Goal: Information Seeking & Learning: Learn about a topic

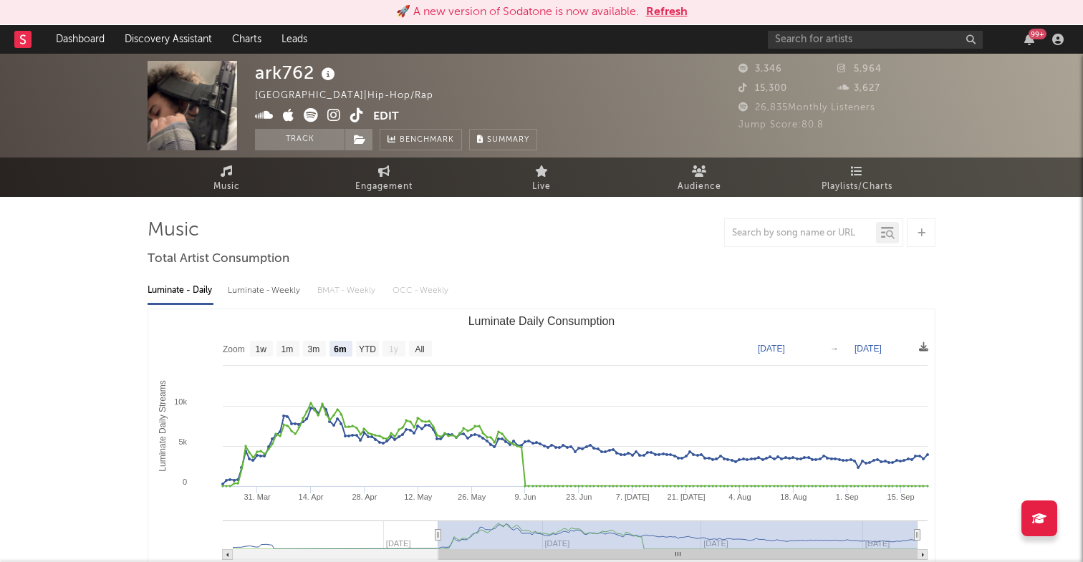
select select "6m"
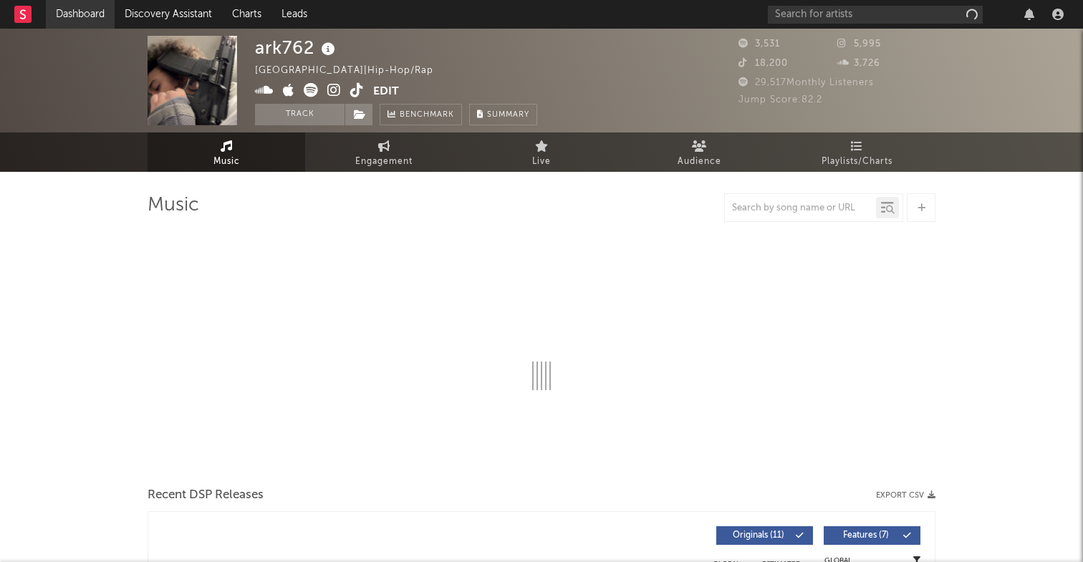
click at [104, 14] on link "Dashboard" at bounding box center [80, 14] width 69 height 29
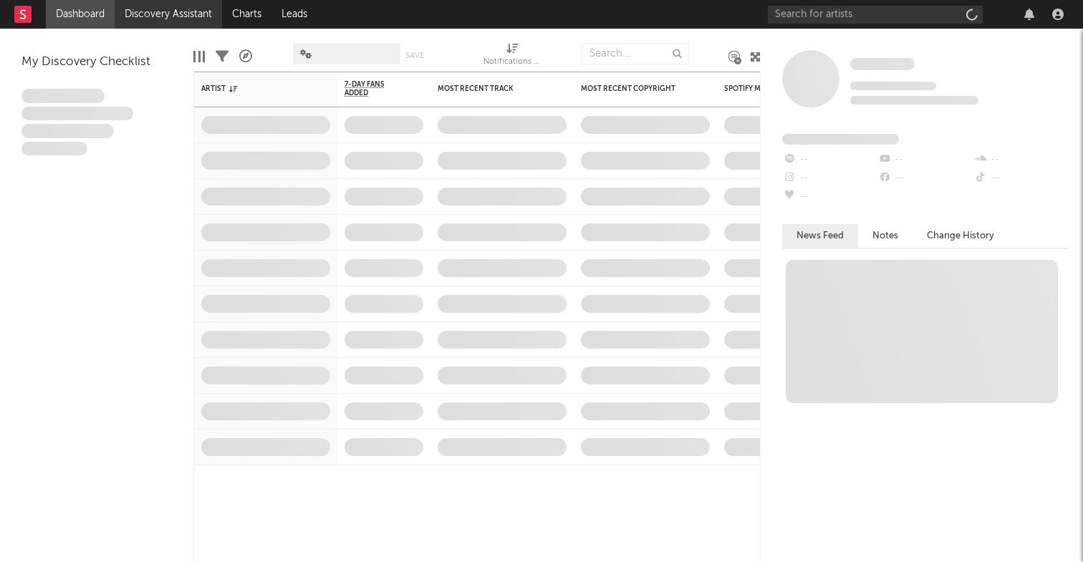
click at [160, 18] on link "Discovery Assistant" at bounding box center [168, 14] width 107 height 29
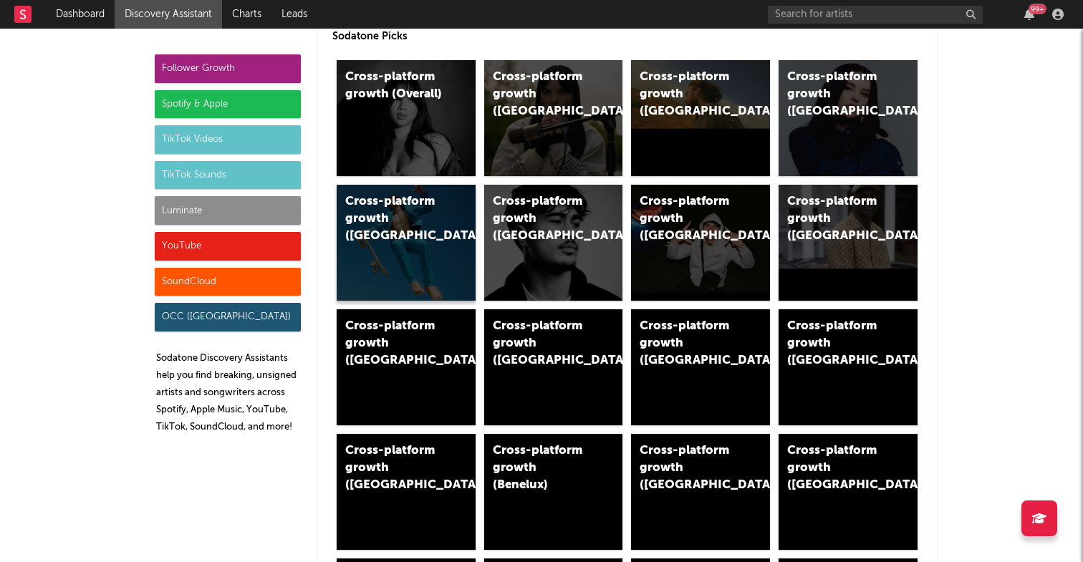
scroll to position [41, 0]
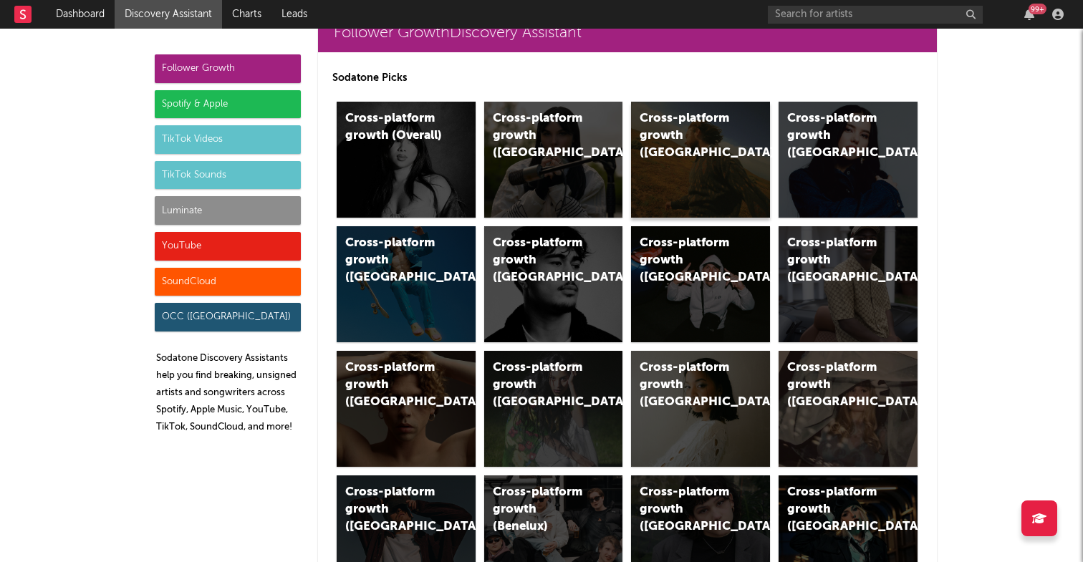
click at [687, 115] on div "Cross-platform growth (US)" at bounding box center [687, 136] width 97 height 52
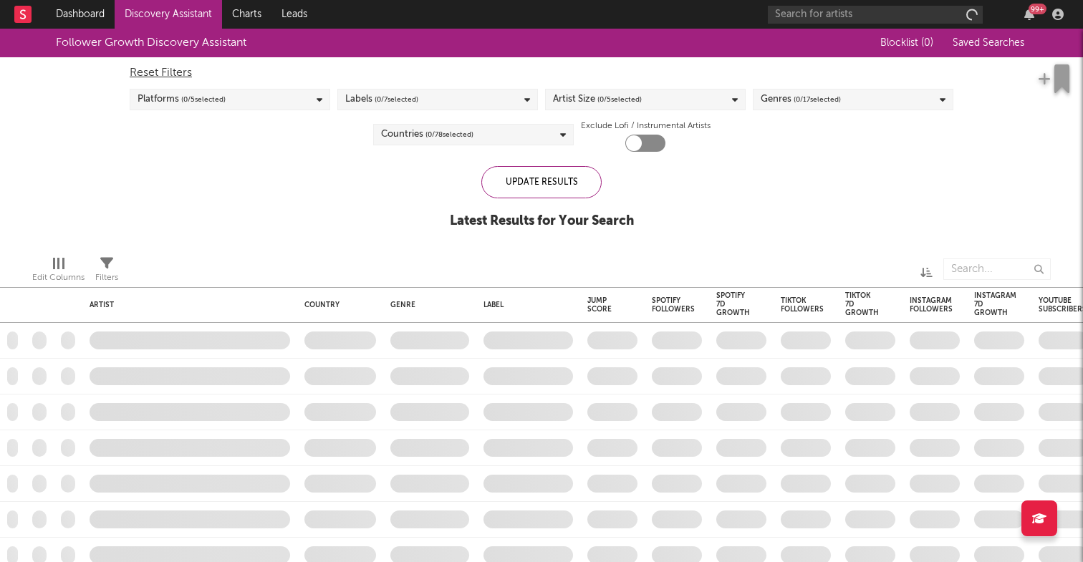
checkbox input "true"
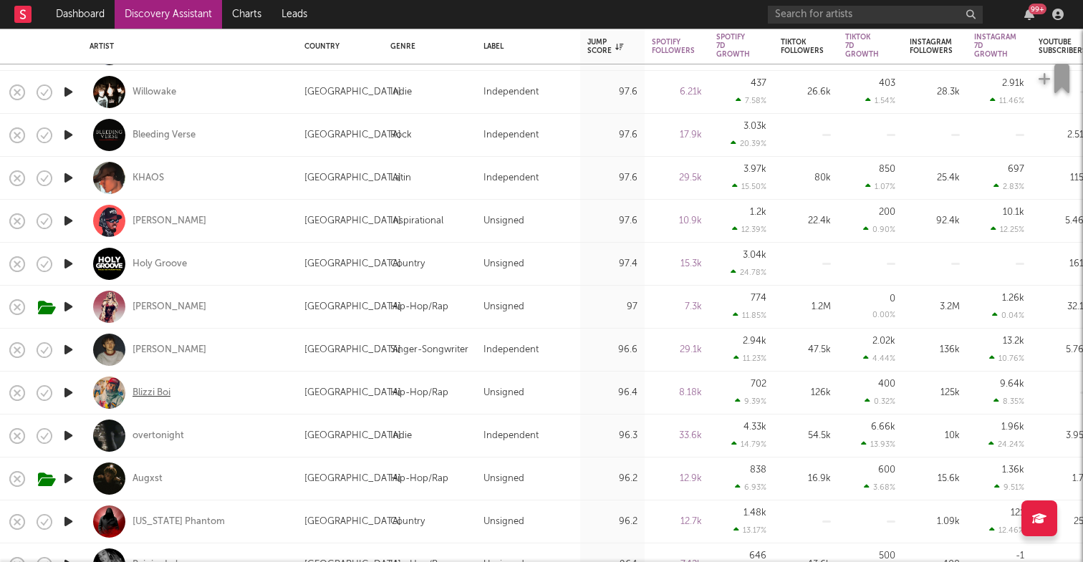
click at [160, 389] on div "Blizzi Boi" at bounding box center [151, 393] width 38 height 13
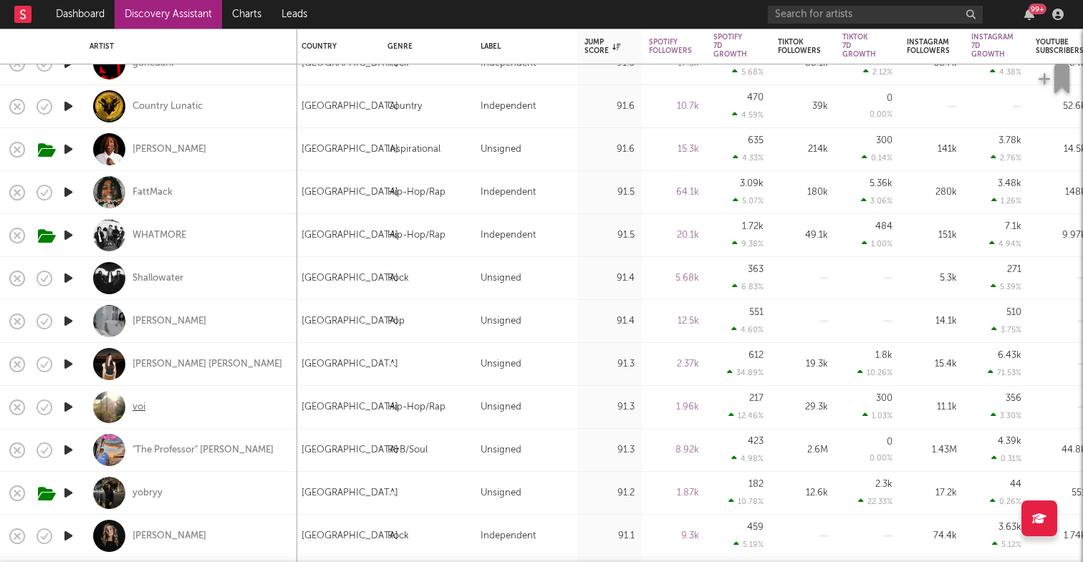
click at [141, 405] on div "voi" at bounding box center [138, 407] width 13 height 13
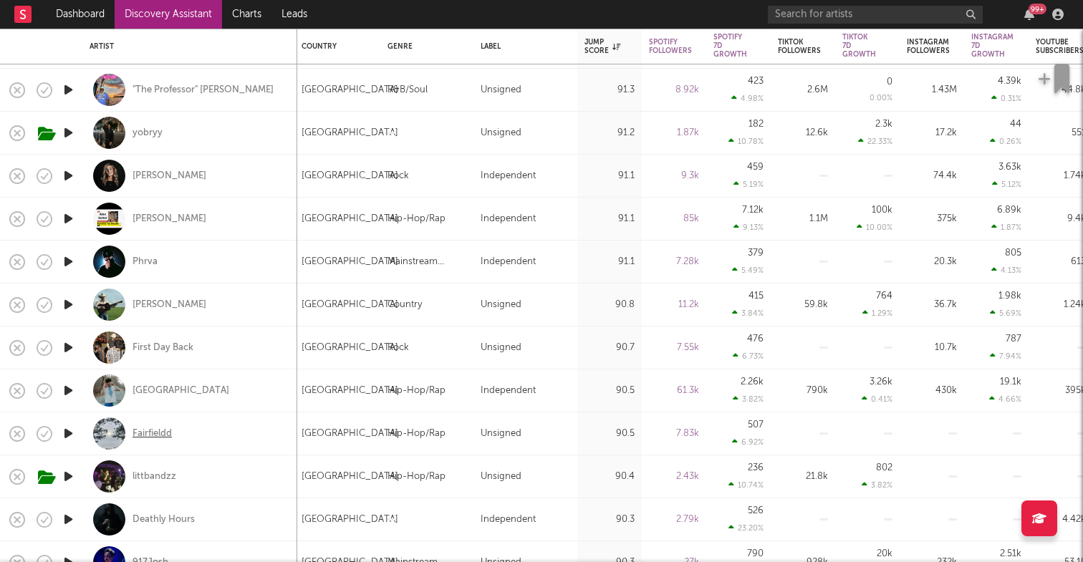
click at [142, 433] on div "Fairfieldd" at bounding box center [151, 433] width 39 height 13
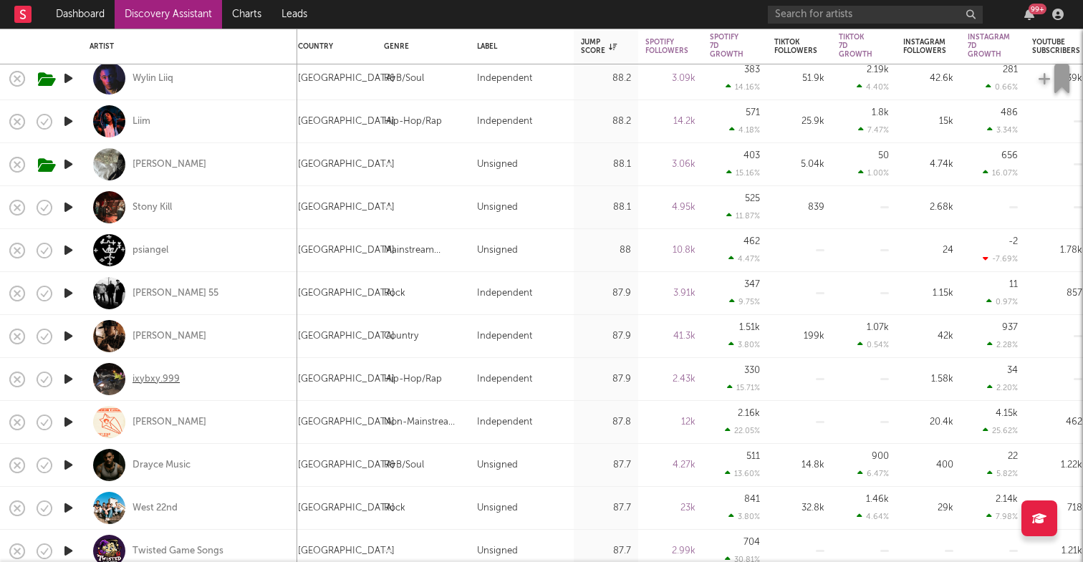
click at [159, 375] on div "ixybxy.999" at bounding box center [155, 379] width 47 height 13
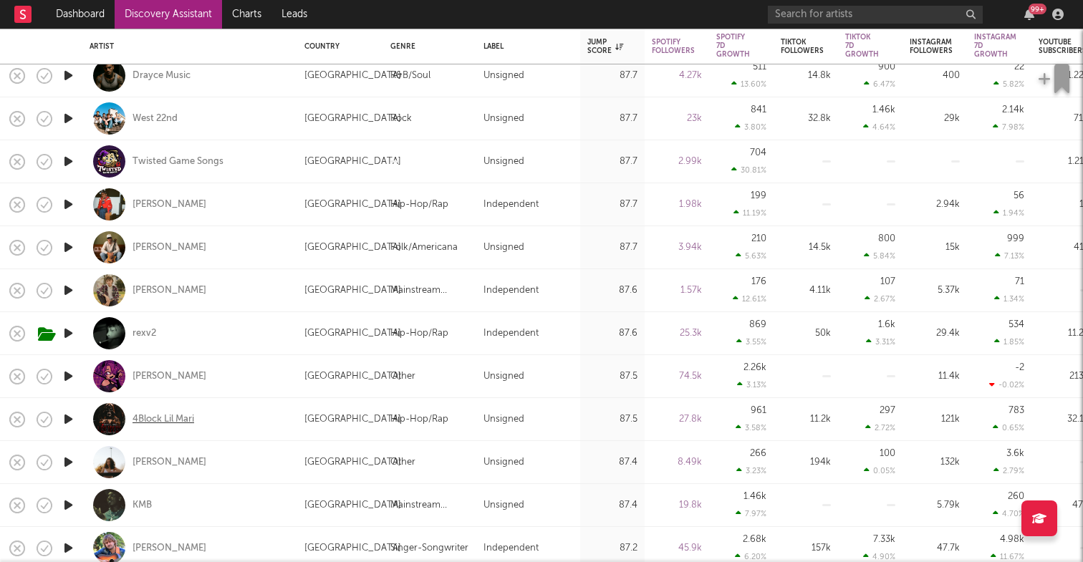
click at [171, 420] on div "4Block Lil Mari" at bounding box center [163, 419] width 62 height 13
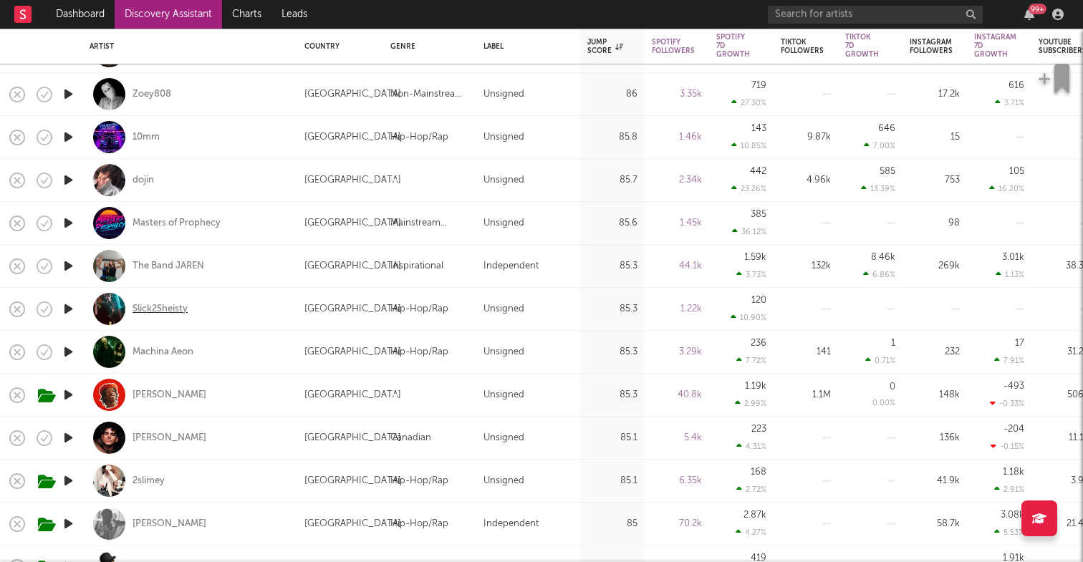
click at [170, 309] on div "Slick2Sheisty" at bounding box center [159, 309] width 55 height 13
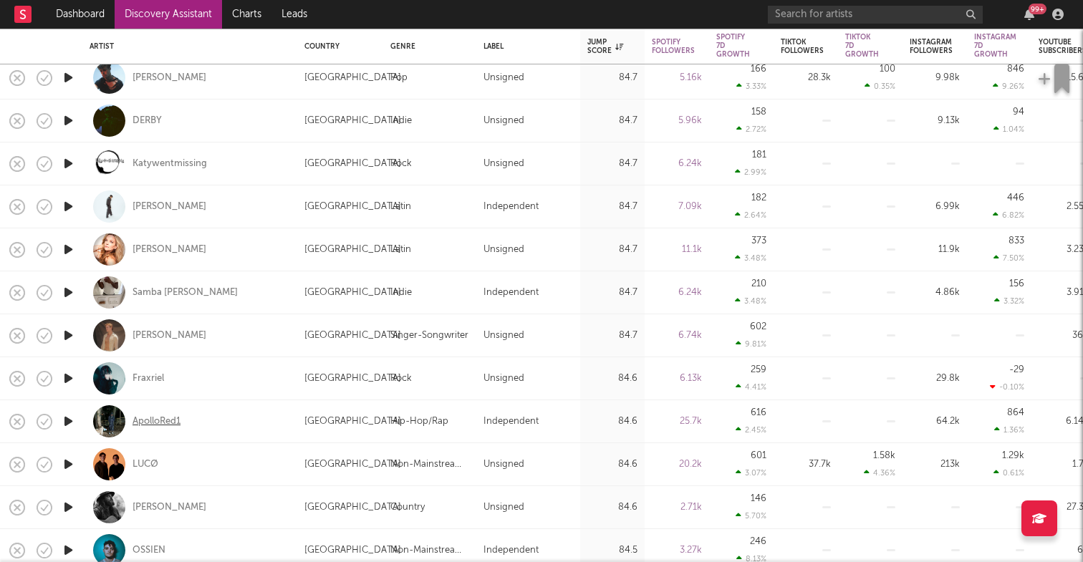
click at [175, 420] on div "ApolloRed1" at bounding box center [156, 421] width 48 height 13
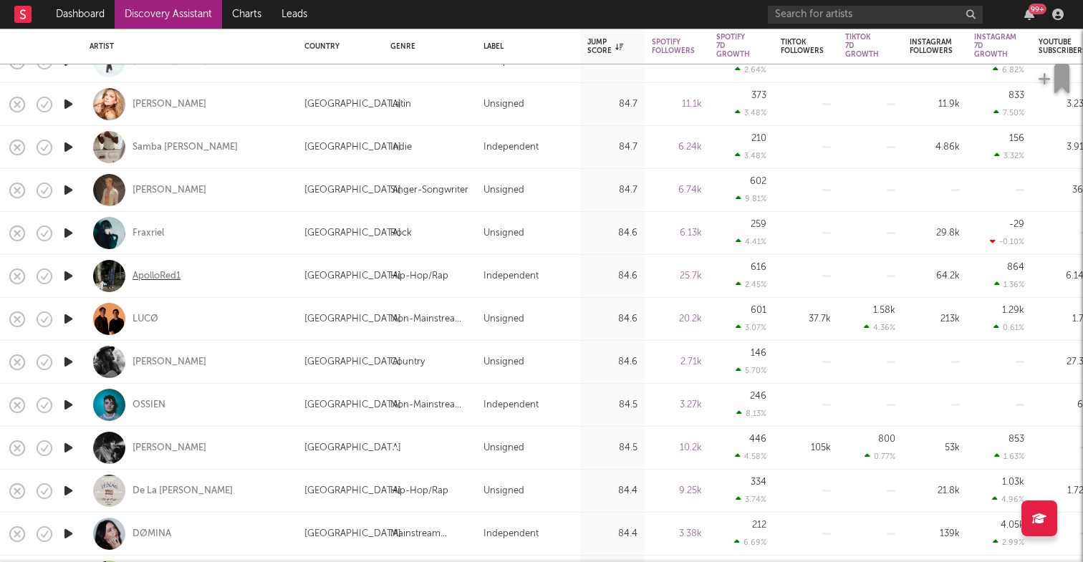
click at [142, 274] on div "ApolloRed1" at bounding box center [156, 276] width 48 height 13
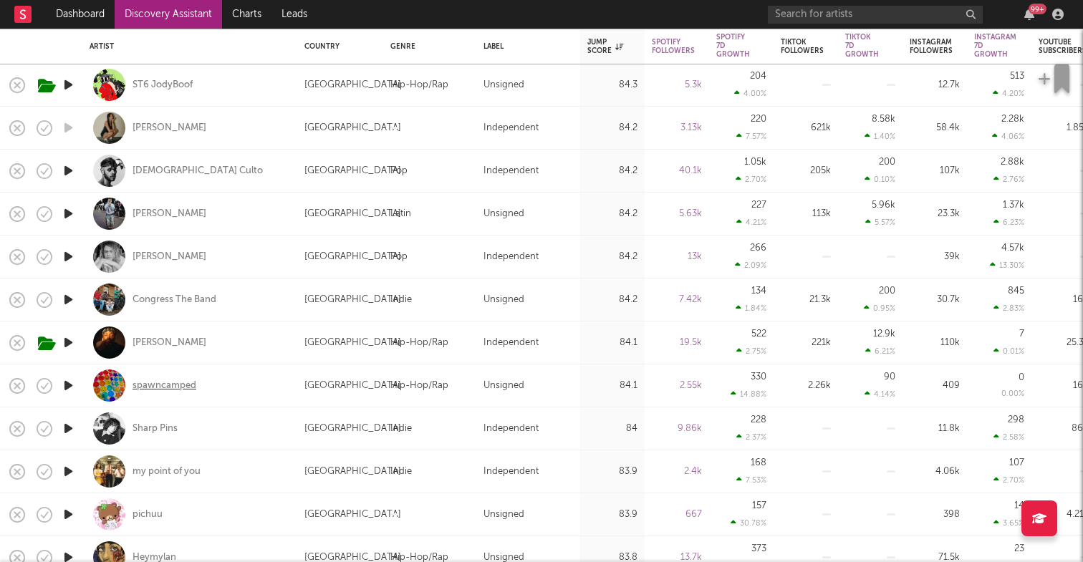
click at [164, 385] on div "spawncamped" at bounding box center [164, 385] width 64 height 13
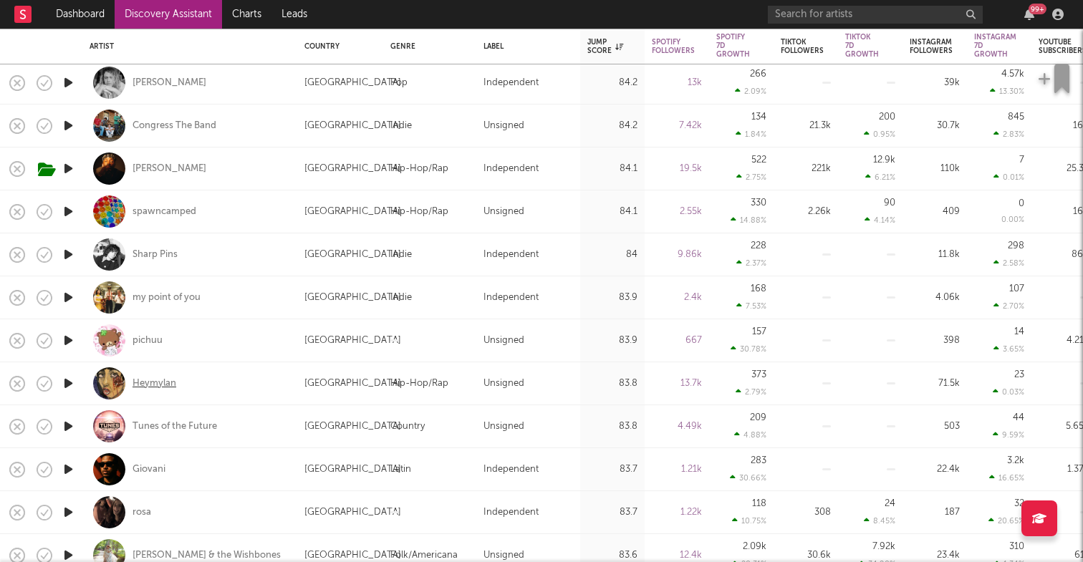
click at [168, 382] on div "Heymylan" at bounding box center [154, 383] width 44 height 13
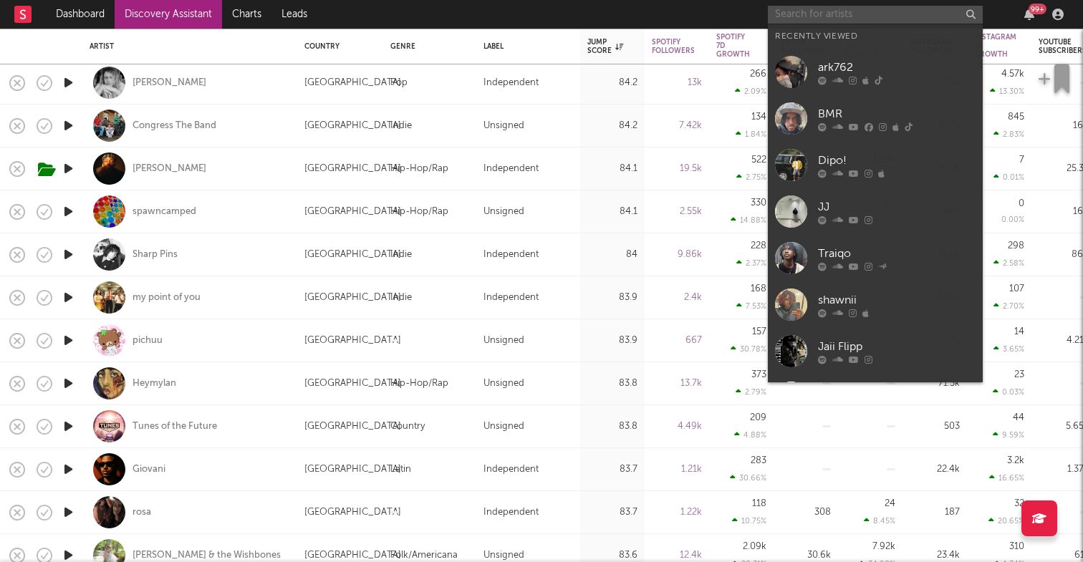
click at [894, 15] on input "text" at bounding box center [875, 15] width 215 height 18
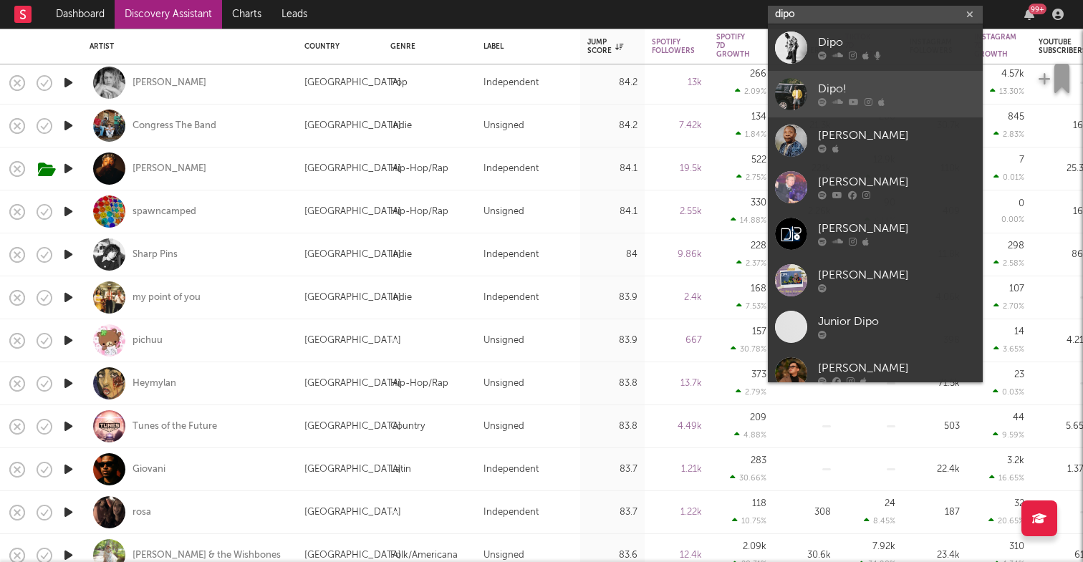
type input "dipo"
click at [879, 90] on div "Dipo!" at bounding box center [897, 89] width 158 height 17
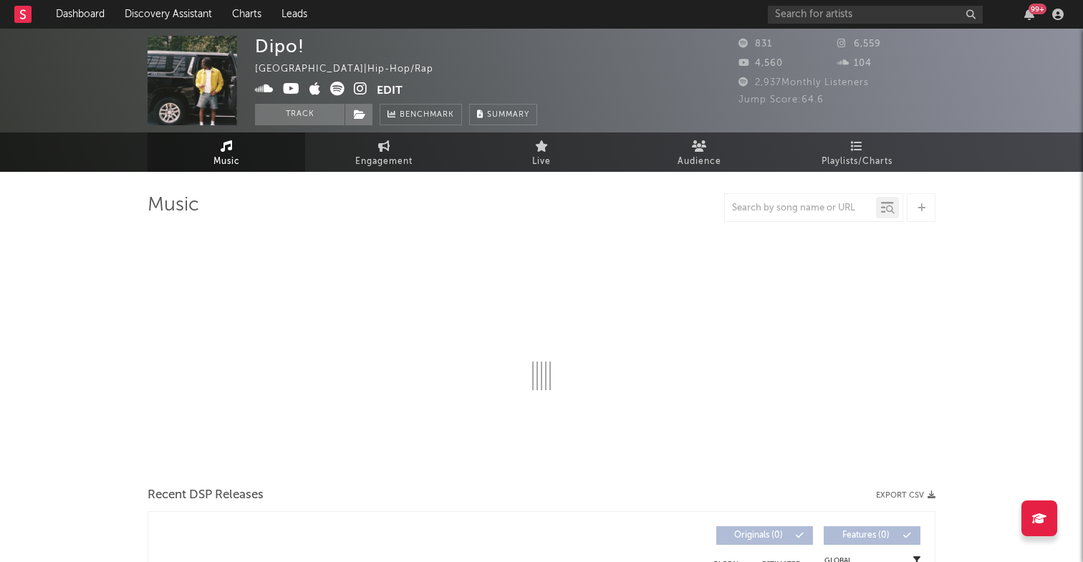
select select "1w"
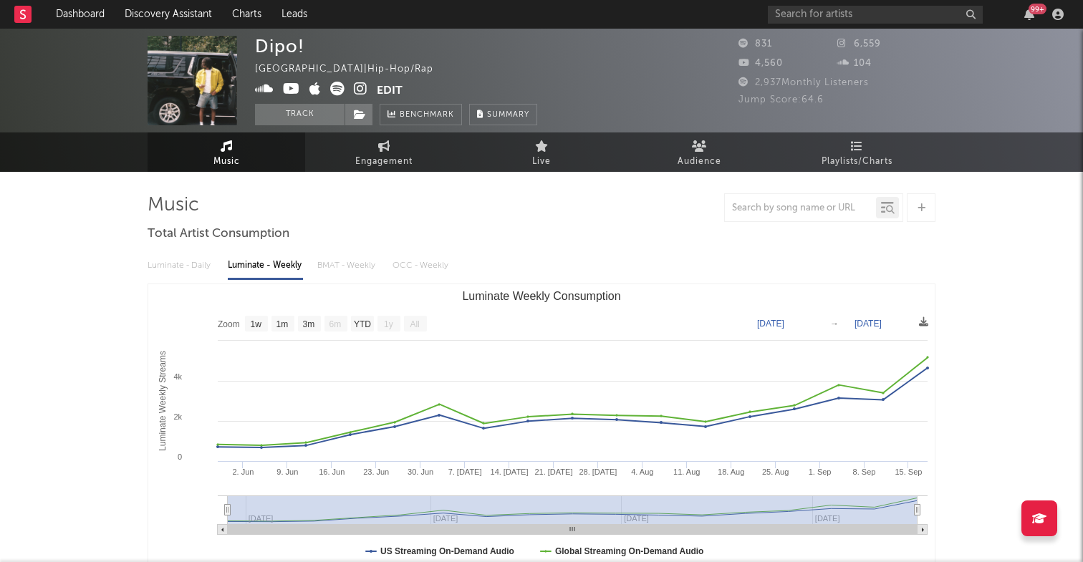
click at [335, 93] on icon at bounding box center [337, 89] width 14 height 14
click at [267, 87] on icon at bounding box center [264, 89] width 19 height 14
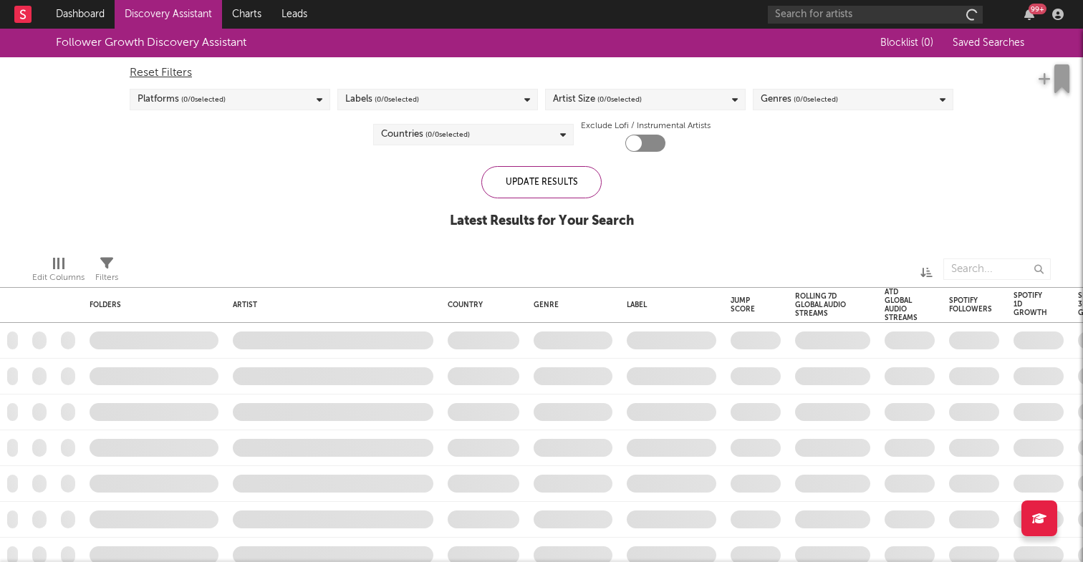
checkbox input "true"
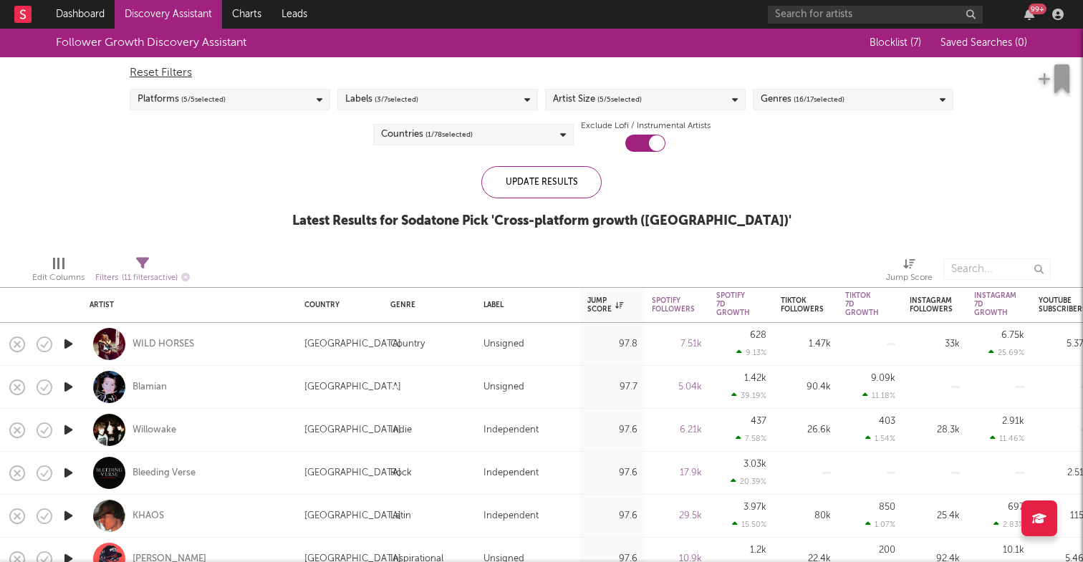
click at [495, 131] on div "Countries ( 1 / 78 selected)" at bounding box center [473, 134] width 200 height 21
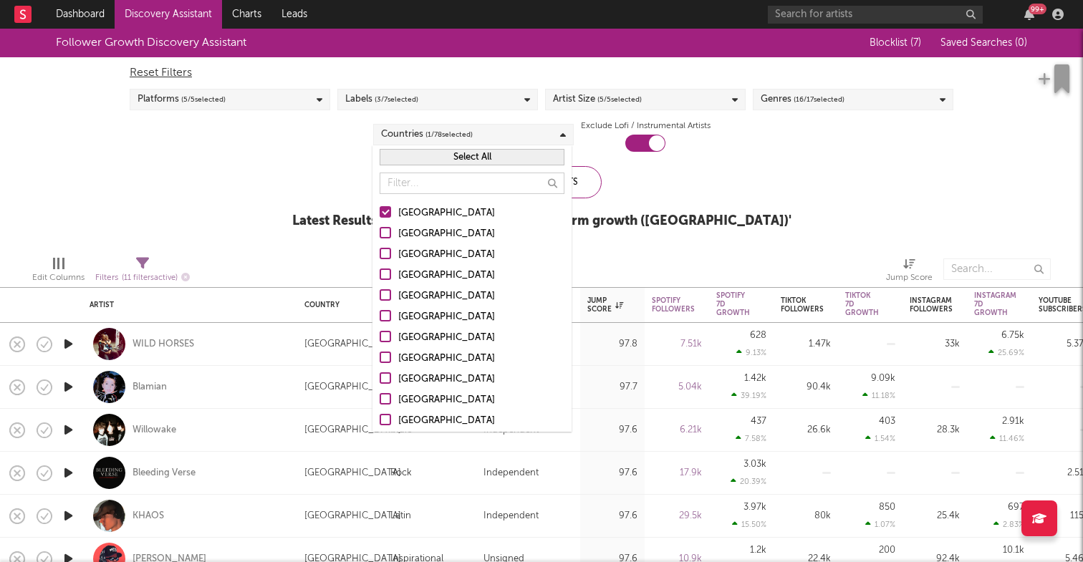
click at [253, 196] on div "Follower Growth Discovery Assistant Blocklist ( 7 ) Saved Searches ( 0 ) Reset …" at bounding box center [541, 137] width 1083 height 216
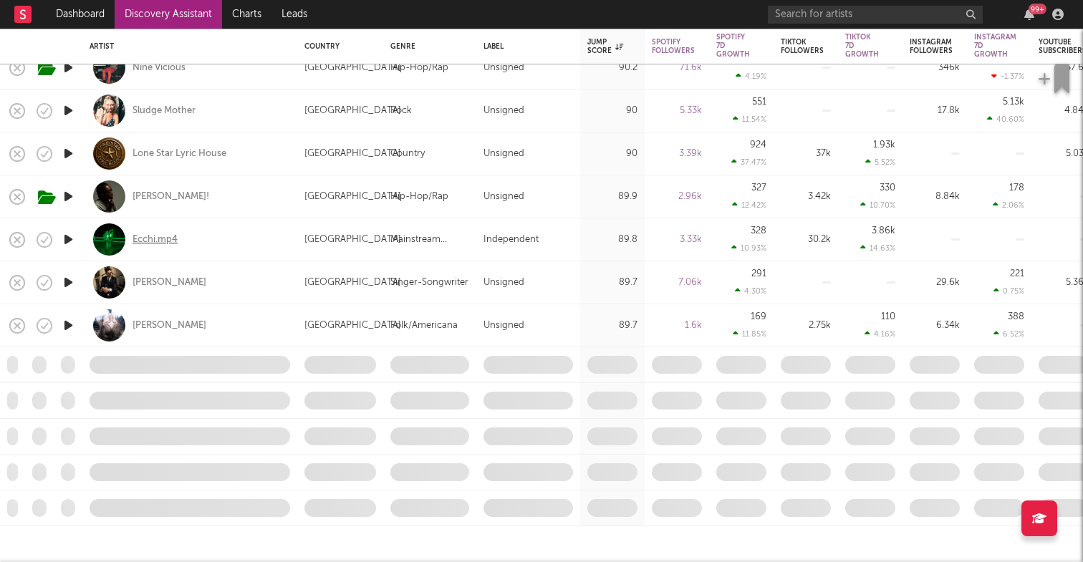
click at [165, 237] on div "Ecchi.mp4" at bounding box center [154, 239] width 45 height 13
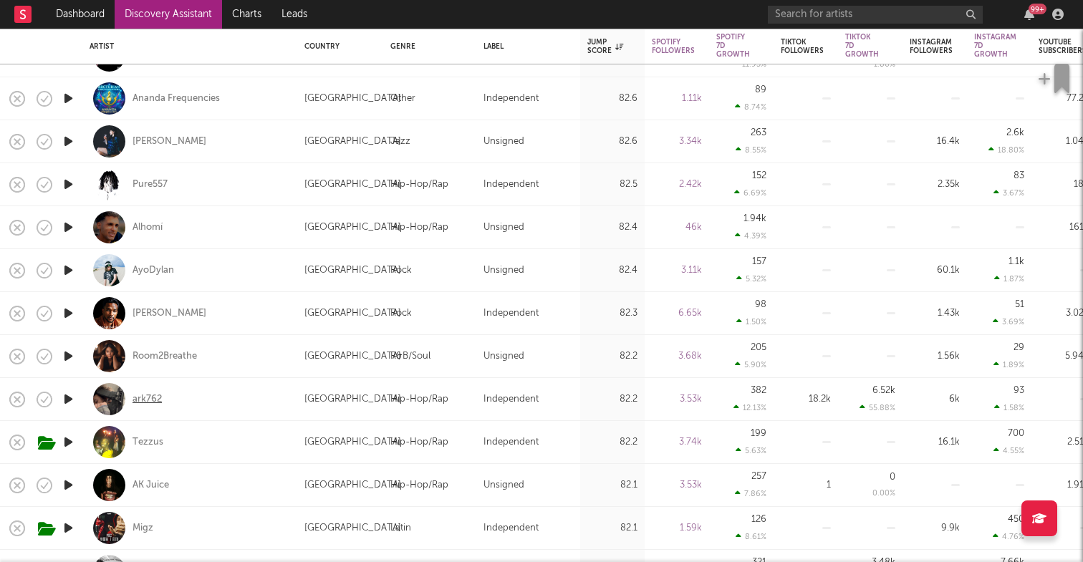
click at [157, 396] on div "ark762" at bounding box center [146, 399] width 29 height 13
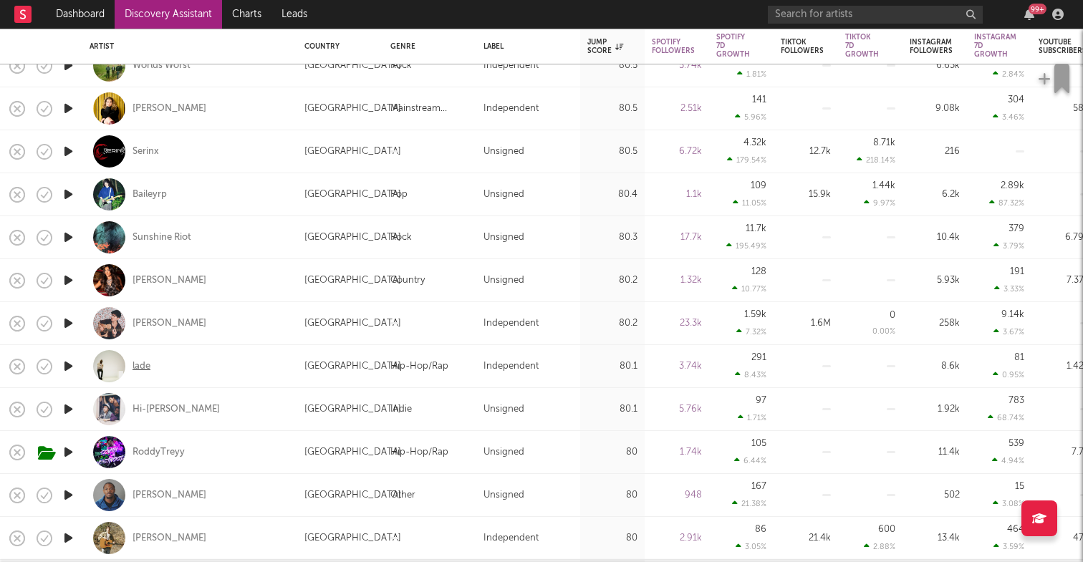
click at [144, 367] on div "lade" at bounding box center [141, 366] width 18 height 13
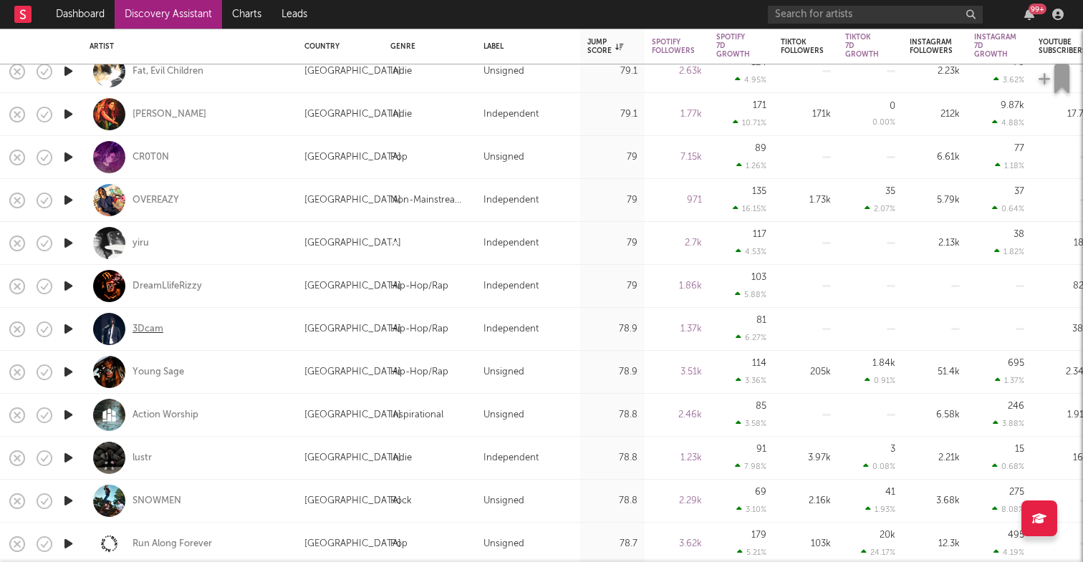
click at [155, 331] on div "3Dcam" at bounding box center [147, 329] width 31 height 13
click at [178, 366] on div "Young Sage" at bounding box center [158, 372] width 52 height 13
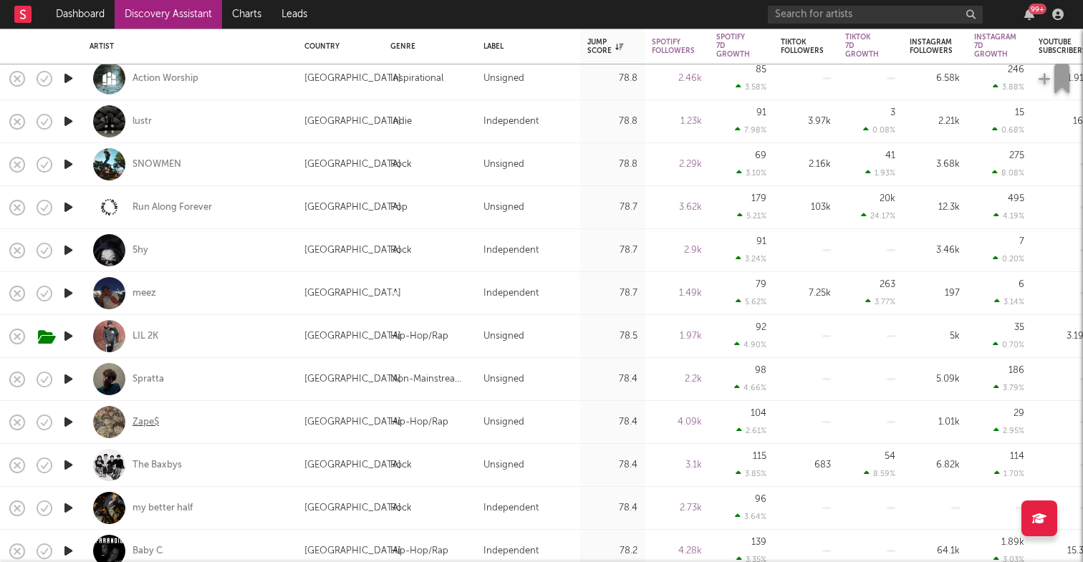
click at [156, 420] on div "Zape$" at bounding box center [145, 422] width 26 height 13
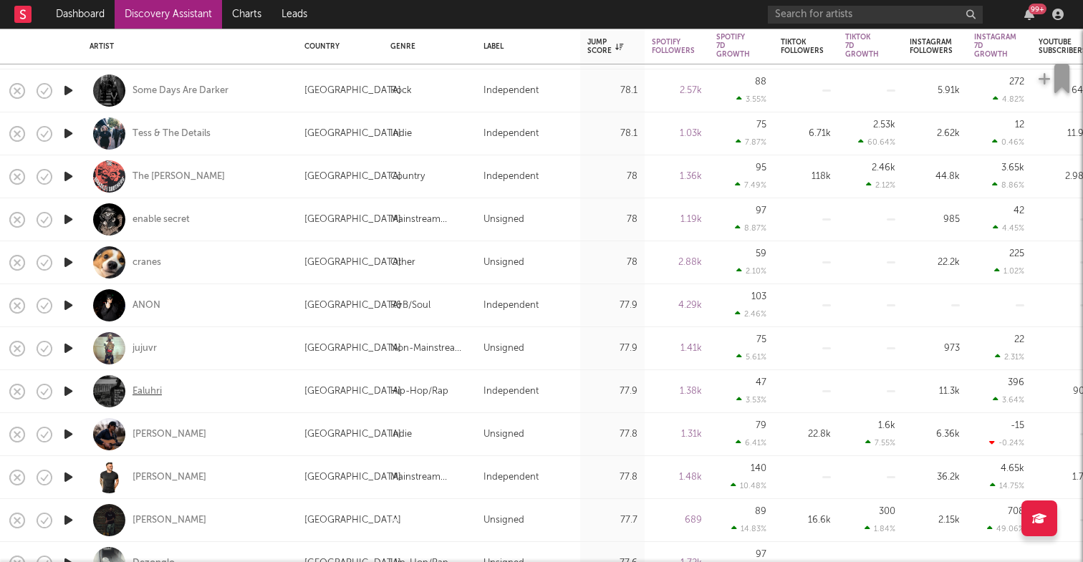
click at [158, 391] on div "Ealuhri" at bounding box center [146, 391] width 29 height 13
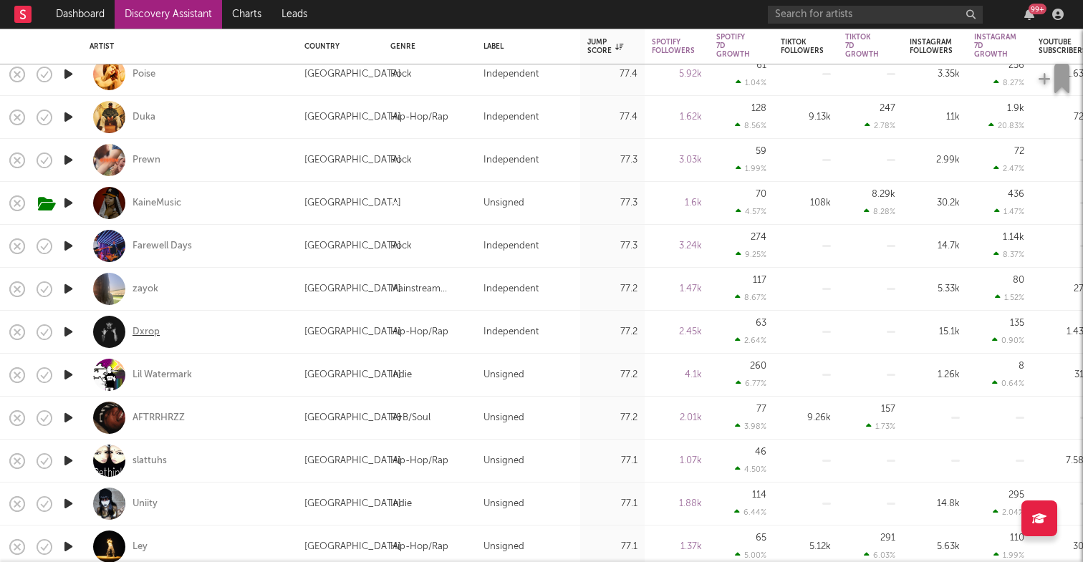
click at [158, 331] on div "Dxrop" at bounding box center [145, 332] width 27 height 13
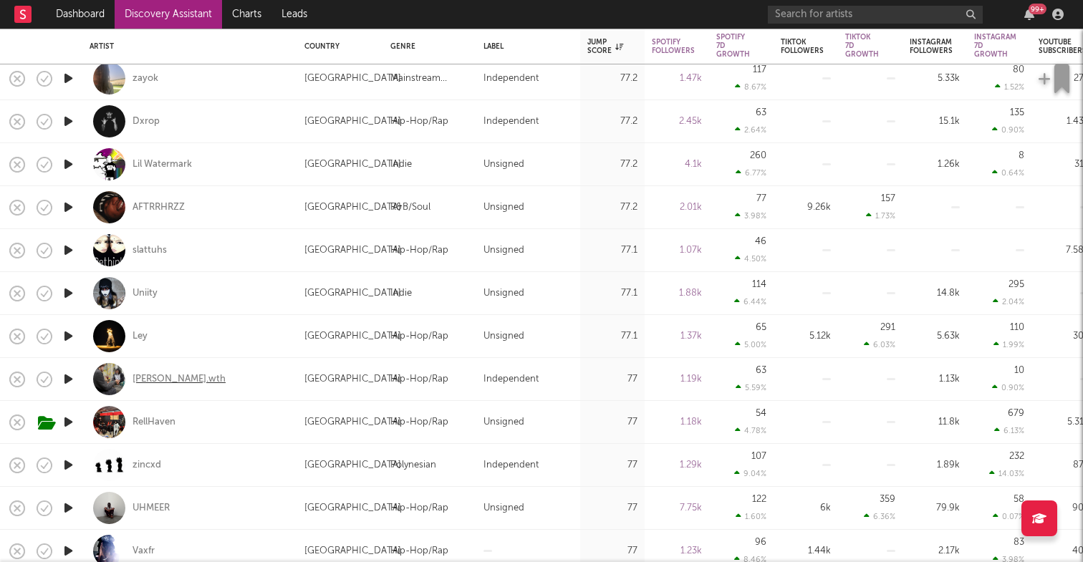
click at [166, 379] on div "lloyd.wth" at bounding box center [178, 379] width 93 height 13
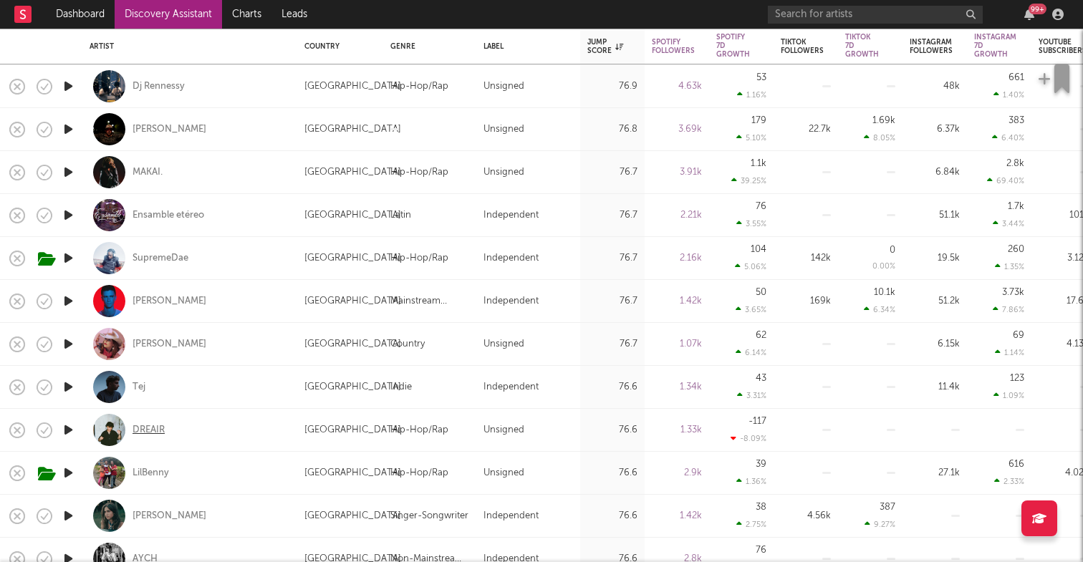
click at [148, 427] on div "DREAIR" at bounding box center [148, 430] width 32 height 13
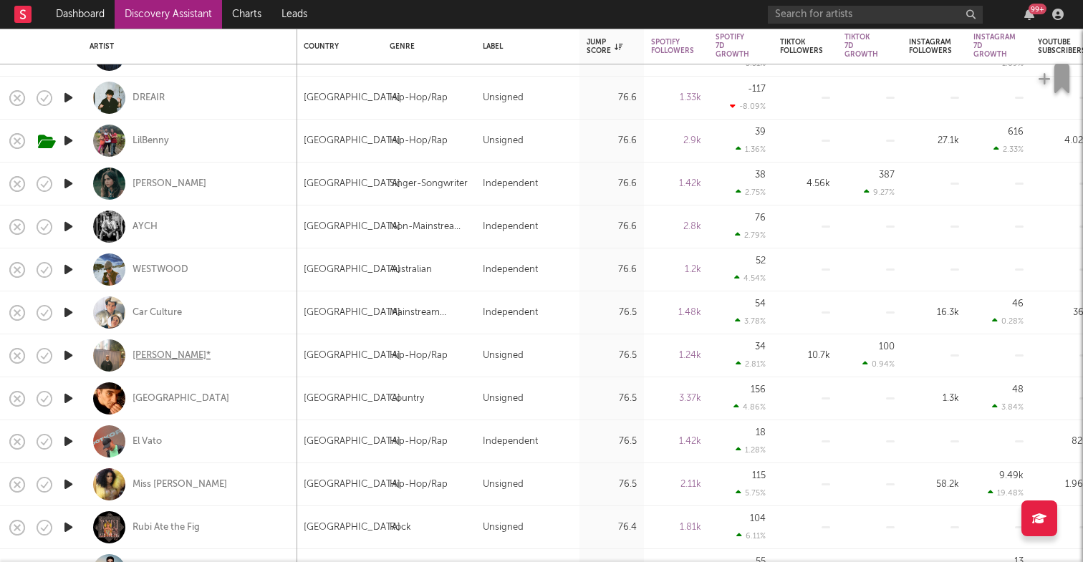
click at [153, 353] on div "joshuaa*" at bounding box center [171, 355] width 78 height 13
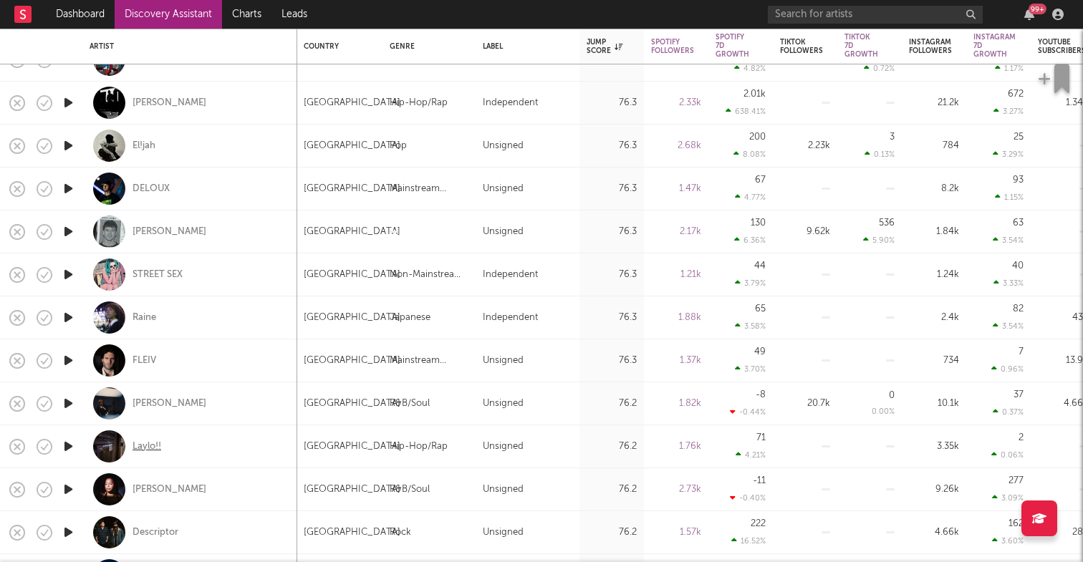
click at [147, 442] on div "Laylo!!" at bounding box center [146, 446] width 29 height 13
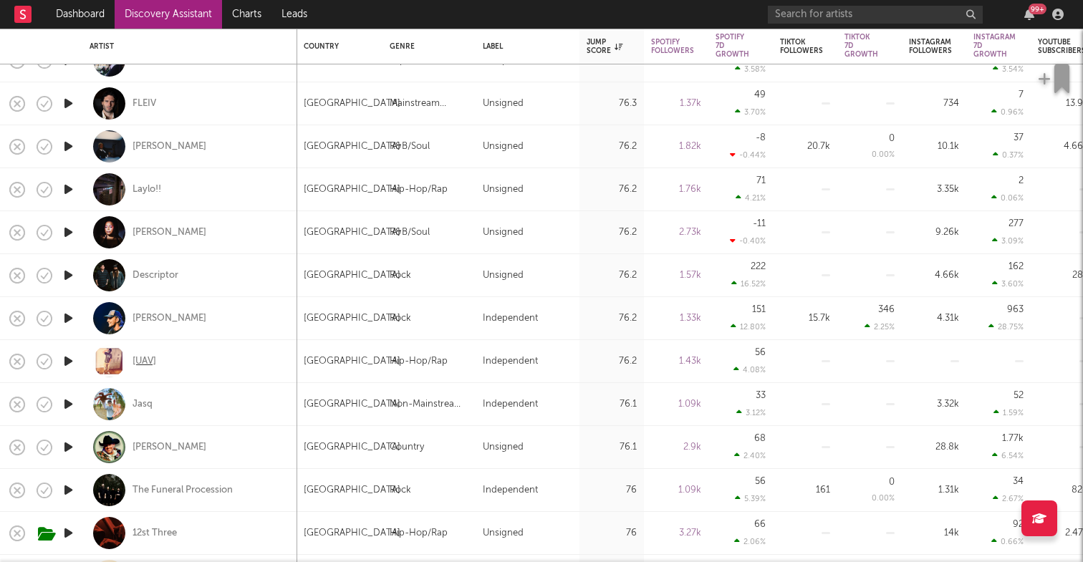
click at [145, 362] on div "[UAV]" at bounding box center [144, 361] width 24 height 13
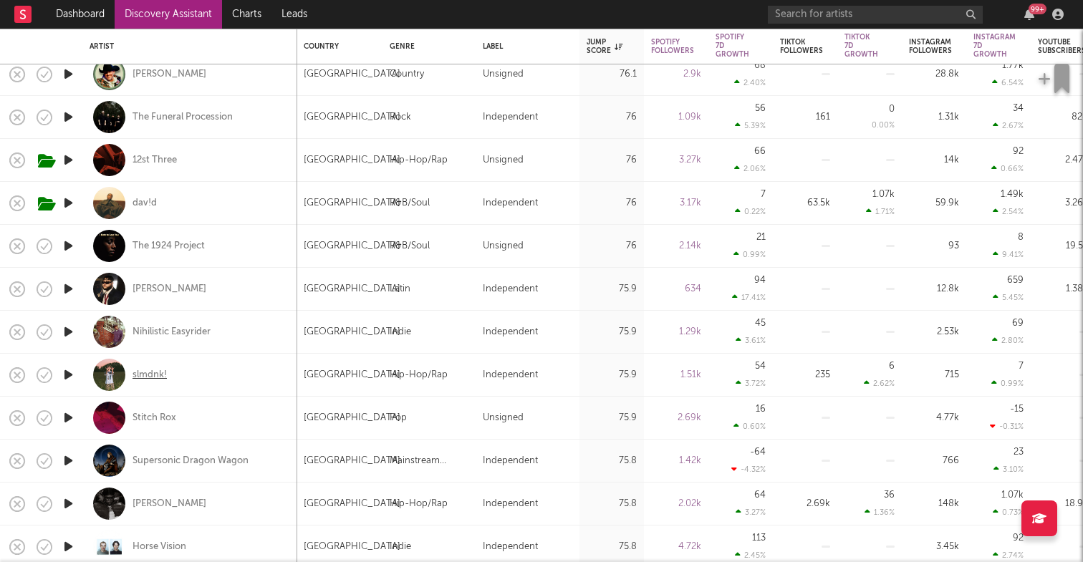
click at [145, 376] on div "slmdnk!" at bounding box center [149, 375] width 34 height 13
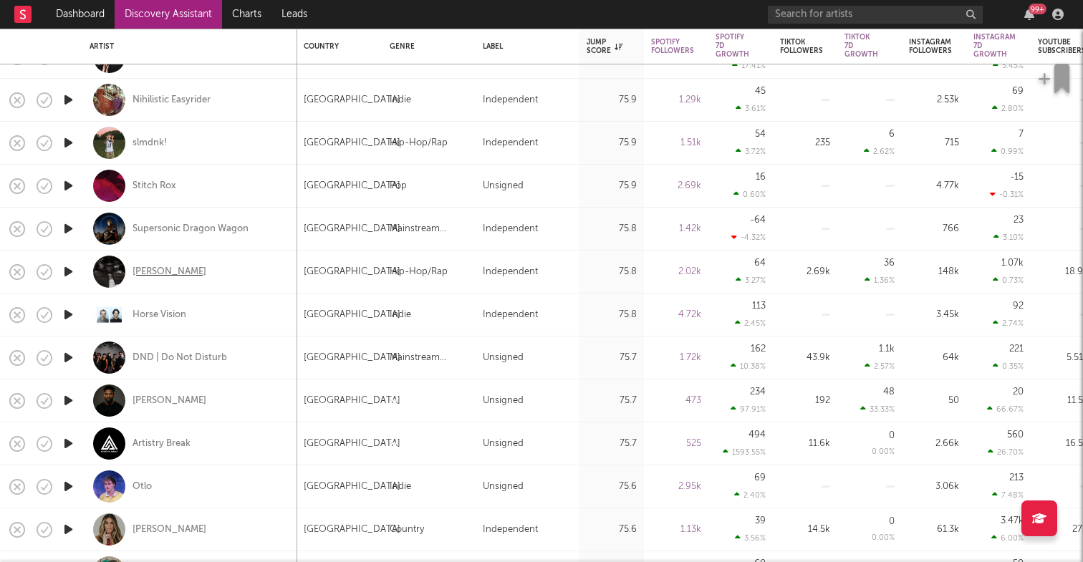
click at [156, 271] on div "Fox BD" at bounding box center [169, 272] width 74 height 13
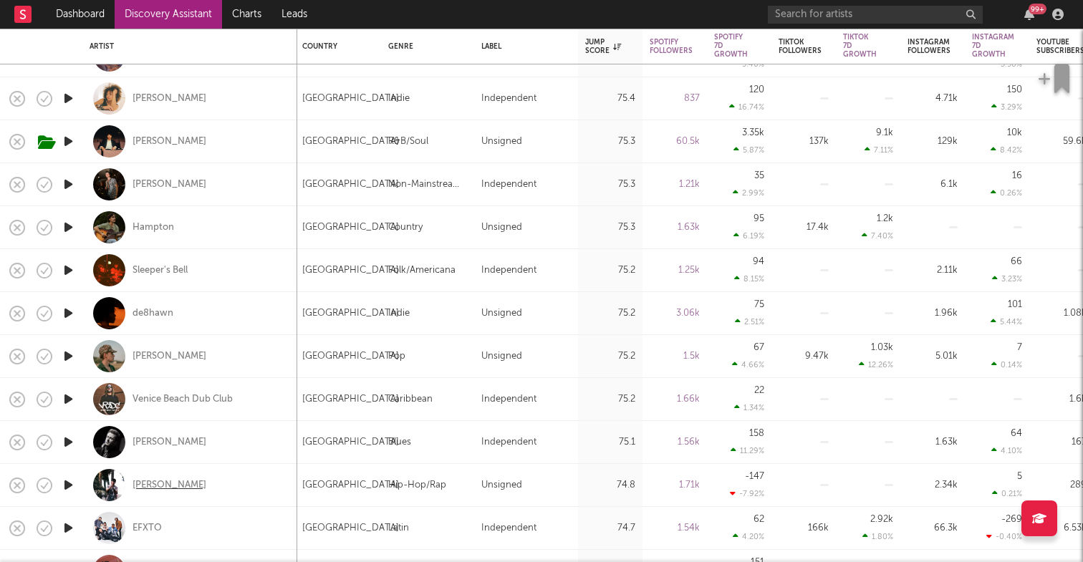
click at [163, 479] on div "Kid Andre" at bounding box center [169, 485] width 74 height 13
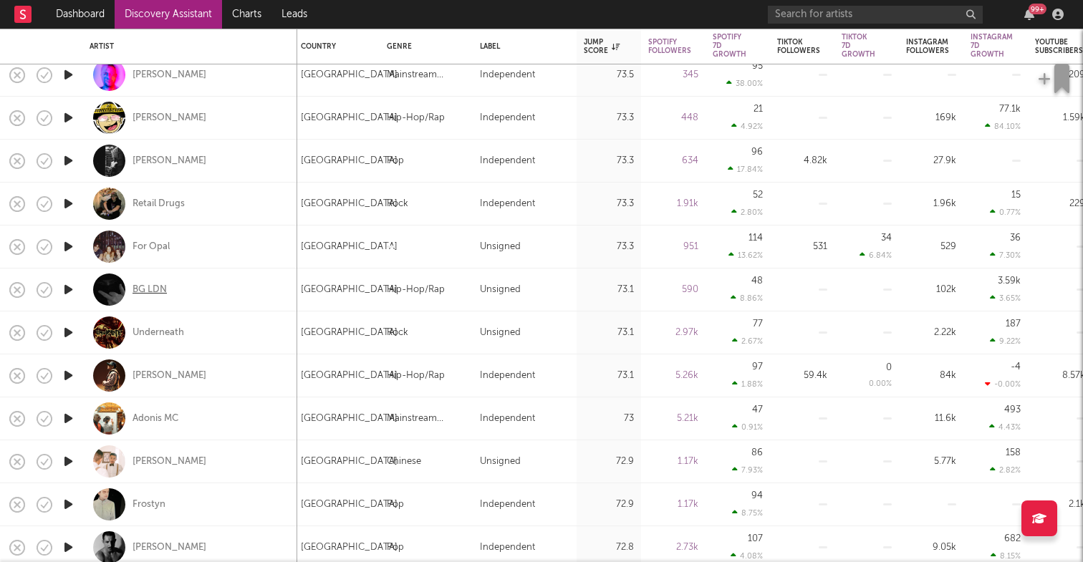
click at [144, 292] on div "BG LDN" at bounding box center [149, 290] width 34 height 13
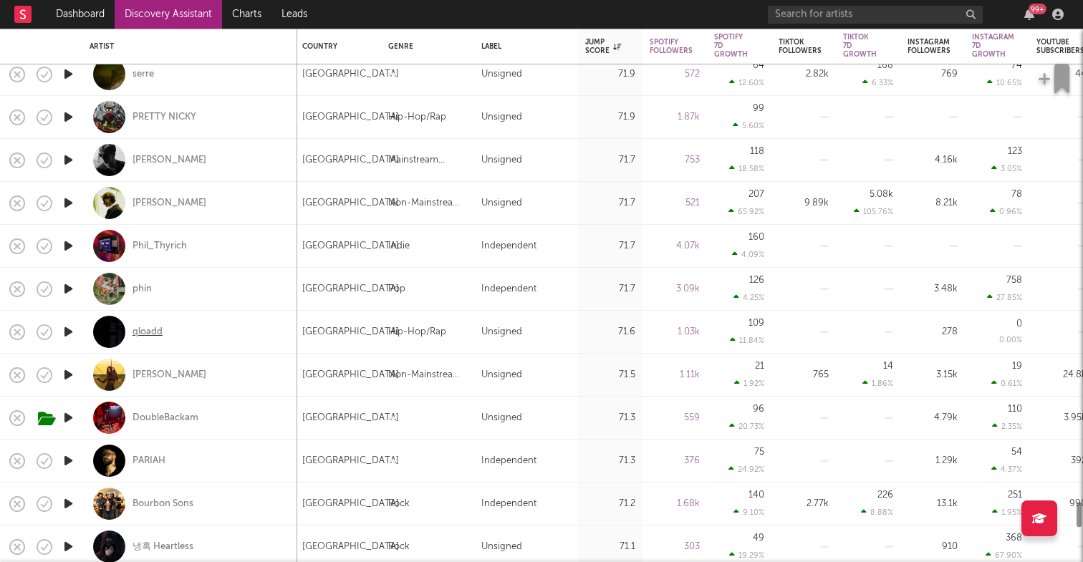
click at [134, 333] on div "qloadd" at bounding box center [147, 332] width 30 height 13
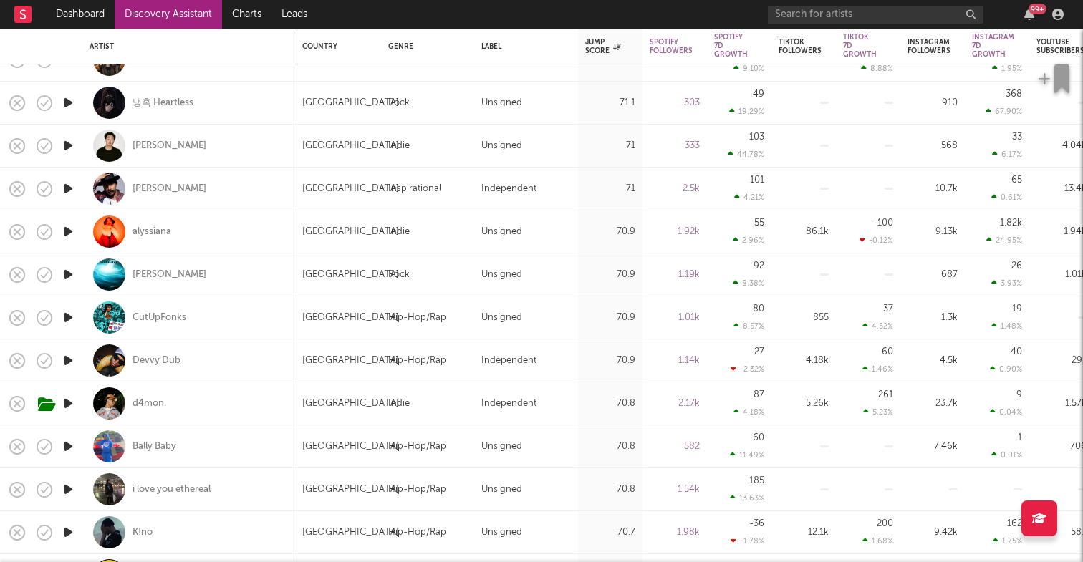
click at [169, 362] on div "Devvy Dub" at bounding box center [156, 360] width 48 height 13
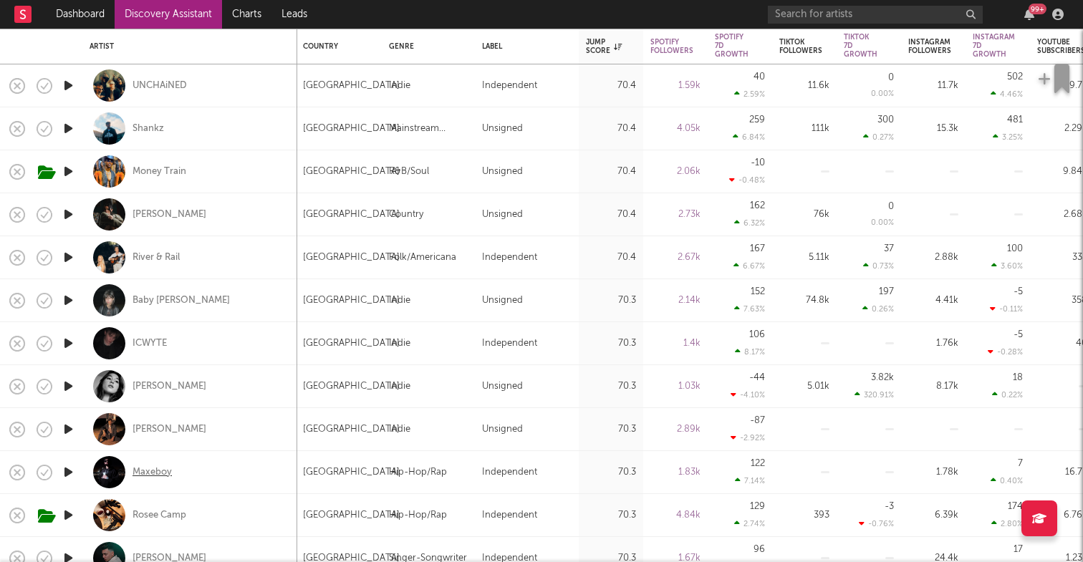
click at [150, 470] on div "Maxeboy" at bounding box center [151, 472] width 39 height 13
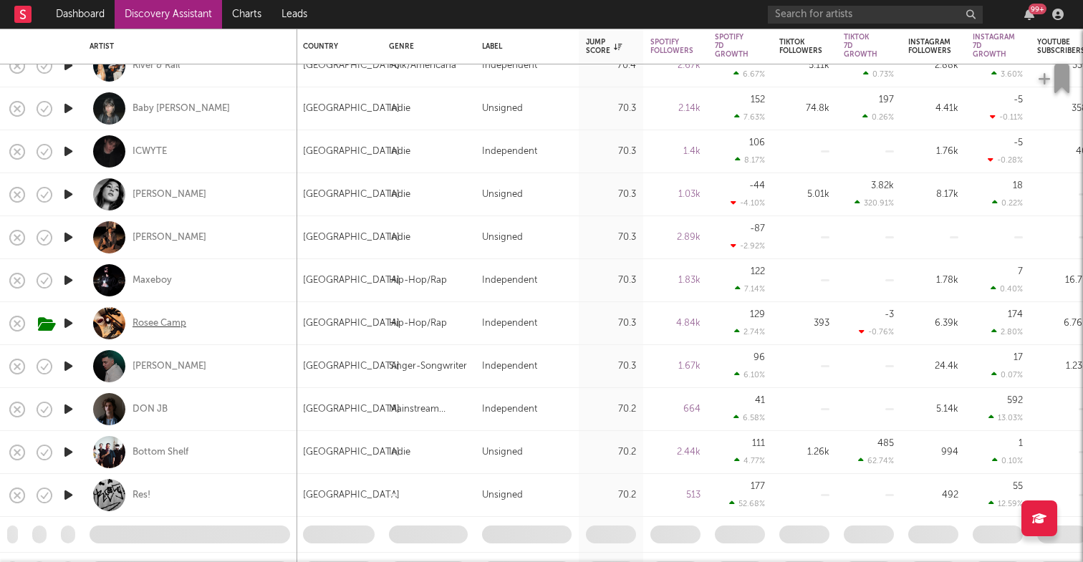
click at [180, 324] on div "Rosee Camp" at bounding box center [159, 323] width 54 height 13
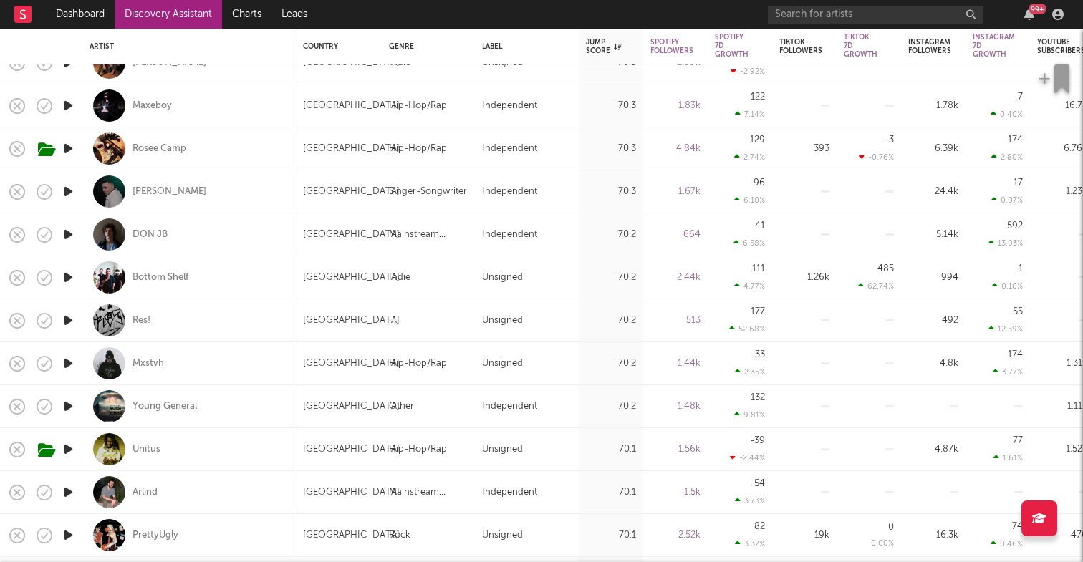
click at [134, 364] on div "Mxstvh" at bounding box center [148, 363] width 32 height 13
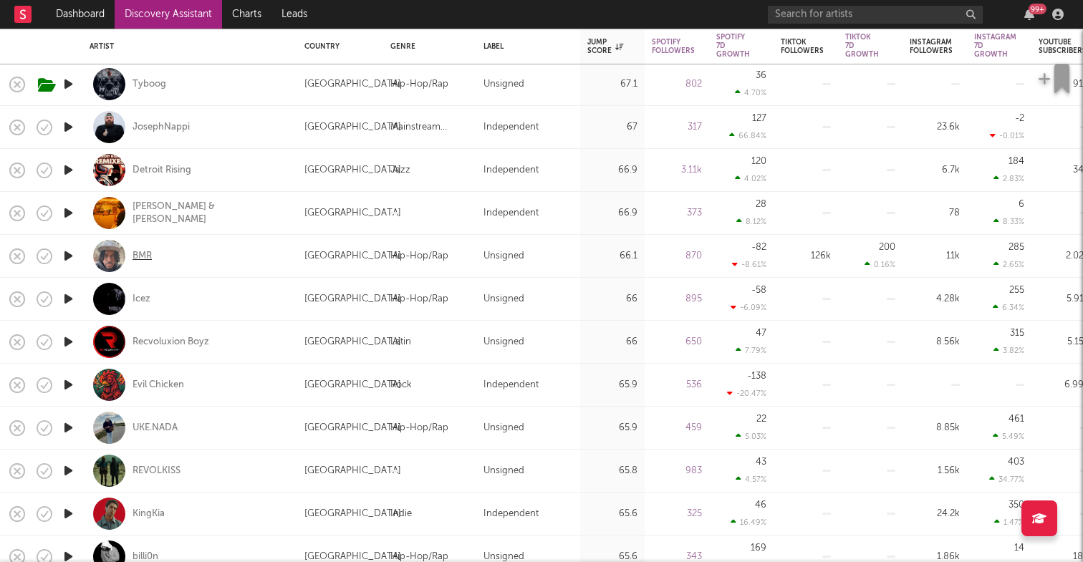
click at [143, 254] on div "BMR" at bounding box center [141, 256] width 19 height 13
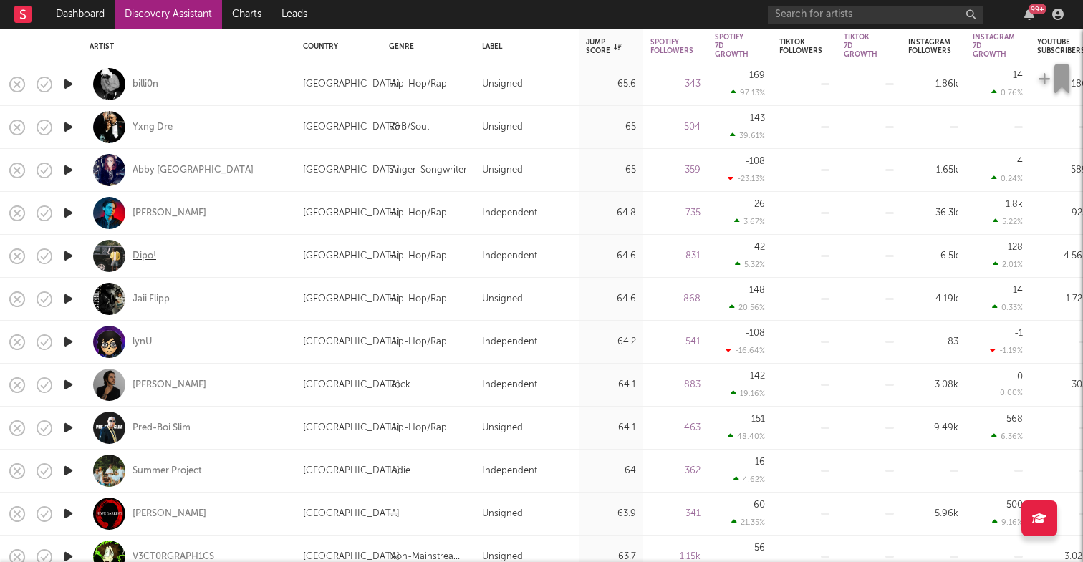
click at [146, 252] on div "Dipo!" at bounding box center [144, 256] width 24 height 13
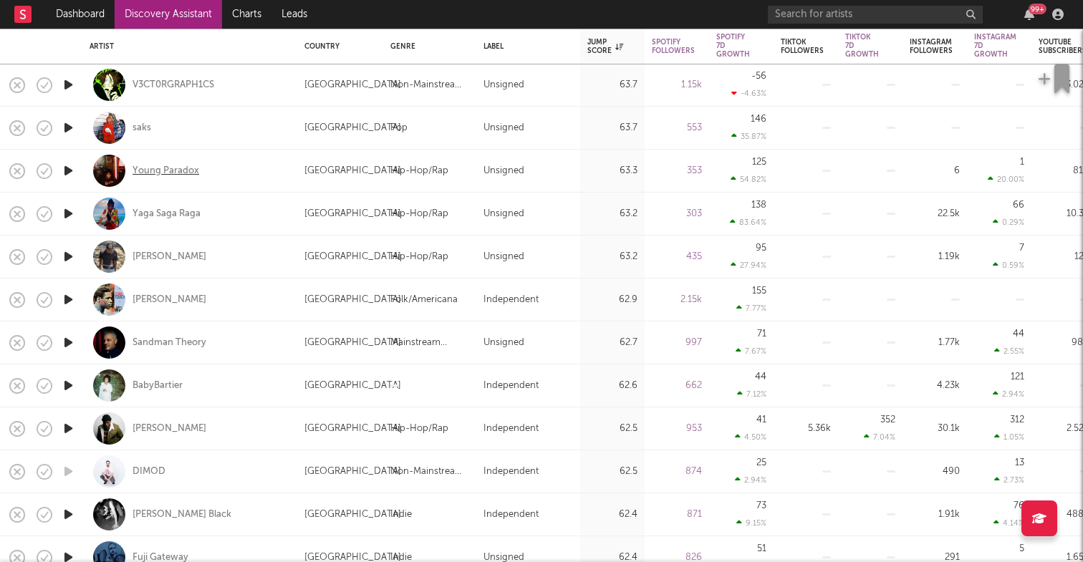
click at [195, 170] on div "Young Paradox" at bounding box center [165, 171] width 67 height 13
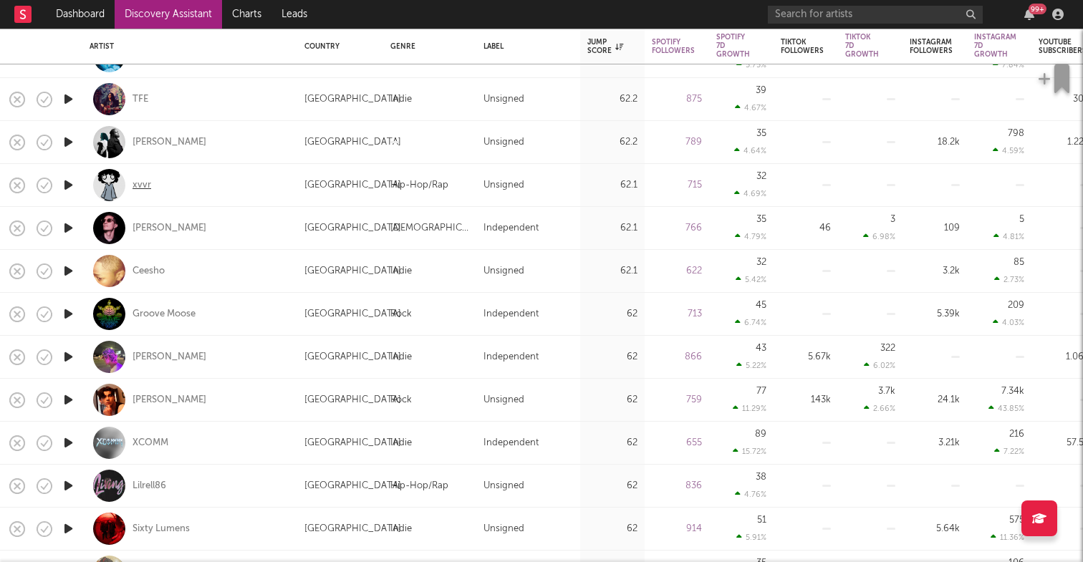
click at [140, 184] on div "xvvr" at bounding box center [141, 185] width 19 height 13
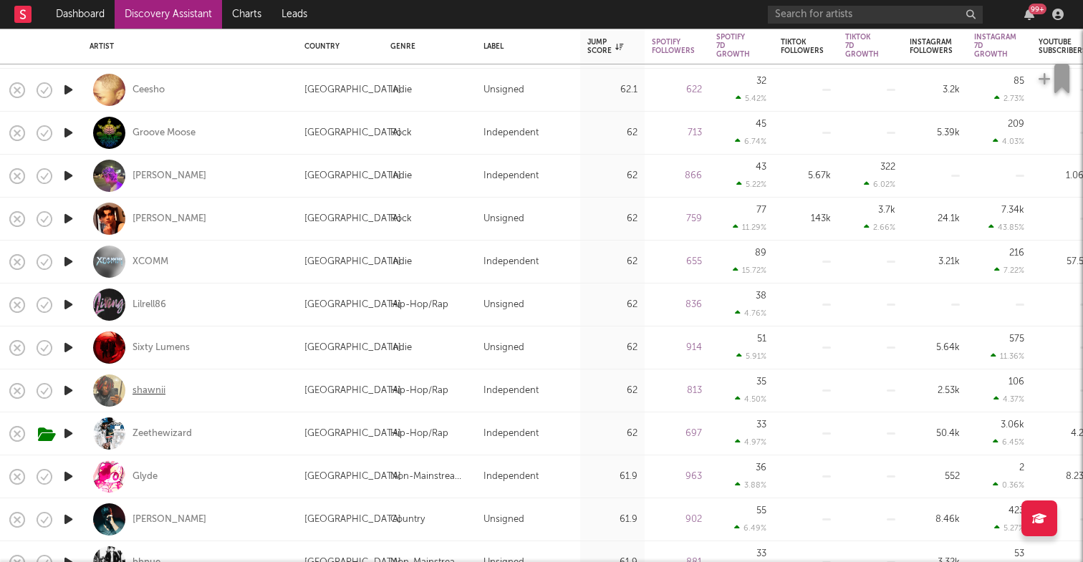
click at [146, 389] on div "shawnii" at bounding box center [148, 390] width 33 height 13
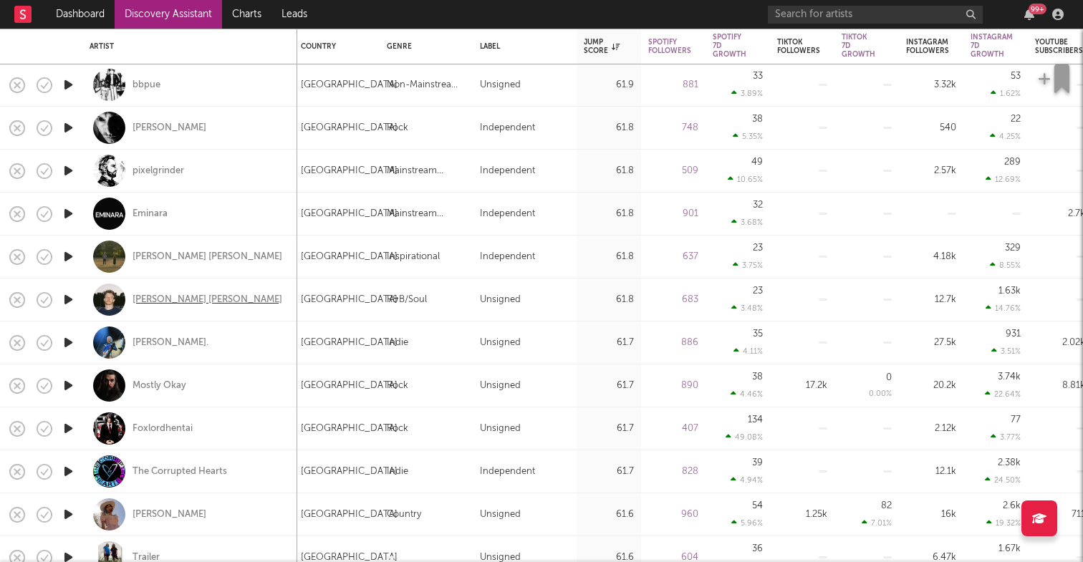
click at [167, 299] on div "Tommy Violet" at bounding box center [207, 300] width 150 height 13
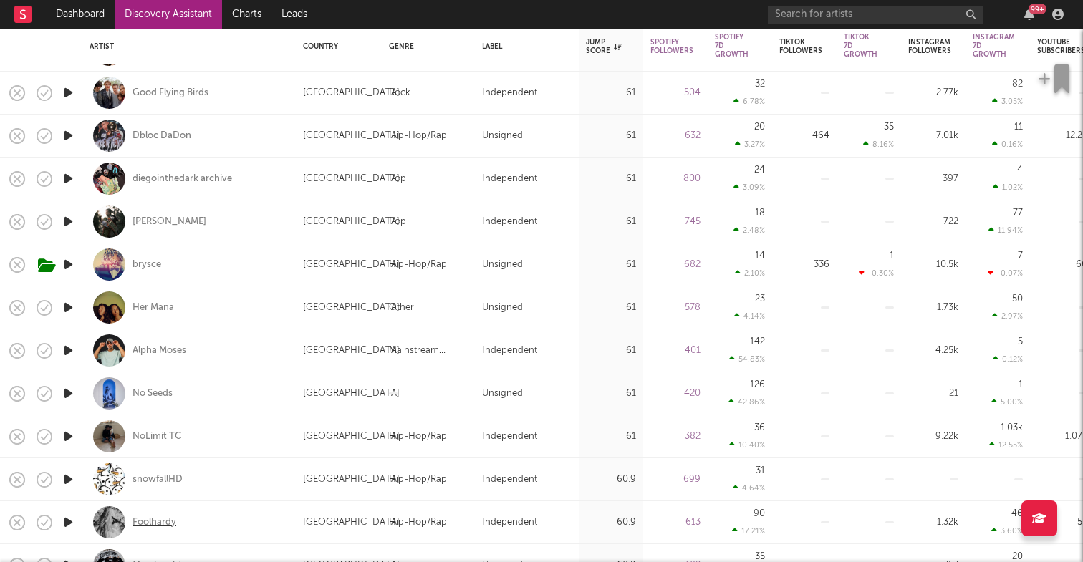
click at [146, 518] on div "Foolhardy" at bounding box center [154, 522] width 44 height 13
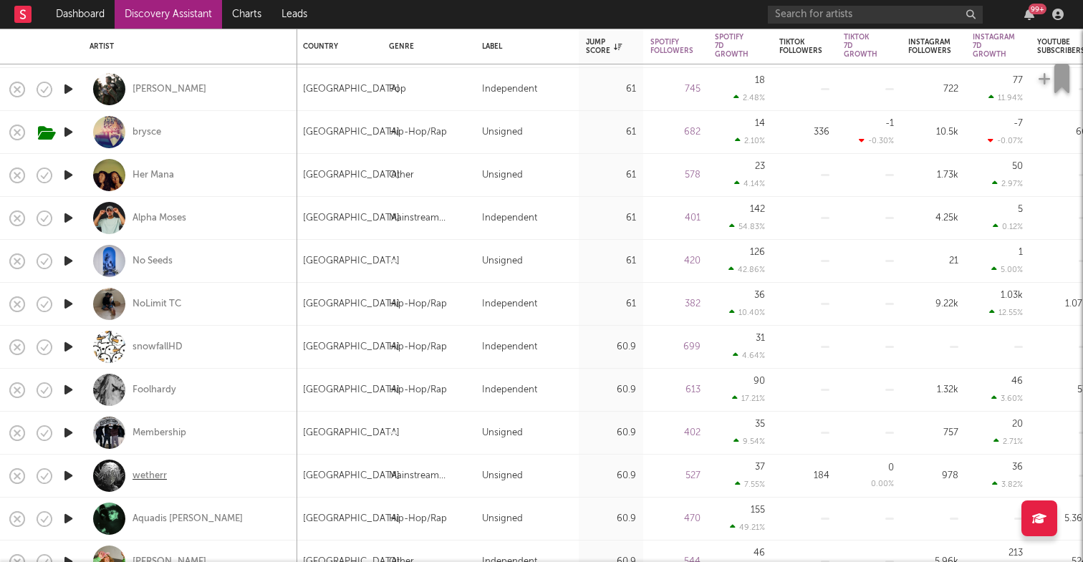
click at [165, 475] on div "wetherr" at bounding box center [149, 476] width 34 height 13
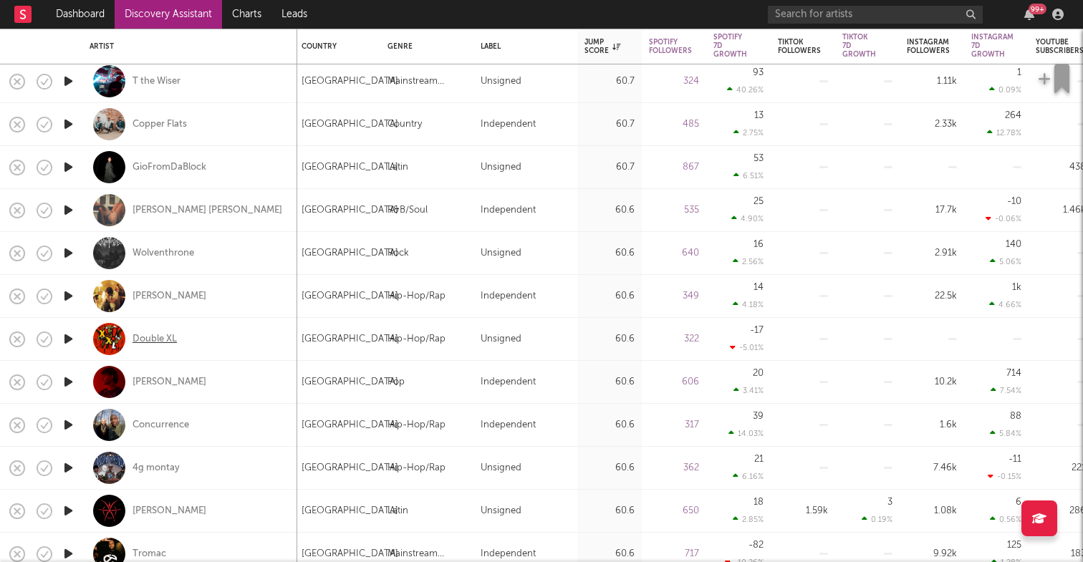
click at [171, 339] on div "Double XL" at bounding box center [154, 339] width 44 height 13
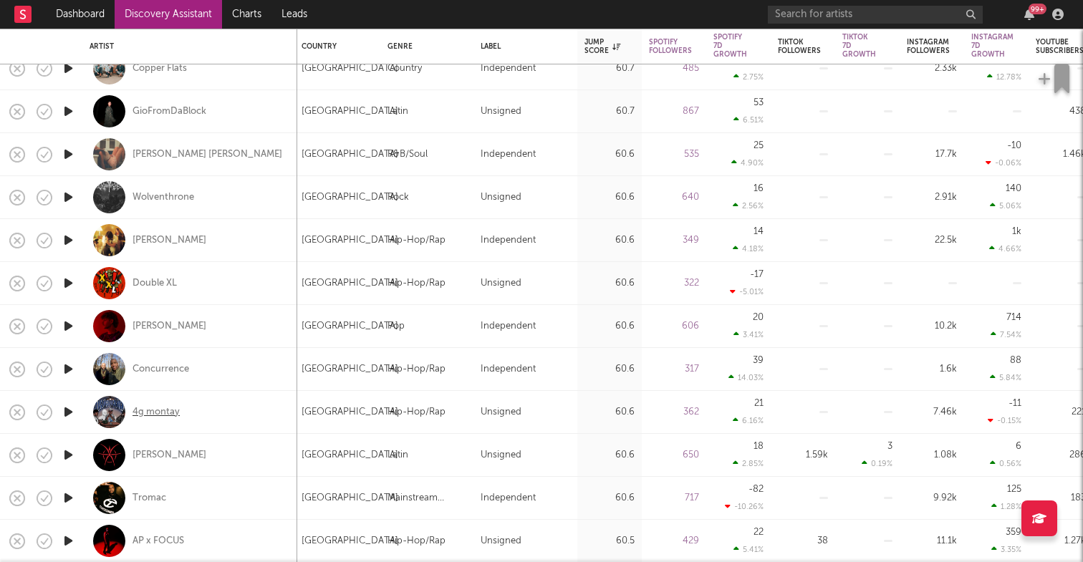
click at [160, 415] on div "4g montay" at bounding box center [155, 412] width 47 height 13
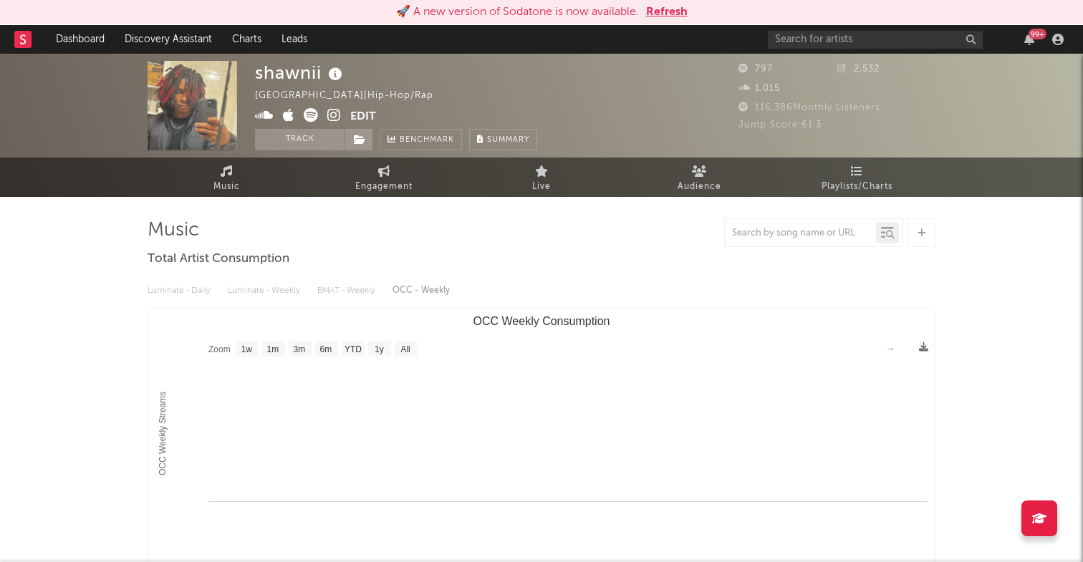
select select "1w"
click at [161, 37] on link "Discovery Assistant" at bounding box center [168, 39] width 107 height 29
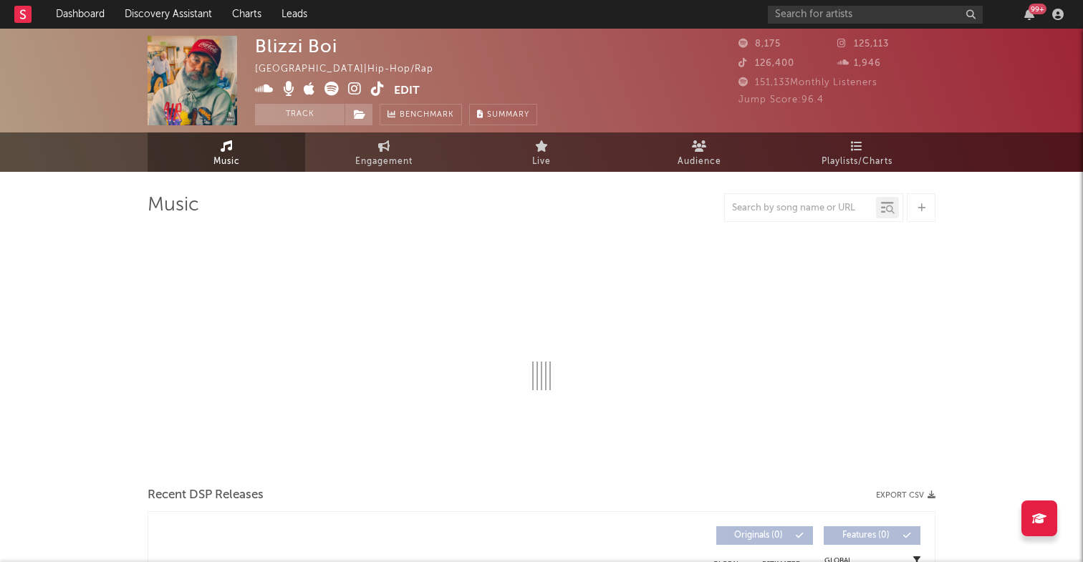
select select "1w"
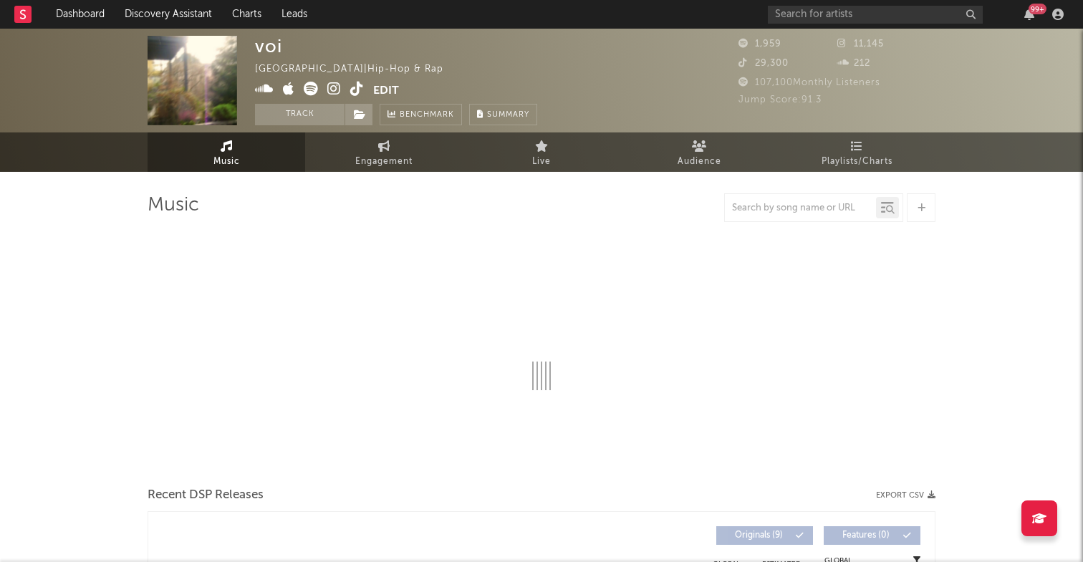
select select "1w"
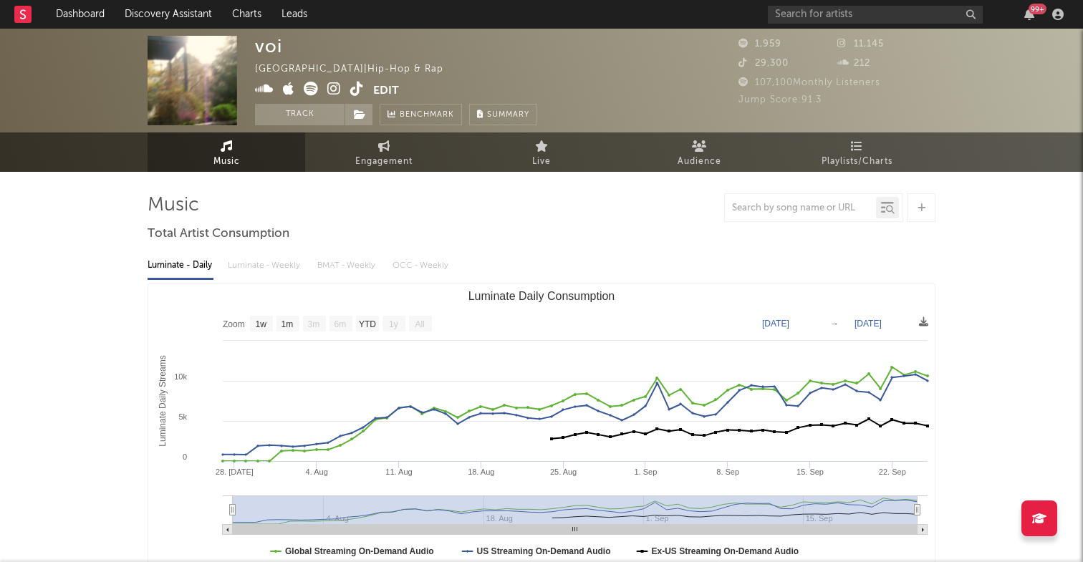
click at [262, 89] on icon at bounding box center [264, 89] width 19 height 14
click at [309, 96] on link at bounding box center [311, 90] width 14 height 14
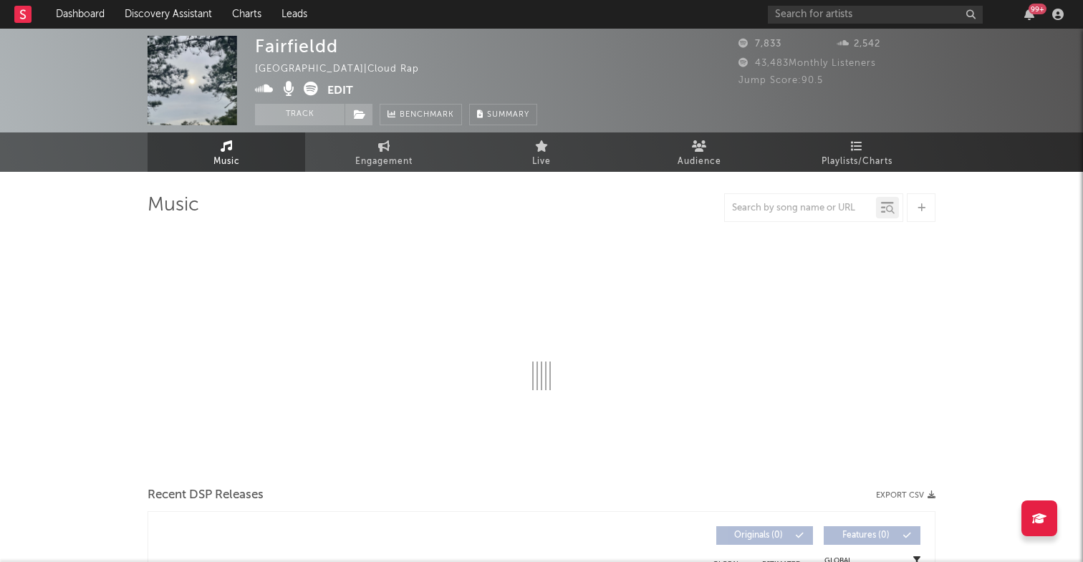
select select "1w"
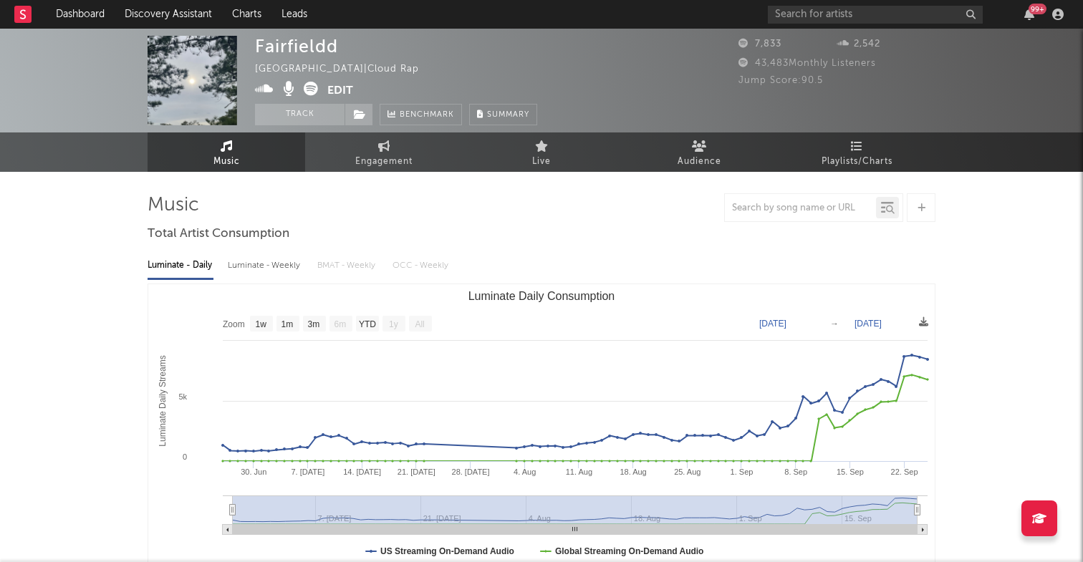
click at [258, 90] on icon at bounding box center [264, 89] width 19 height 14
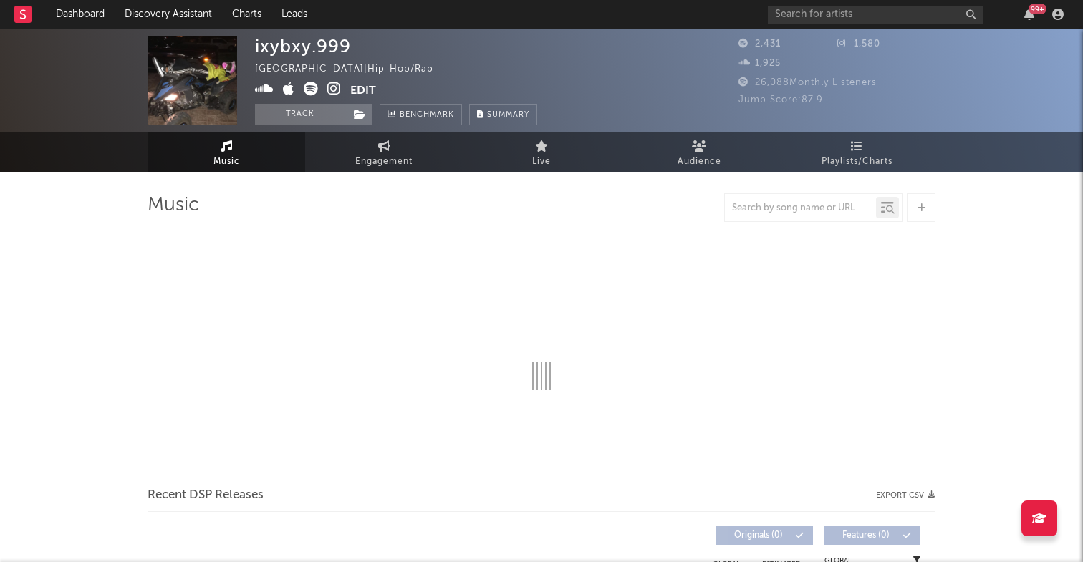
select select "1w"
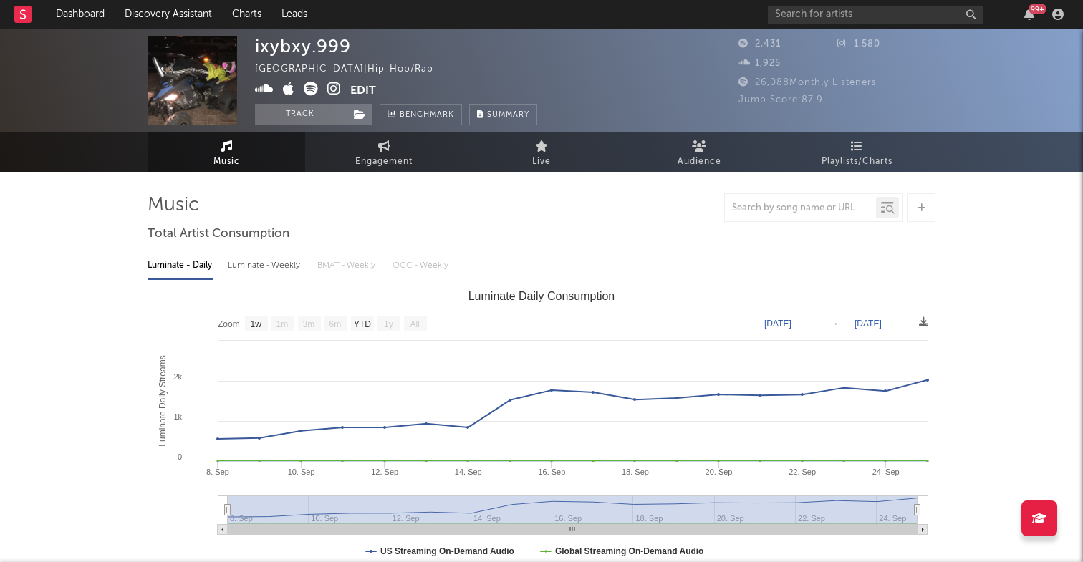
click at [266, 84] on icon at bounding box center [264, 89] width 19 height 14
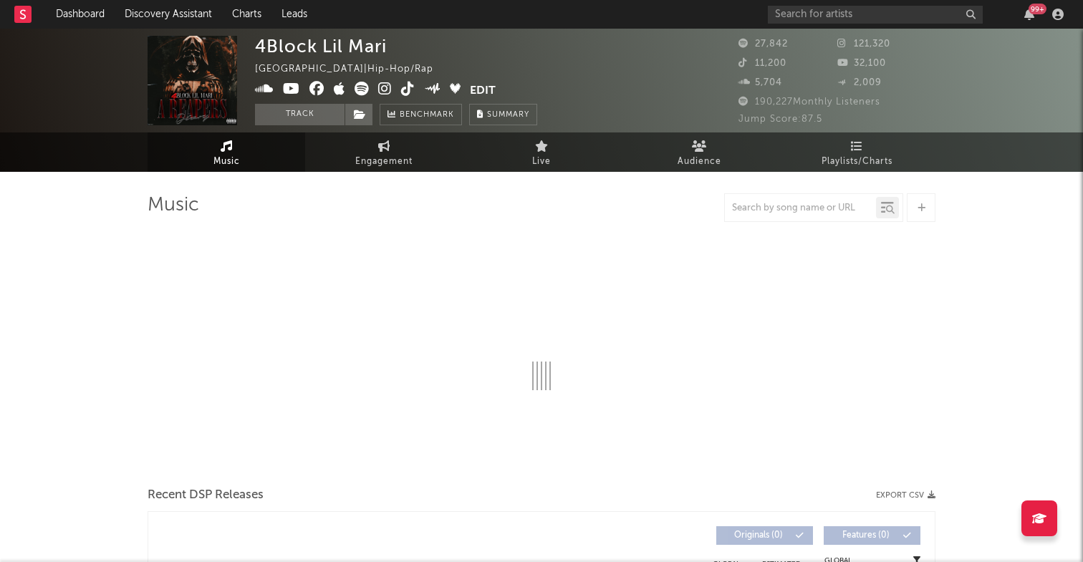
select select "6m"
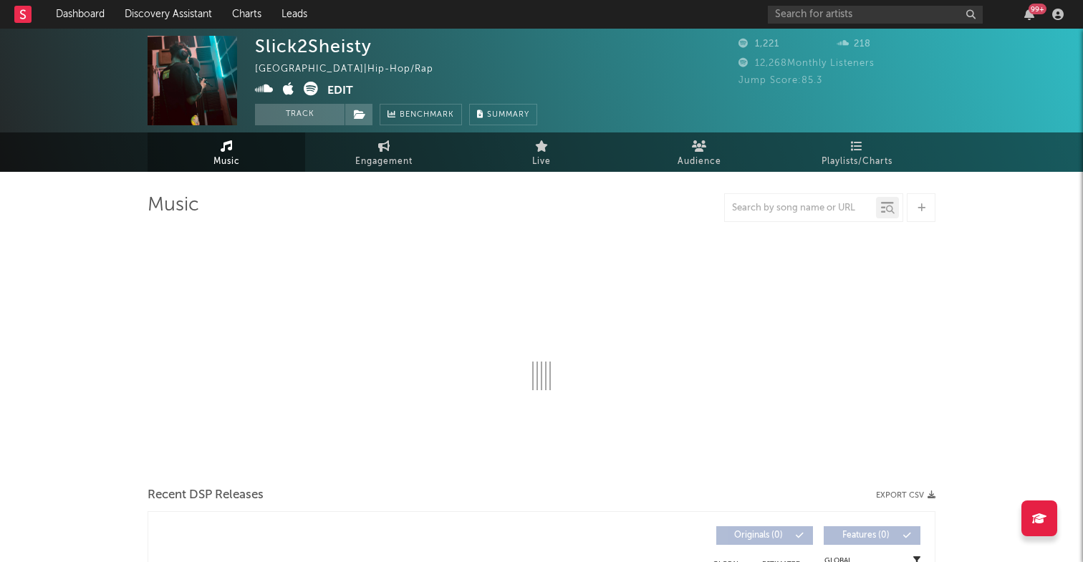
select select "1w"
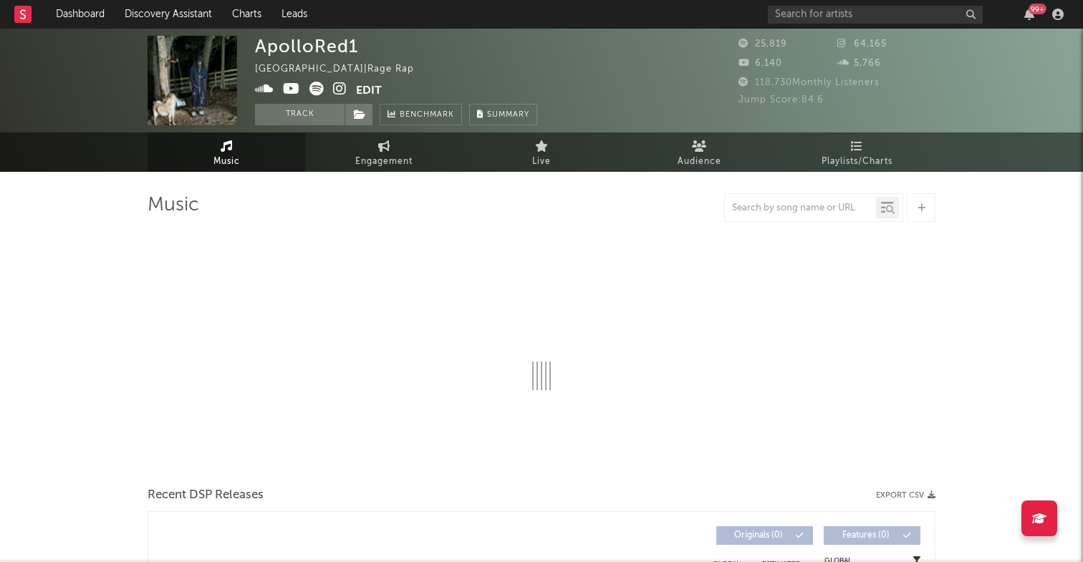
select select "6m"
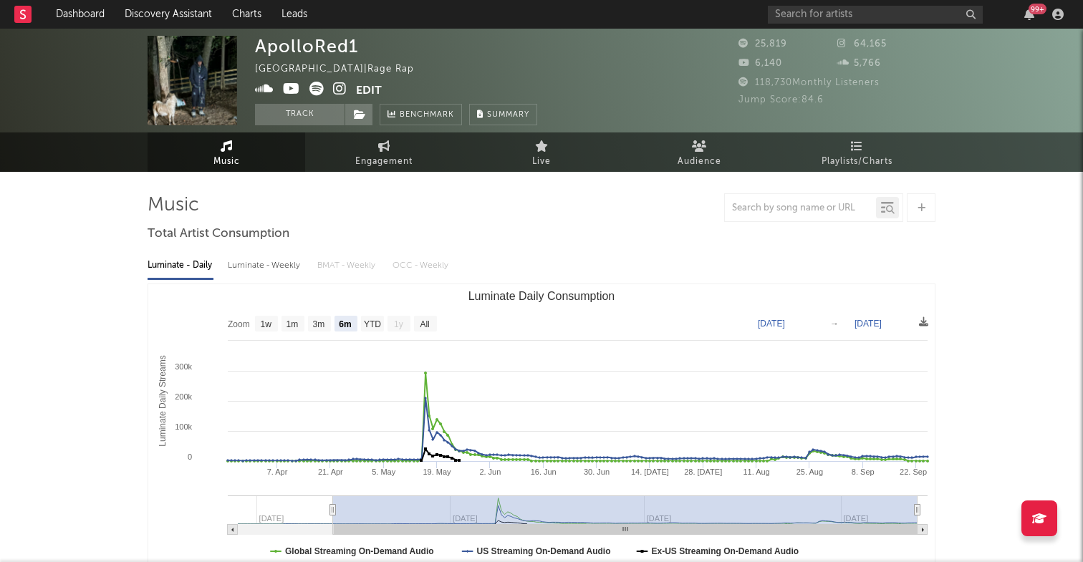
click at [319, 95] on icon at bounding box center [316, 89] width 14 height 14
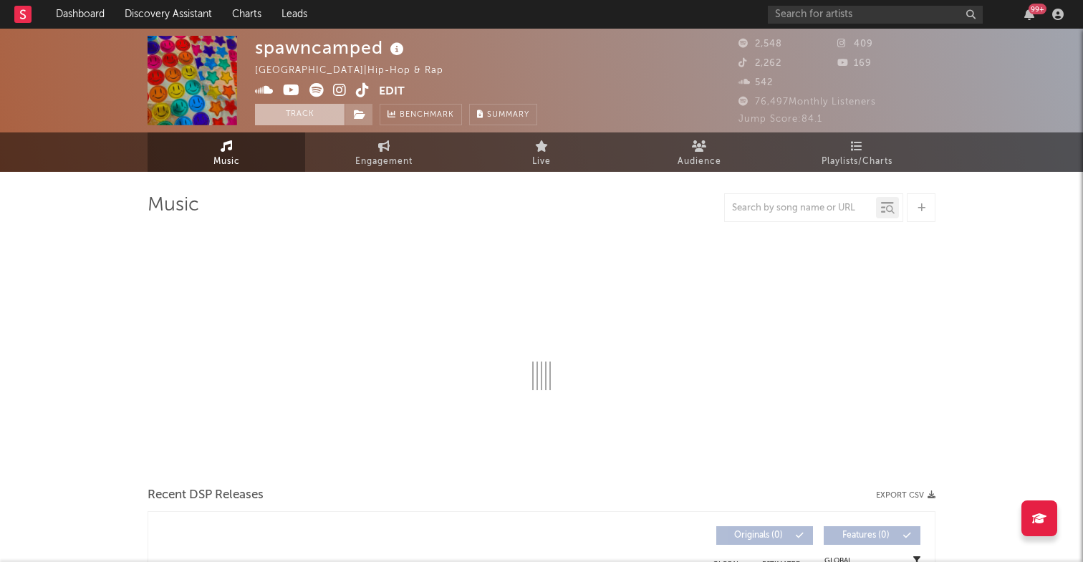
select select "1w"
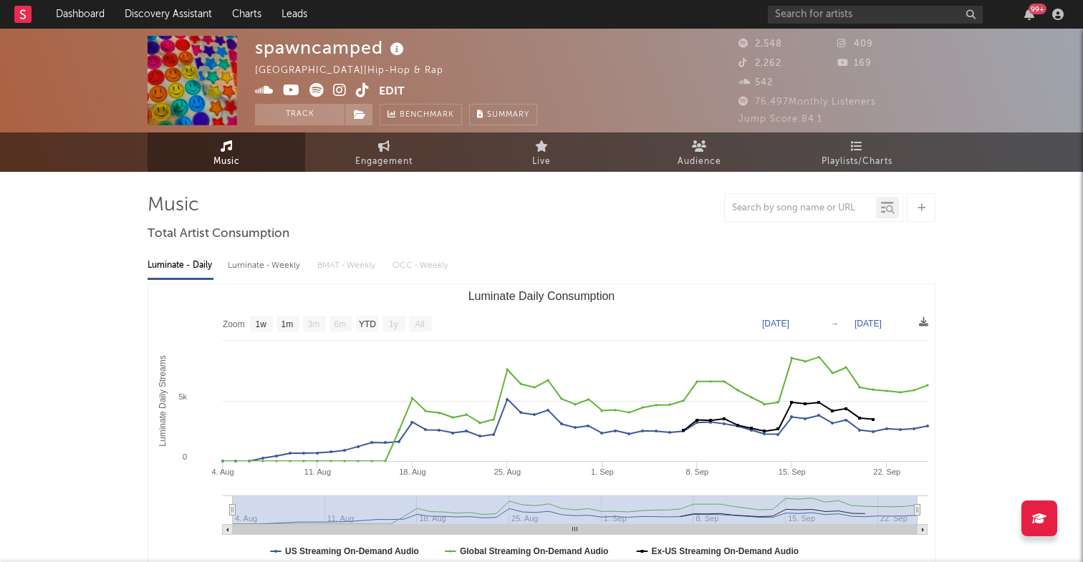
click at [263, 91] on icon at bounding box center [264, 90] width 19 height 14
click at [314, 89] on icon at bounding box center [316, 90] width 14 height 14
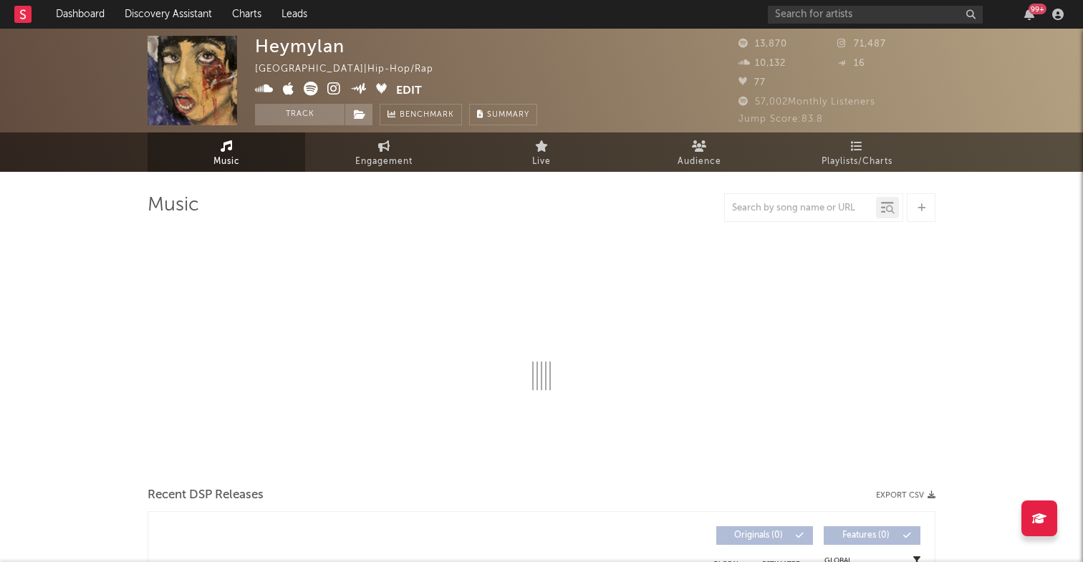
select select "6m"
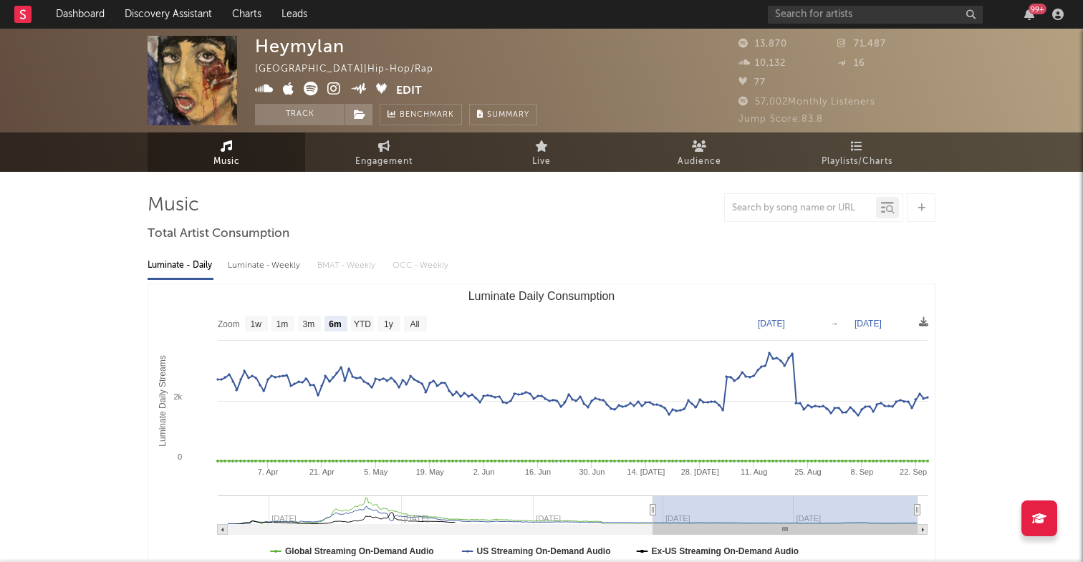
click at [266, 91] on icon at bounding box center [264, 89] width 19 height 14
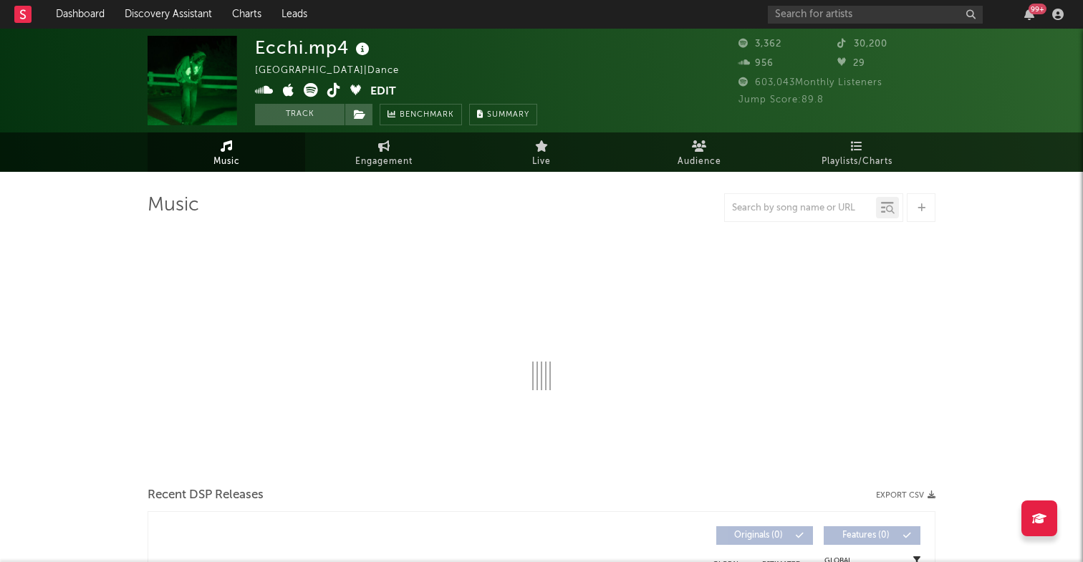
select select "1w"
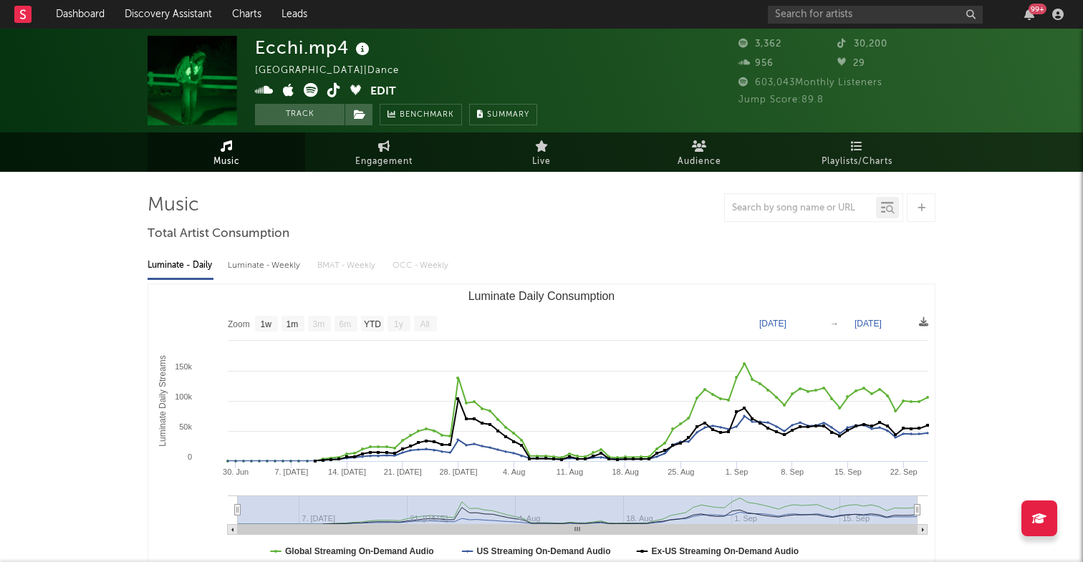
click at [266, 89] on icon at bounding box center [264, 90] width 19 height 14
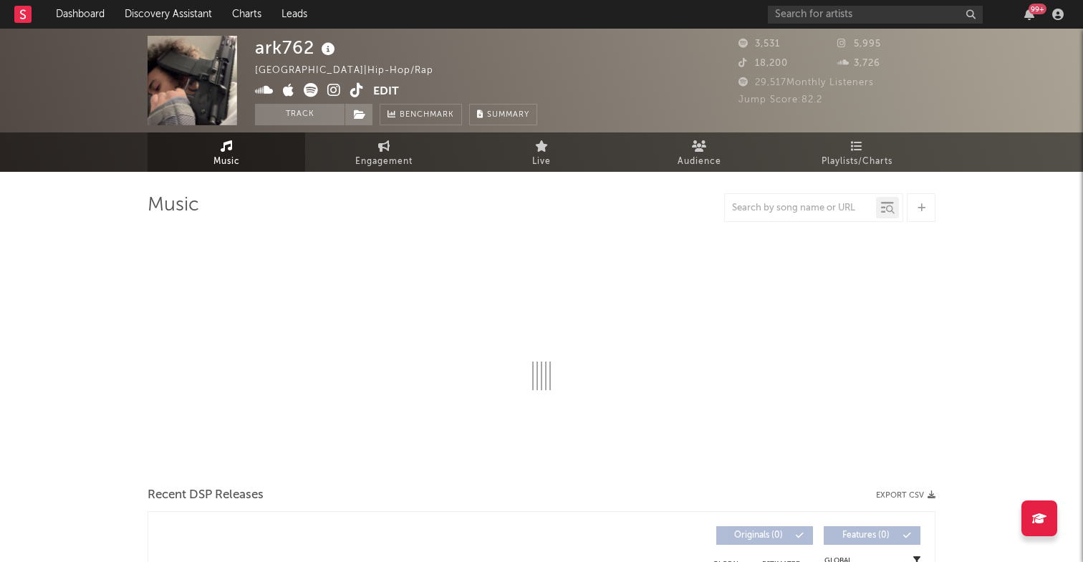
select select "6m"
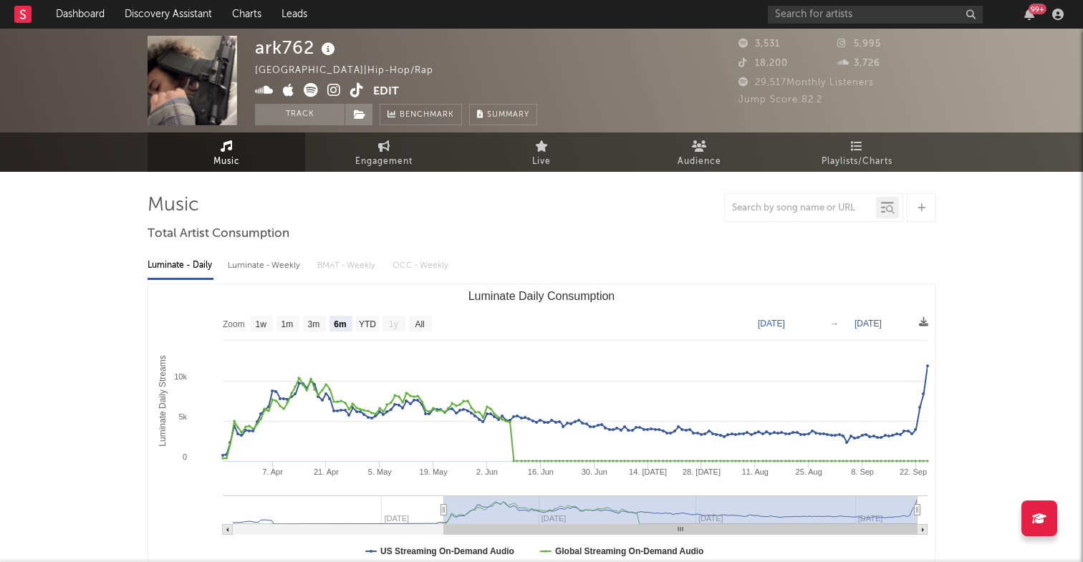
click at [267, 89] on icon at bounding box center [264, 90] width 19 height 14
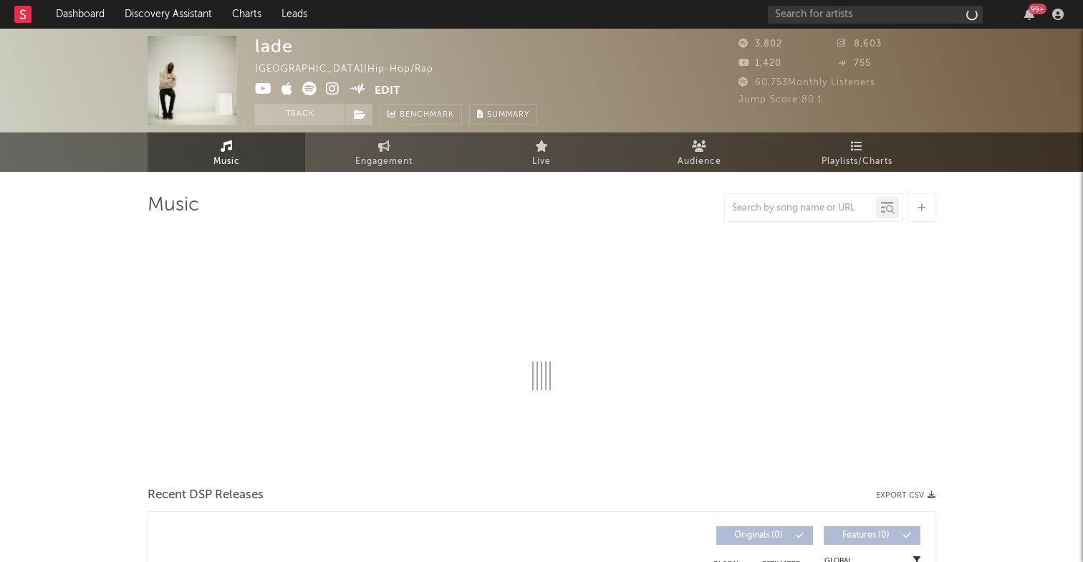
select select "1w"
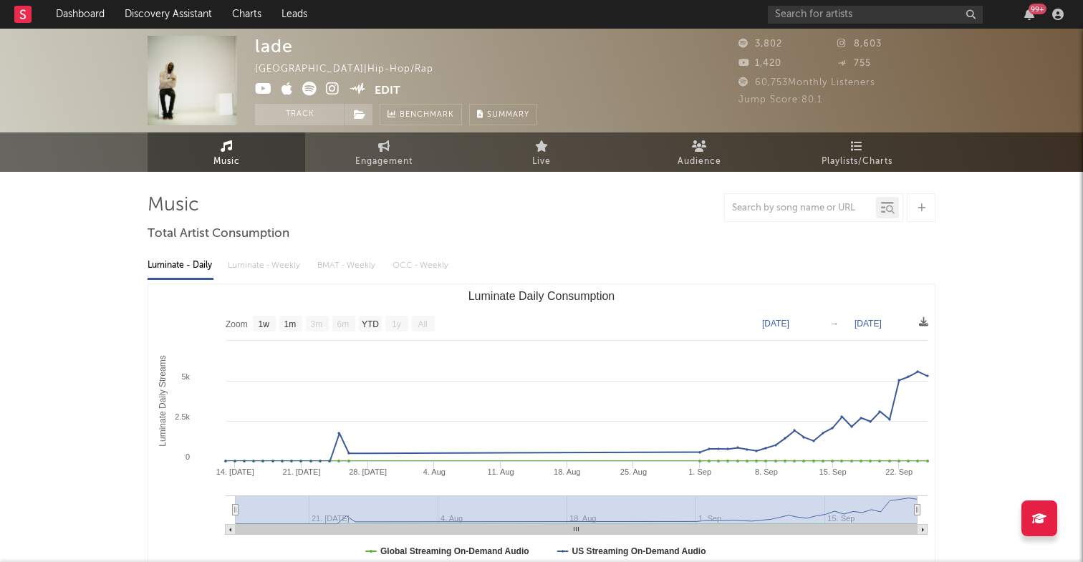
click at [311, 92] on icon at bounding box center [309, 89] width 14 height 14
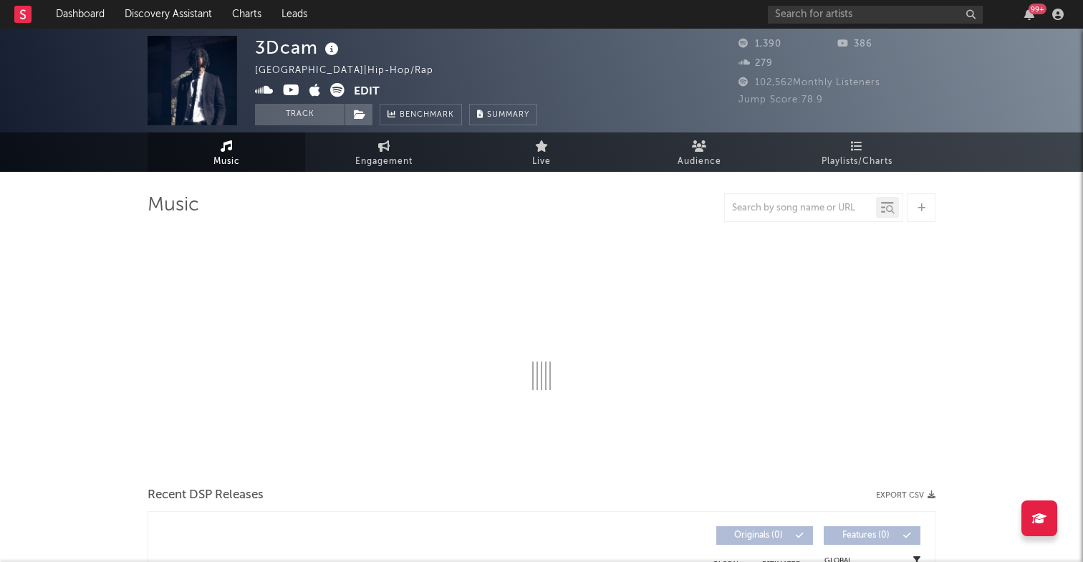
select select "6m"
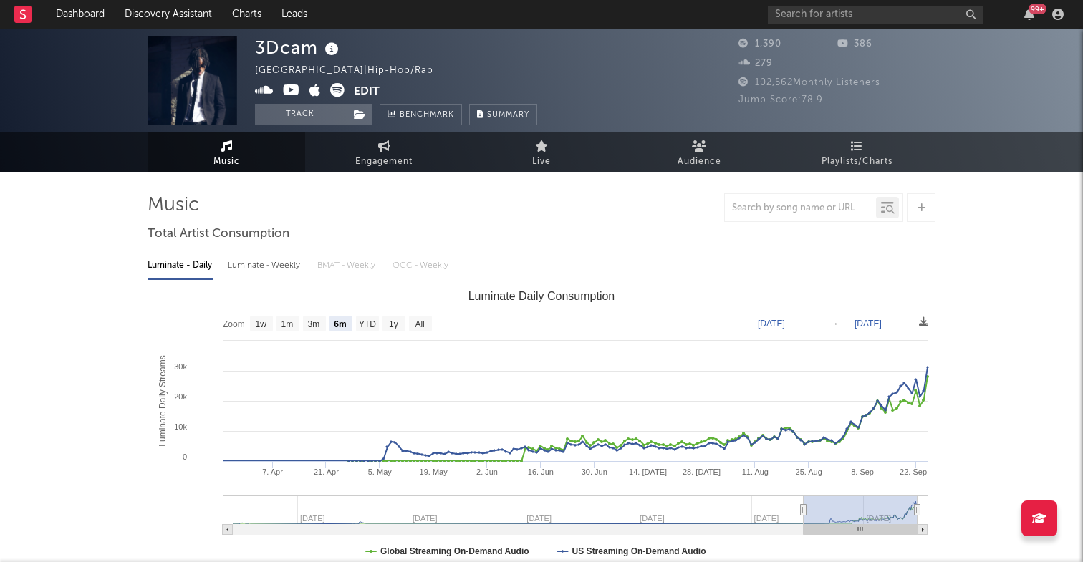
click at [262, 98] on link at bounding box center [264, 91] width 19 height 14
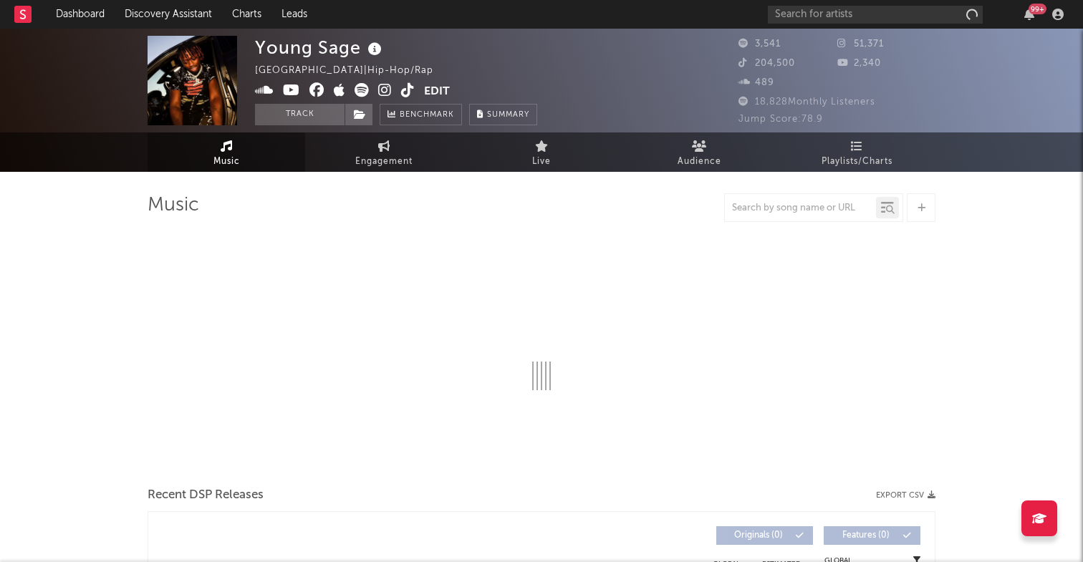
select select "1w"
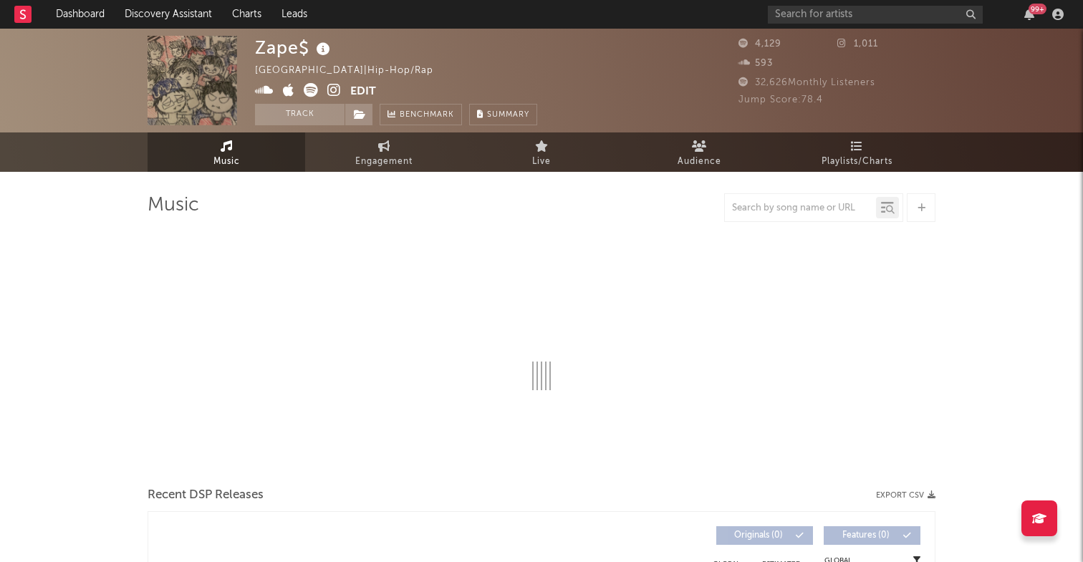
select select "1w"
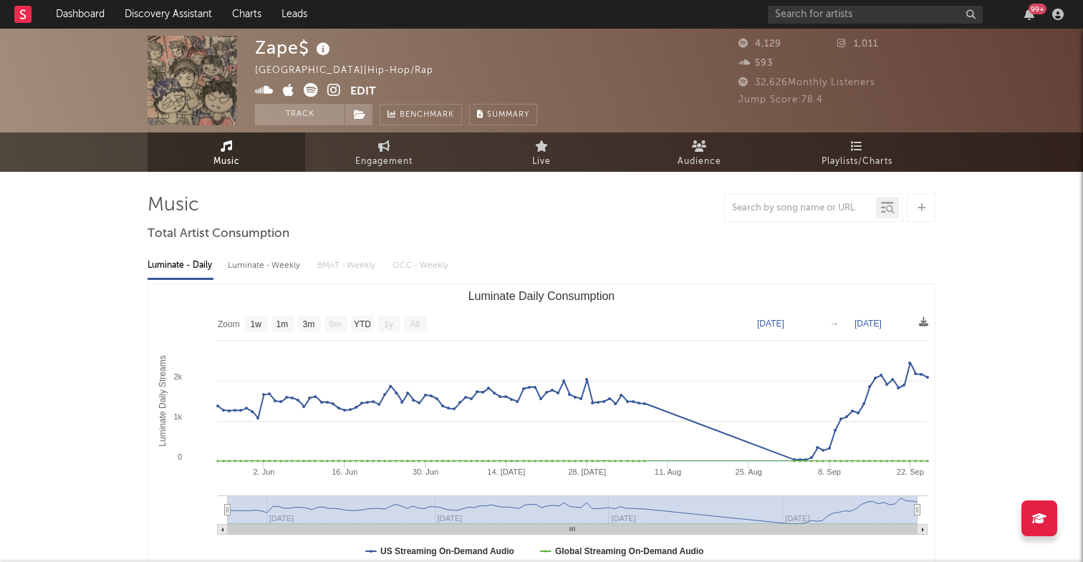
click at [266, 91] on icon at bounding box center [264, 90] width 19 height 14
click at [271, 89] on icon at bounding box center [264, 90] width 19 height 14
click at [316, 91] on icon at bounding box center [311, 90] width 14 height 14
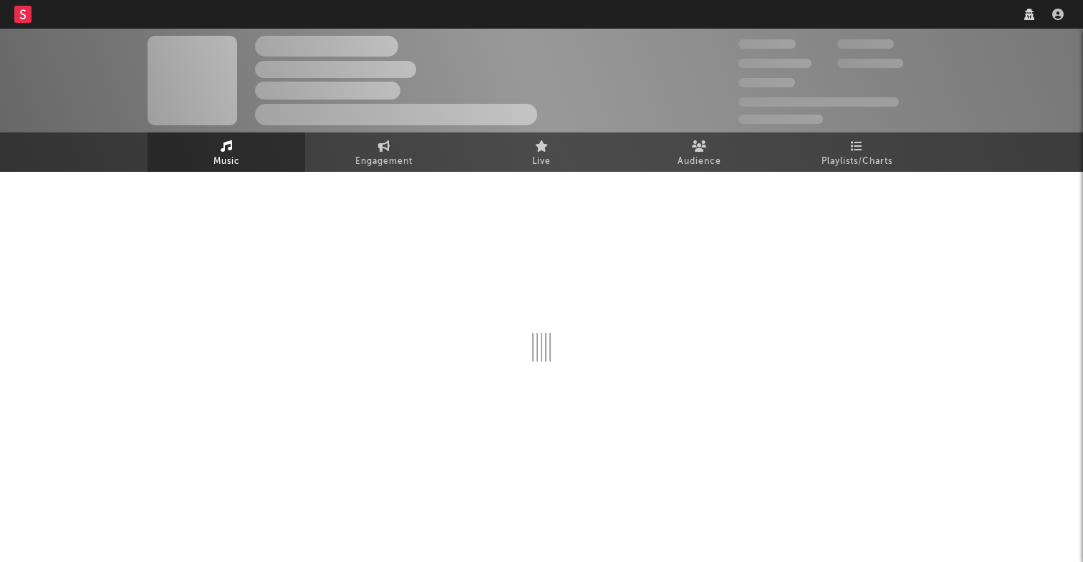
select select "6m"
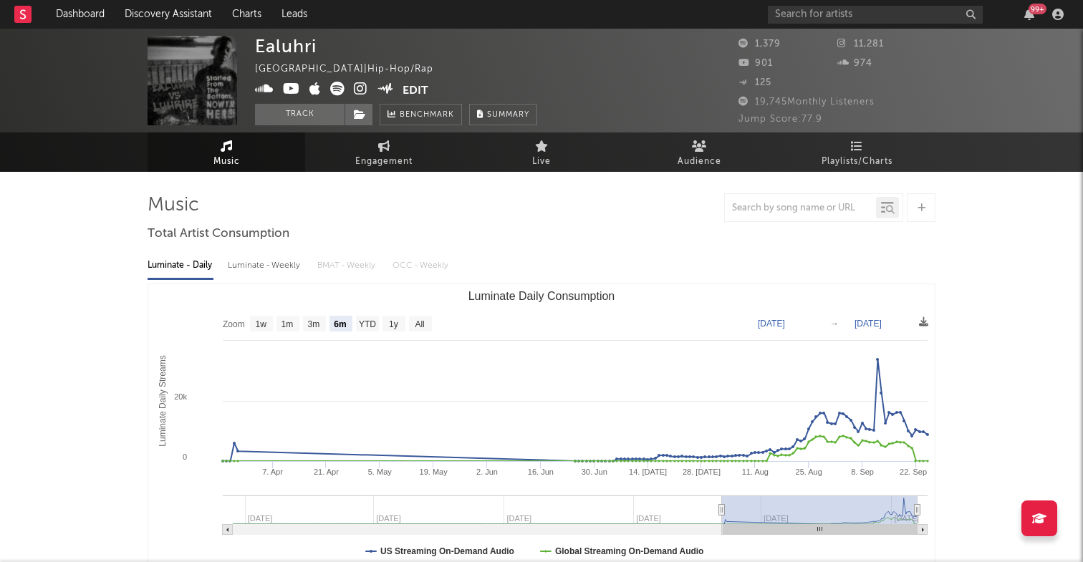
click at [263, 94] on icon at bounding box center [264, 89] width 19 height 14
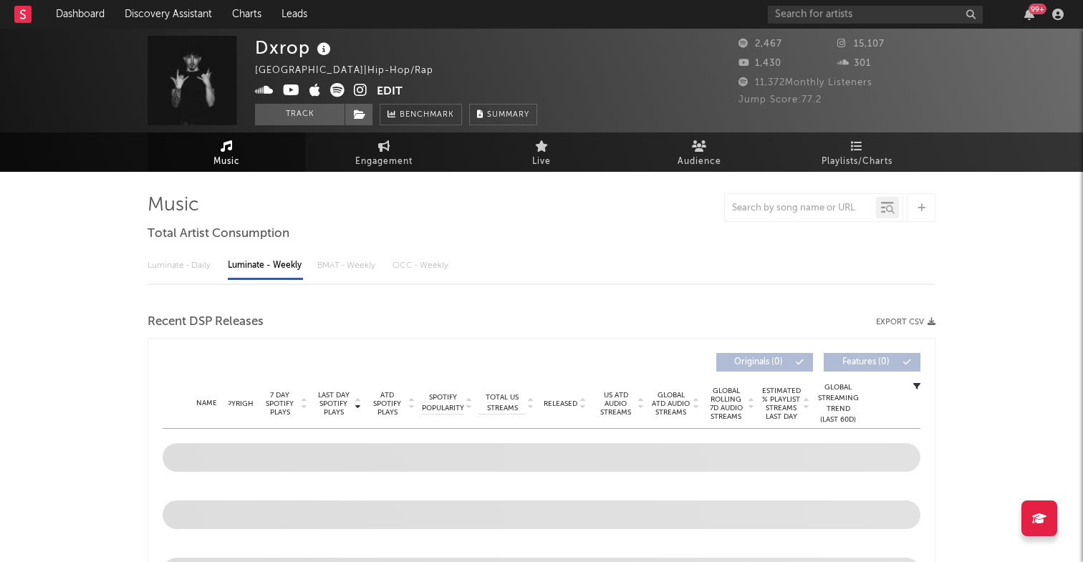
select select "6m"
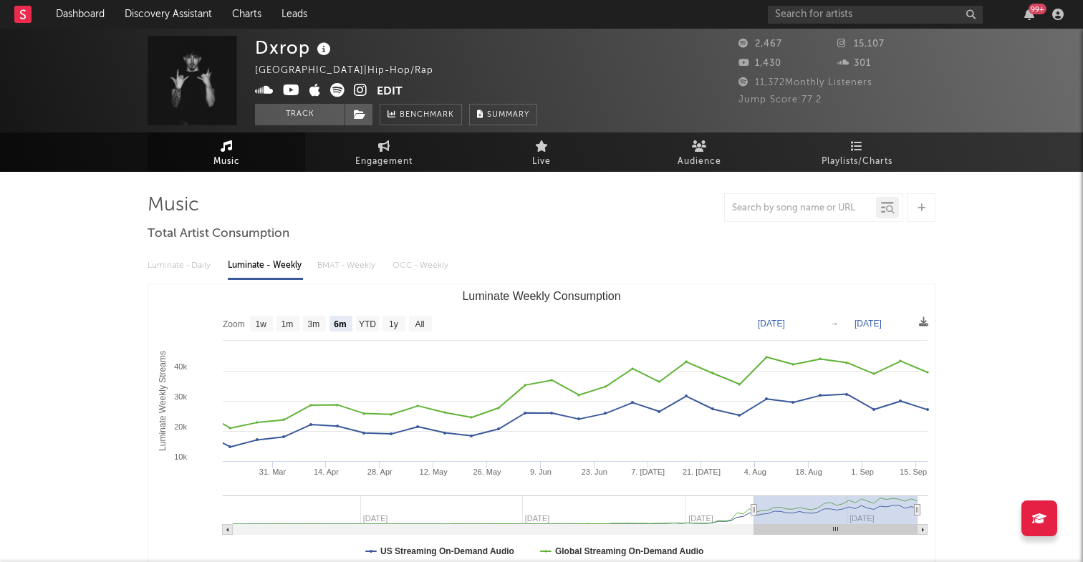
click at [258, 89] on icon at bounding box center [264, 90] width 19 height 14
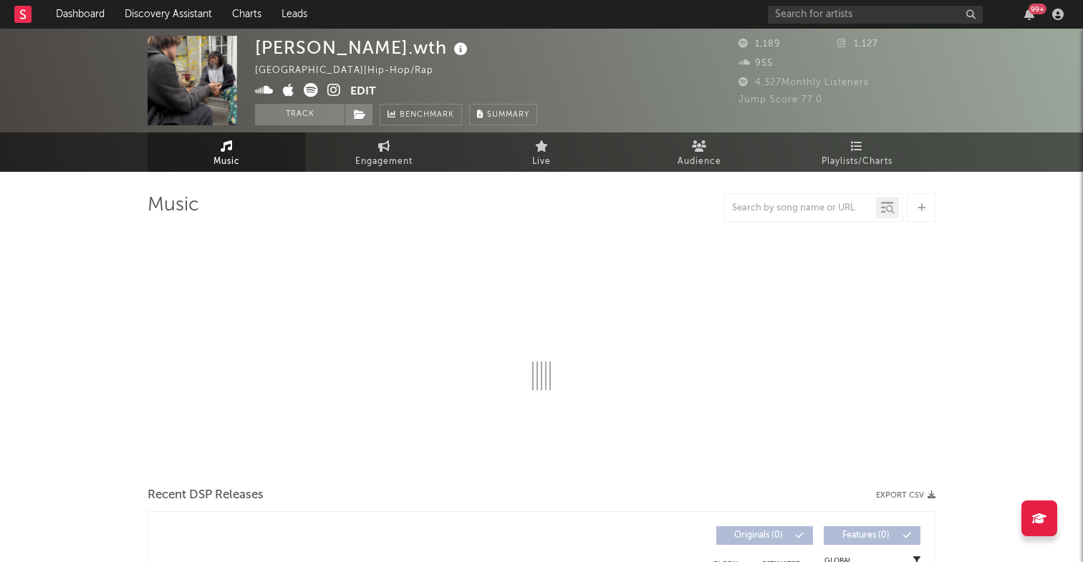
select select "6m"
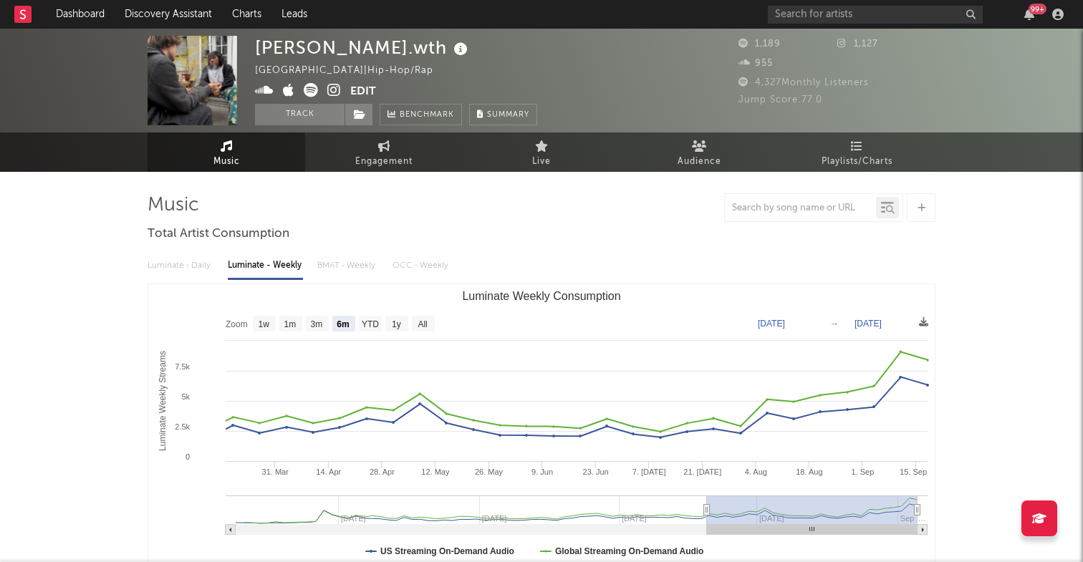
click at [268, 88] on icon at bounding box center [264, 90] width 19 height 14
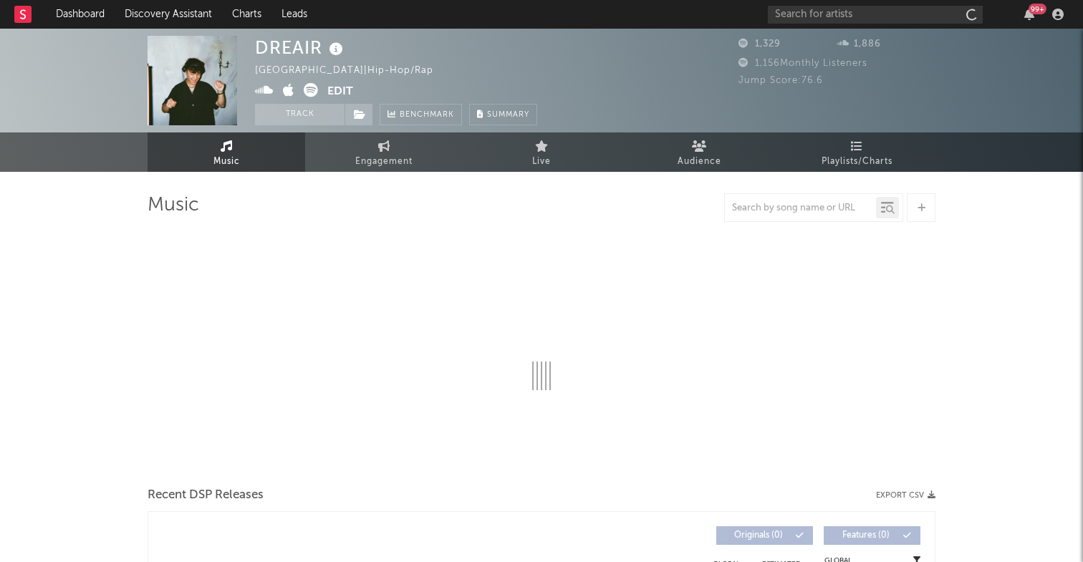
select select "1w"
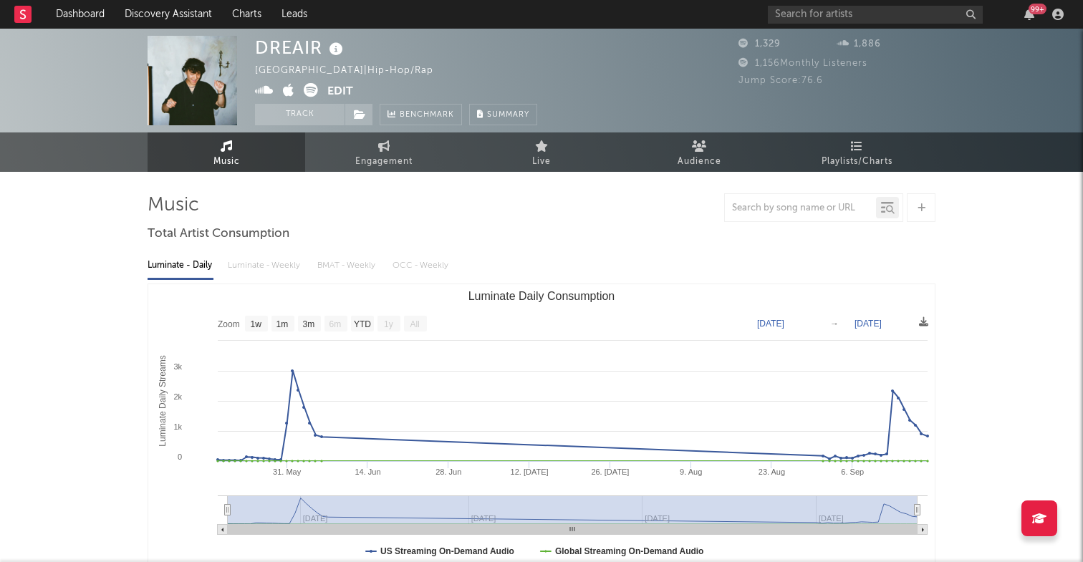
click at [264, 92] on icon at bounding box center [264, 90] width 19 height 14
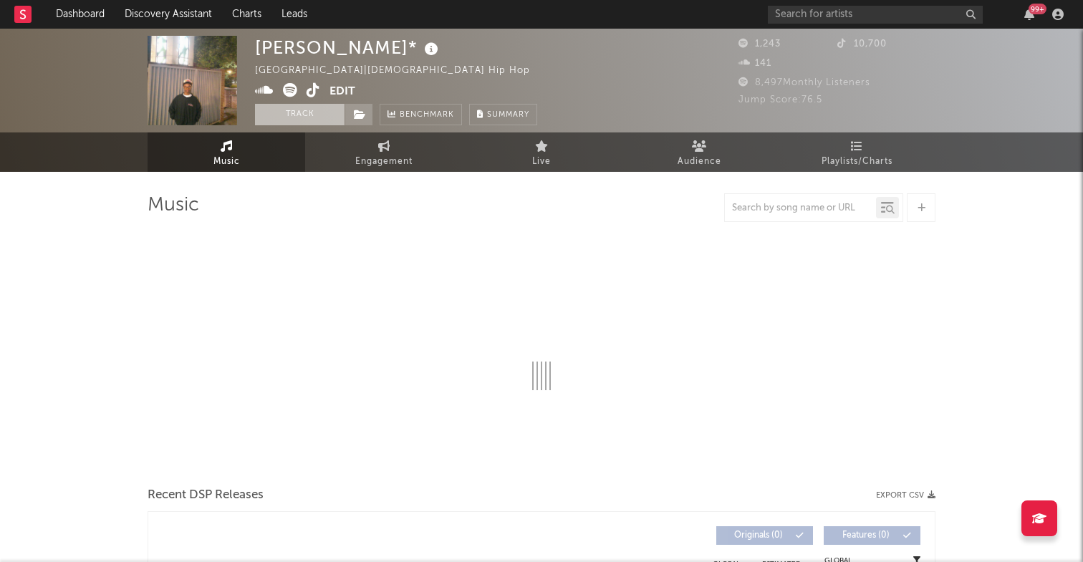
select select "6m"
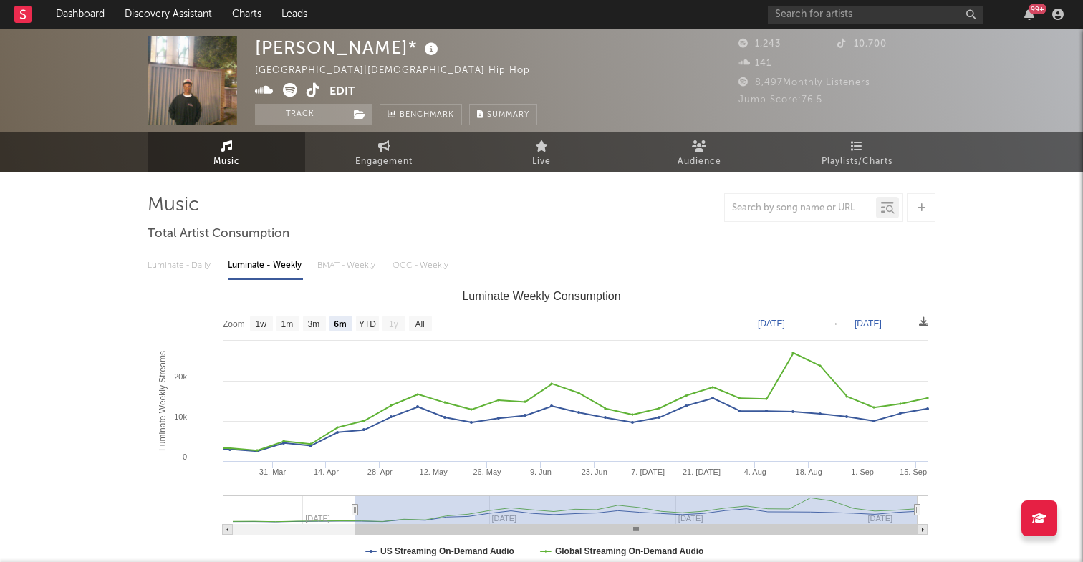
click at [265, 90] on icon at bounding box center [264, 90] width 19 height 14
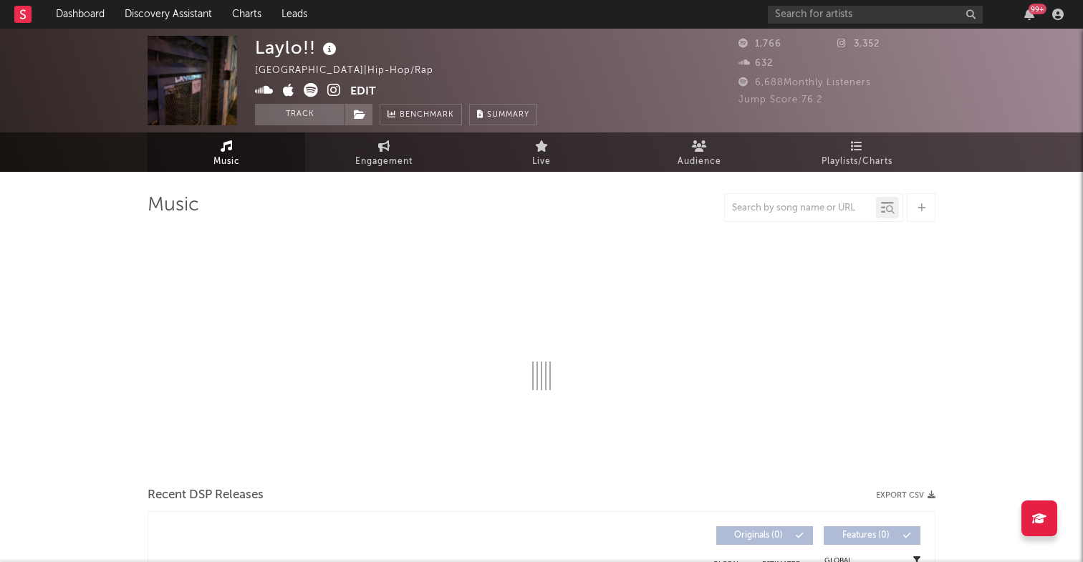
select select "1w"
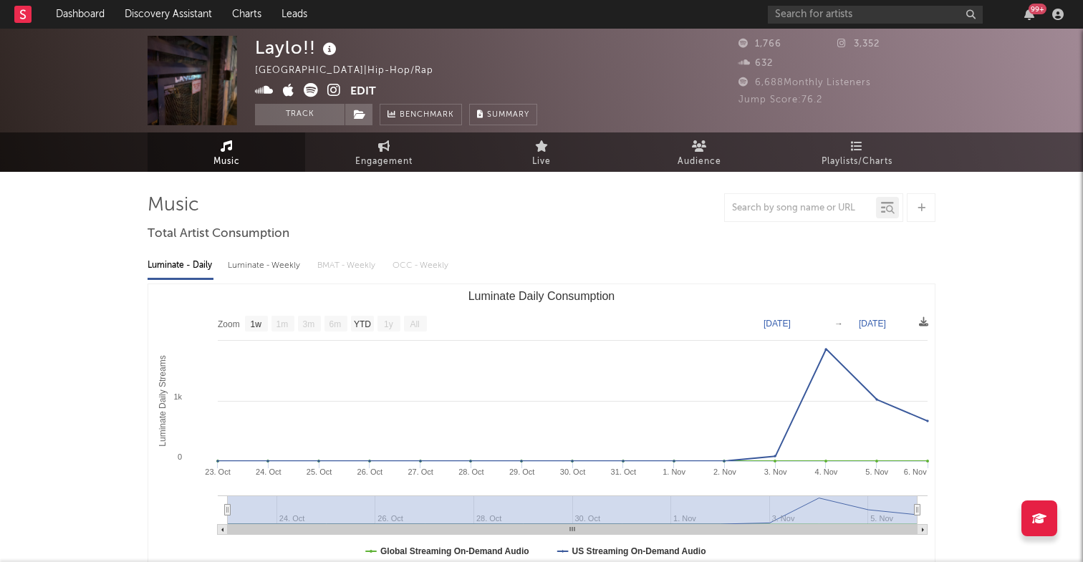
click at [268, 92] on icon at bounding box center [264, 90] width 19 height 14
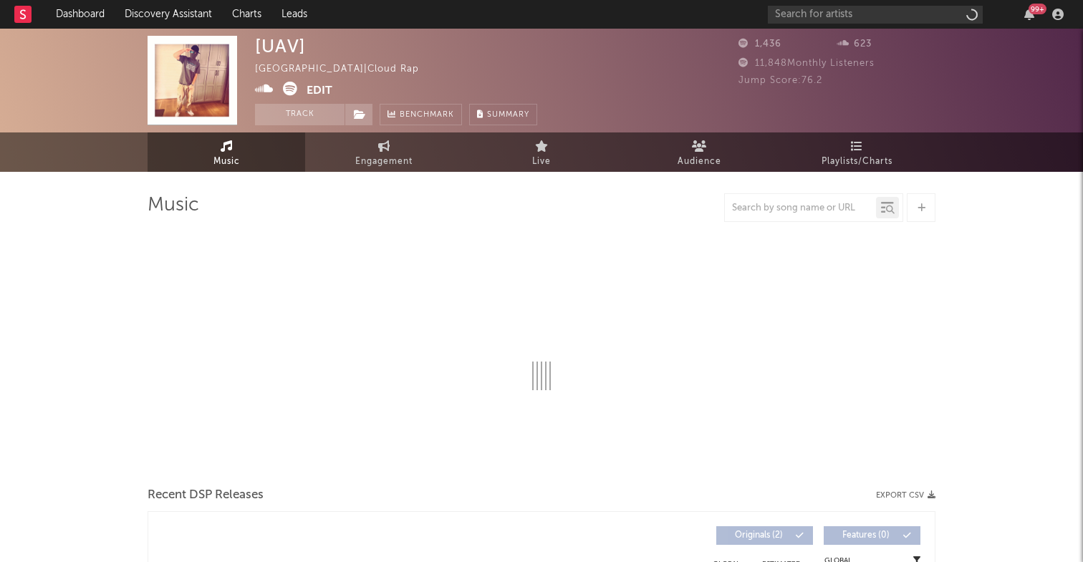
select select "1w"
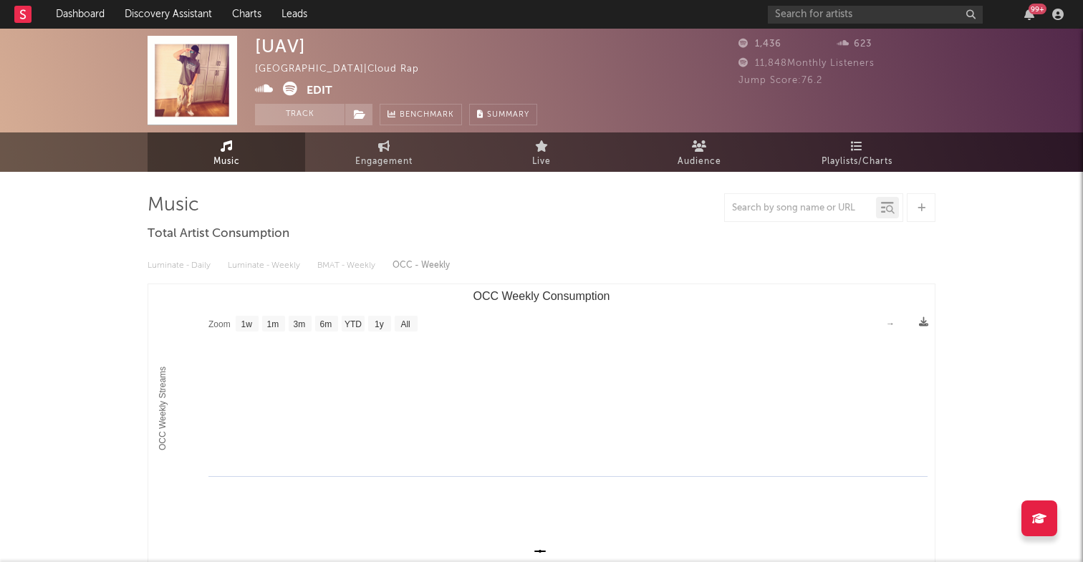
click at [265, 90] on icon at bounding box center [264, 89] width 19 height 14
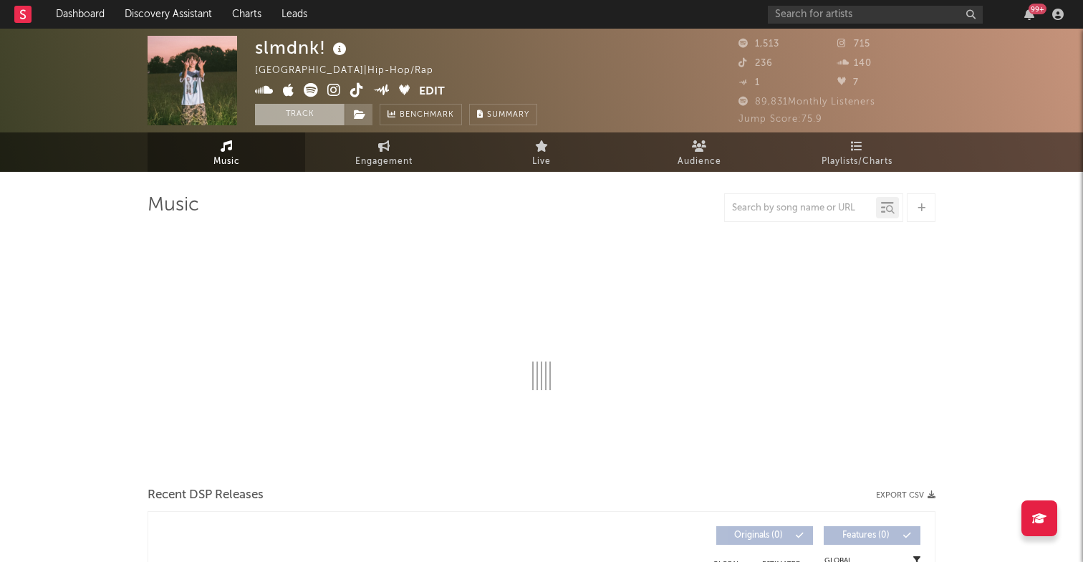
select select "1w"
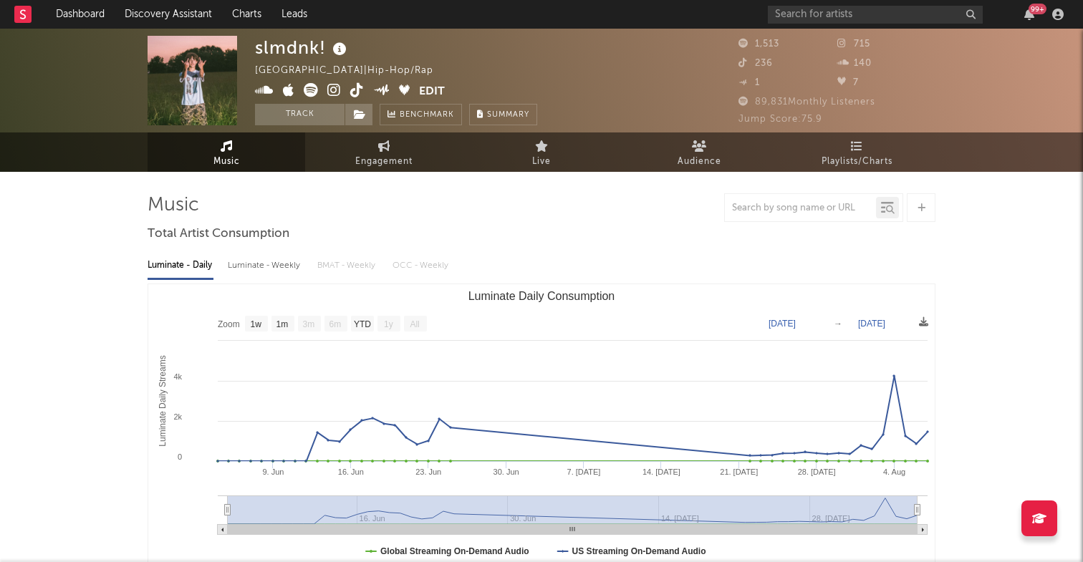
click at [265, 92] on icon at bounding box center [264, 90] width 19 height 14
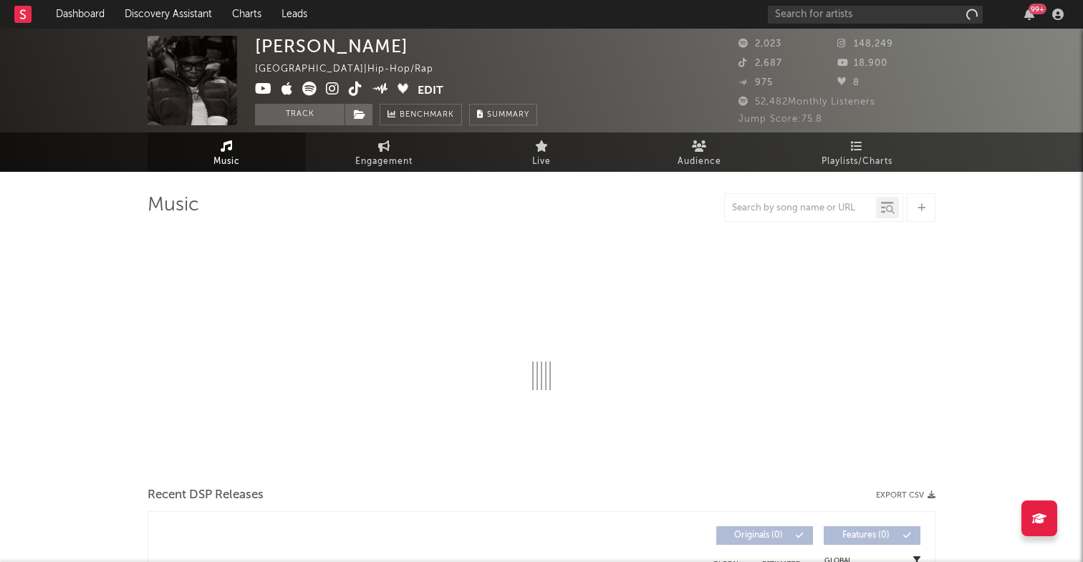
select select "6m"
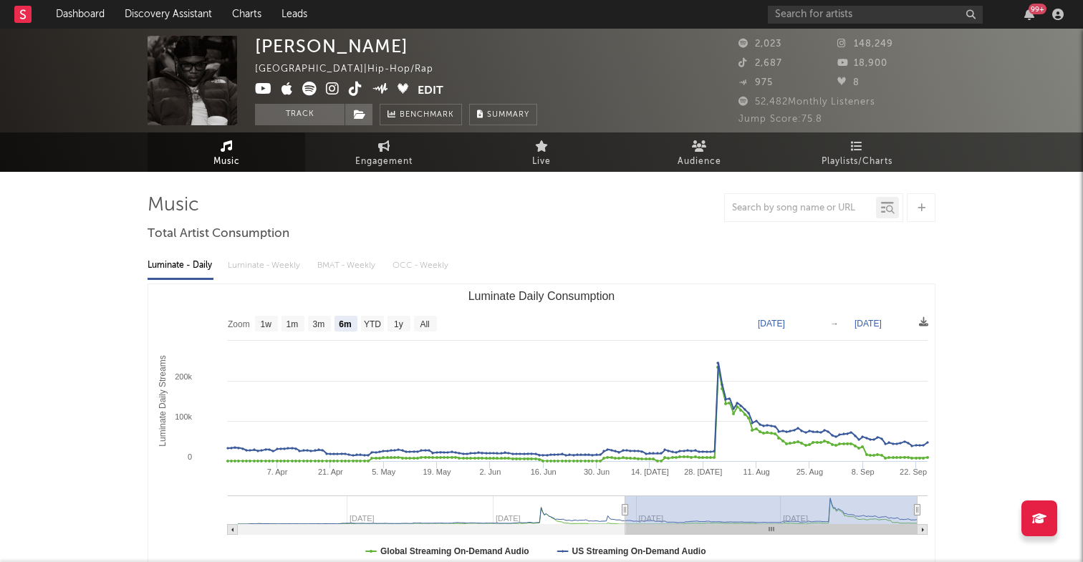
click at [314, 86] on icon at bounding box center [309, 89] width 14 height 14
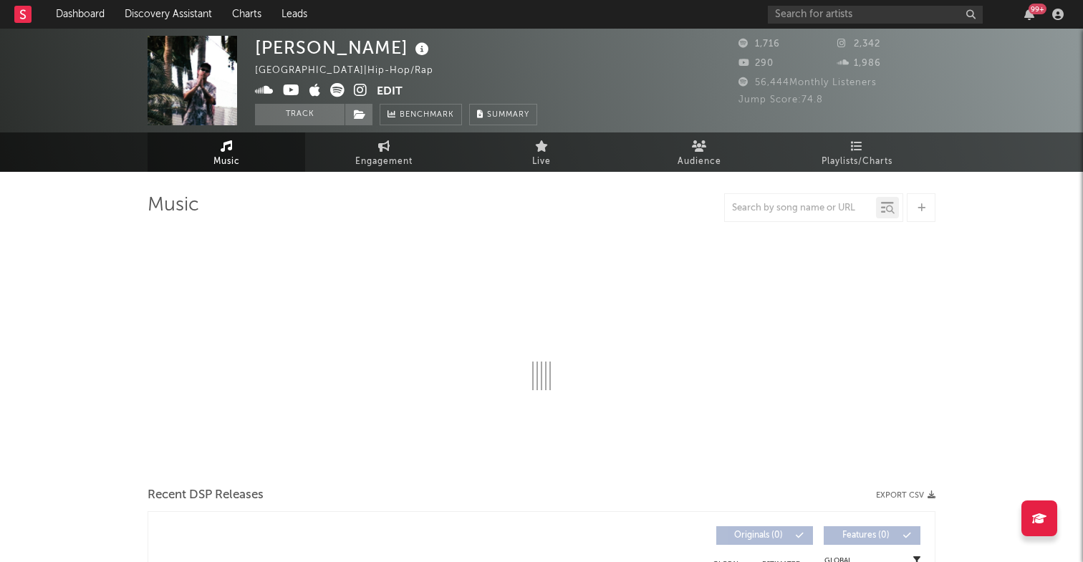
select select "1w"
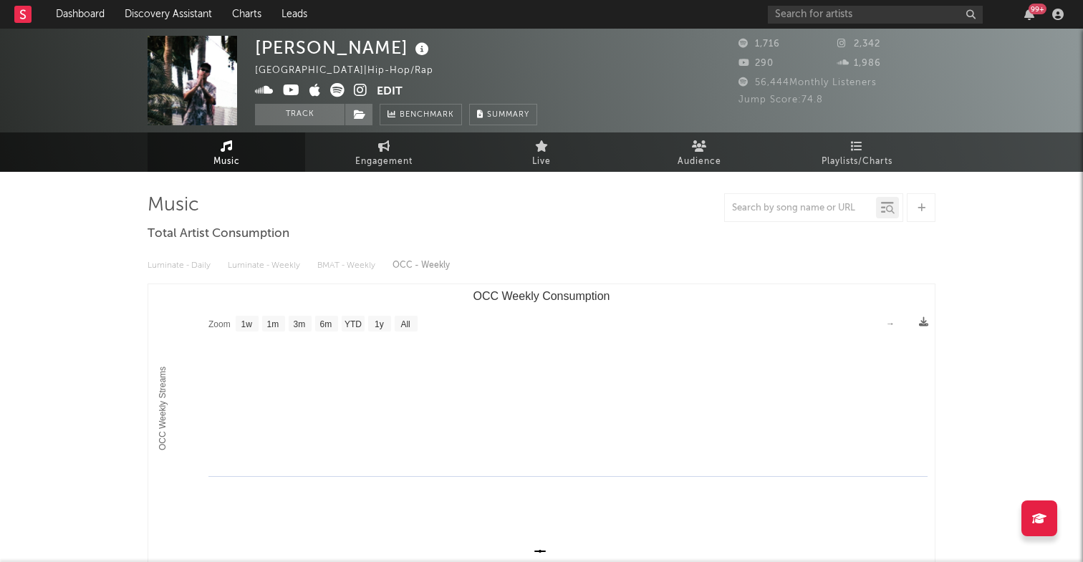
click at [259, 89] on icon at bounding box center [264, 90] width 19 height 14
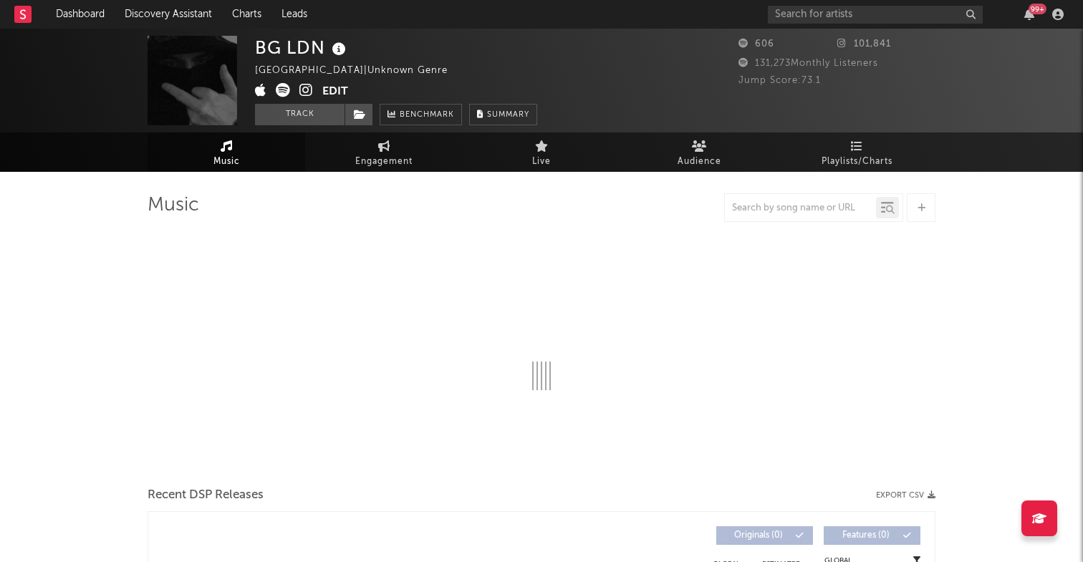
select select "1w"
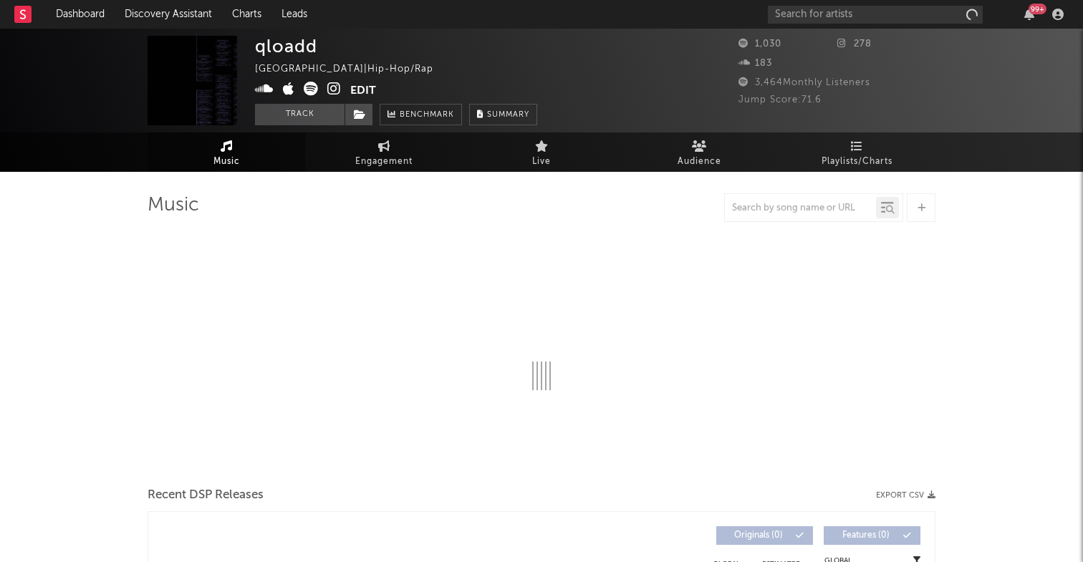
select select "6m"
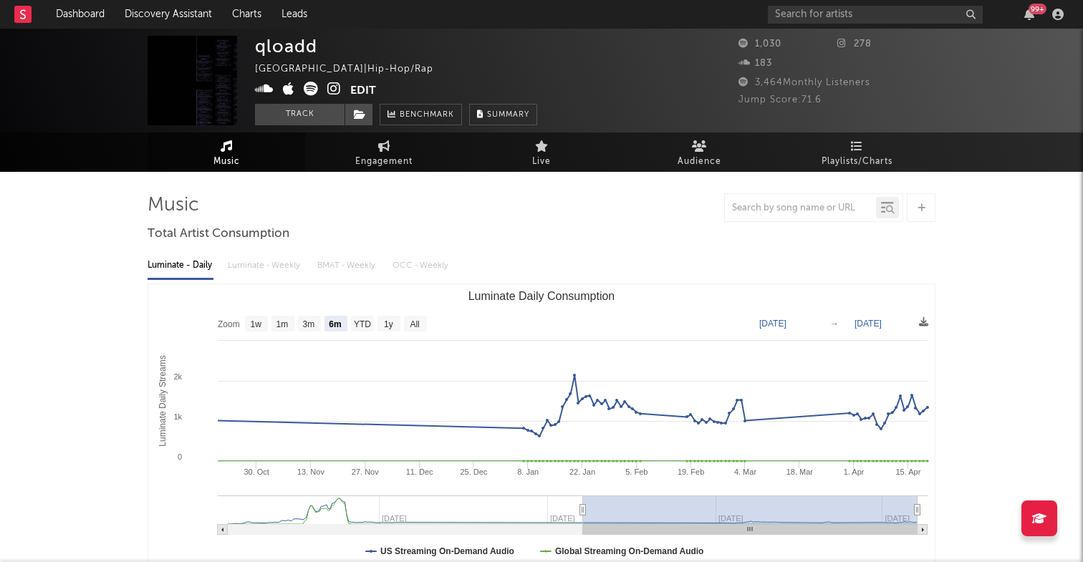
click at [261, 91] on icon at bounding box center [264, 89] width 19 height 14
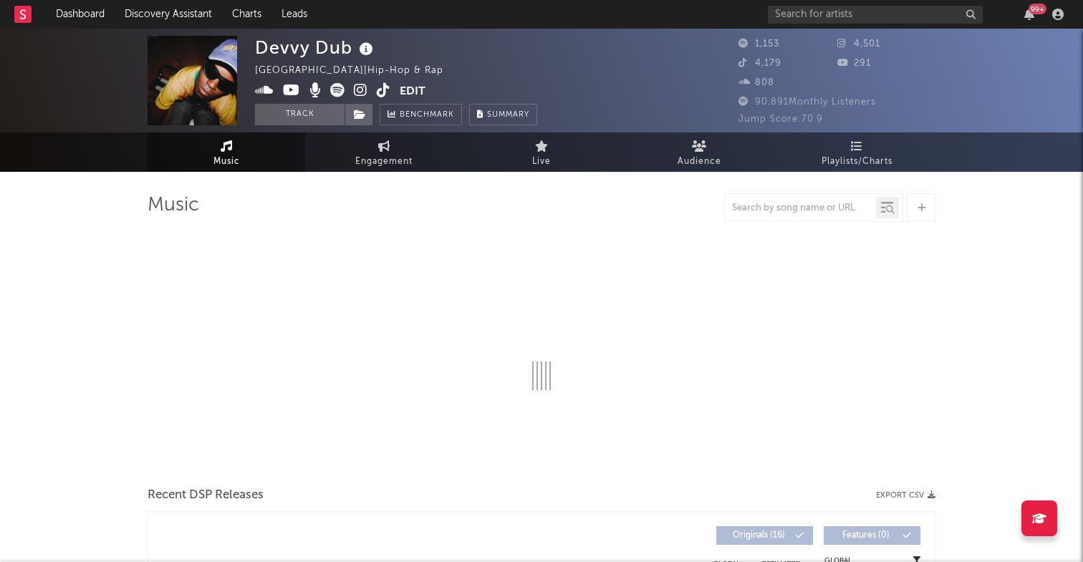
select select "1w"
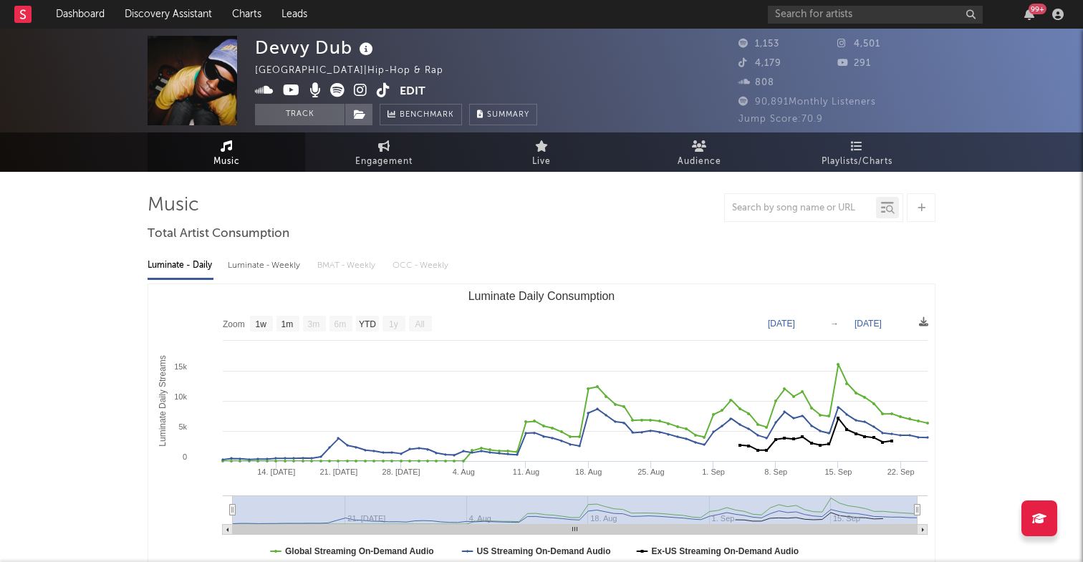
click at [264, 91] on icon at bounding box center [264, 90] width 19 height 14
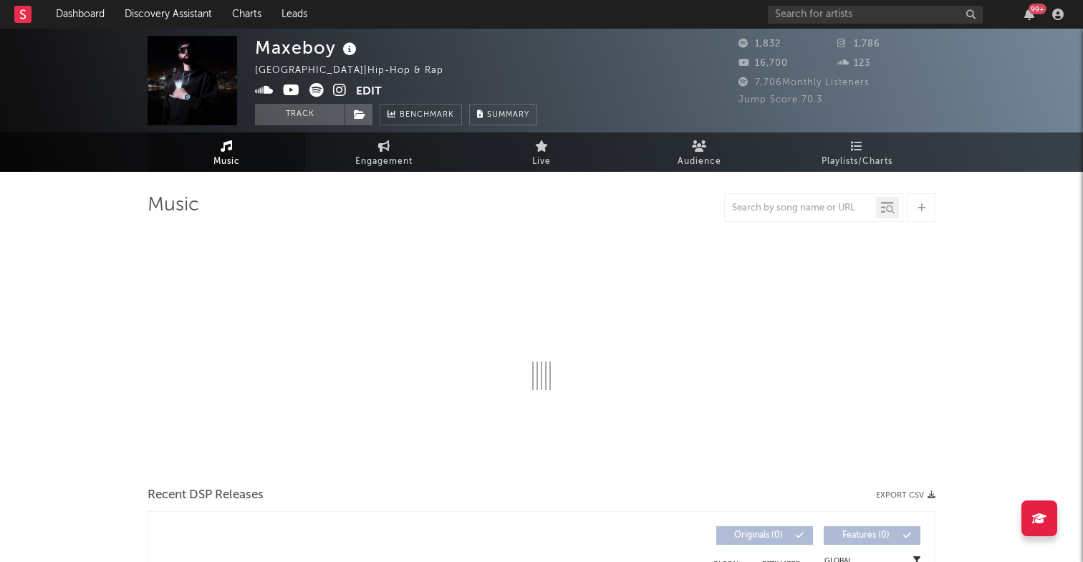
select select "1w"
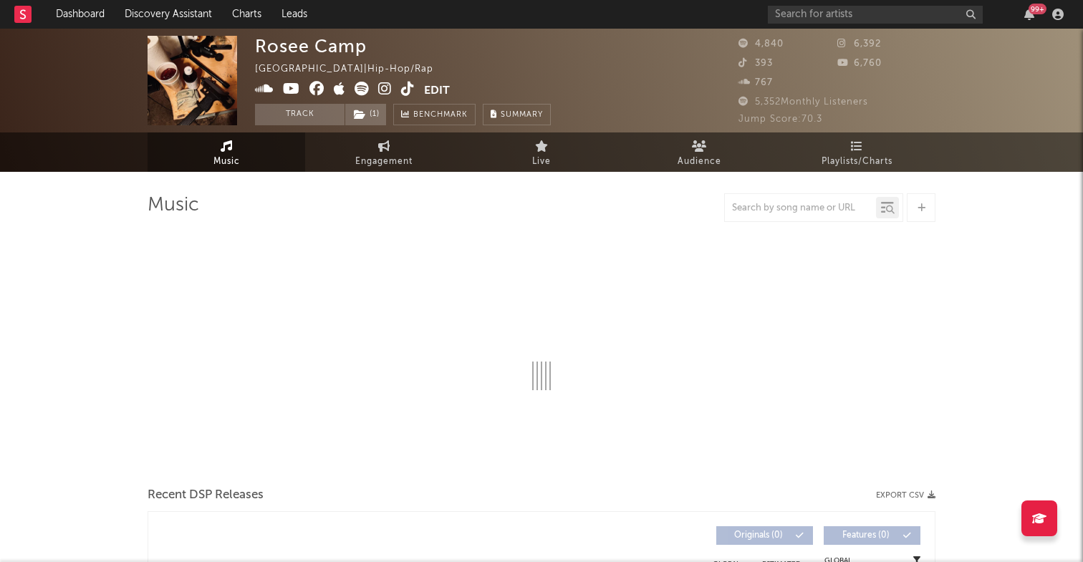
select select "6m"
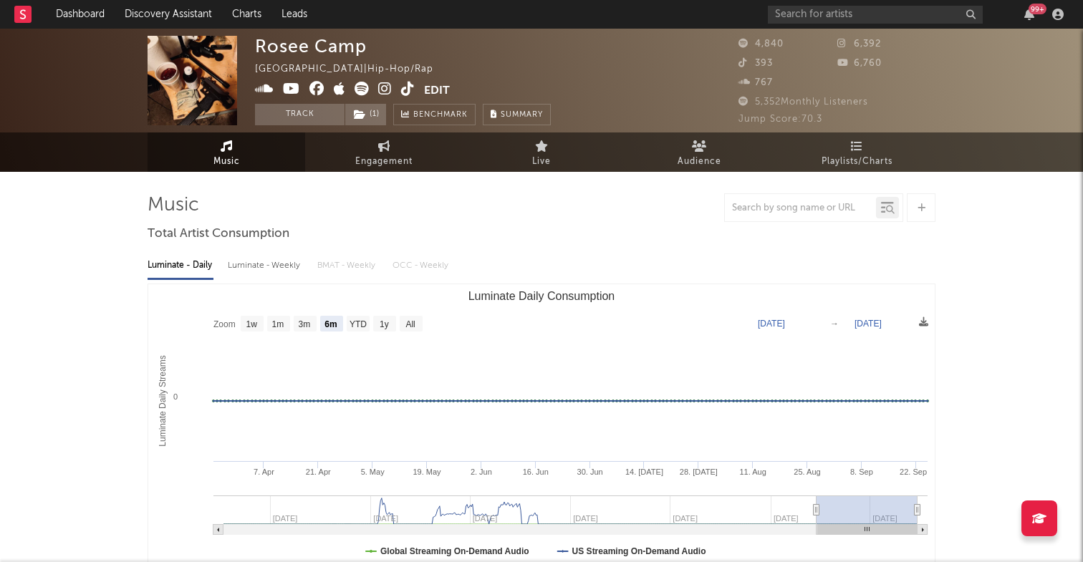
click at [258, 87] on icon at bounding box center [264, 89] width 19 height 14
click at [366, 94] on icon at bounding box center [361, 89] width 14 height 14
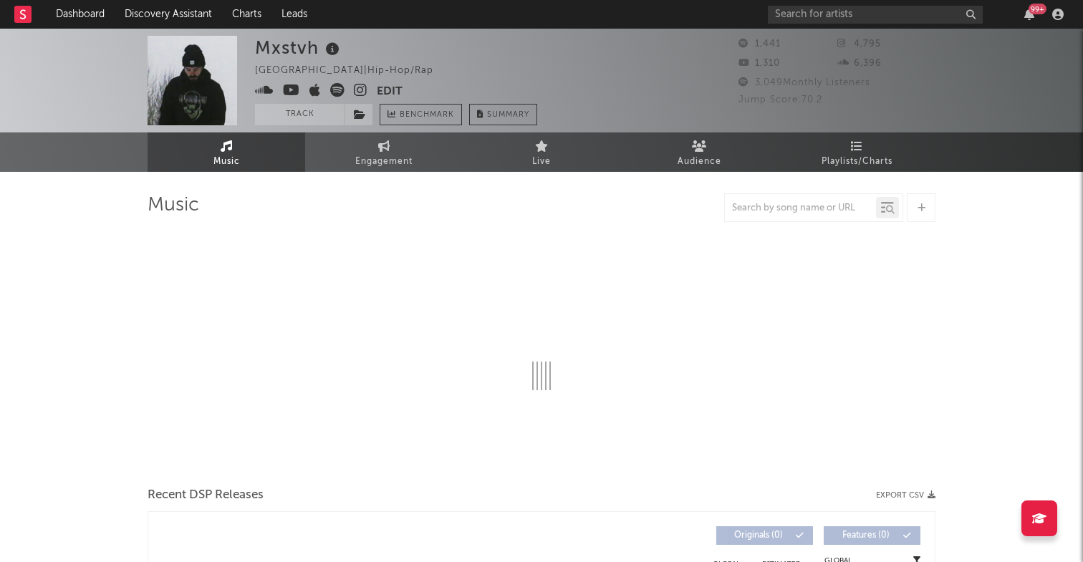
select select "1w"
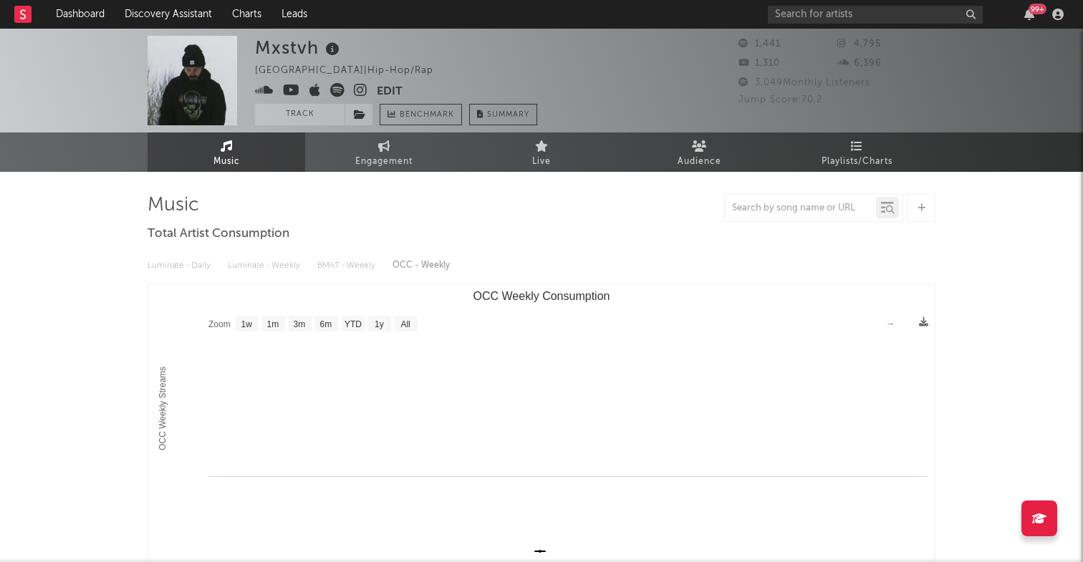
click at [268, 89] on icon at bounding box center [264, 90] width 19 height 14
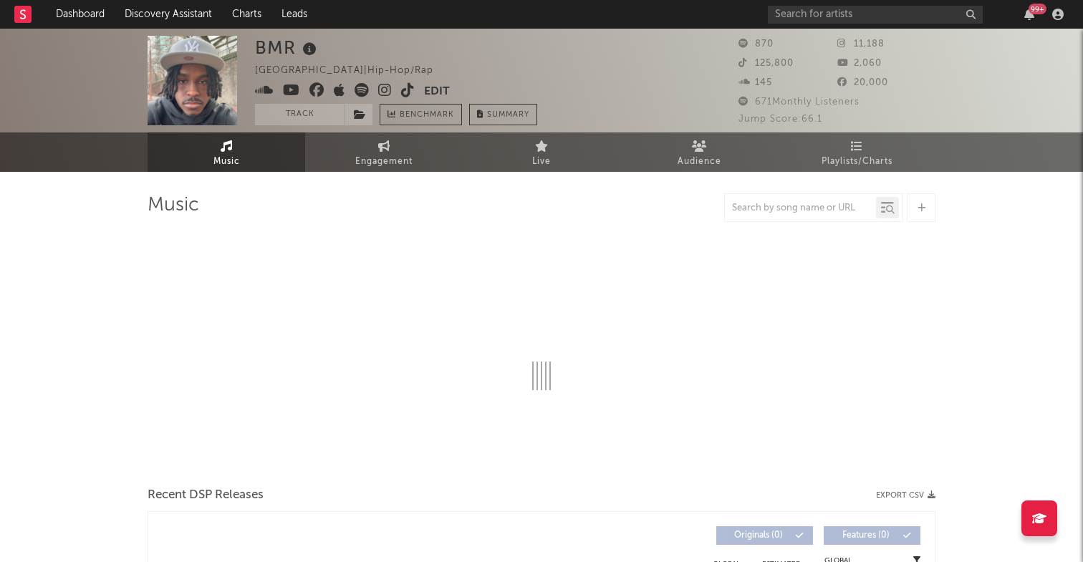
select select "1w"
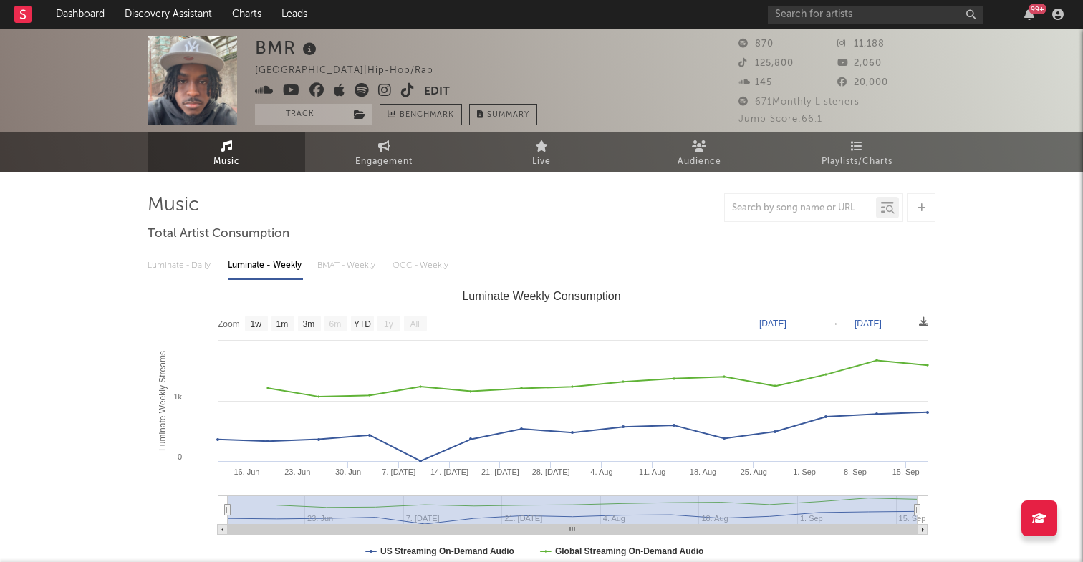
click at [364, 87] on icon at bounding box center [361, 90] width 14 height 14
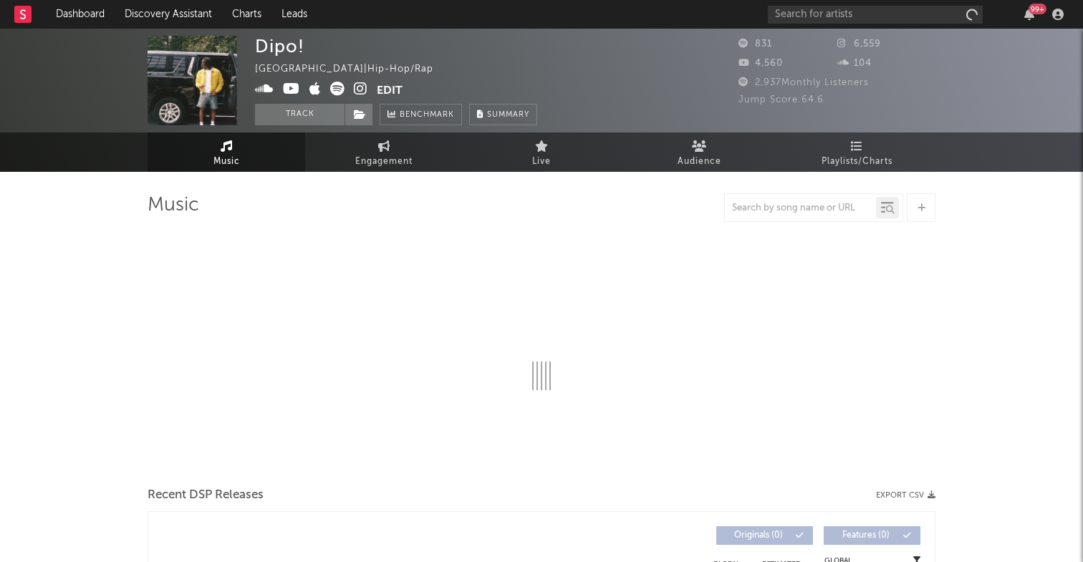
select select "1w"
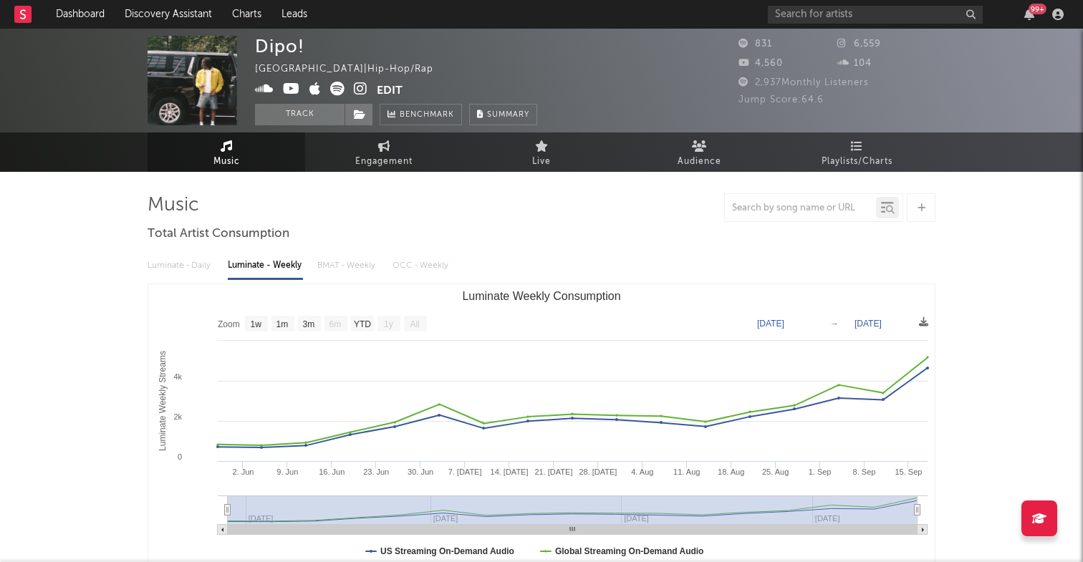
click at [337, 87] on icon at bounding box center [337, 89] width 14 height 14
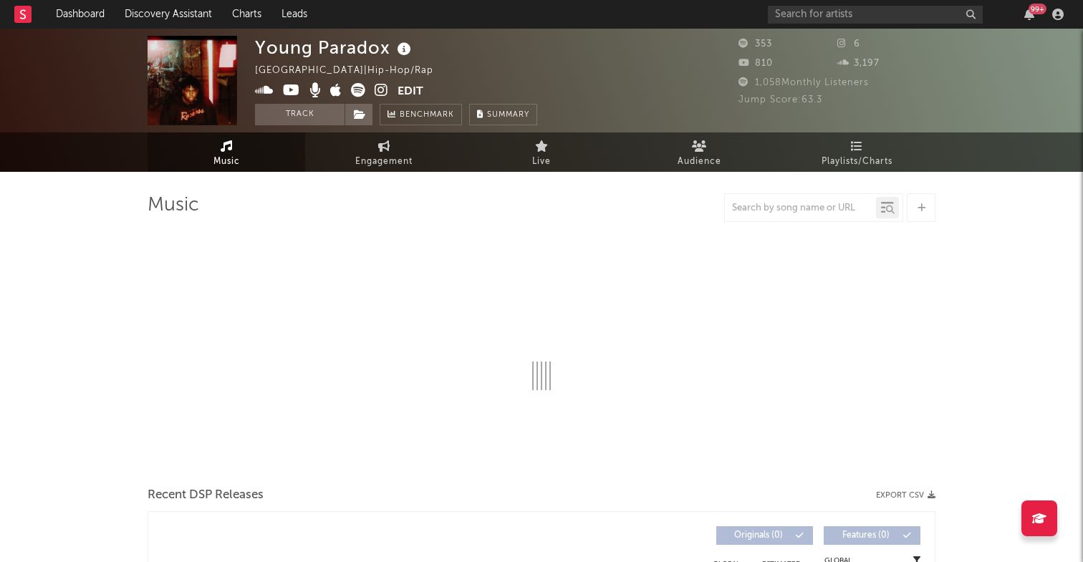
select select "1w"
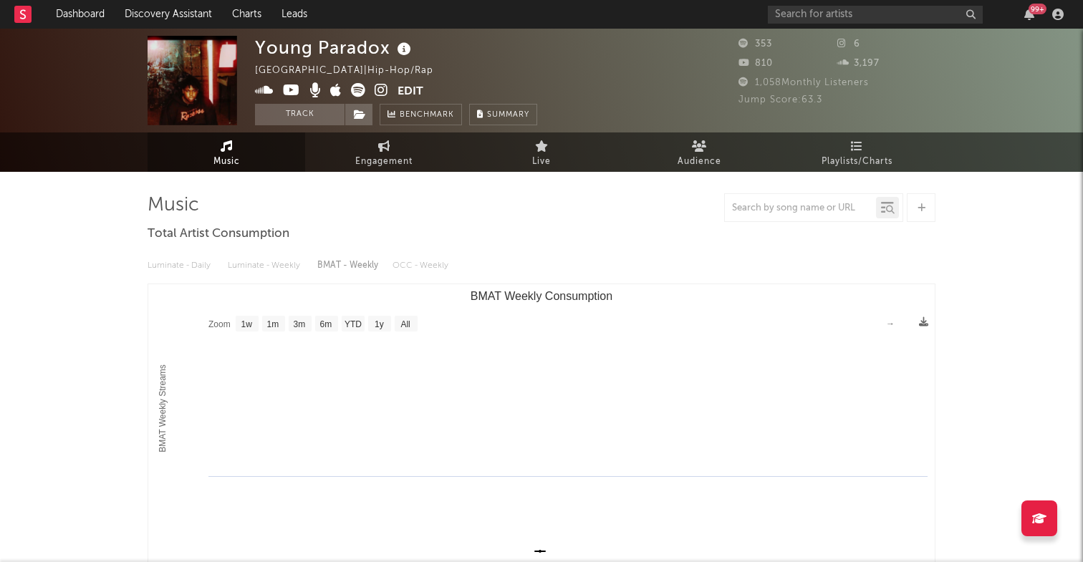
click at [265, 91] on icon at bounding box center [264, 90] width 19 height 14
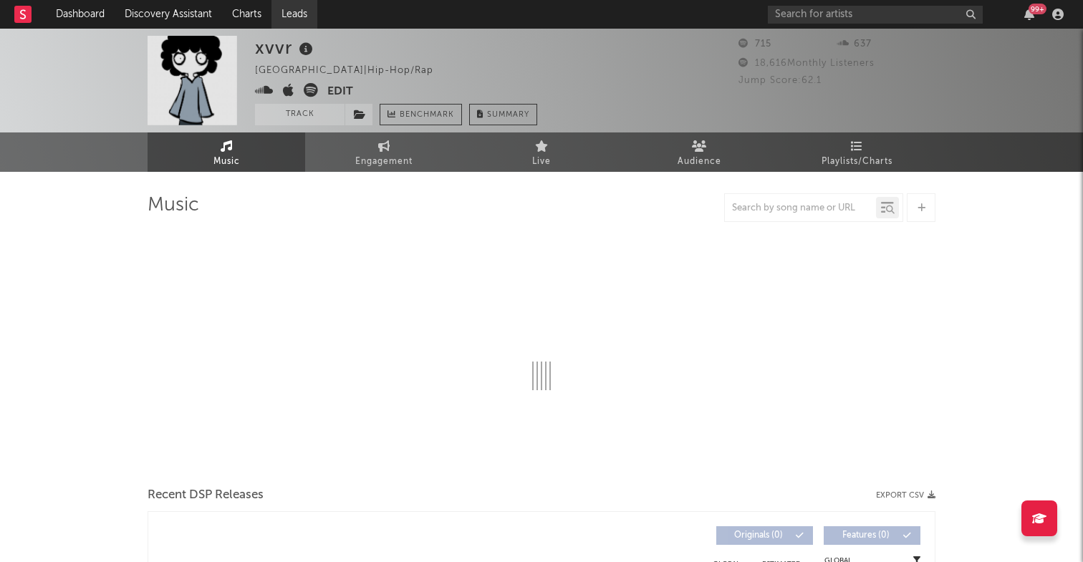
select select "1w"
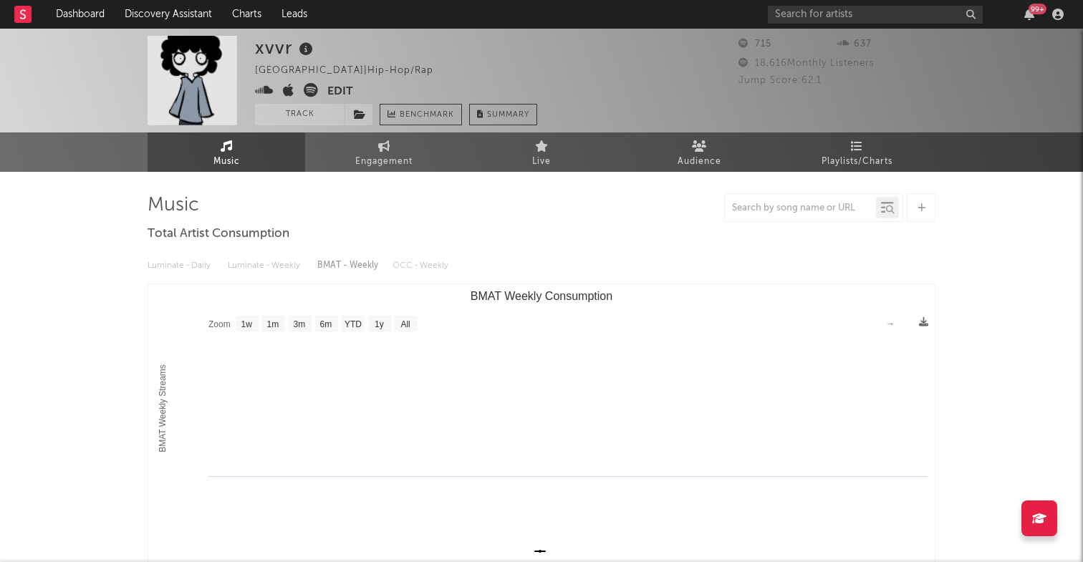
click at [262, 93] on icon at bounding box center [264, 90] width 19 height 14
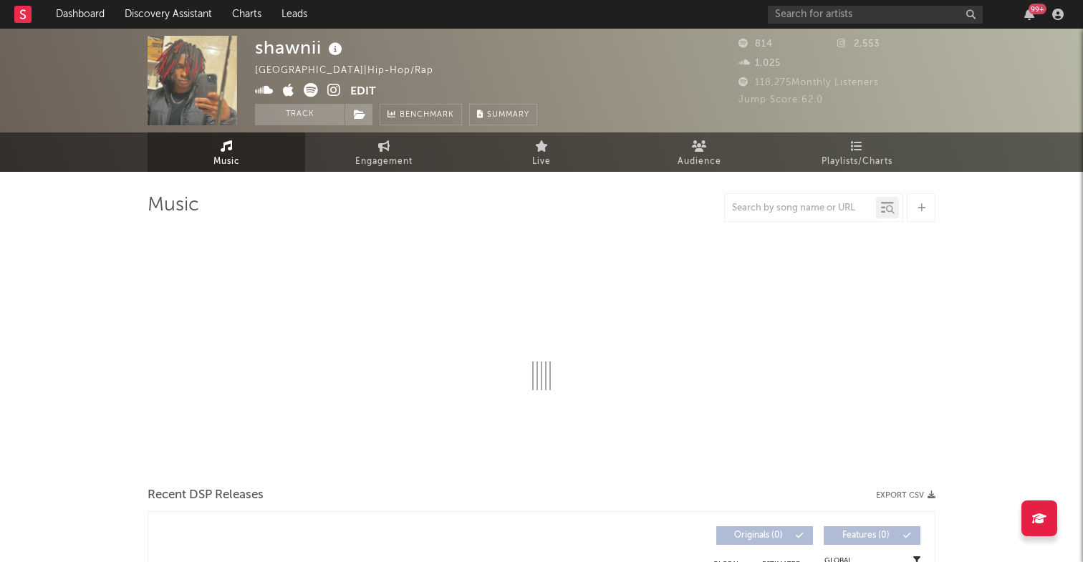
select select "1w"
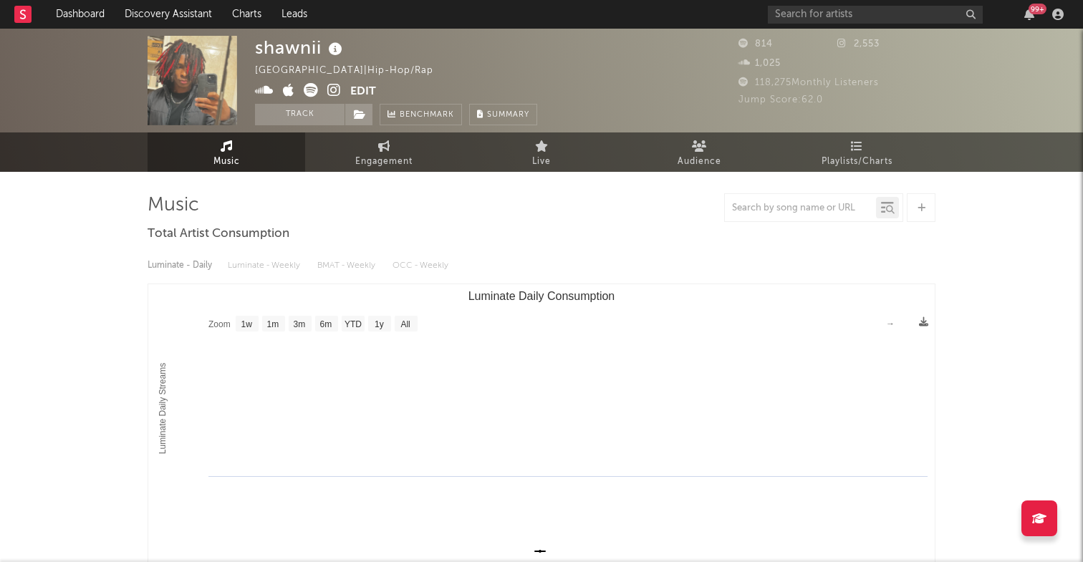
click at [271, 93] on icon at bounding box center [264, 90] width 19 height 14
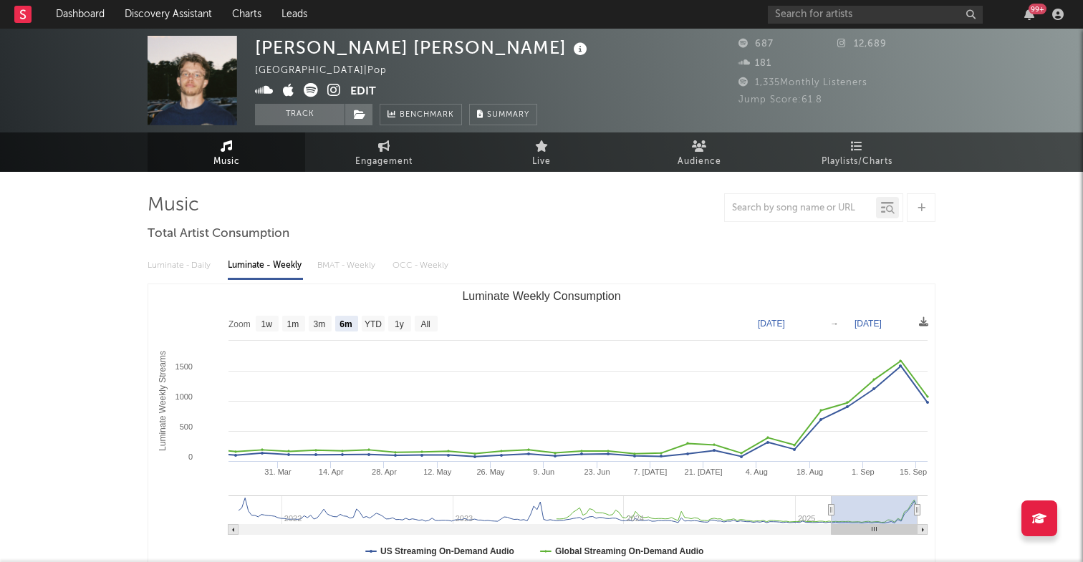
select select "6m"
click at [311, 92] on icon at bounding box center [311, 90] width 14 height 14
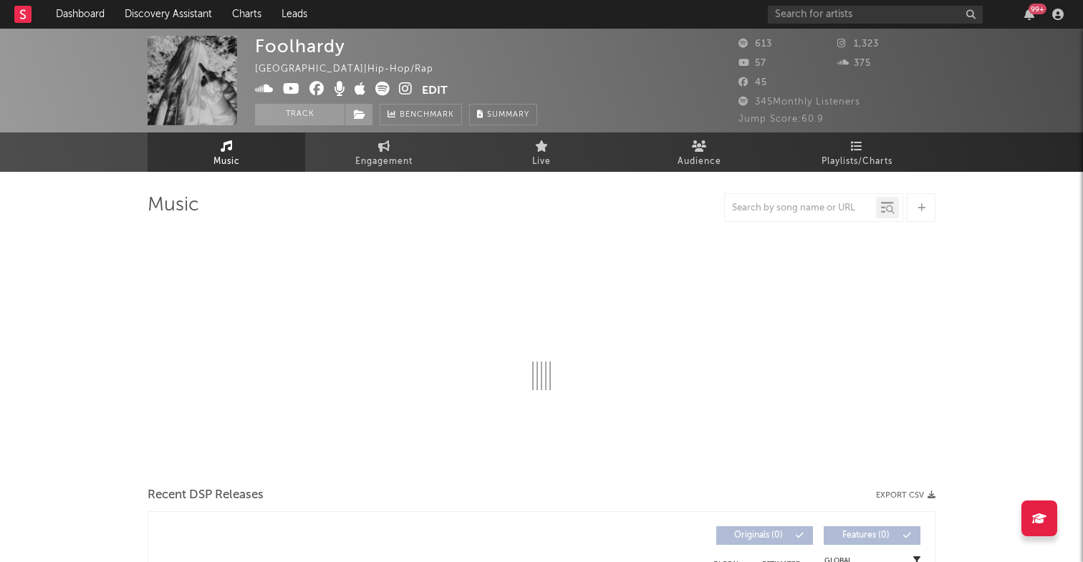
select select "1w"
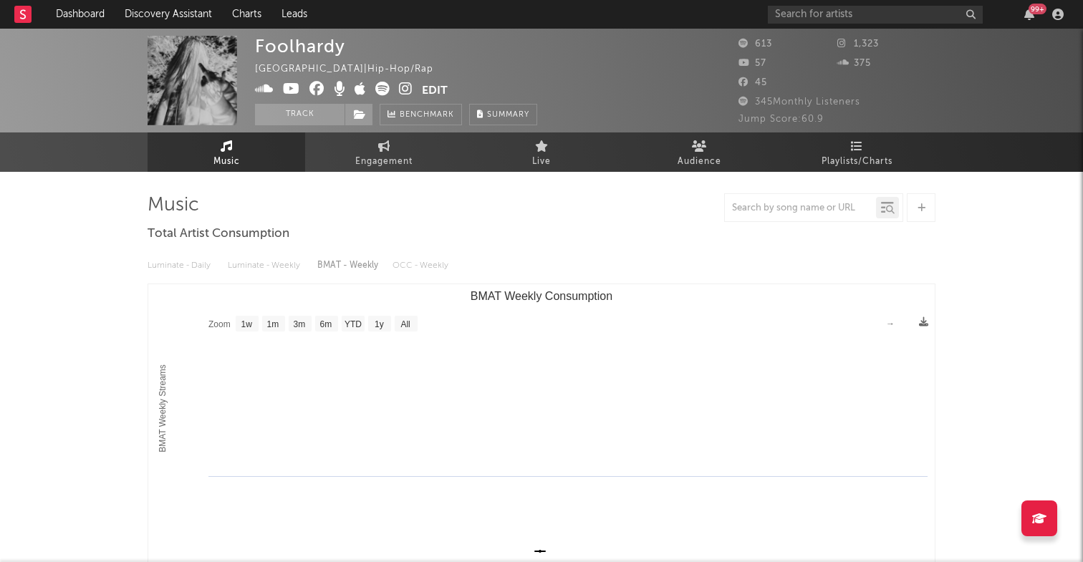
click at [266, 90] on icon at bounding box center [264, 89] width 19 height 14
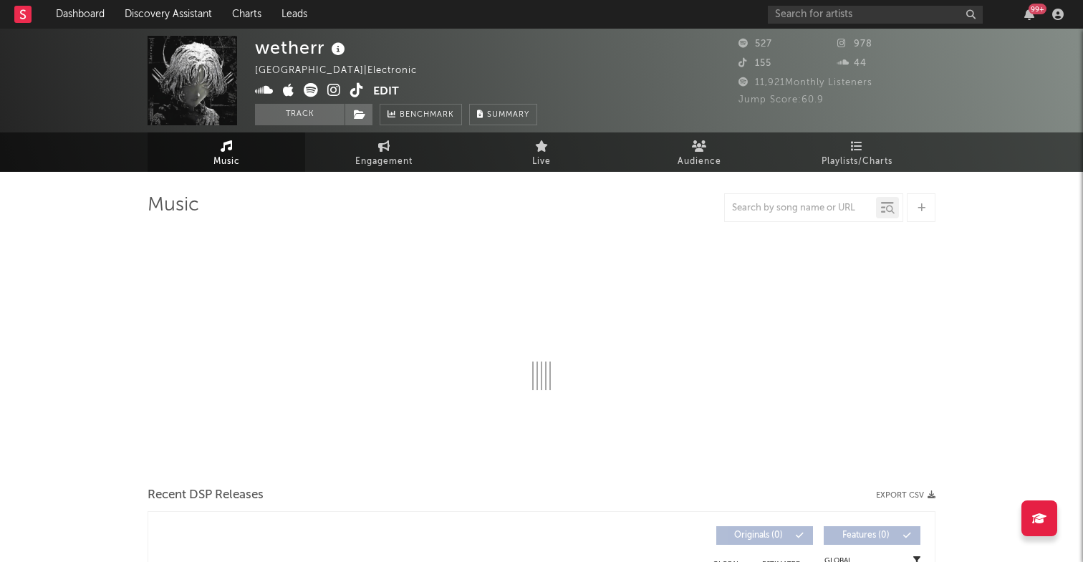
select select "1w"
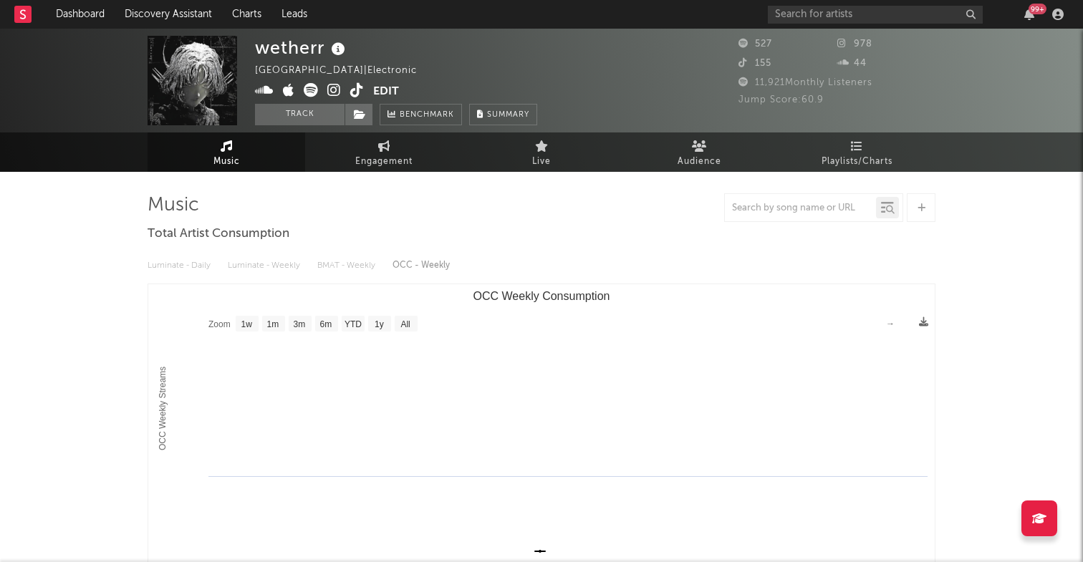
click at [261, 87] on icon at bounding box center [264, 90] width 19 height 14
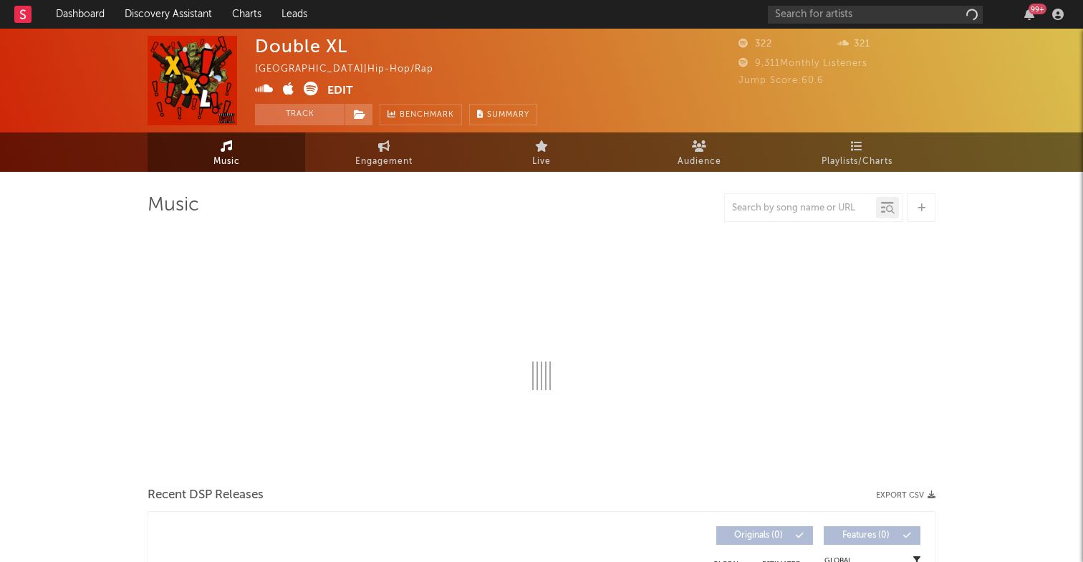
select select "1w"
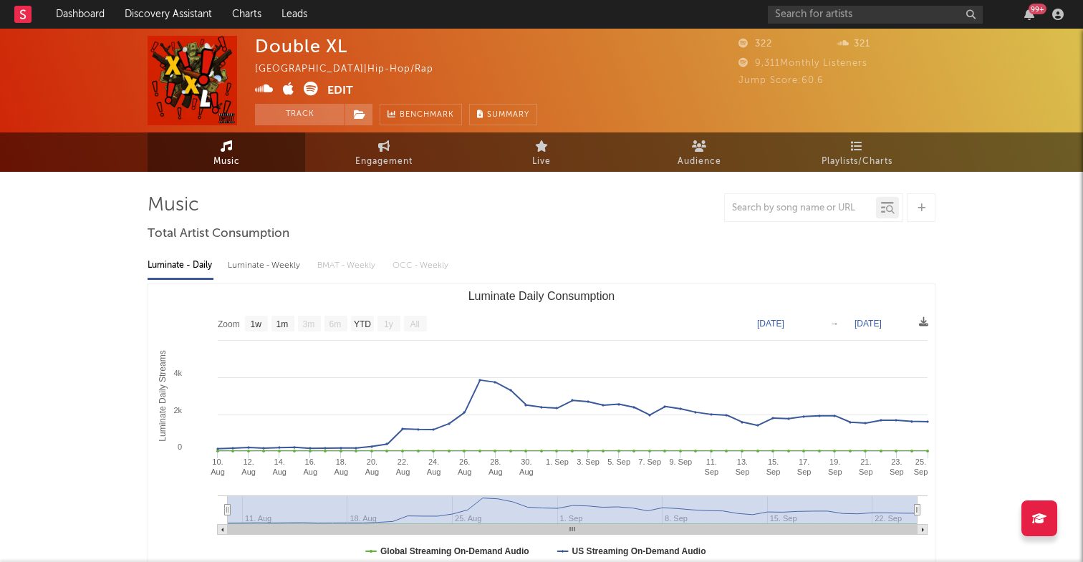
click at [266, 92] on icon at bounding box center [264, 89] width 19 height 14
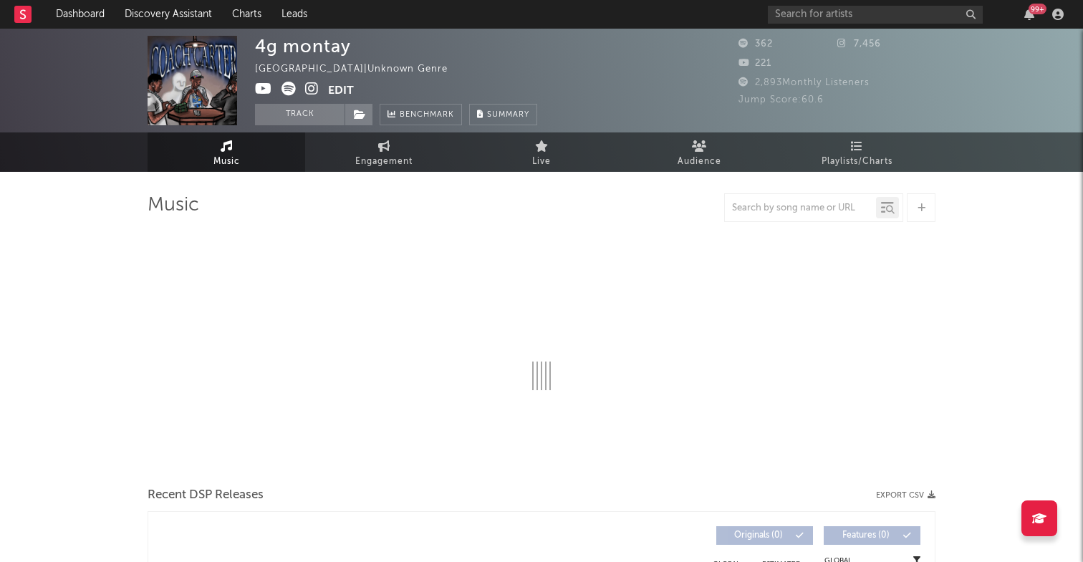
select select "1w"
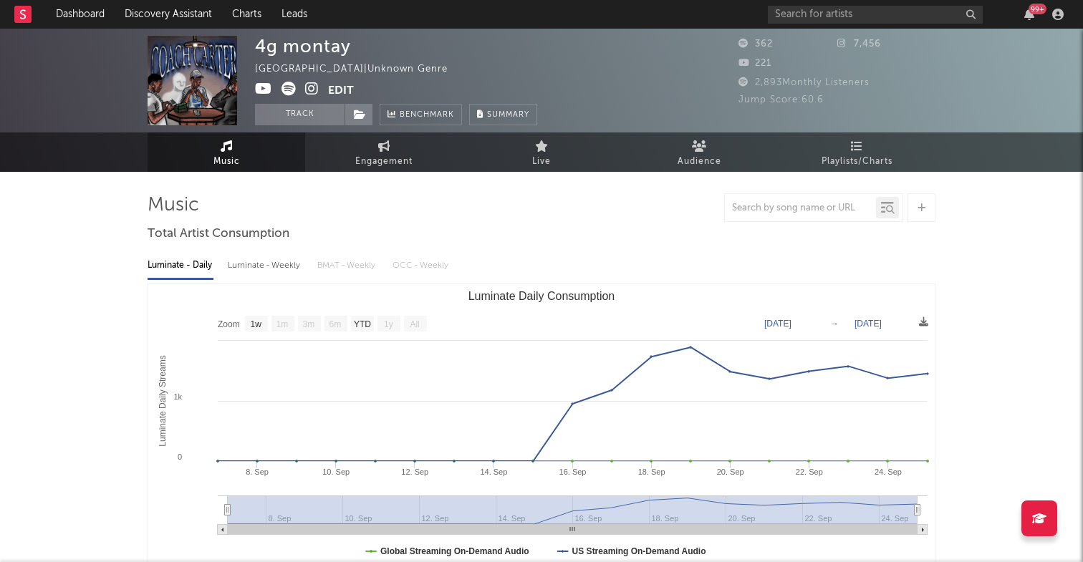
click at [265, 89] on icon at bounding box center [263, 89] width 17 height 14
click at [294, 89] on icon at bounding box center [288, 89] width 14 height 14
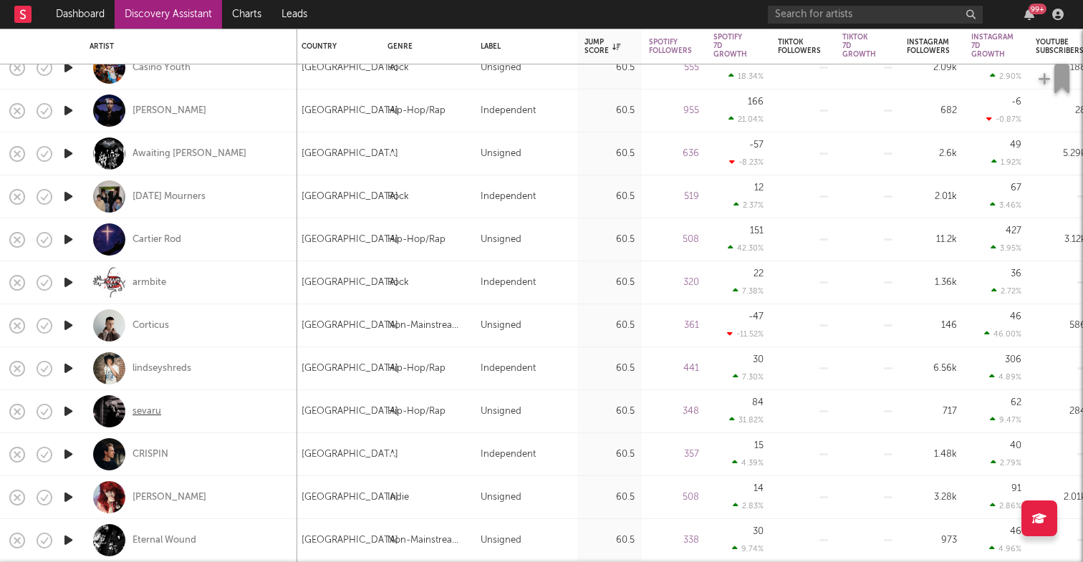
click at [153, 405] on div "sevaru" at bounding box center [146, 411] width 29 height 13
click at [188, 370] on div "lindseyshreds" at bounding box center [161, 368] width 59 height 13
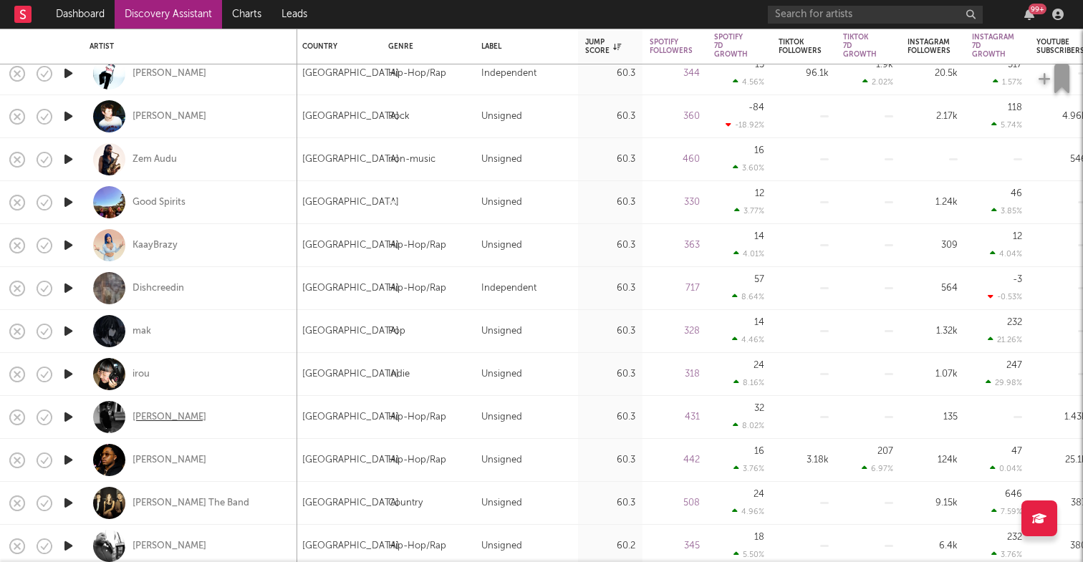
click at [155, 413] on div "Rye Reezy" at bounding box center [169, 417] width 74 height 13
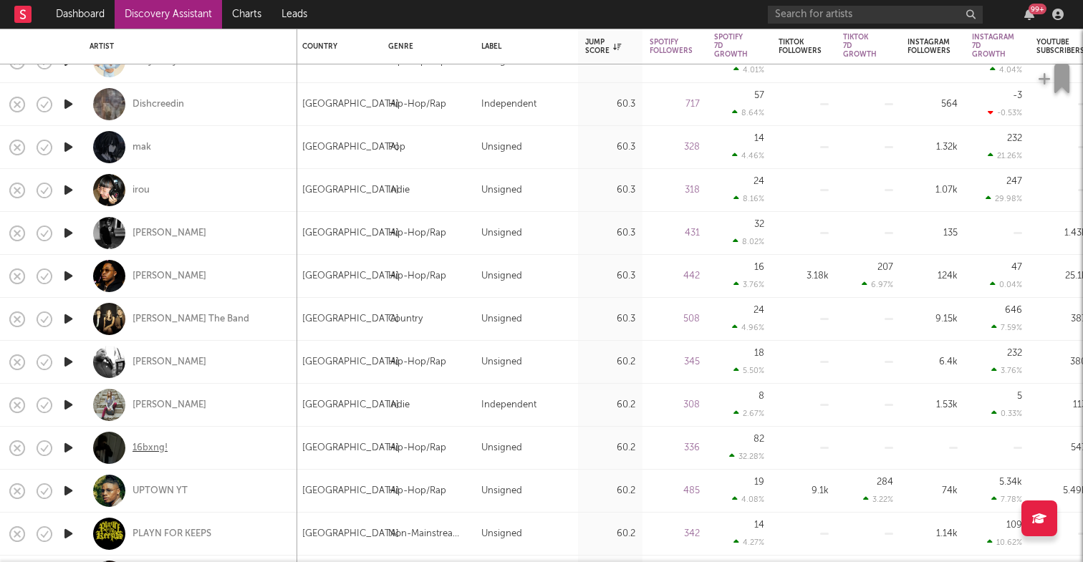
click at [154, 443] on div "16bxng!" at bounding box center [149, 448] width 35 height 13
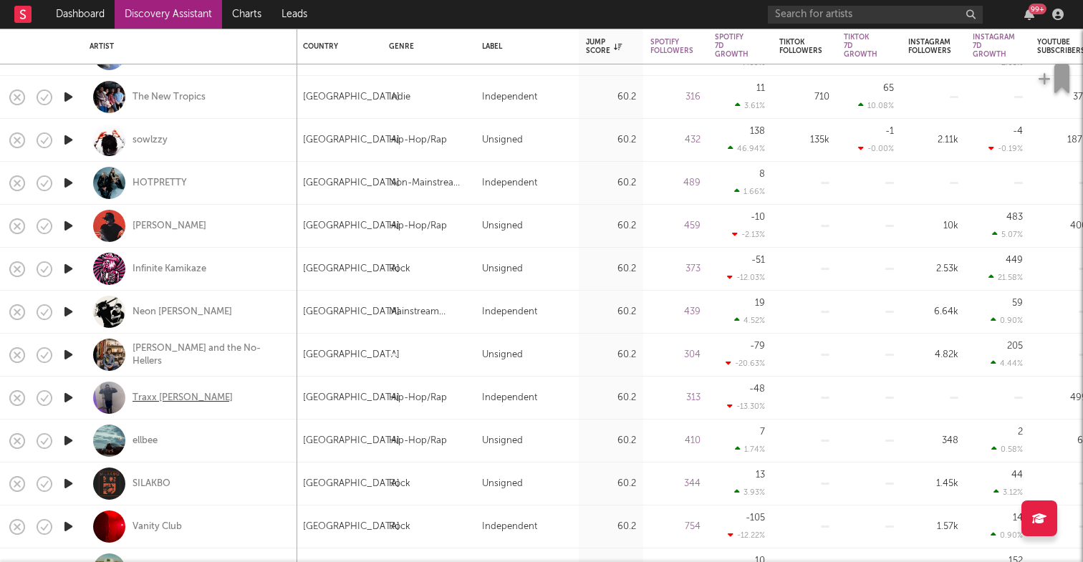
click at [158, 399] on div "Traxx Lou" at bounding box center [182, 398] width 100 height 13
click at [72, 395] on icon "button" at bounding box center [68, 398] width 15 height 18
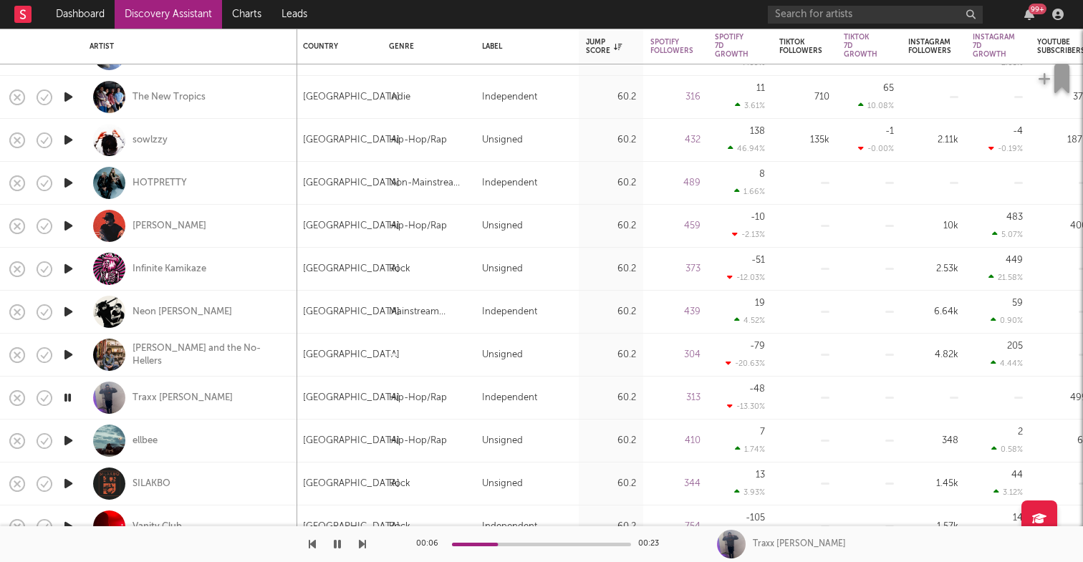
click at [72, 395] on icon "button" at bounding box center [68, 398] width 14 height 18
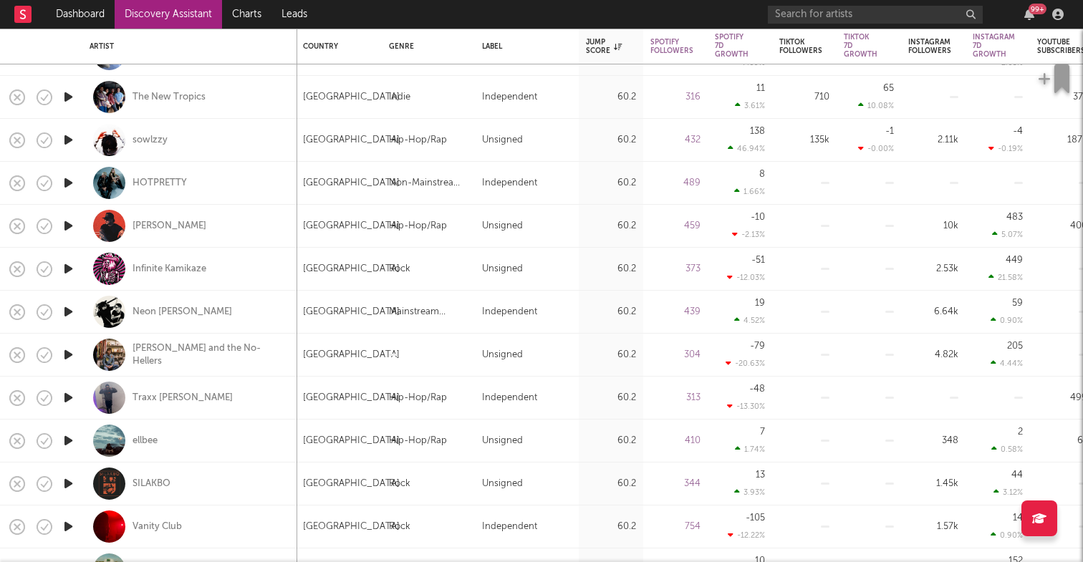
click at [69, 437] on icon "button" at bounding box center [68, 441] width 15 height 18
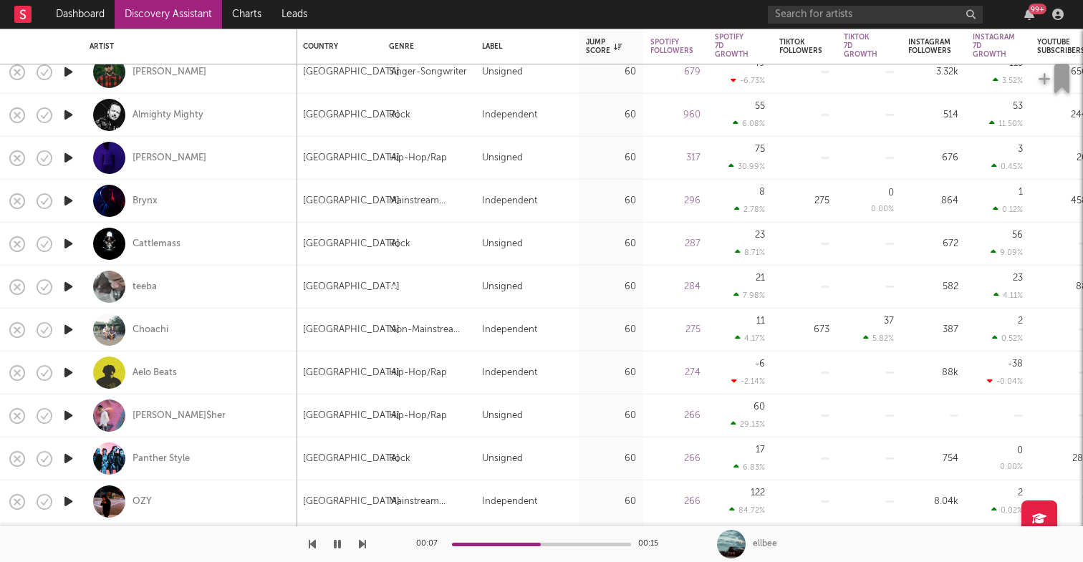
click at [67, 367] on icon "button" at bounding box center [68, 373] width 15 height 18
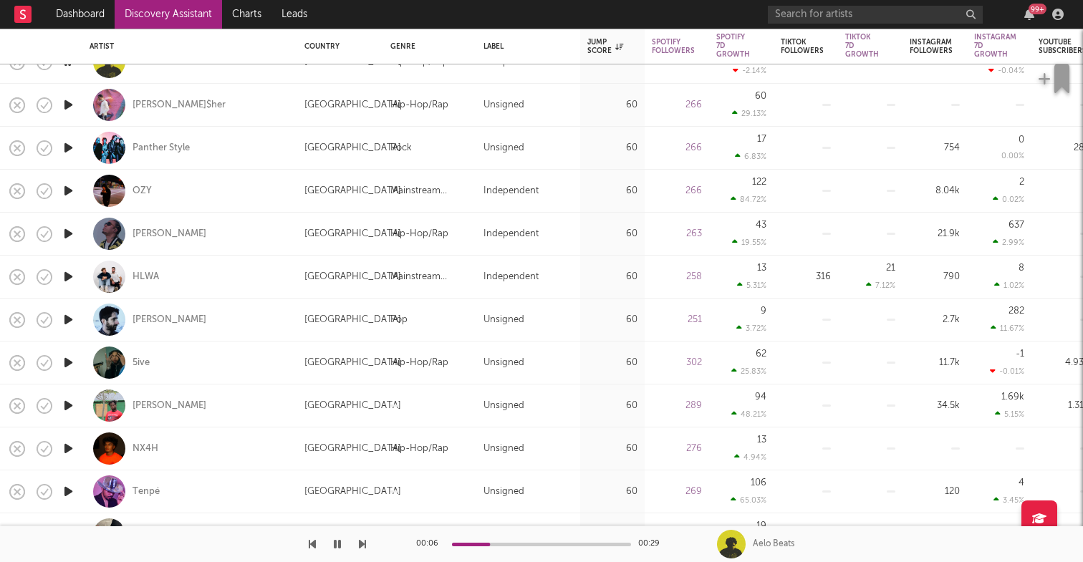
click at [71, 359] on icon "button" at bounding box center [68, 363] width 15 height 18
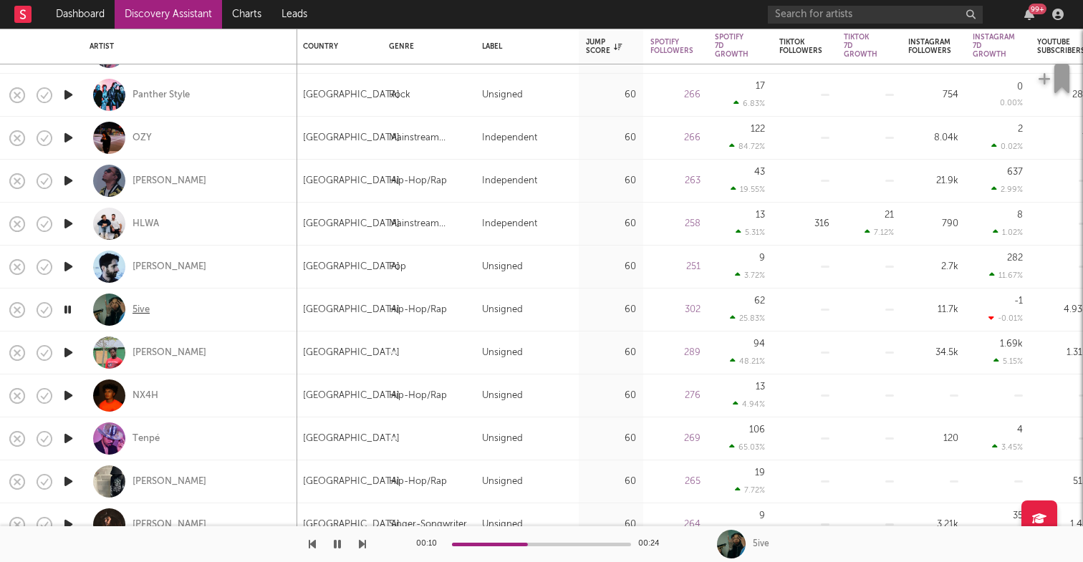
click at [143, 309] on div "5ive" at bounding box center [140, 310] width 17 height 13
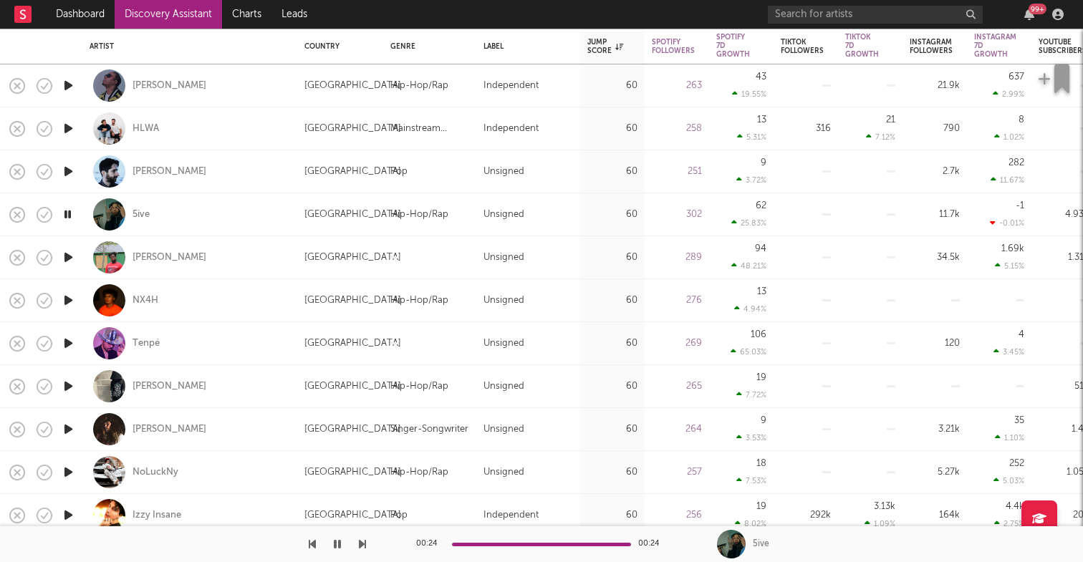
click at [68, 387] on icon "button" at bounding box center [68, 386] width 15 height 18
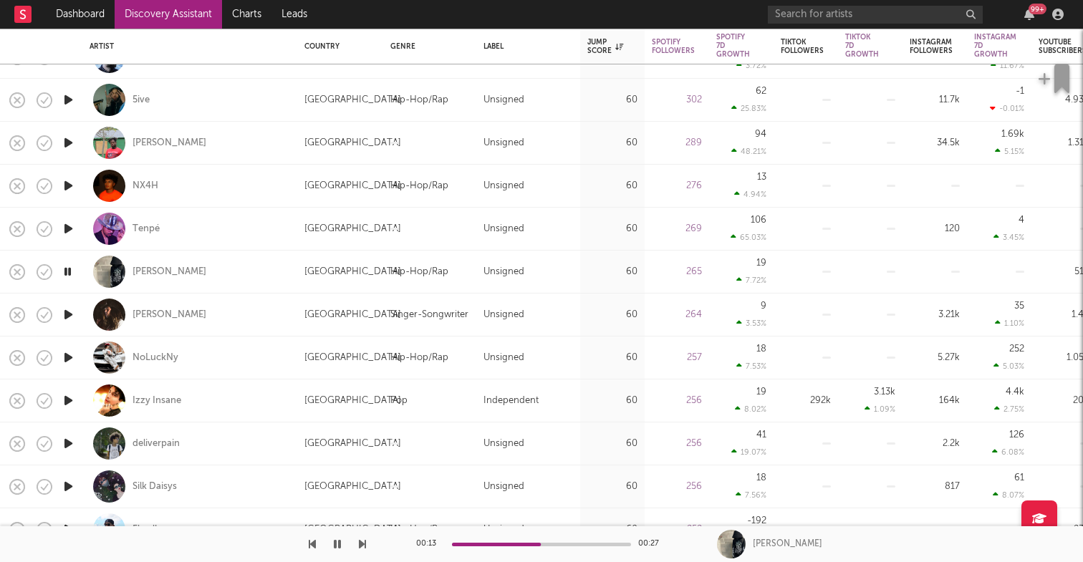
click at [66, 359] on icon "button" at bounding box center [68, 358] width 15 height 18
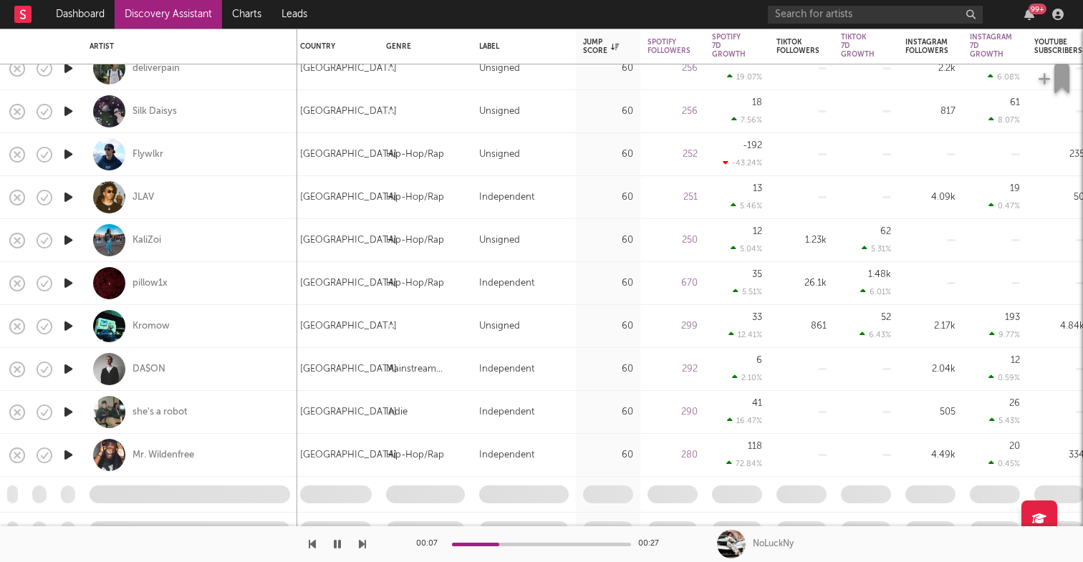
click at [74, 283] on icon "button" at bounding box center [68, 283] width 15 height 18
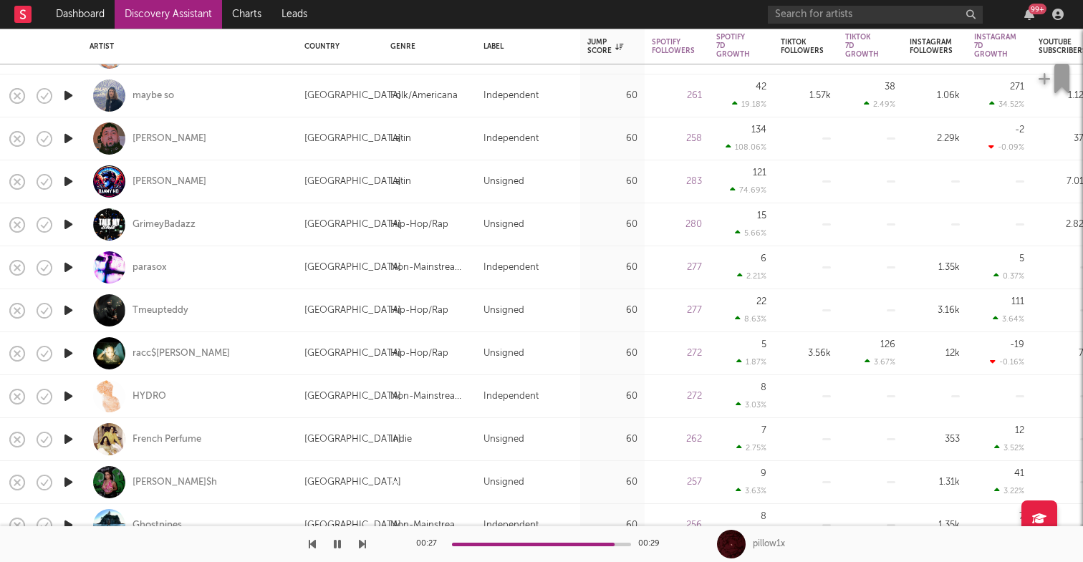
click at [68, 347] on icon "button" at bounding box center [68, 353] width 15 height 18
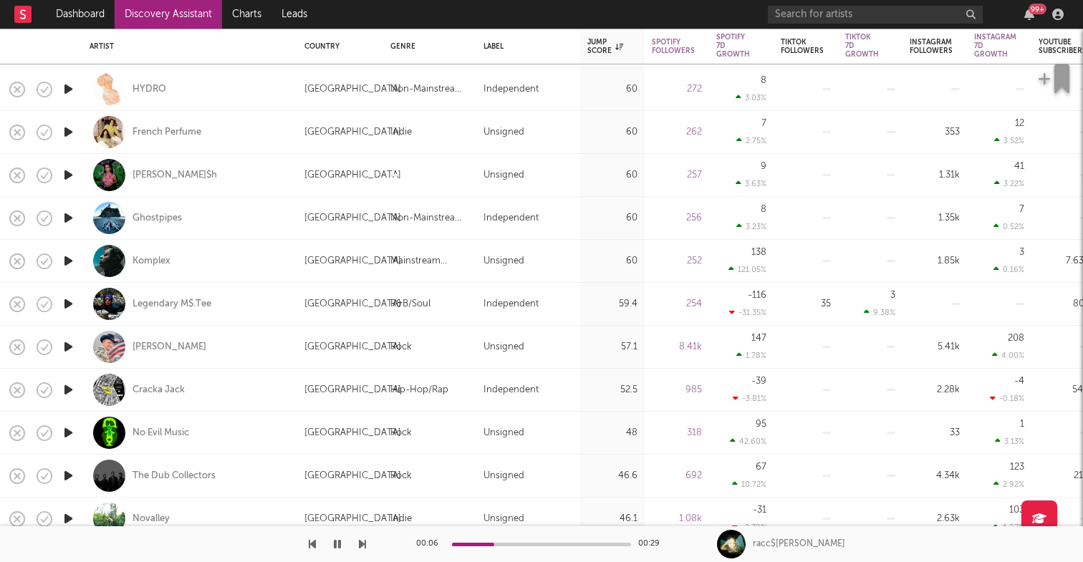
click at [75, 386] on icon "button" at bounding box center [68, 390] width 15 height 18
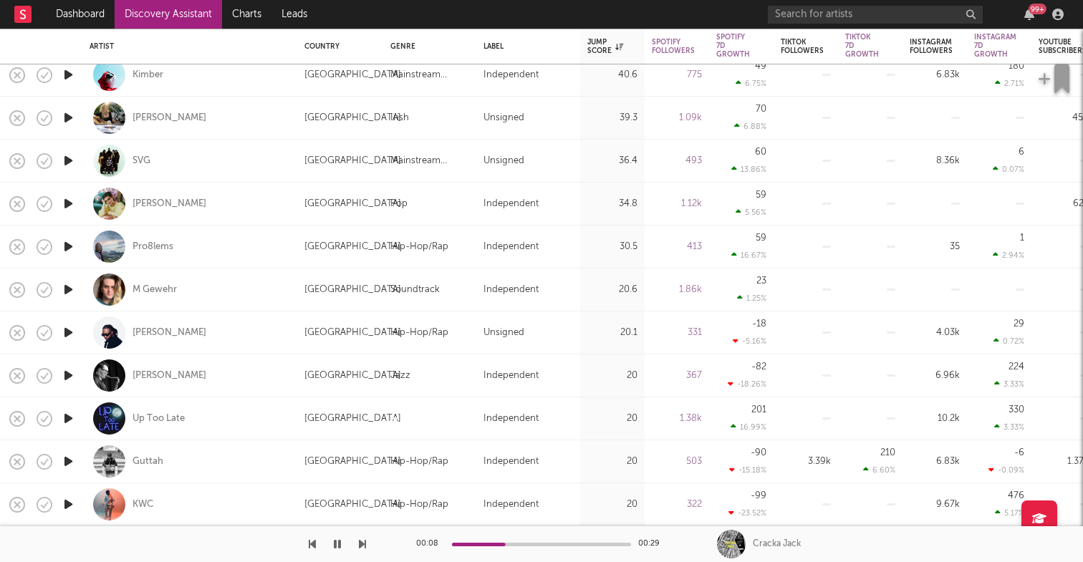
click at [72, 329] on icon "button" at bounding box center [68, 333] width 15 height 18
click at [74, 459] on icon "button" at bounding box center [68, 461] width 15 height 18
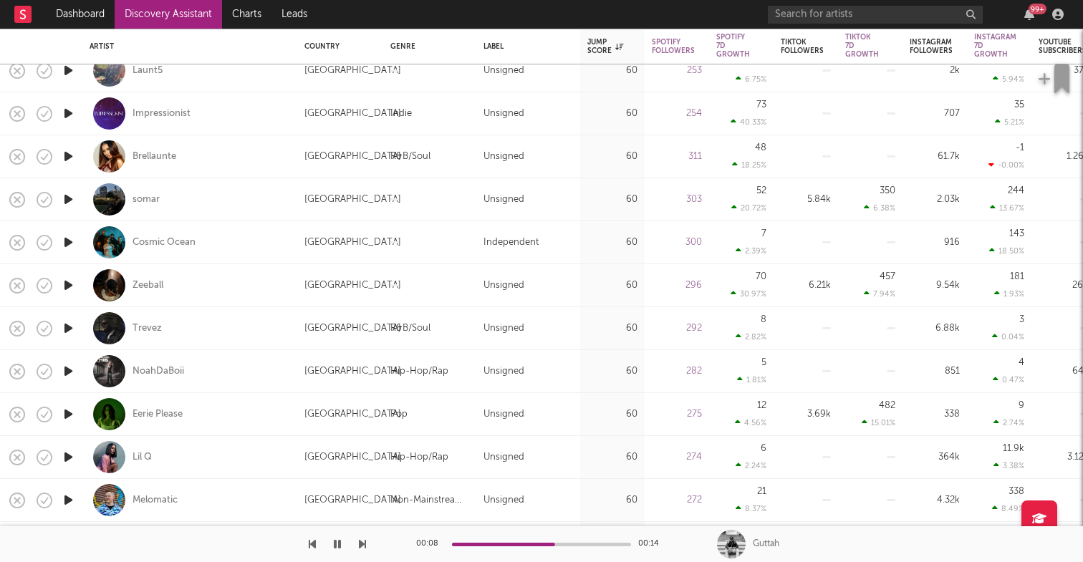
click at [67, 196] on icon "button" at bounding box center [68, 199] width 15 height 18
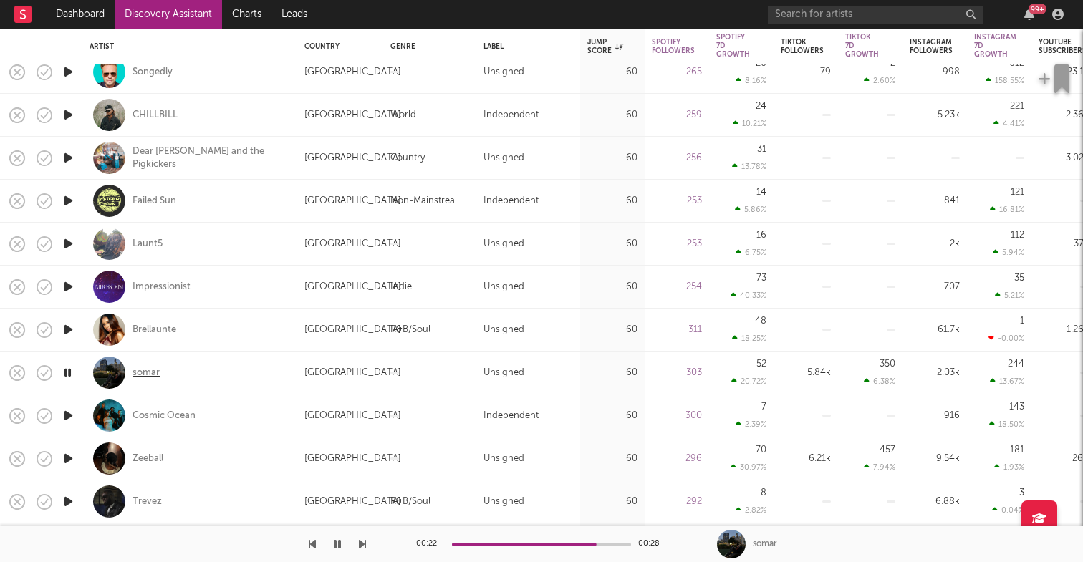
click at [137, 374] on div "somar" at bounding box center [145, 373] width 27 height 13
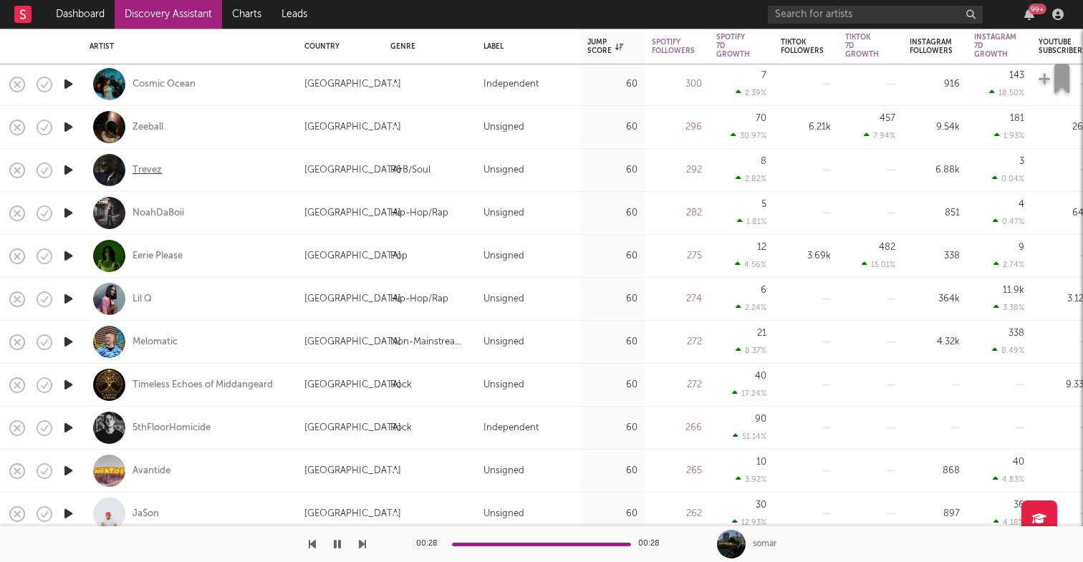
click at [148, 169] on div "Trevez" at bounding box center [146, 170] width 29 height 13
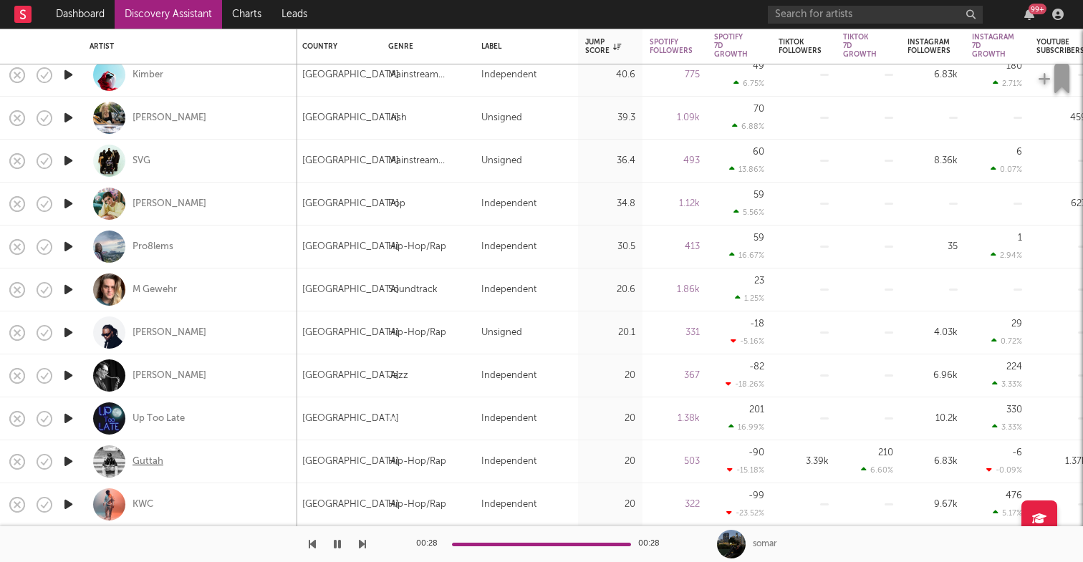
click at [155, 460] on div "Guttah" at bounding box center [147, 461] width 31 height 13
click at [67, 459] on icon "button" at bounding box center [68, 461] width 15 height 18
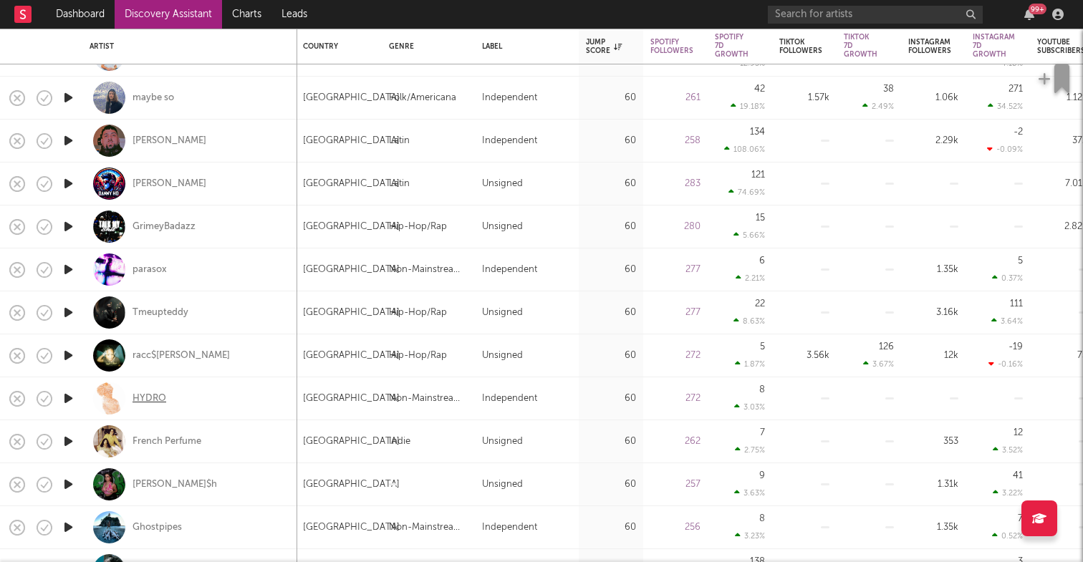
click at [140, 402] on div "HYDRO" at bounding box center [149, 398] width 34 height 13
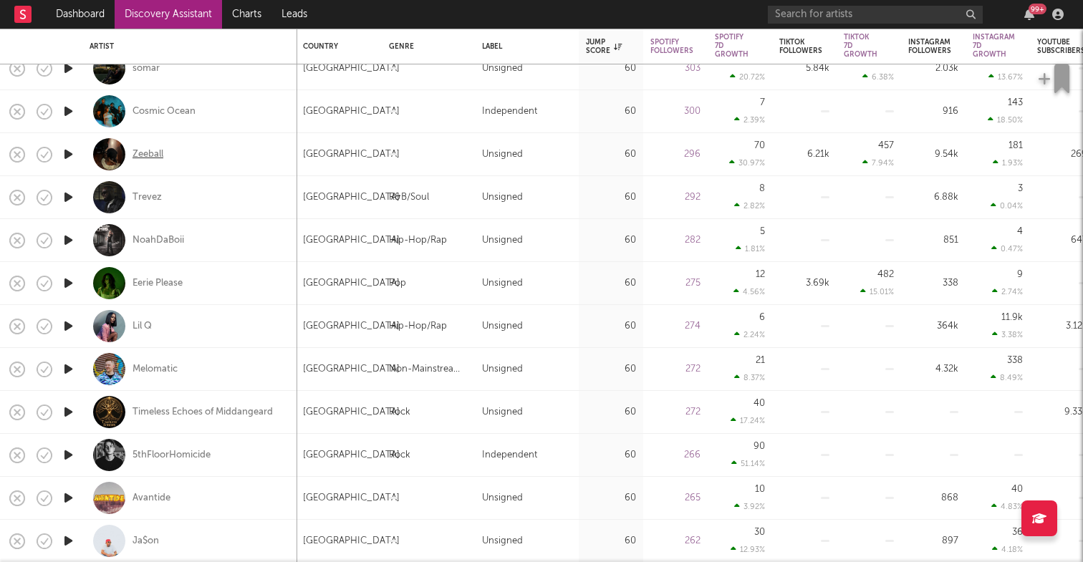
click at [152, 152] on div "Zeeball" at bounding box center [147, 154] width 31 height 13
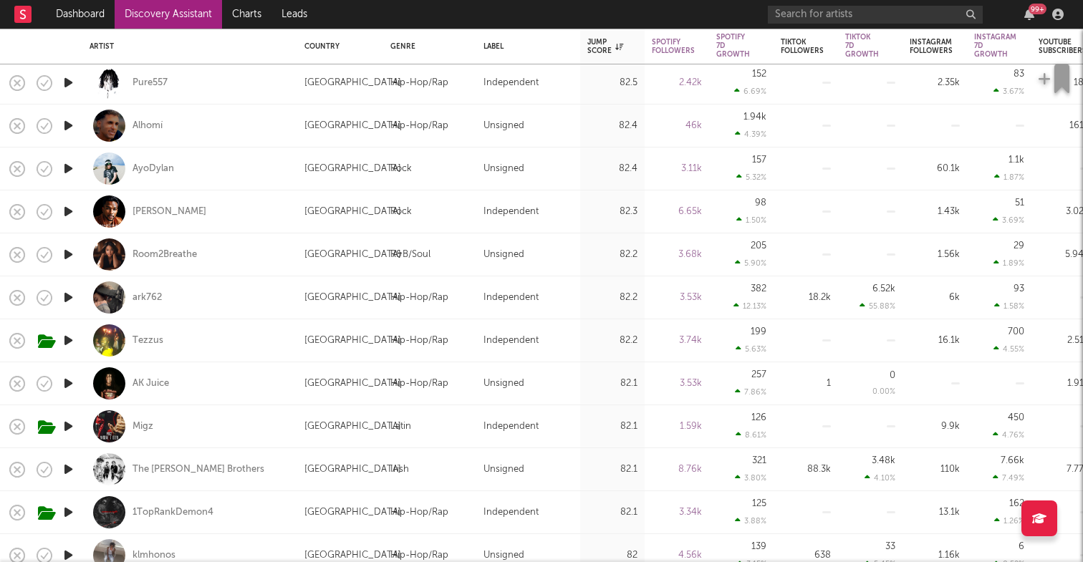
click at [66, 251] on icon "button" at bounding box center [68, 255] width 15 height 18
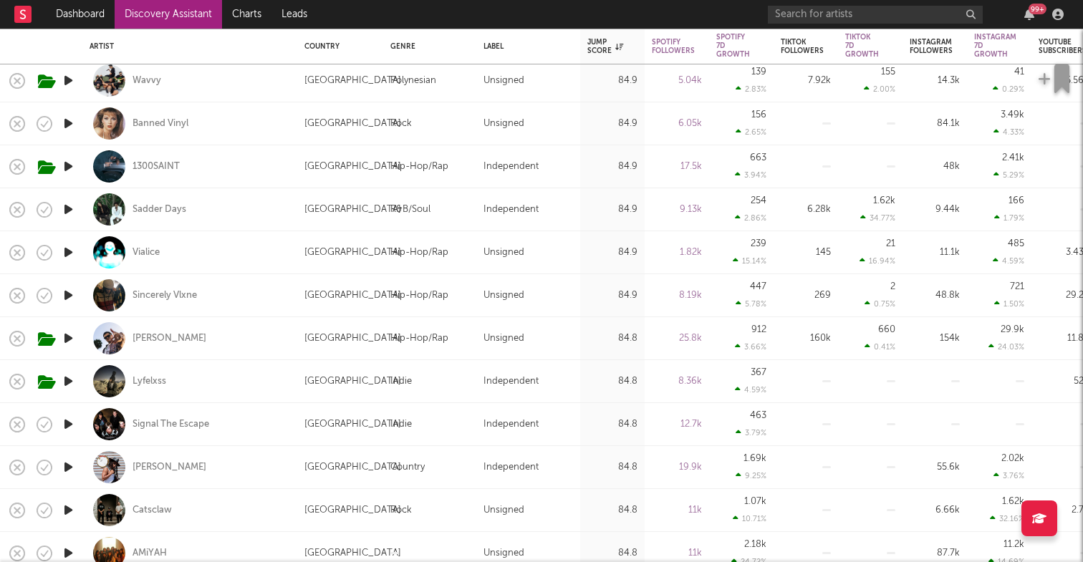
click at [69, 206] on icon "button" at bounding box center [68, 209] width 15 height 18
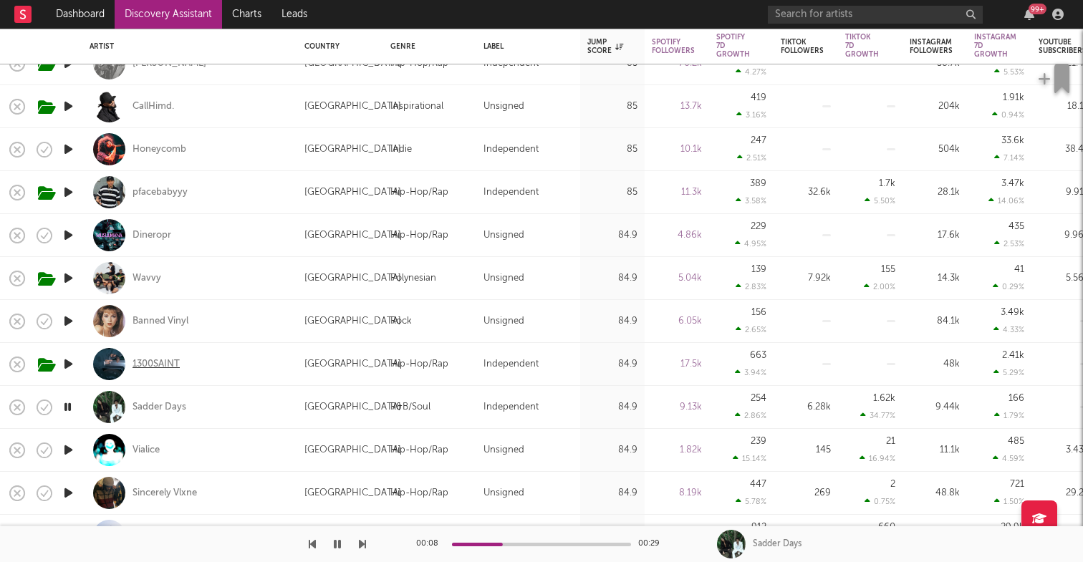
click at [147, 361] on div "1300SAINT" at bounding box center [155, 364] width 47 height 13
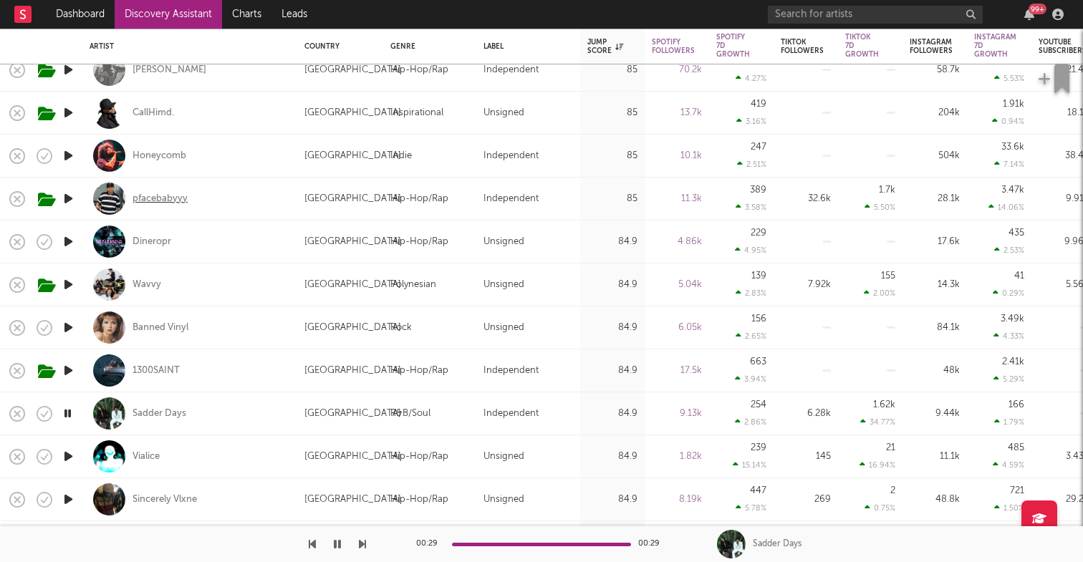
click at [174, 197] on div "pfacebabyyy" at bounding box center [159, 199] width 55 height 13
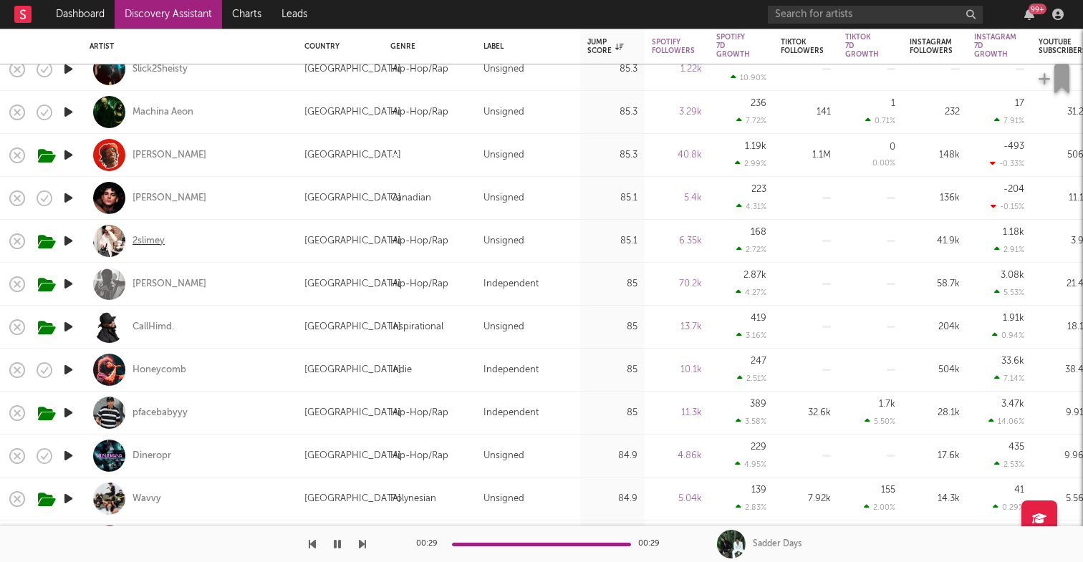
click at [158, 241] on div "2slimey" at bounding box center [148, 241] width 32 height 13
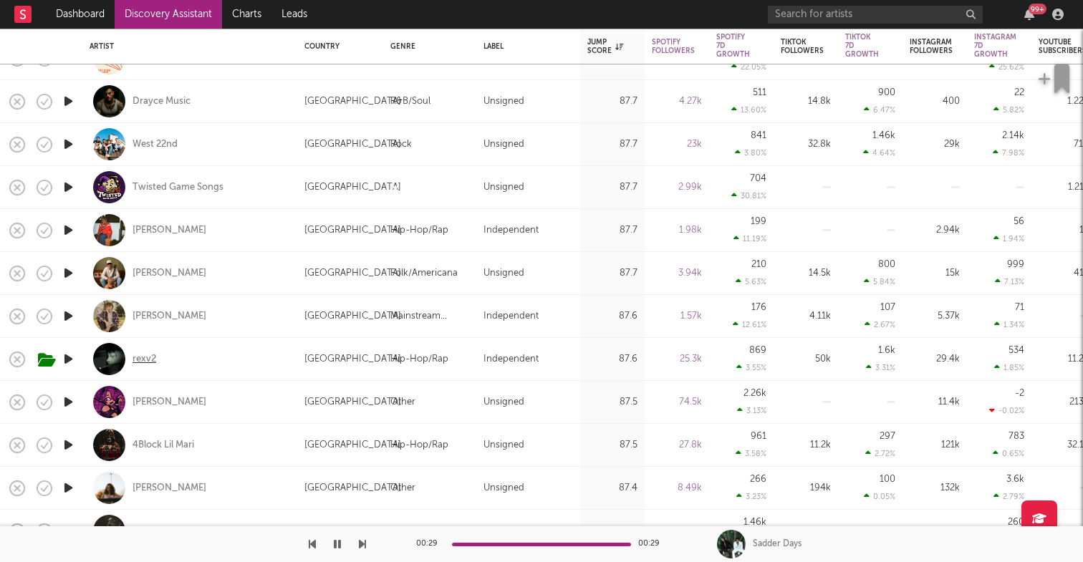
click at [149, 356] on div "rexv2" at bounding box center [144, 359] width 24 height 13
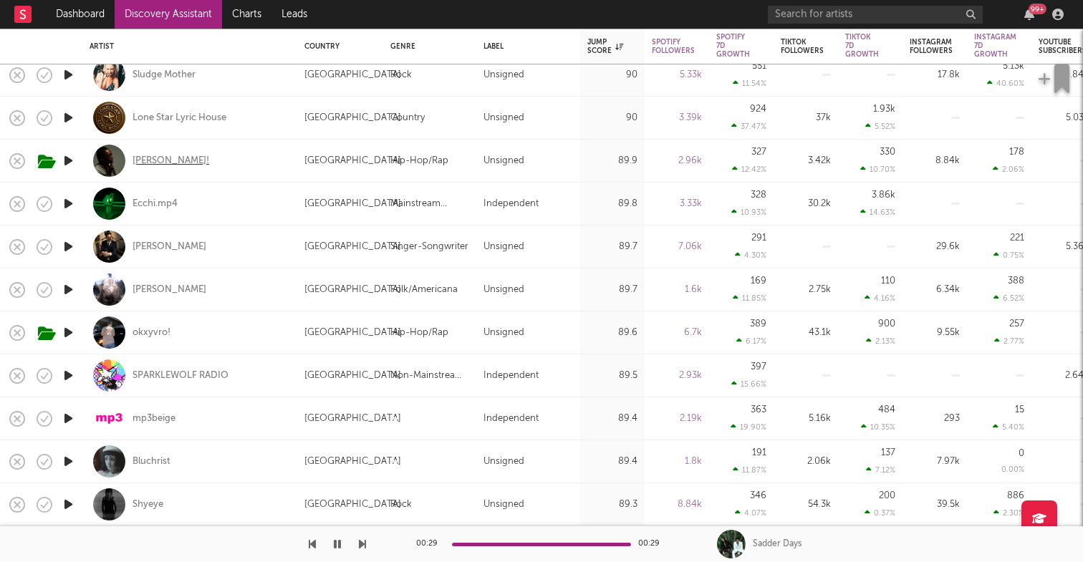
click at [142, 162] on div "[PERSON_NAME]!" at bounding box center [170, 161] width 77 height 13
click at [861, 6] on input "text" at bounding box center [875, 15] width 215 height 18
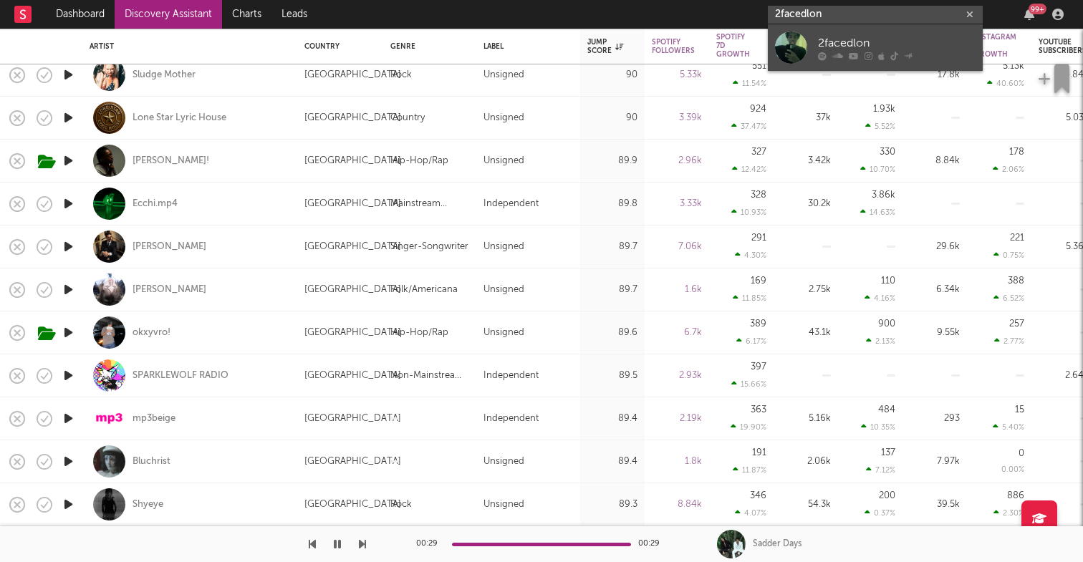
type input "2facedlon"
click at [838, 42] on div "2facedlon" at bounding box center [897, 42] width 158 height 17
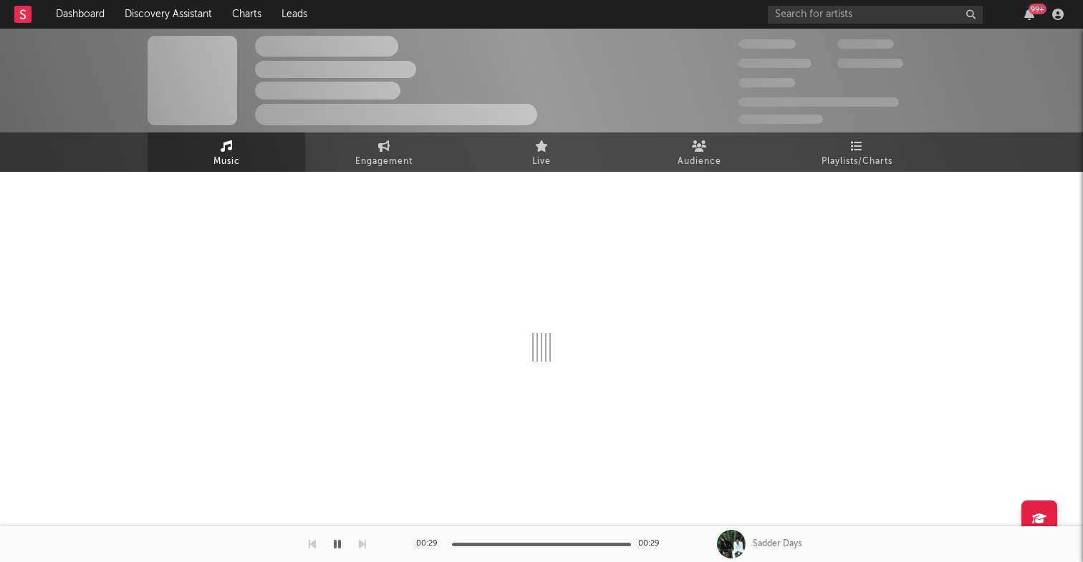
select select "6m"
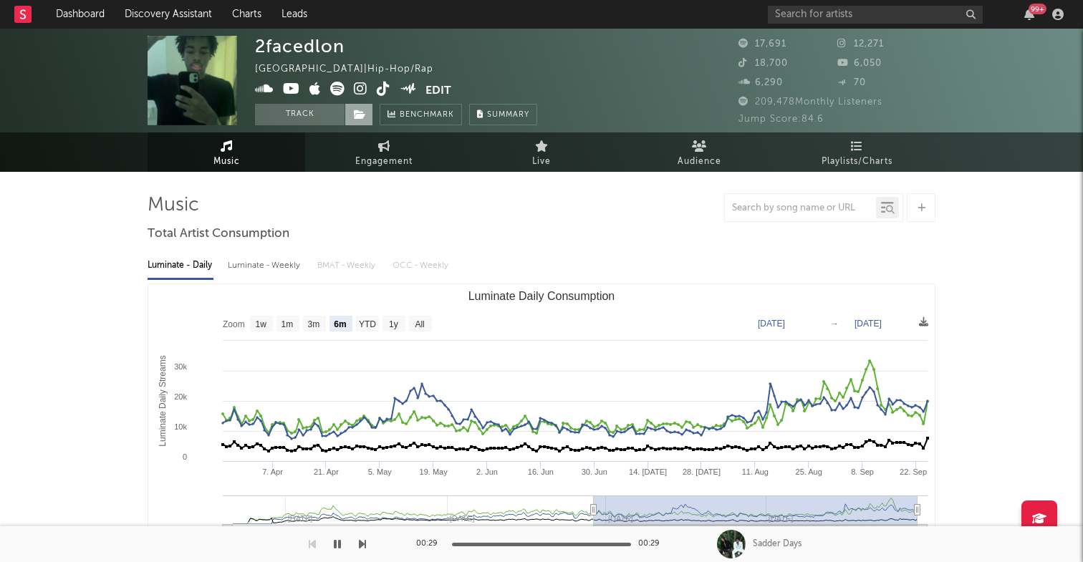
click at [356, 116] on icon at bounding box center [360, 115] width 12 height 10
click at [541, 65] on div "2facedlon United States | Hip-Hop/Rap Edit Track Benchmark Summary" at bounding box center [487, 80] width 465 height 89
click at [357, 91] on icon at bounding box center [361, 89] width 14 height 14
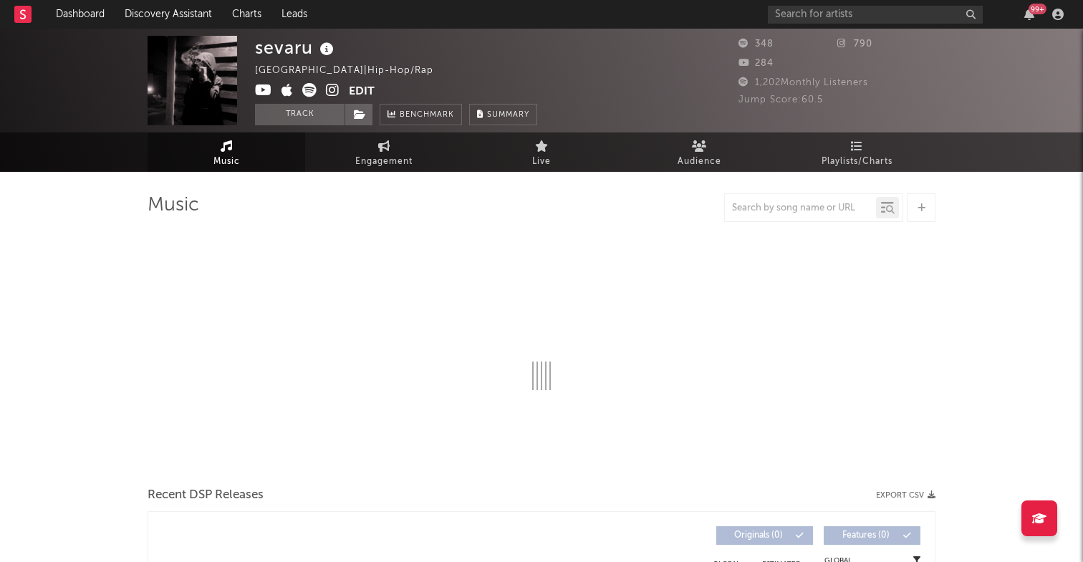
select select "1w"
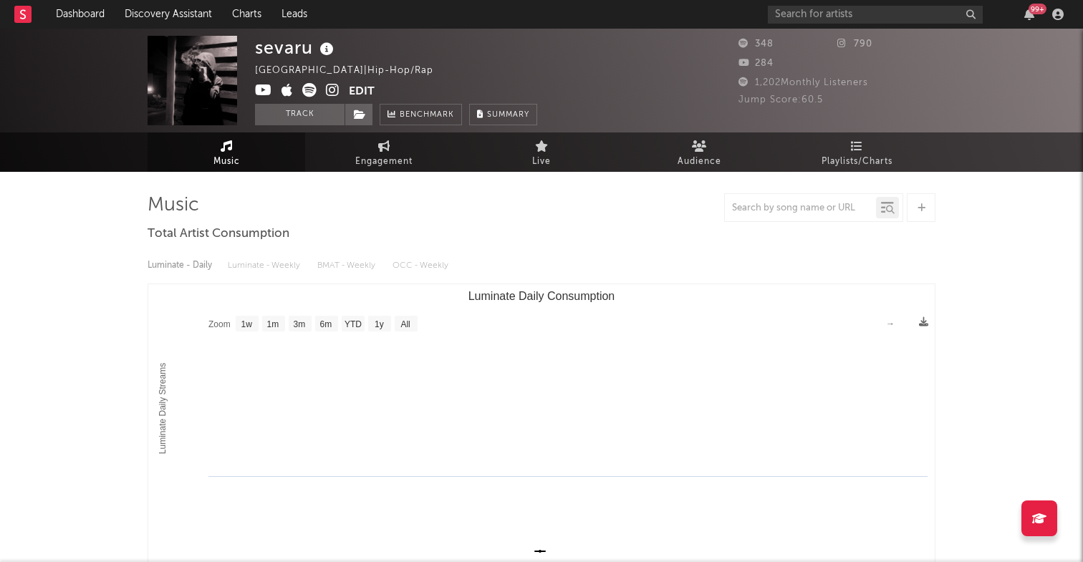
click at [311, 95] on icon at bounding box center [309, 90] width 14 height 14
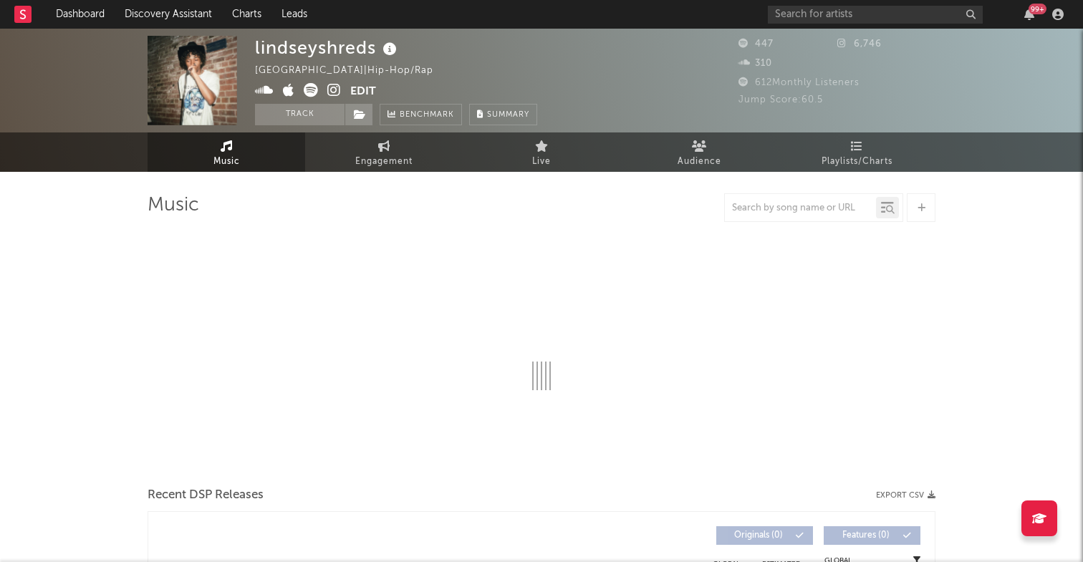
select select "1w"
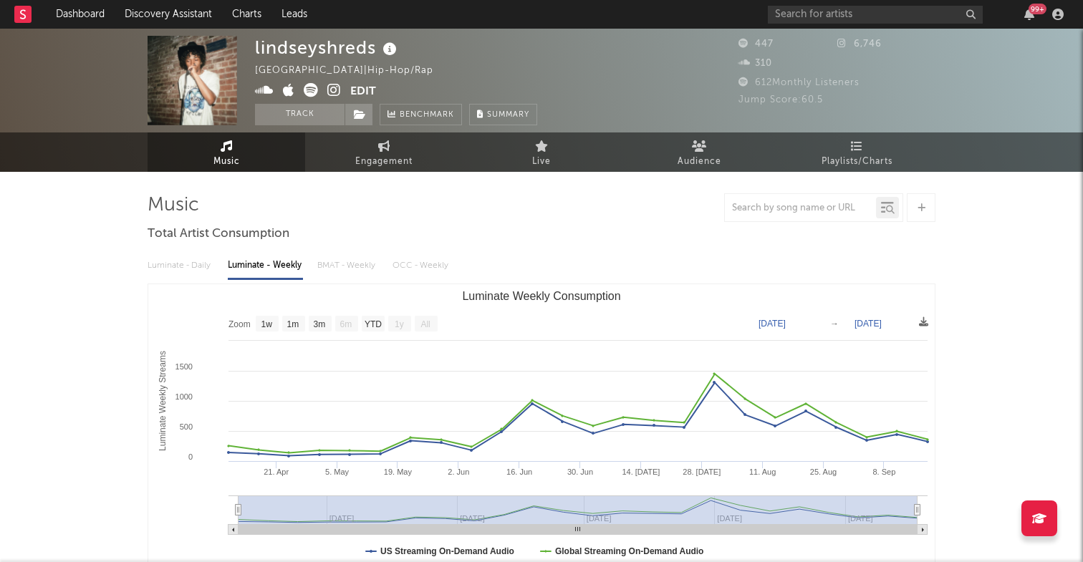
click at [262, 93] on icon at bounding box center [264, 90] width 19 height 14
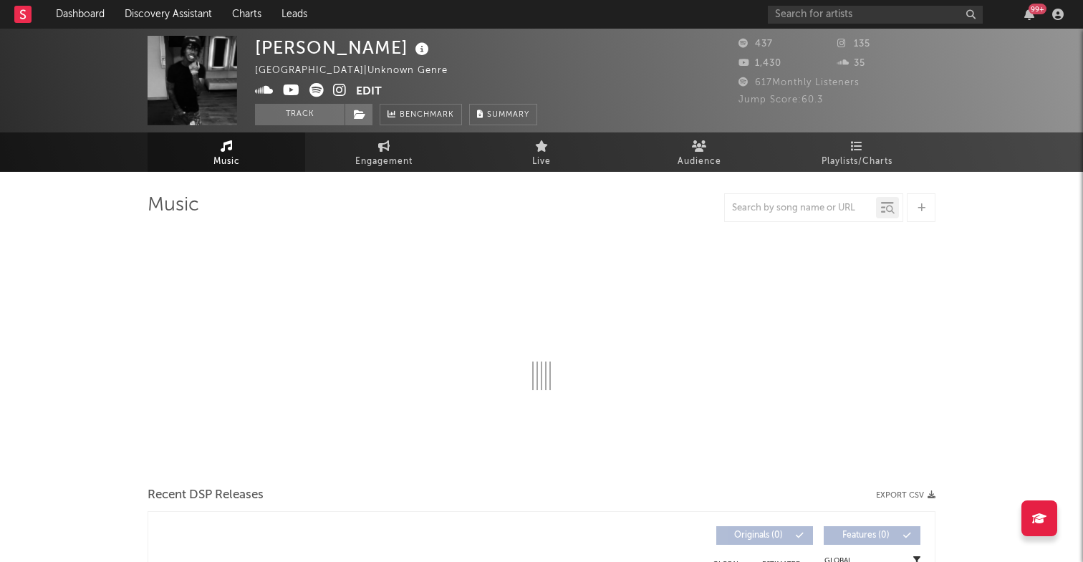
select select "1w"
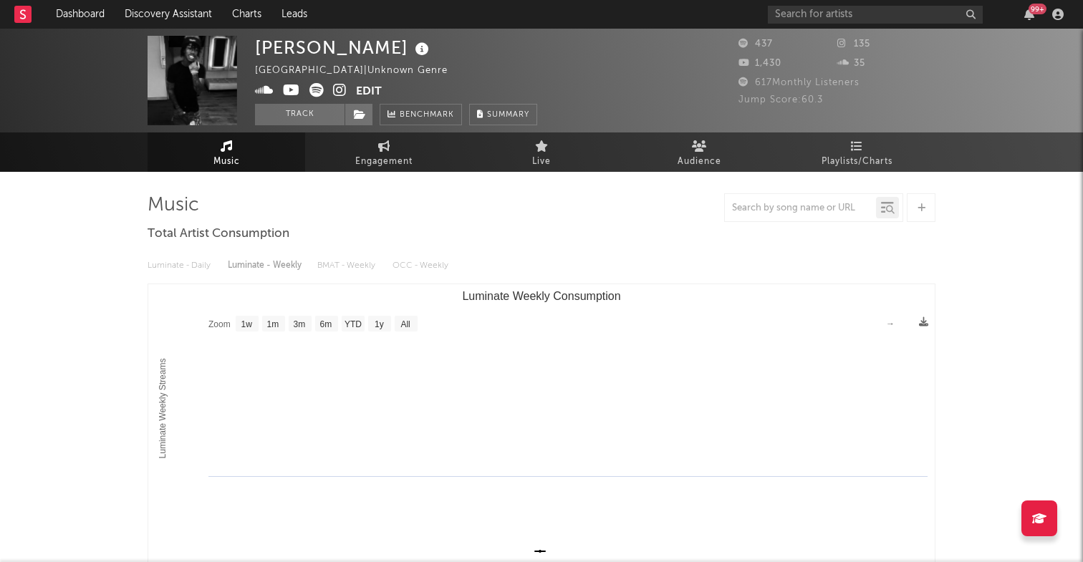
click at [263, 93] on icon at bounding box center [264, 90] width 19 height 14
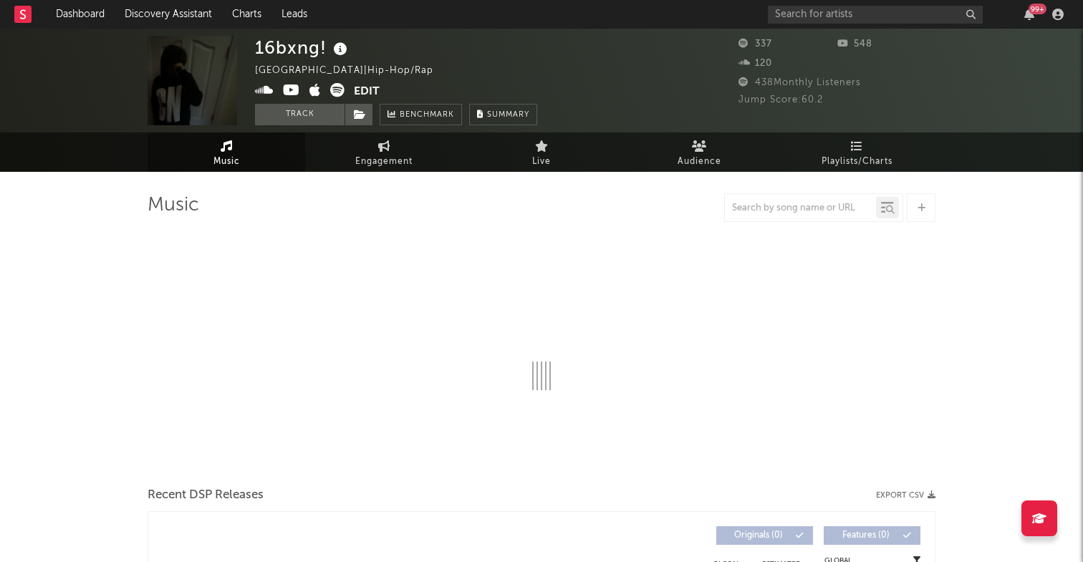
select select "1w"
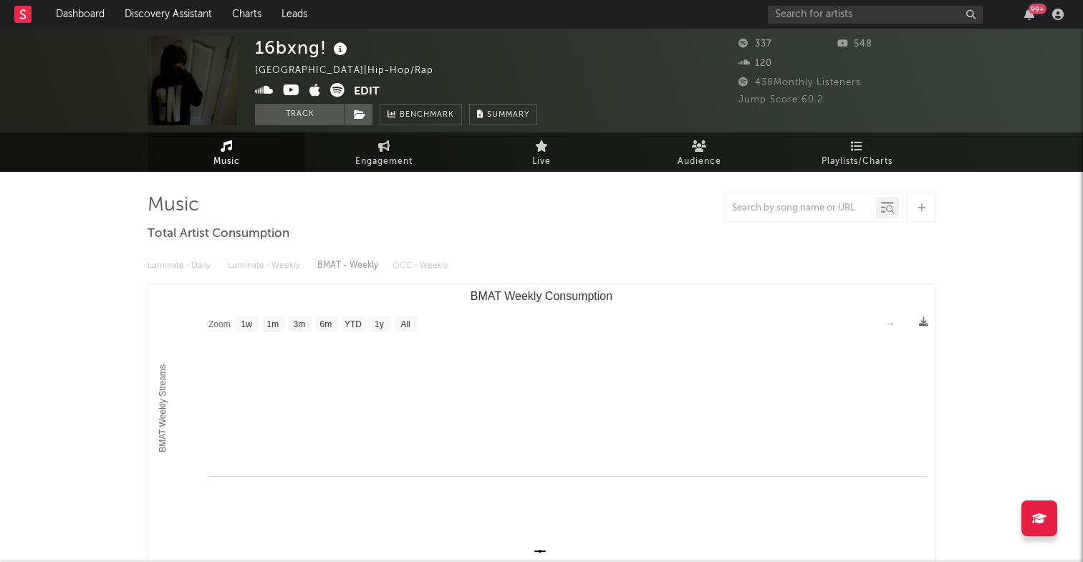
click at [268, 90] on icon at bounding box center [264, 90] width 19 height 14
click at [265, 93] on icon at bounding box center [264, 90] width 19 height 14
click at [342, 92] on icon at bounding box center [337, 90] width 14 height 14
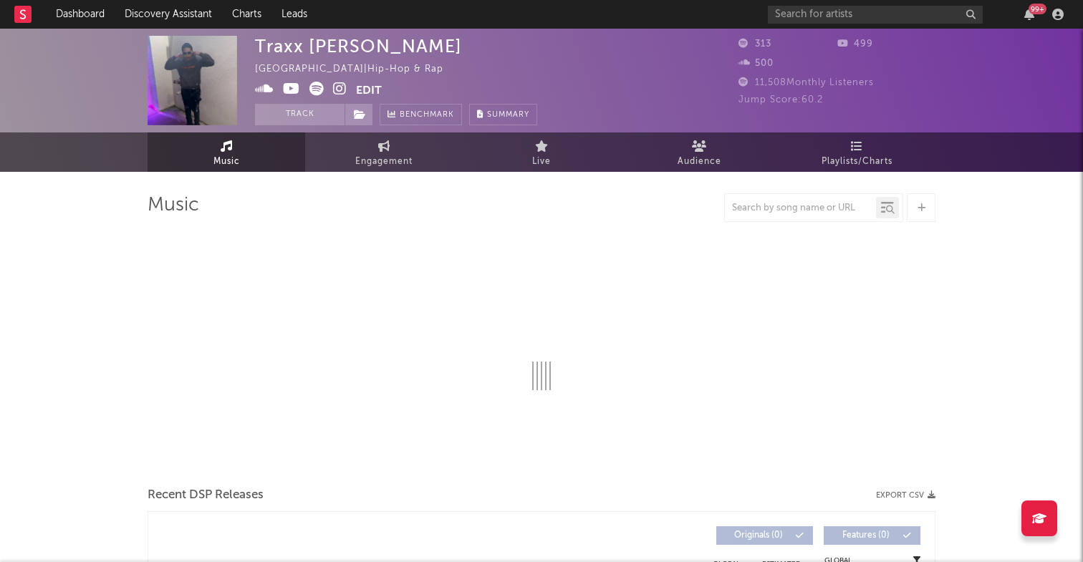
select select "1w"
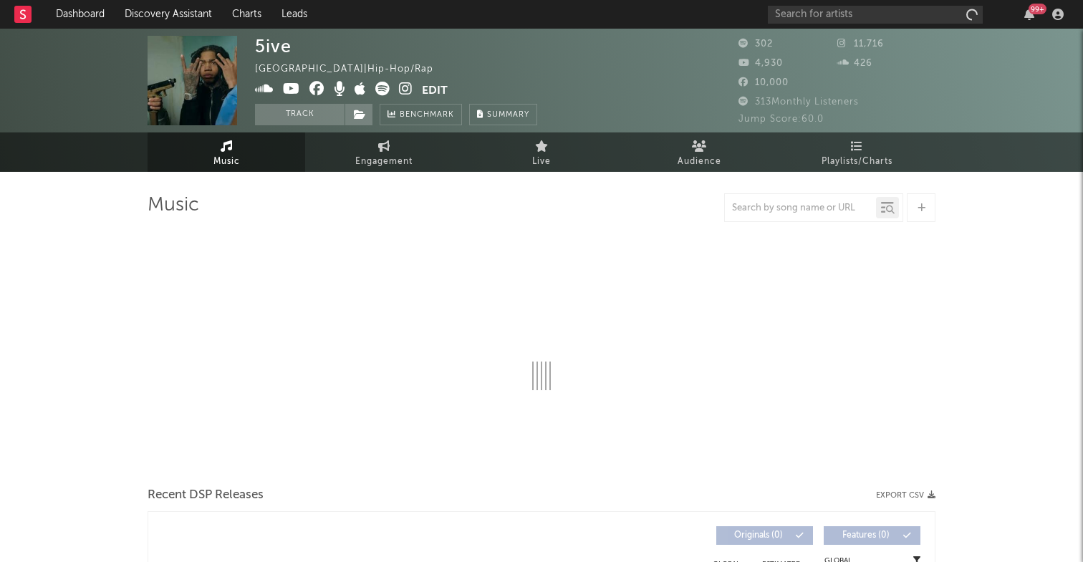
select select "6m"
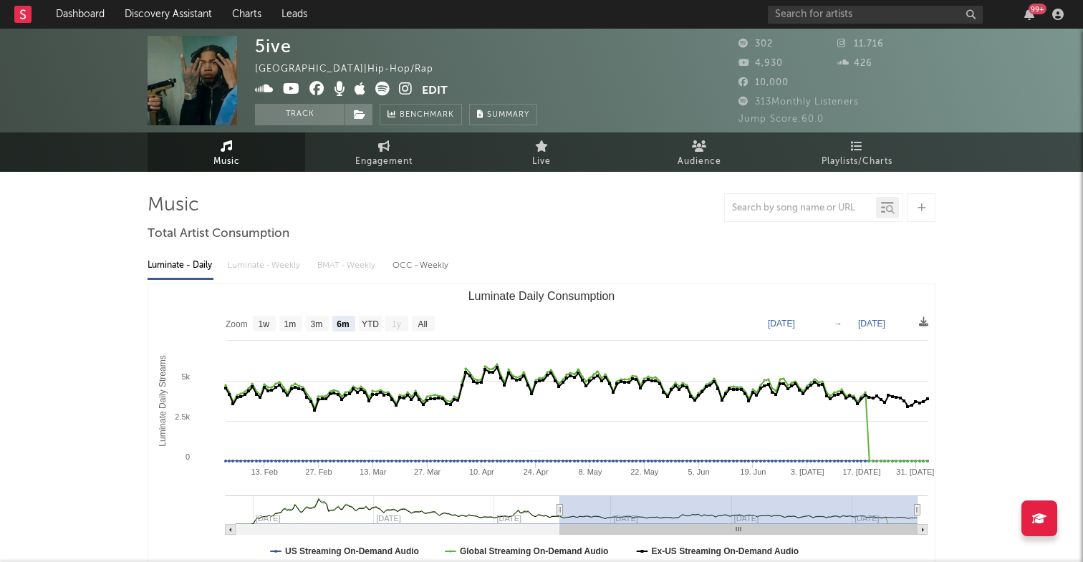
click at [266, 88] on icon at bounding box center [264, 89] width 19 height 14
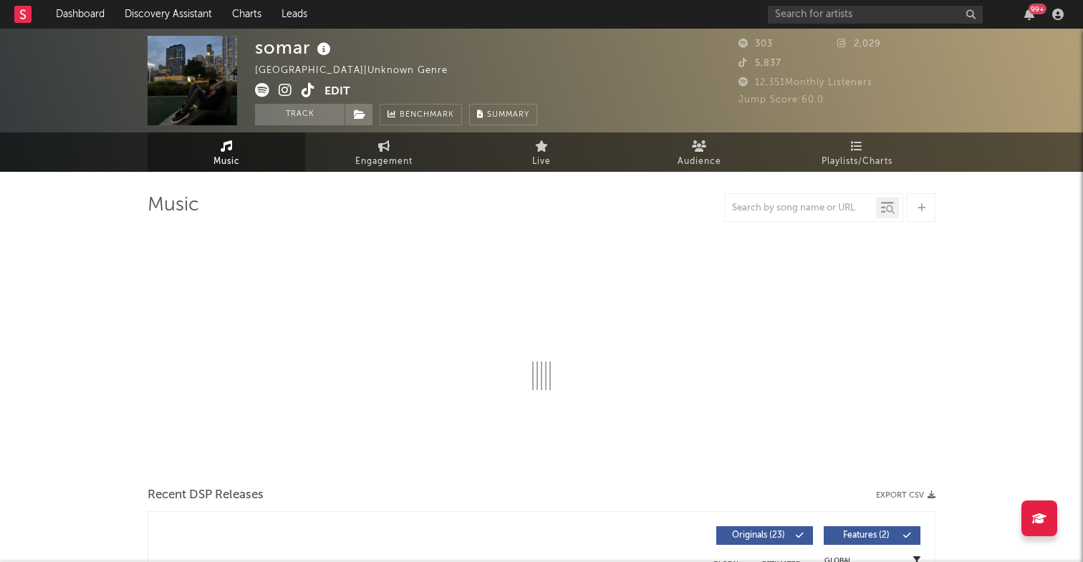
select select "1w"
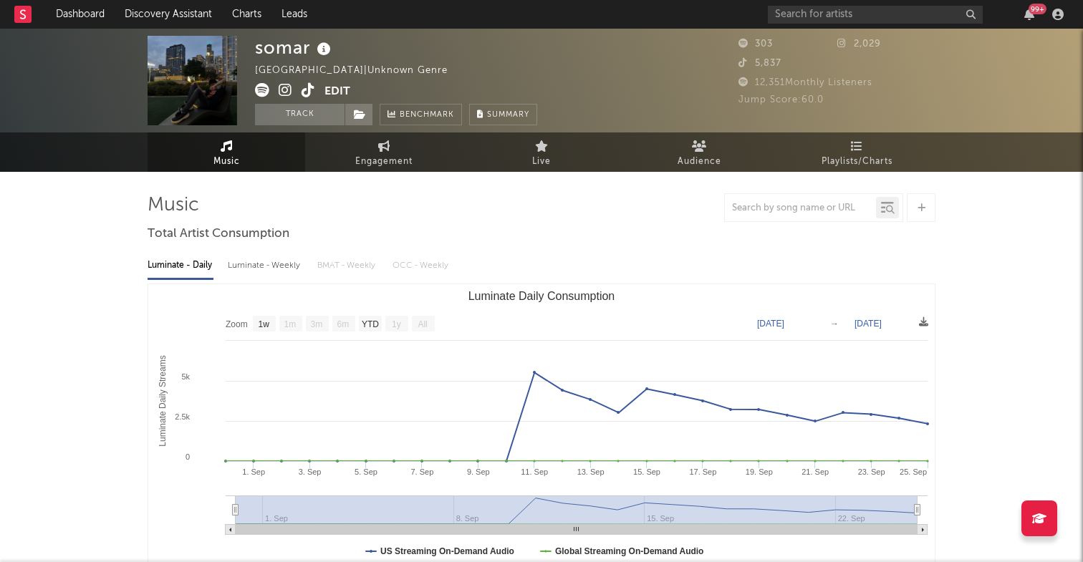
click at [258, 92] on icon at bounding box center [262, 90] width 14 height 14
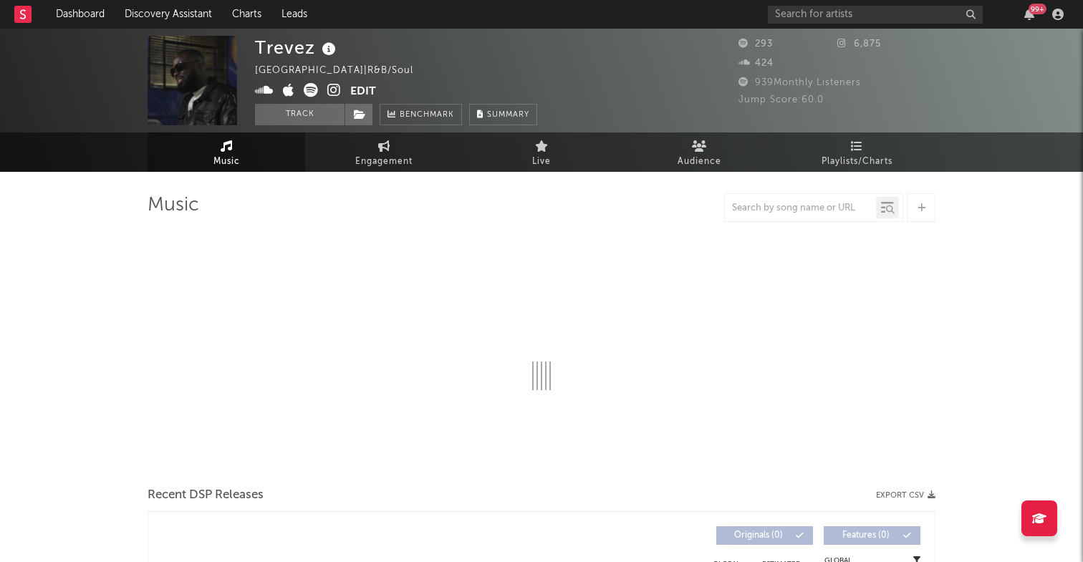
select select "1w"
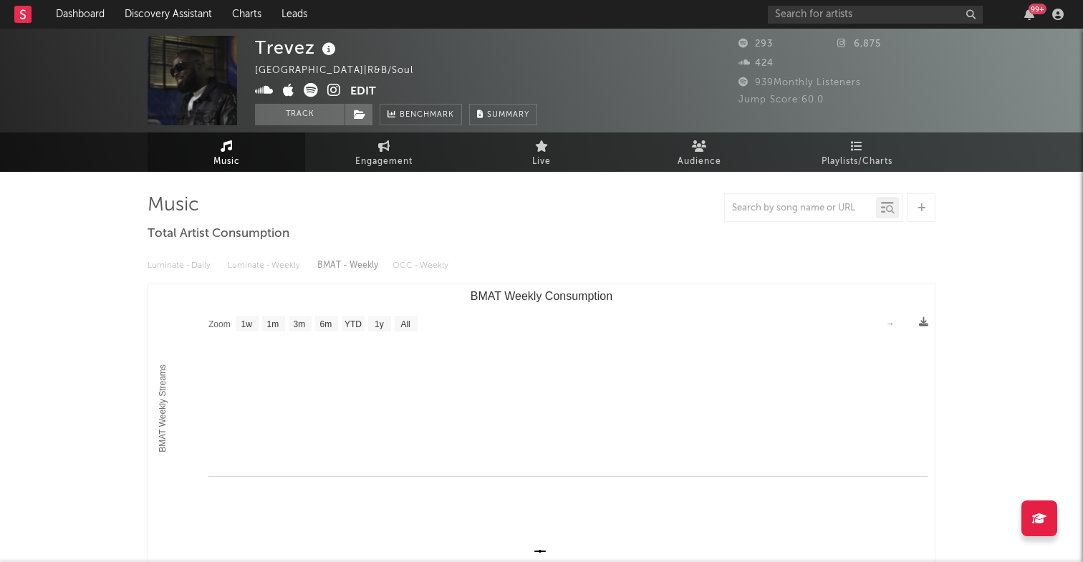
click at [316, 95] on icon at bounding box center [311, 90] width 14 height 14
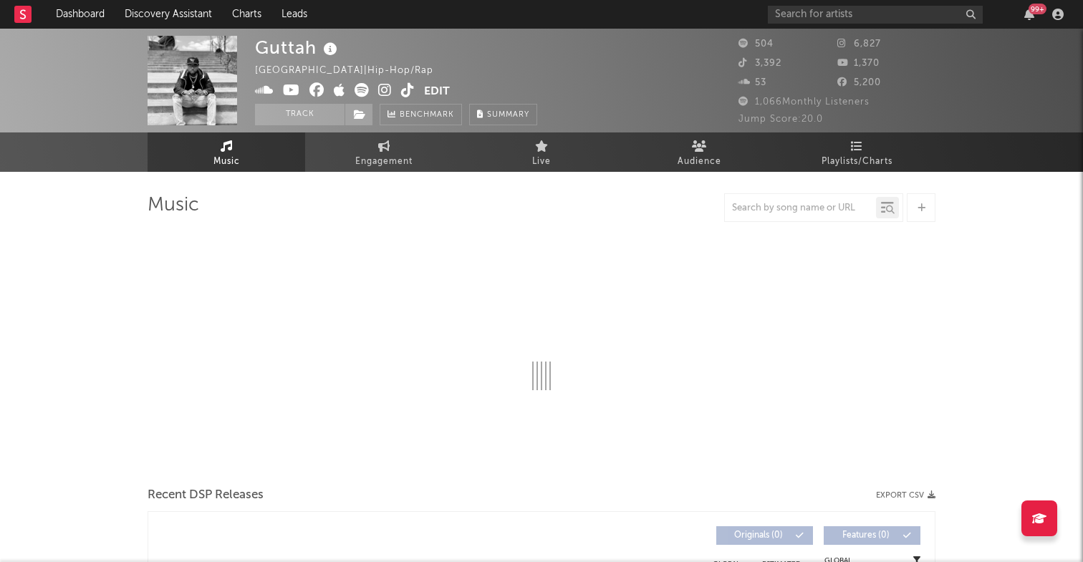
select select "1w"
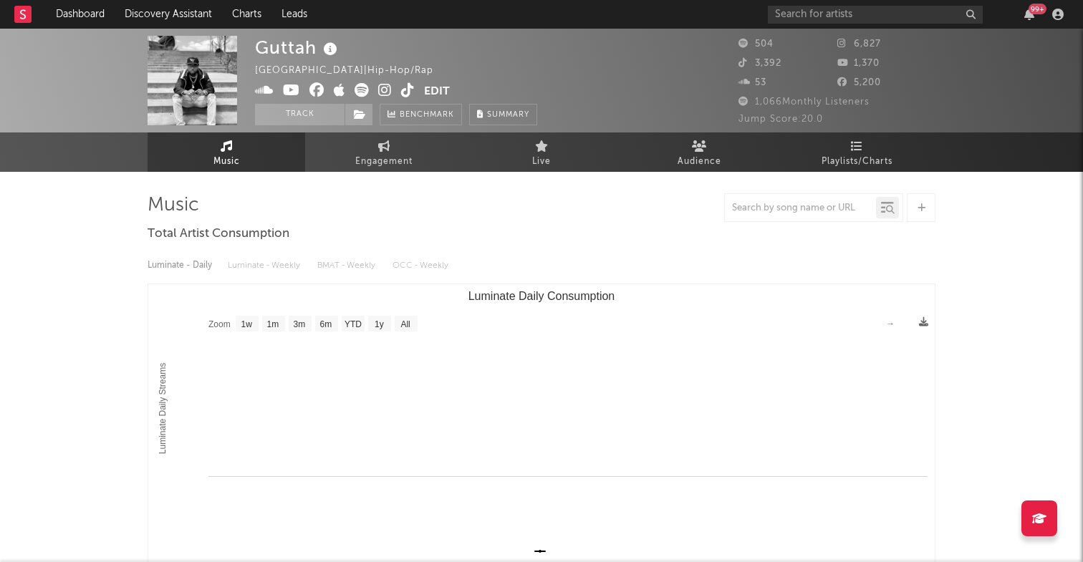
click at [264, 87] on icon at bounding box center [264, 90] width 19 height 14
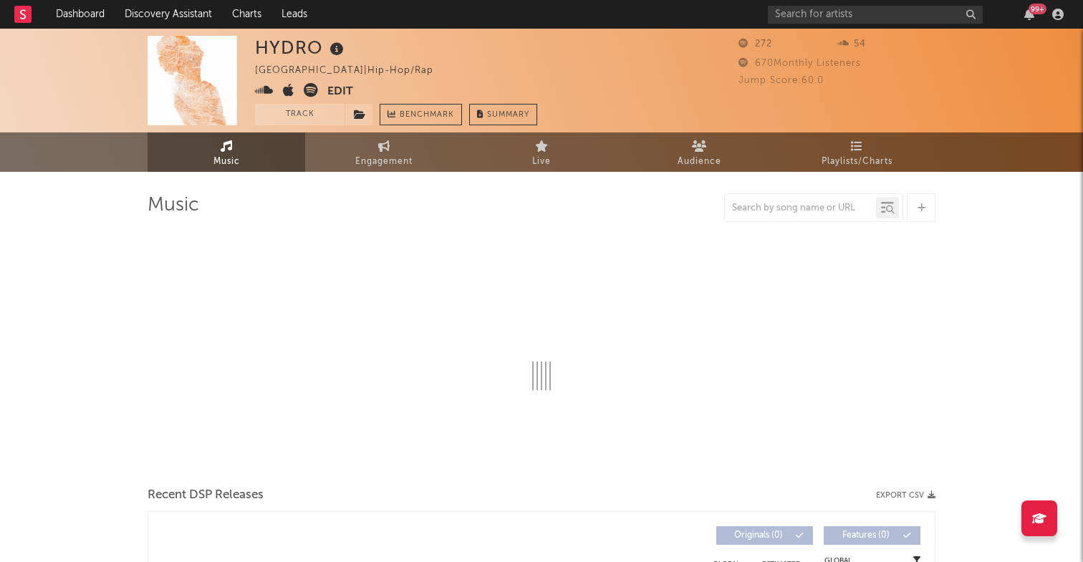
select select "1w"
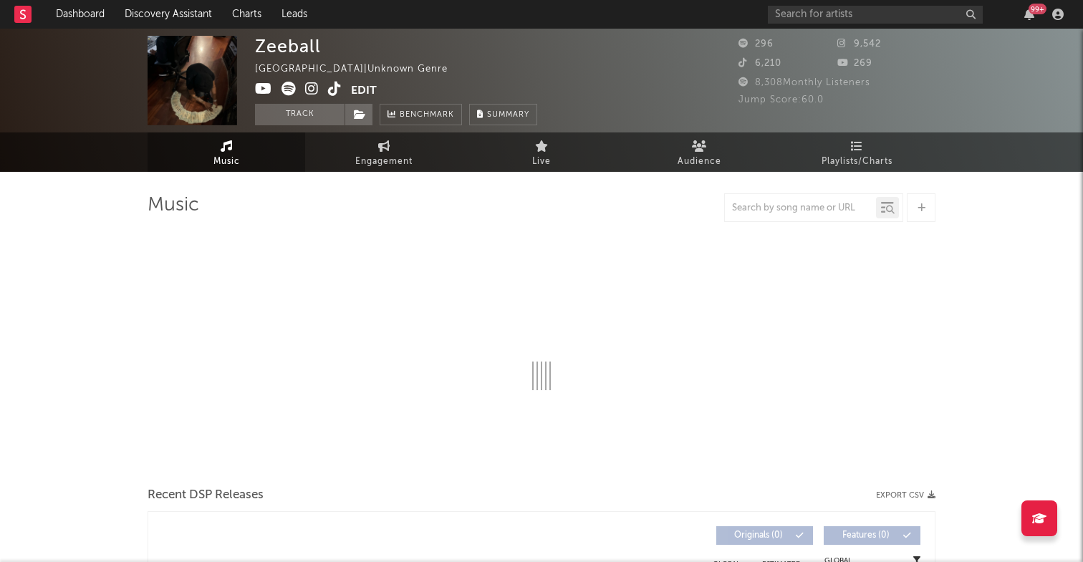
select select "1w"
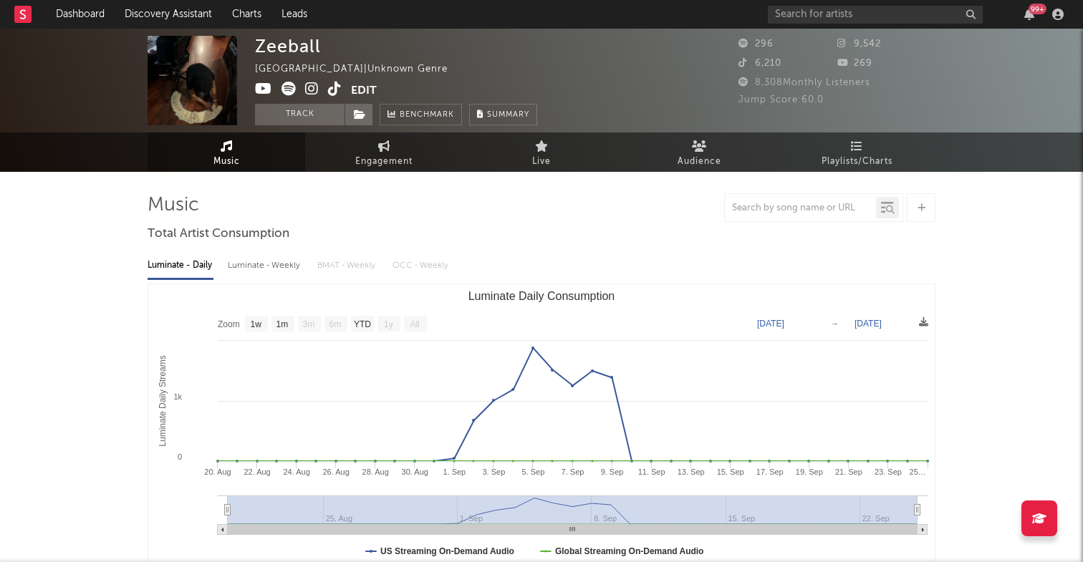
click at [290, 91] on icon at bounding box center [288, 89] width 14 height 14
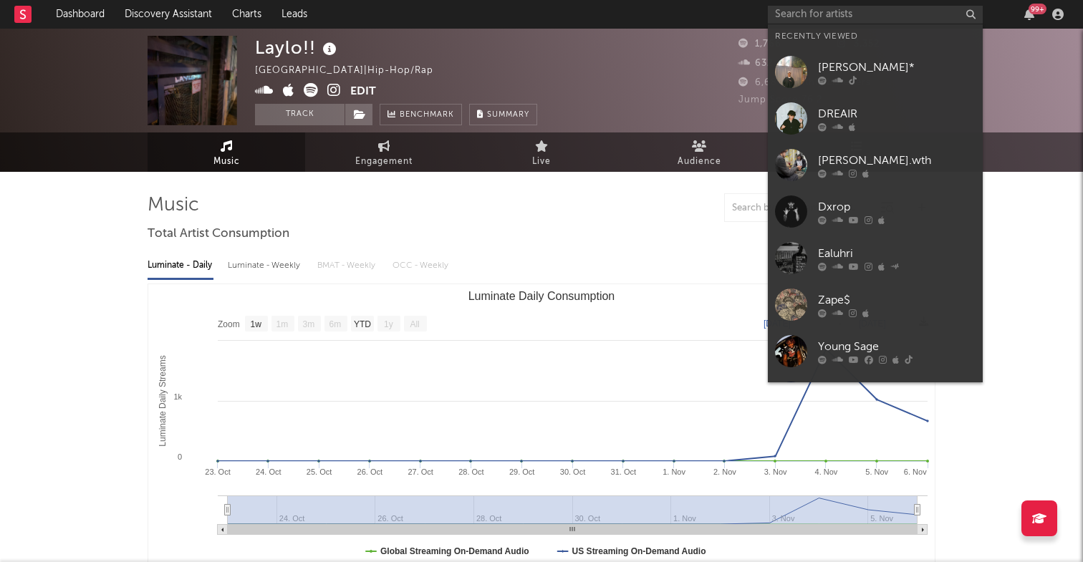
select select "1w"
click at [785, 9] on input "text" at bounding box center [875, 15] width 215 height 18
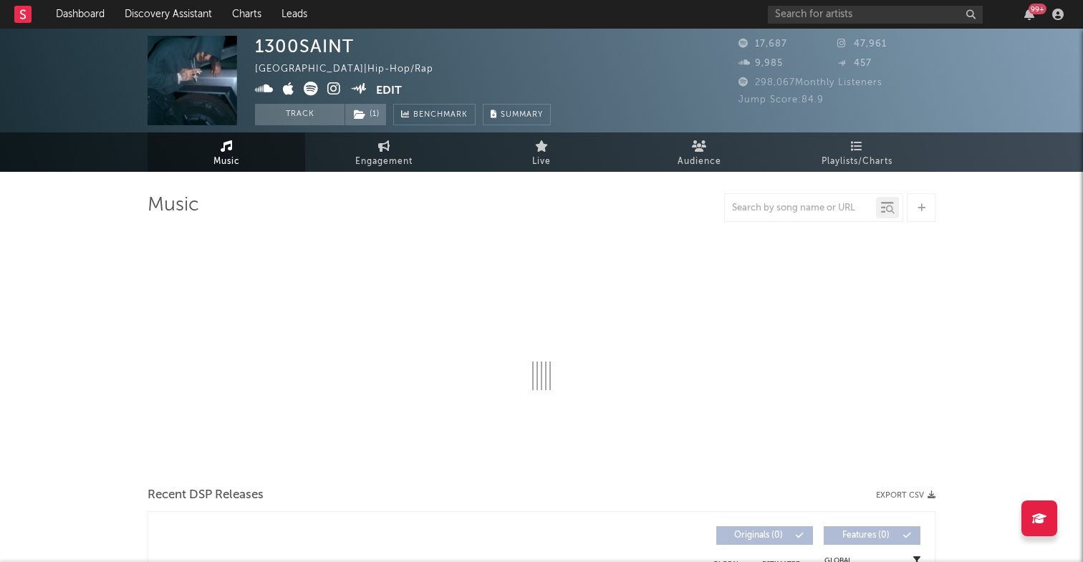
select select "6m"
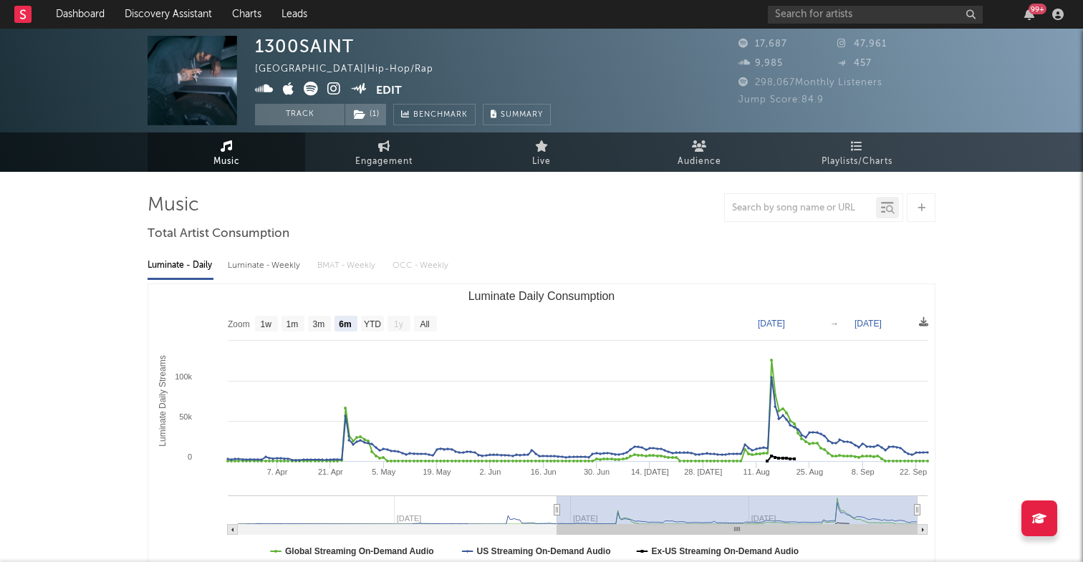
click at [253, 85] on div "1300SAINT United States | Hip-Hop/Rap Edit Track ( 1 ) Benchmark Summary 17,687…" at bounding box center [541, 81] width 1083 height 104
click at [260, 85] on icon at bounding box center [264, 89] width 19 height 14
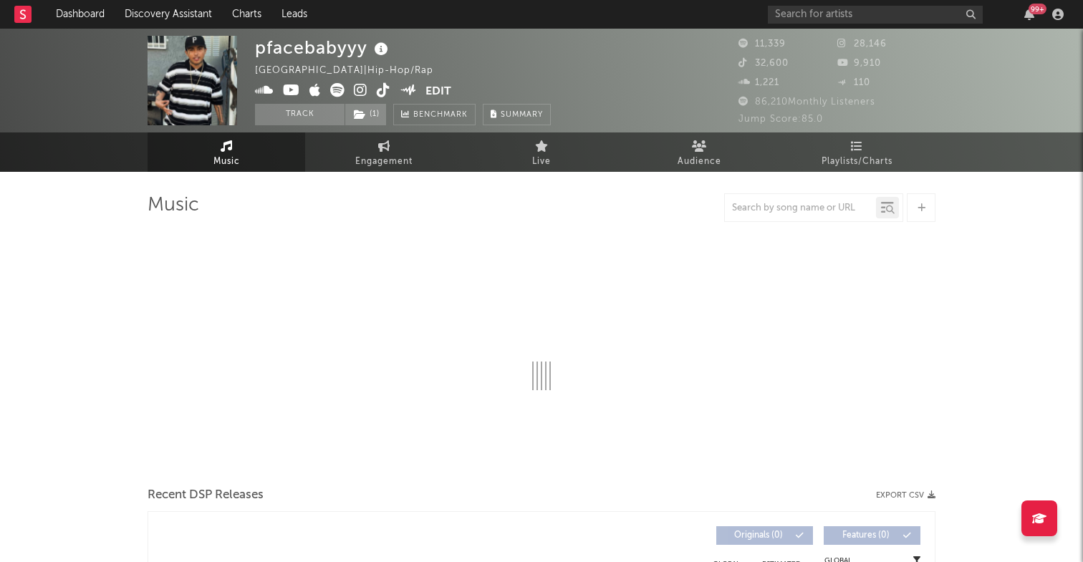
select select "6m"
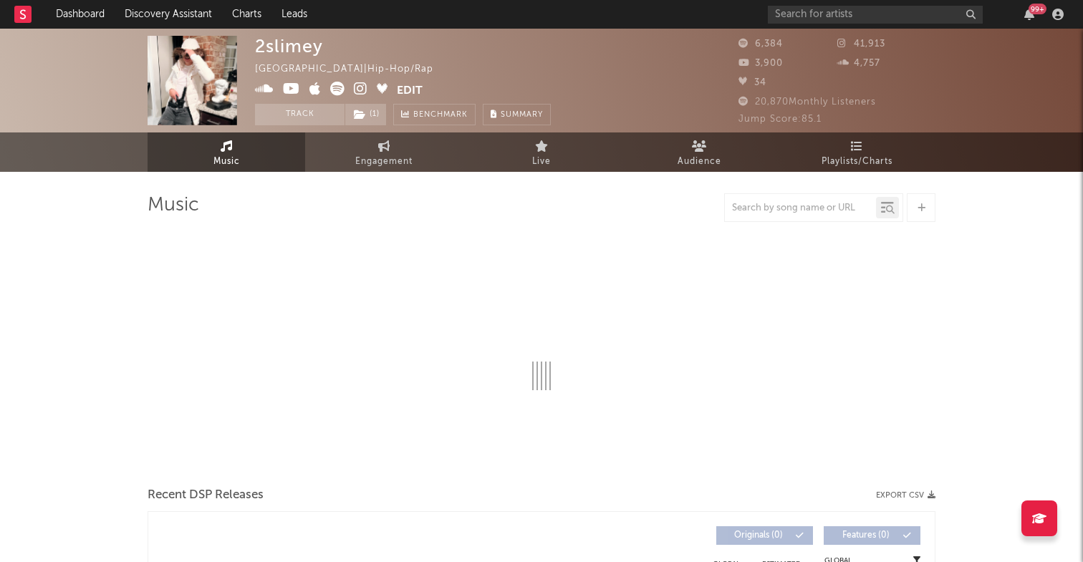
select select "6m"
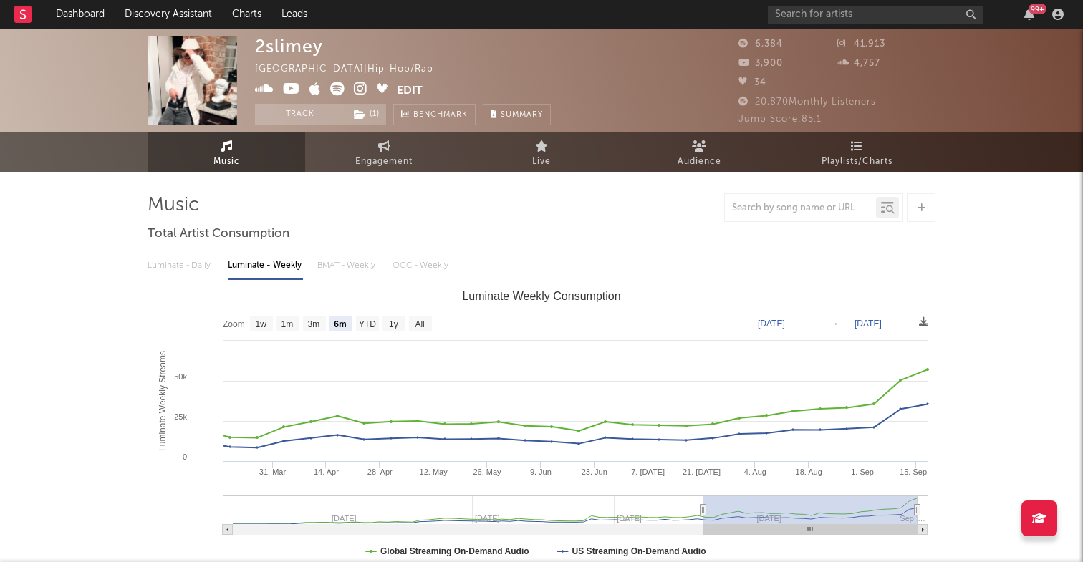
click at [265, 92] on icon at bounding box center [264, 89] width 19 height 14
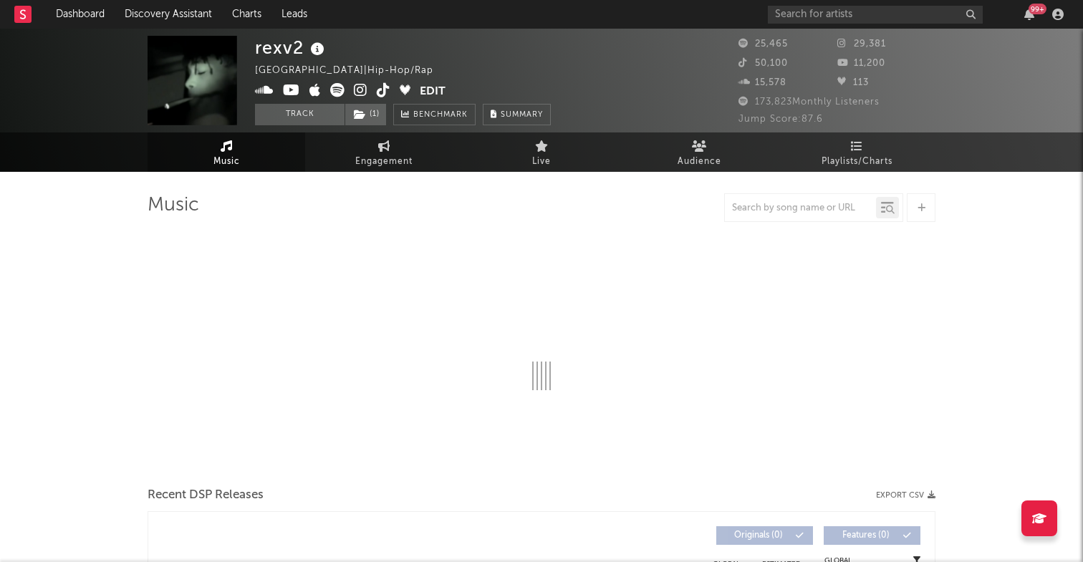
select select "6m"
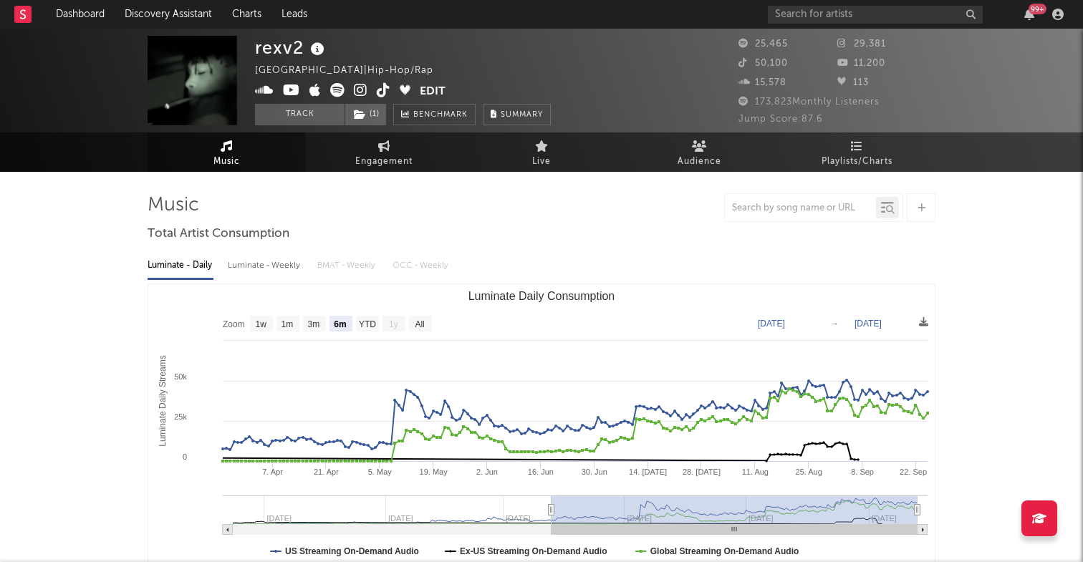
click at [265, 91] on icon at bounding box center [264, 90] width 19 height 14
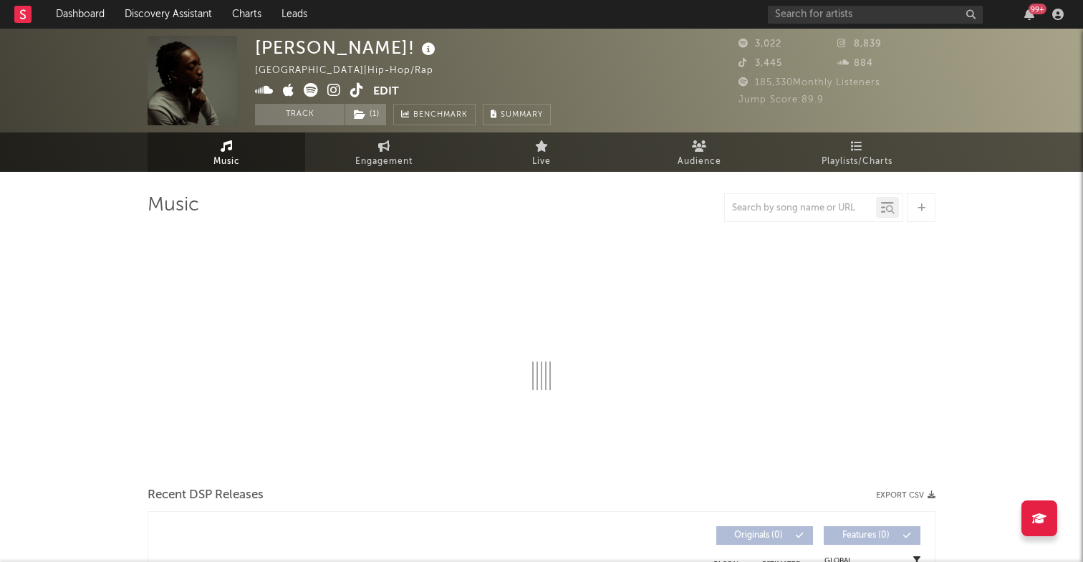
select select "1w"
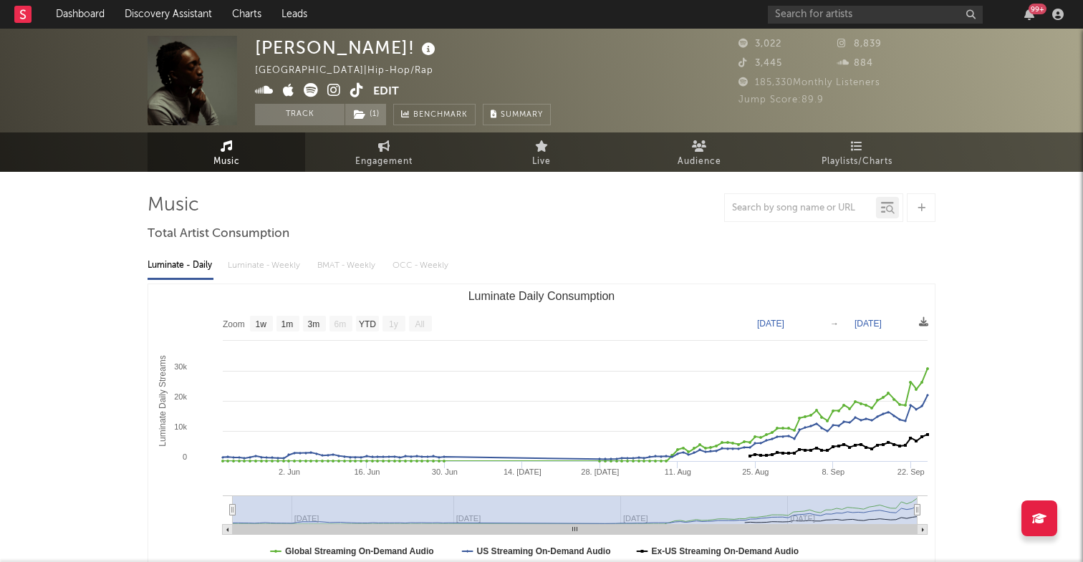
click at [257, 92] on icon at bounding box center [264, 90] width 19 height 14
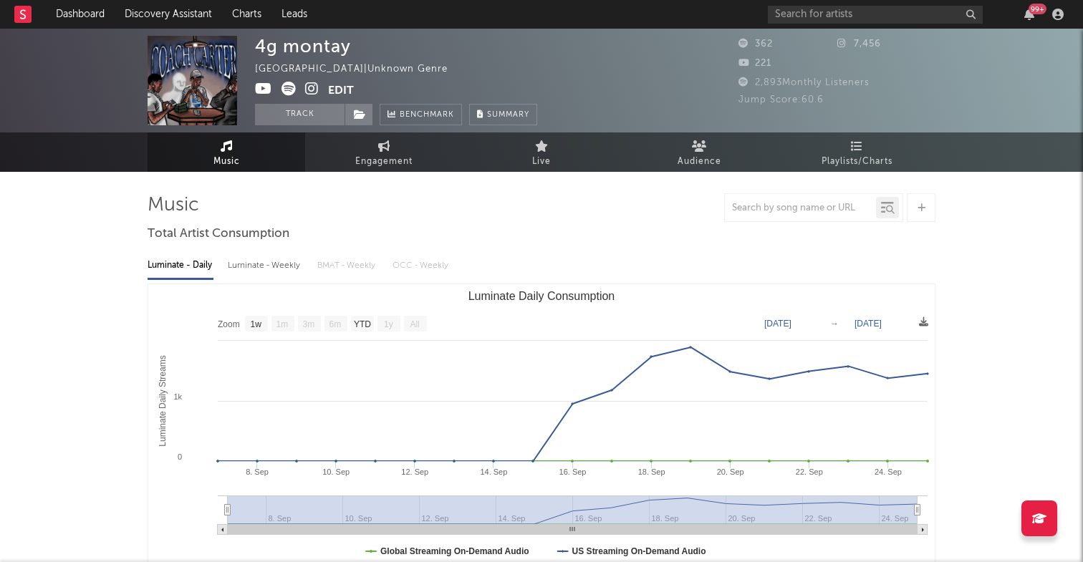
select select "1w"
click at [803, 14] on input "text" at bounding box center [875, 15] width 215 height 18
click at [836, 18] on input "jahvor" at bounding box center [875, 15] width 215 height 18
type input "jahvor"
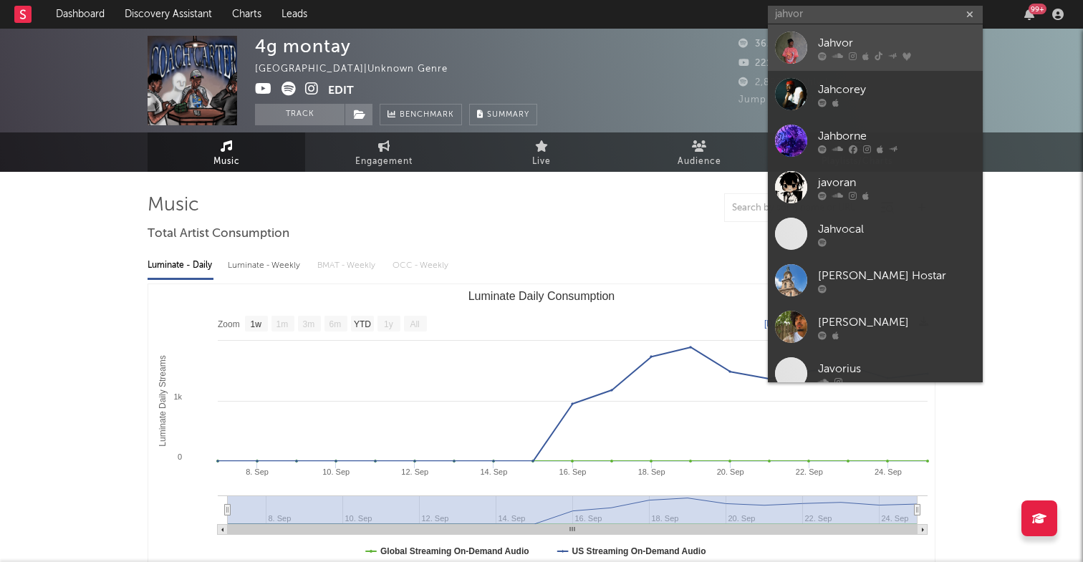
click at [820, 42] on div "Jahvor" at bounding box center [897, 42] width 158 height 17
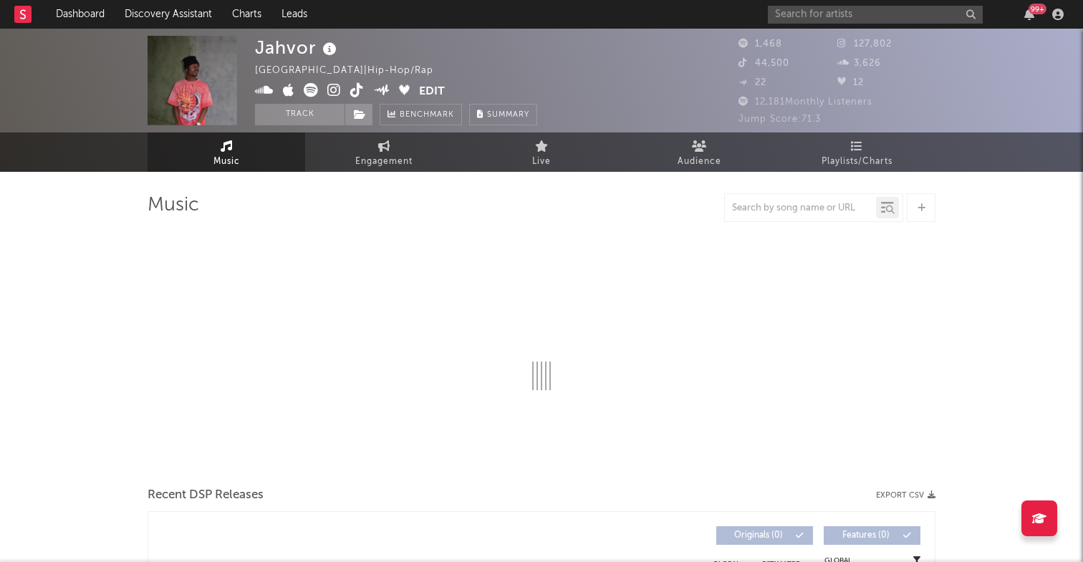
select select "6m"
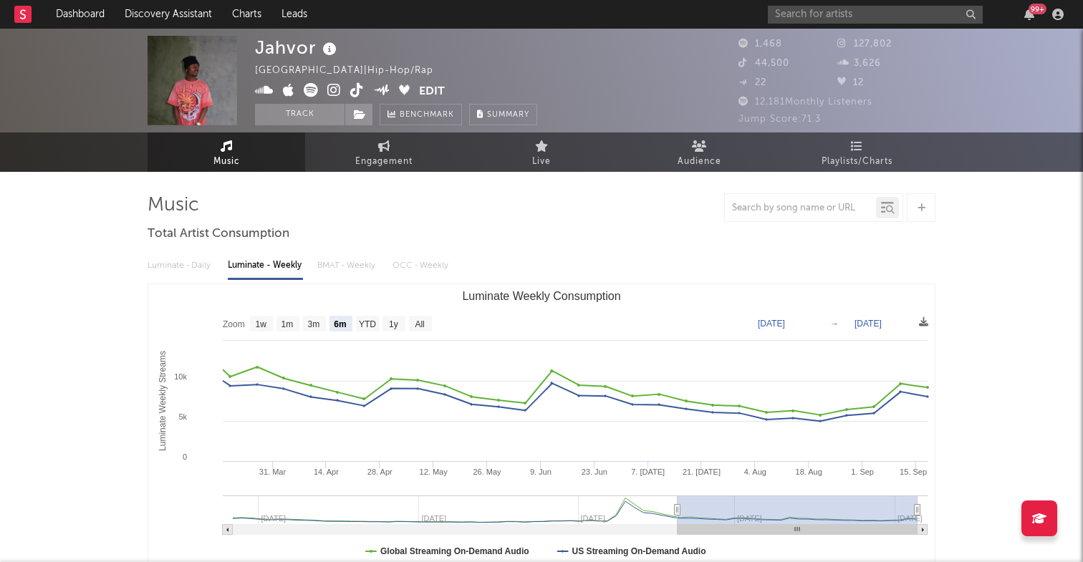
click at [314, 92] on icon at bounding box center [311, 90] width 14 height 14
click at [328, 90] on icon at bounding box center [334, 90] width 14 height 14
click at [819, 21] on input "text" at bounding box center [875, 15] width 215 height 18
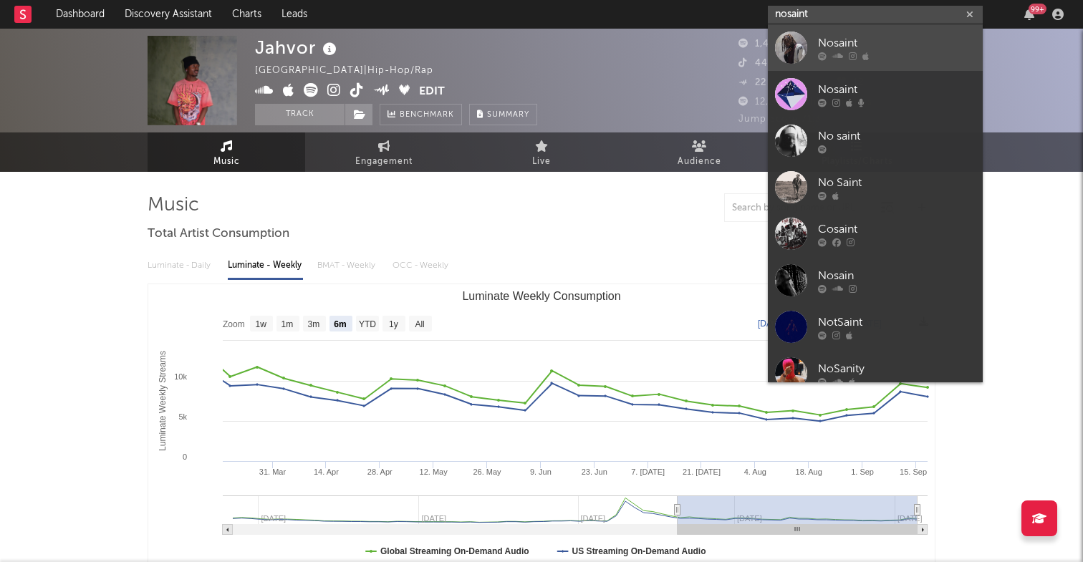
type input "nosaint"
click at [919, 57] on div at bounding box center [897, 56] width 158 height 9
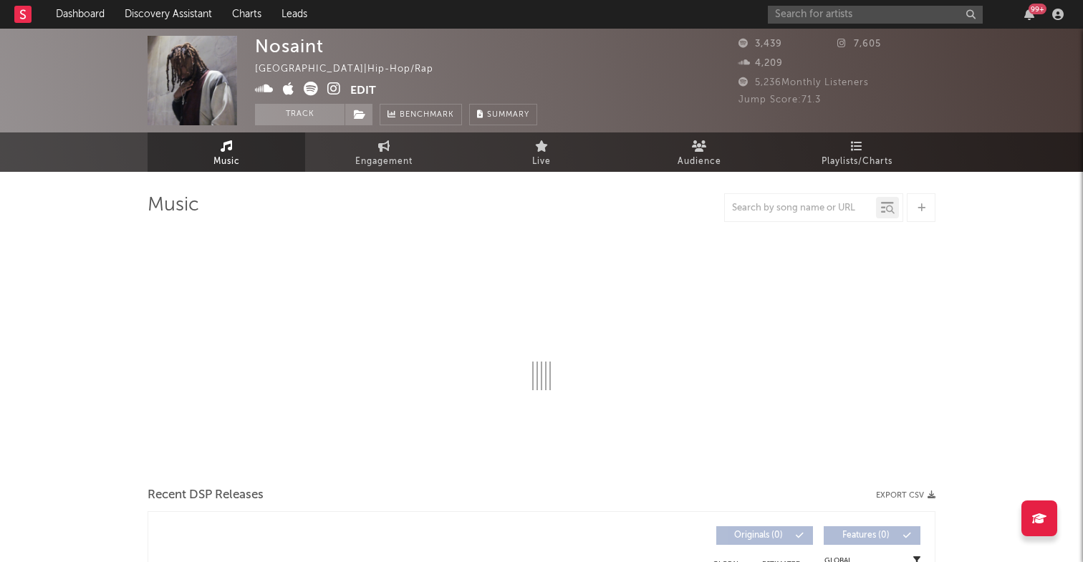
select select "6m"
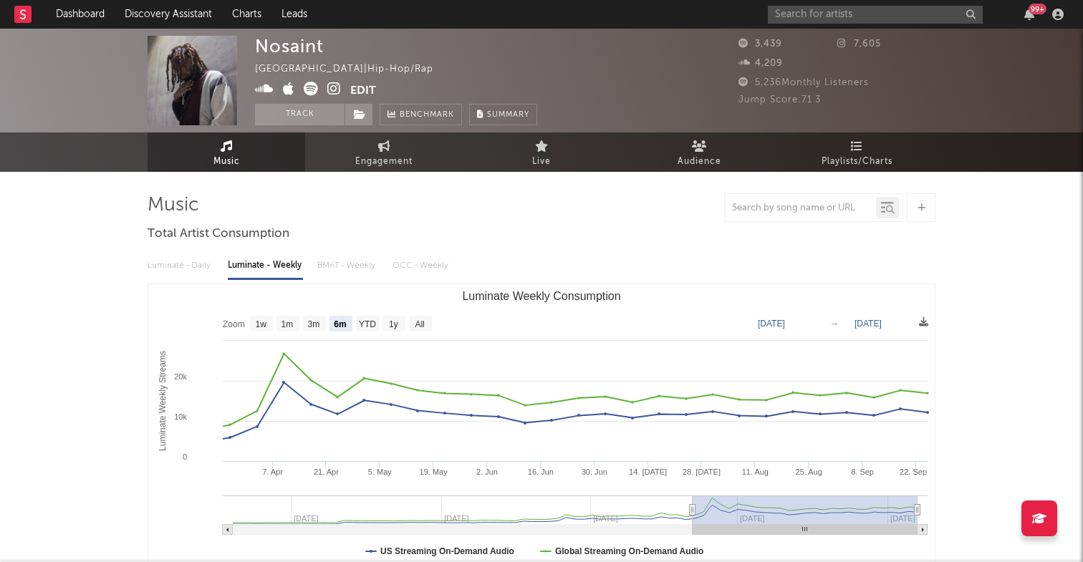
click at [341, 89] on span at bounding box center [302, 91] width 95 height 18
click at [338, 89] on icon at bounding box center [334, 89] width 14 height 14
click at [842, 12] on input "text" at bounding box center [875, 15] width 215 height 18
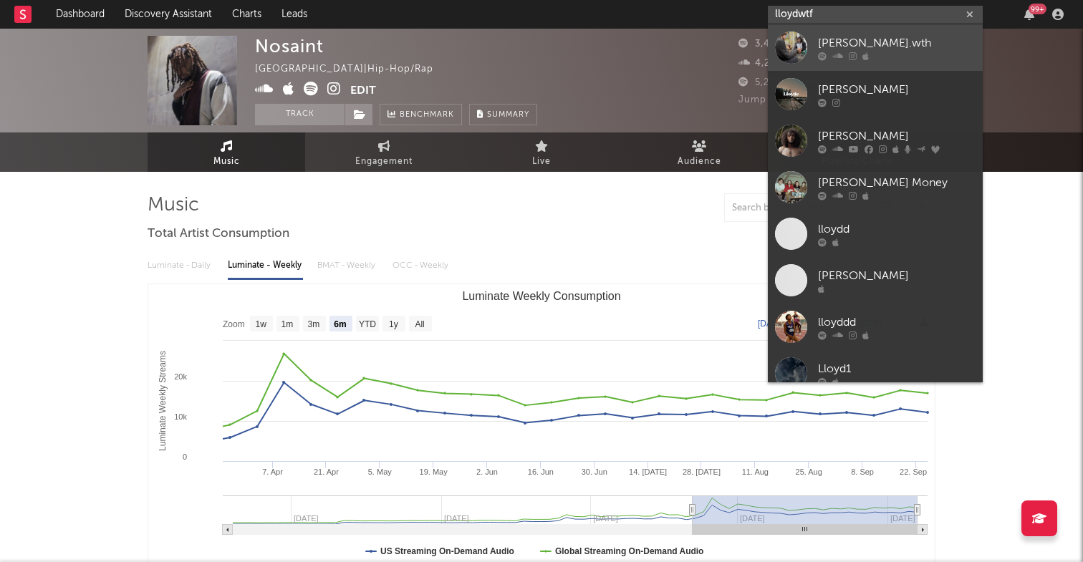
type input "lloydwtf"
click at [904, 45] on div "lloyd.wth" at bounding box center [897, 42] width 158 height 17
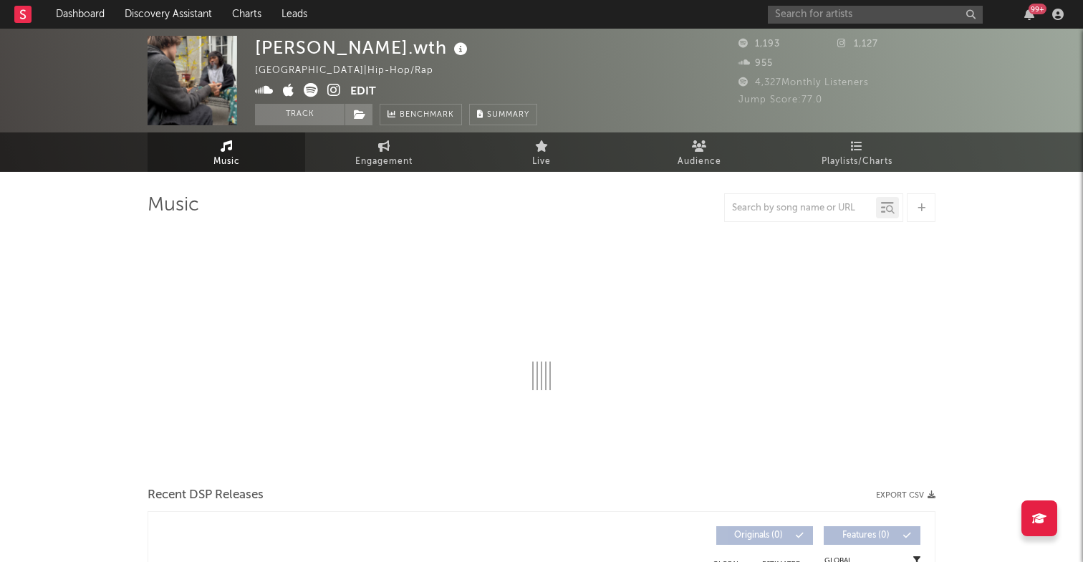
select select "6m"
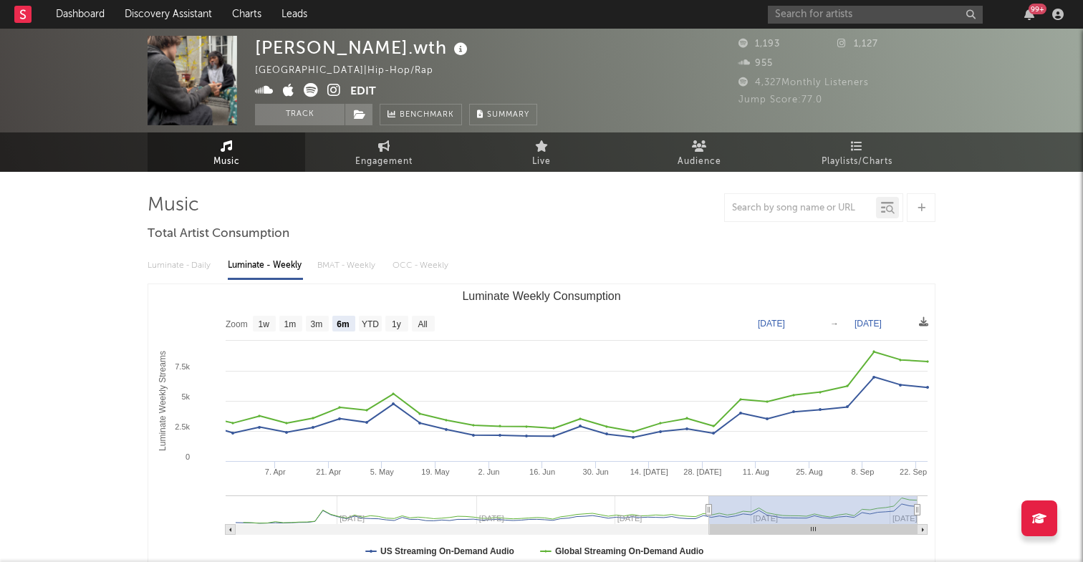
click at [334, 88] on icon at bounding box center [334, 90] width 14 height 14
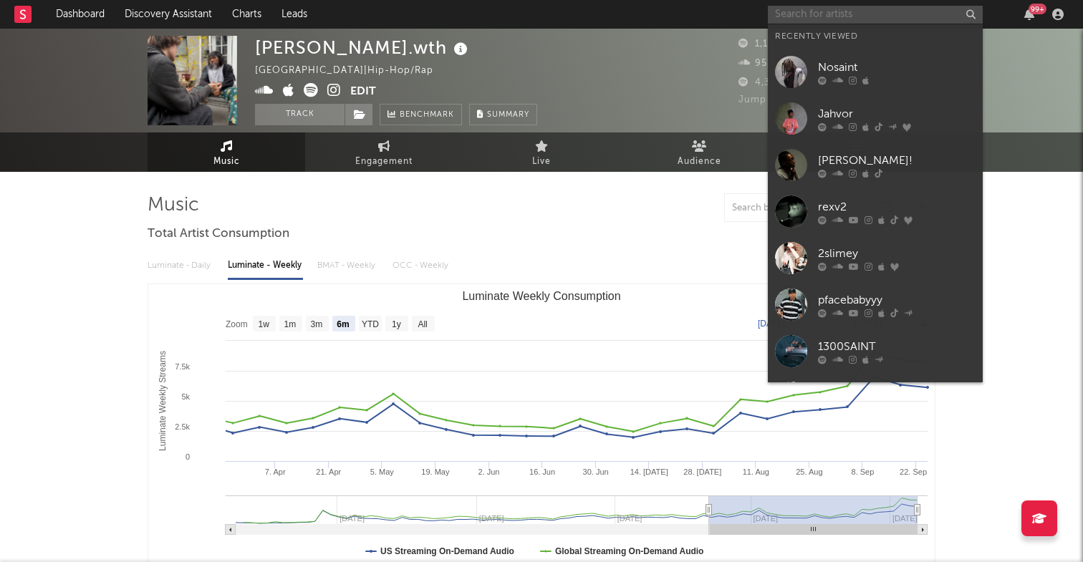
click at [814, 16] on input "text" at bounding box center [875, 15] width 215 height 18
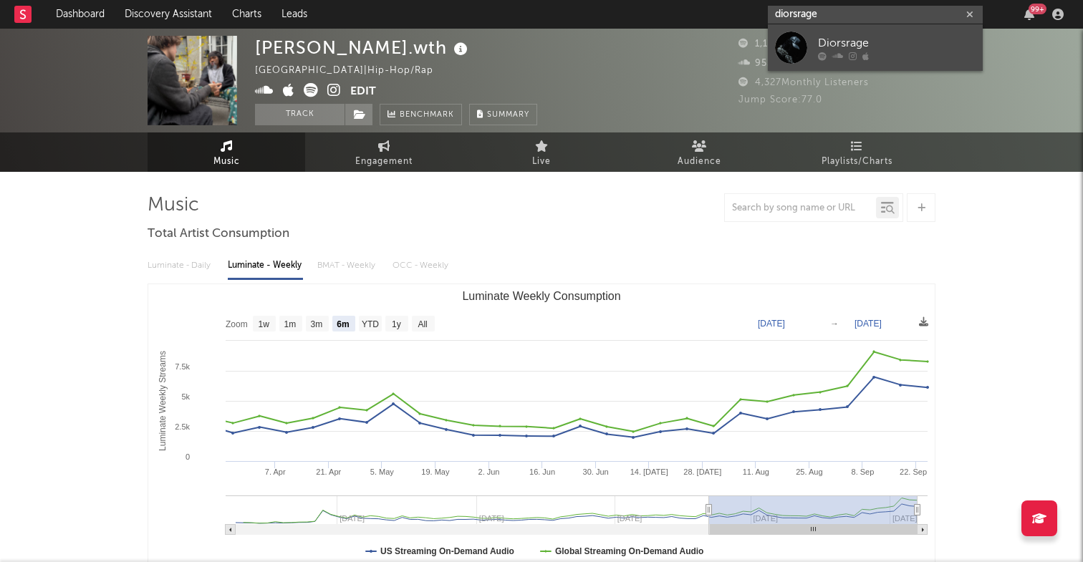
type input "diorsrage"
click at [869, 44] on div "Diorsrage" at bounding box center [897, 42] width 158 height 17
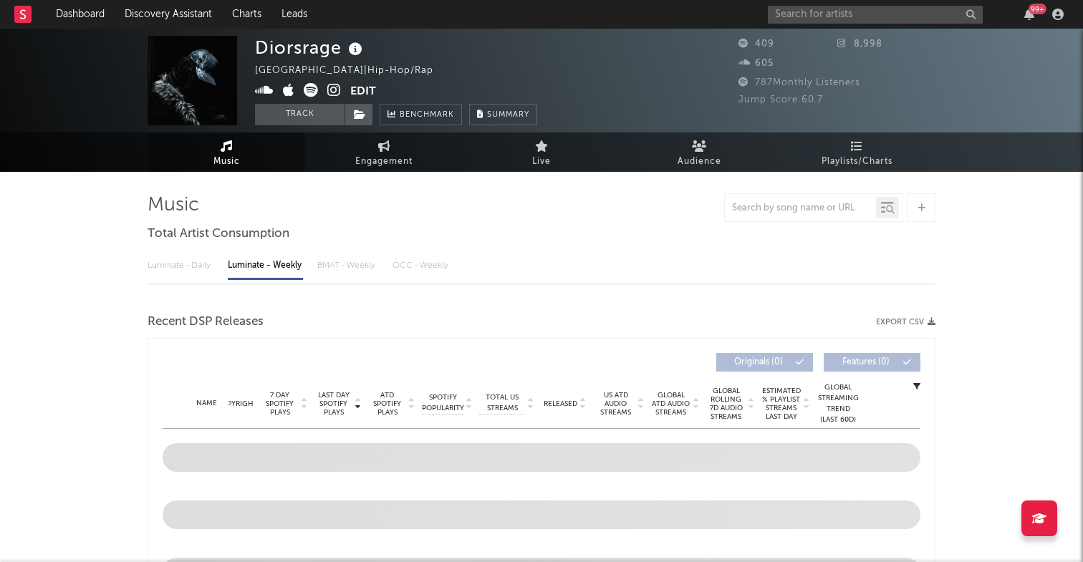
select select "6m"
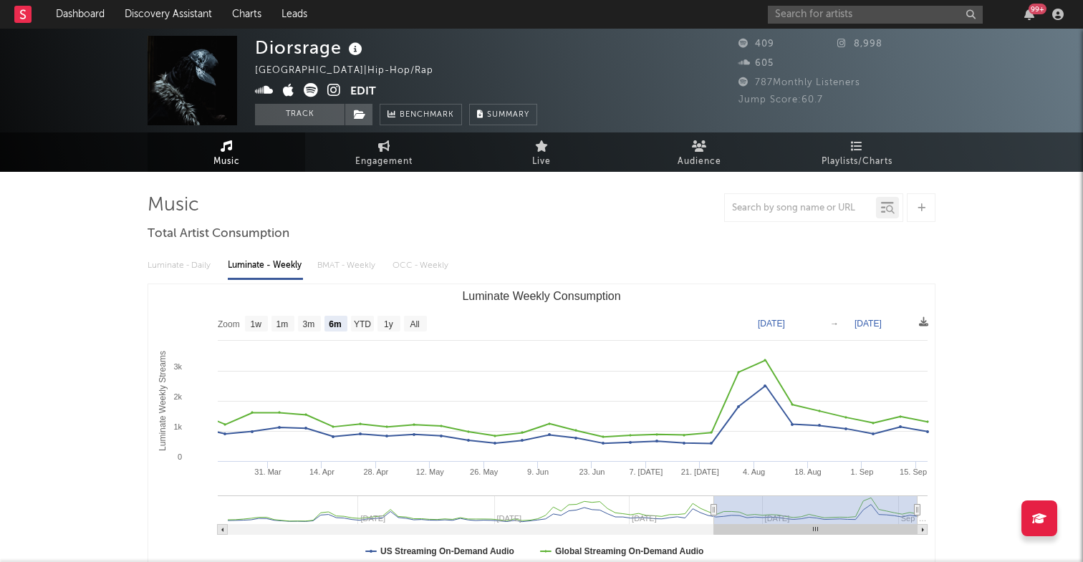
click at [338, 87] on icon at bounding box center [334, 90] width 14 height 14
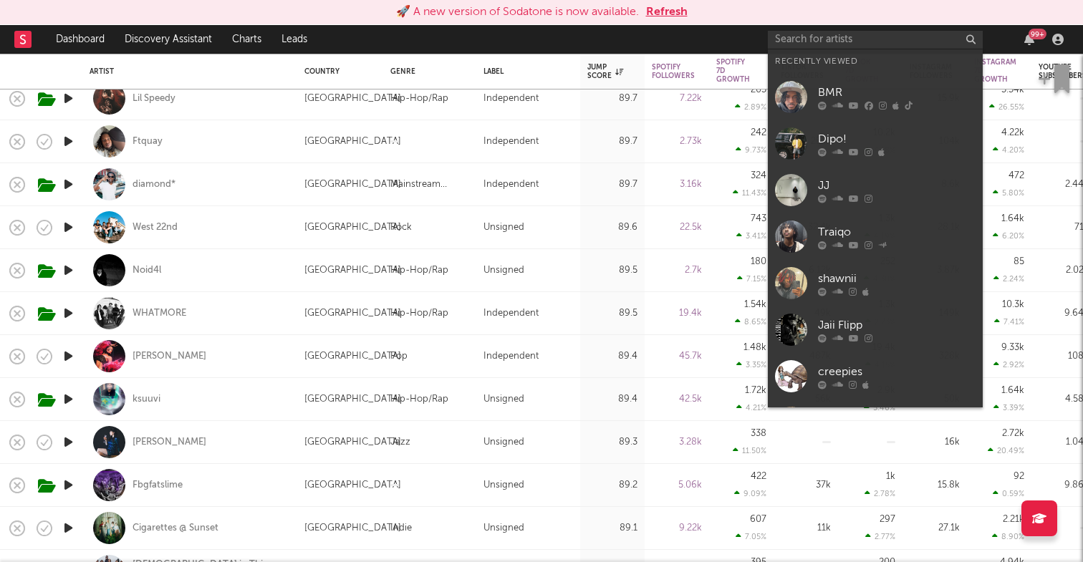
click at [891, 37] on input "text" at bounding box center [875, 40] width 215 height 18
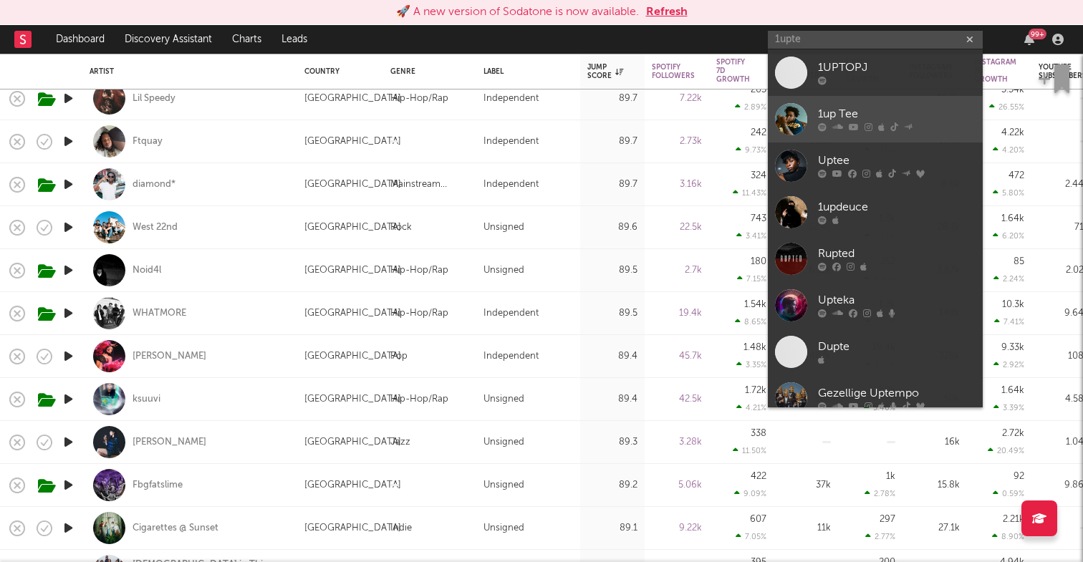
type input "1upte"
click at [851, 112] on div "1up Tee" at bounding box center [897, 114] width 158 height 17
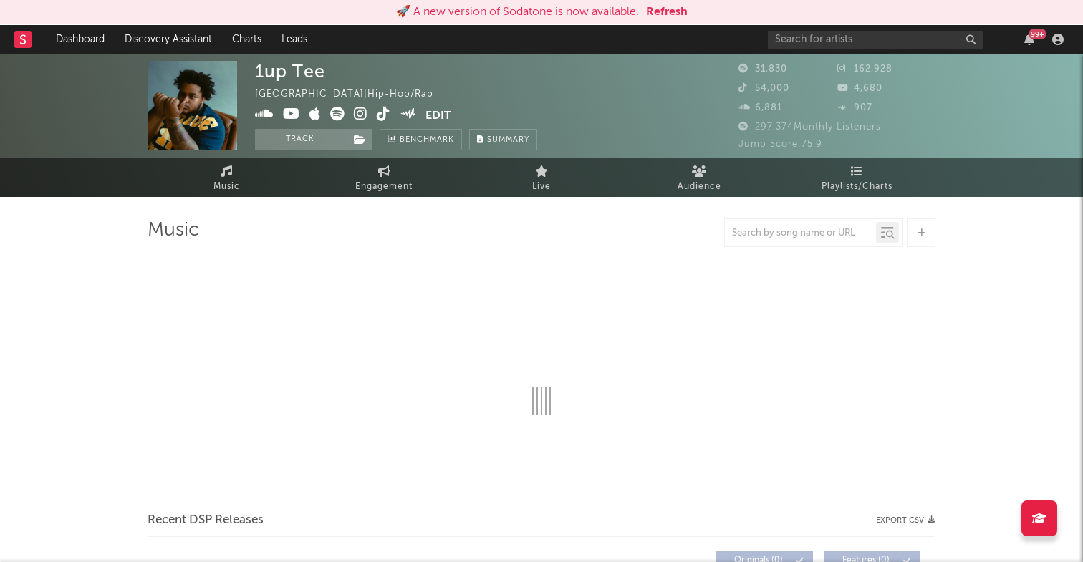
select select "6m"
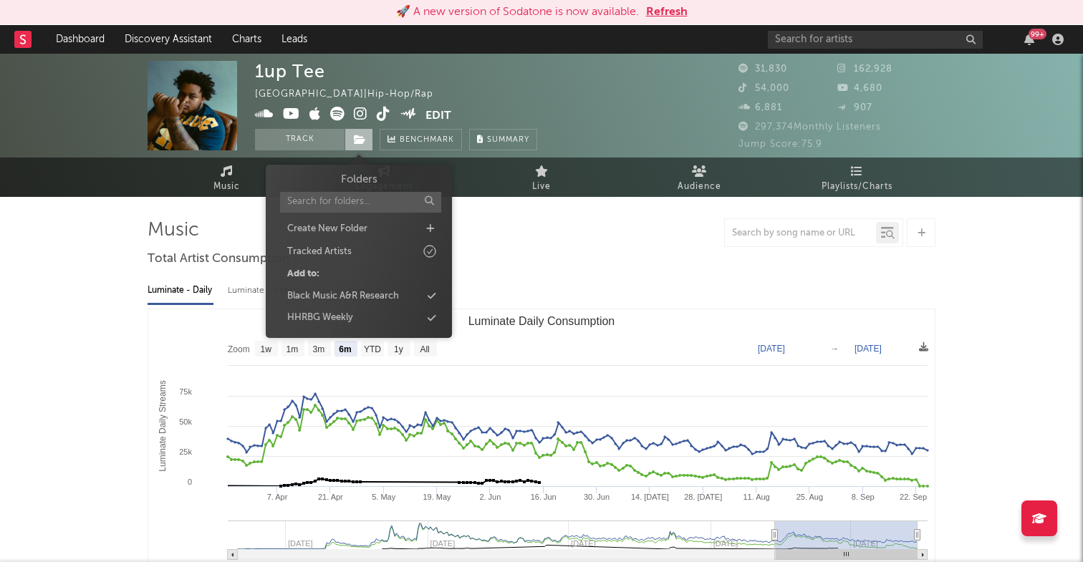
click at [356, 137] on icon at bounding box center [360, 140] width 12 height 10
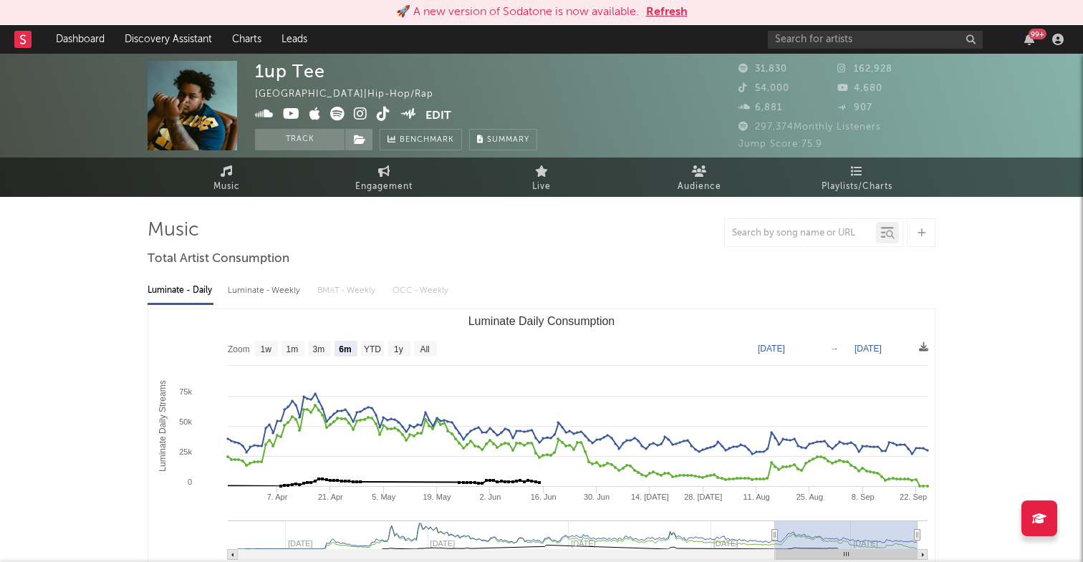
click at [333, 110] on icon at bounding box center [337, 114] width 14 height 14
click at [330, 112] on icon at bounding box center [337, 114] width 14 height 14
click at [365, 107] on icon at bounding box center [361, 114] width 14 height 14
click at [873, 39] on input "text" at bounding box center [875, 40] width 215 height 18
type input "rekoverjet"
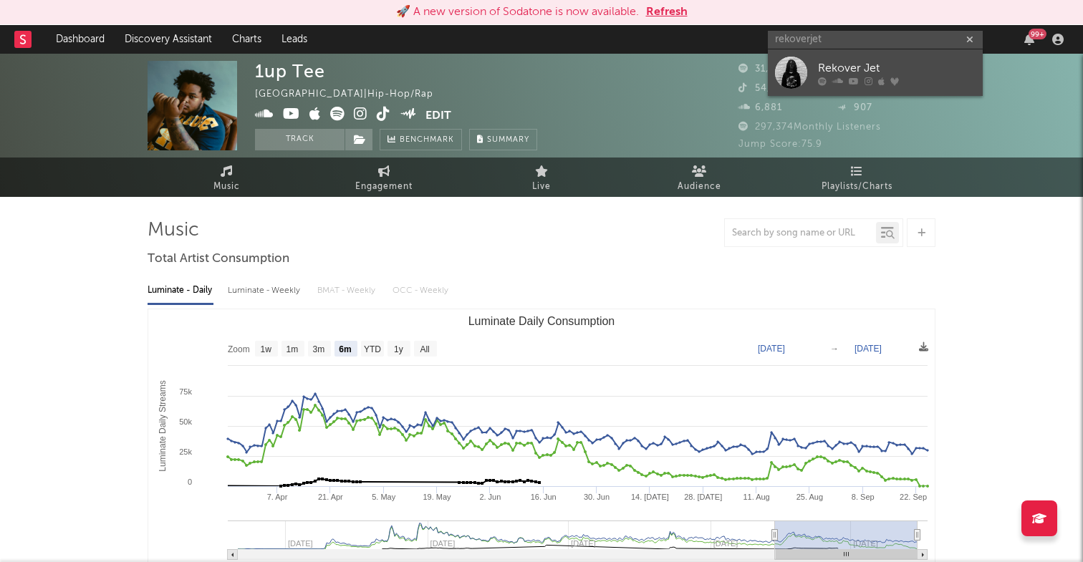
click at [865, 67] on div "Rekover Jet" at bounding box center [897, 67] width 158 height 17
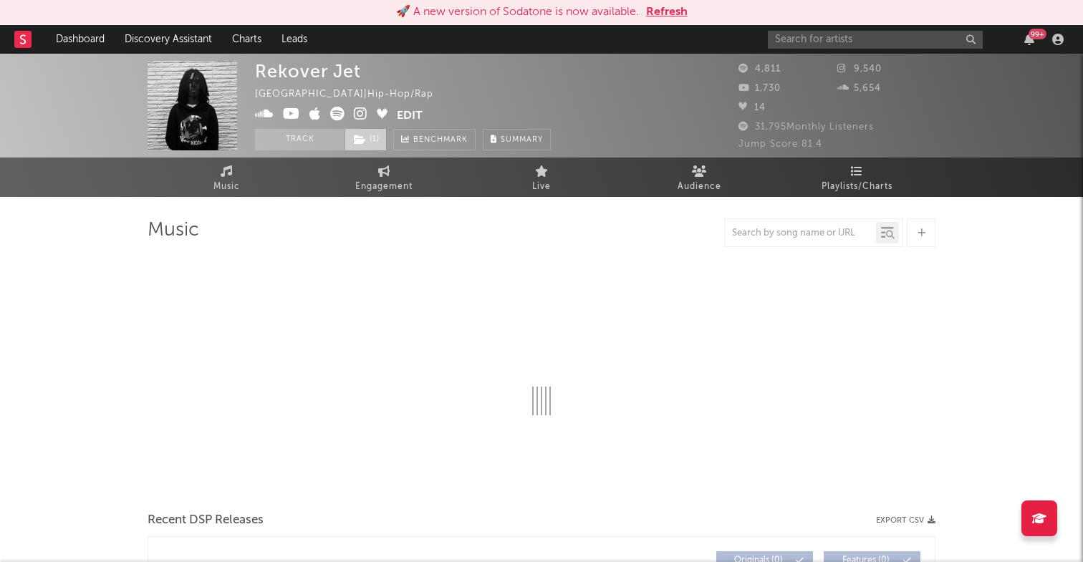
select select "1w"
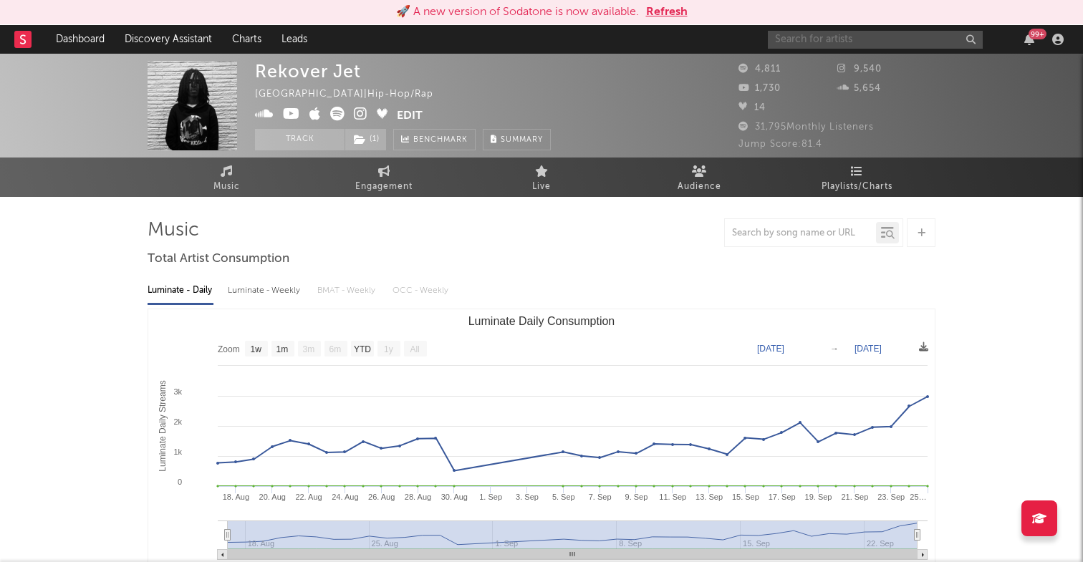
click at [808, 37] on input "text" at bounding box center [875, 40] width 215 height 18
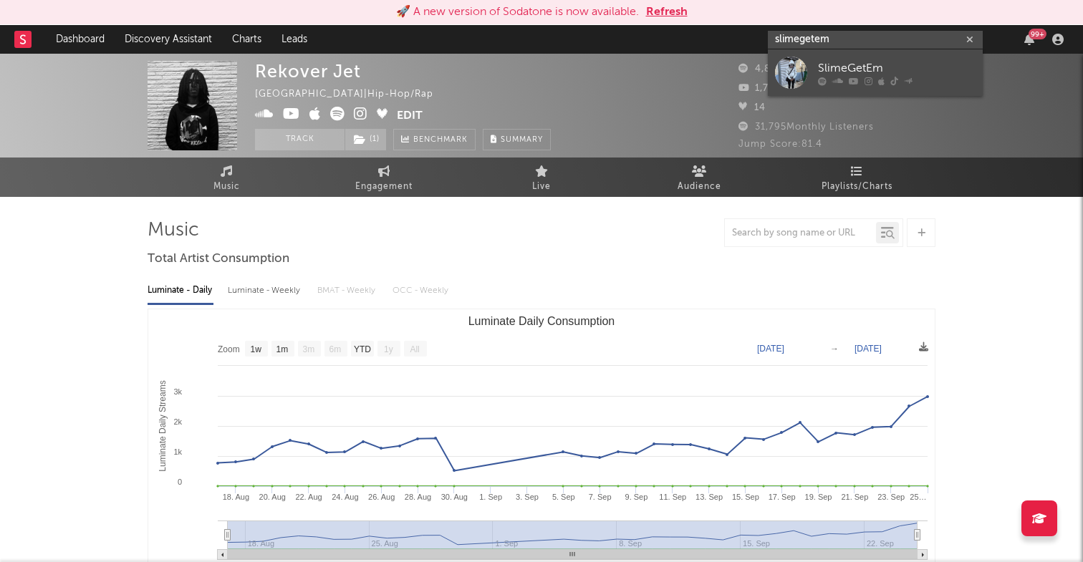
type input "slimegetem"
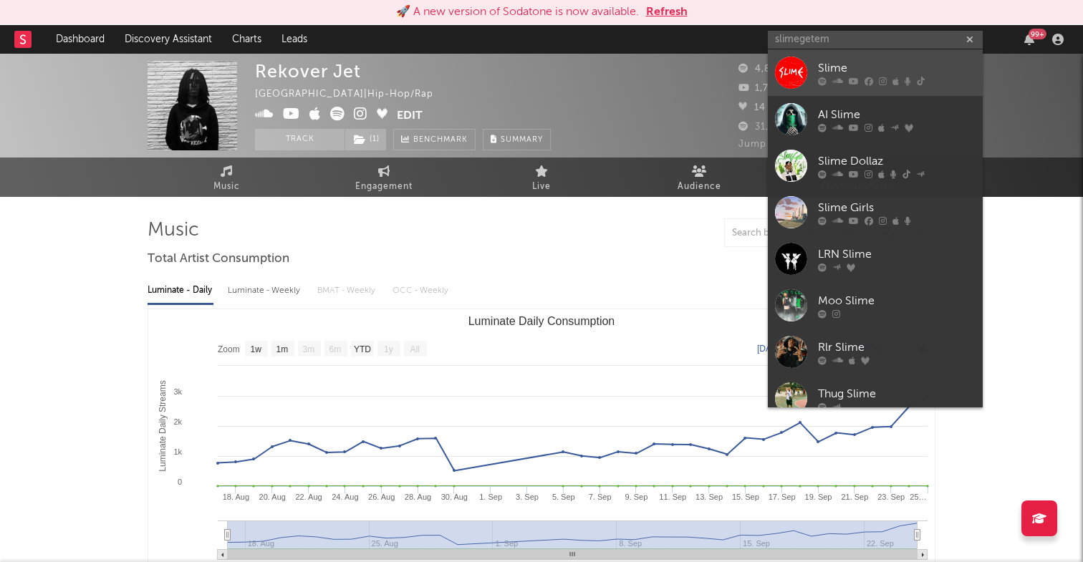
click at [833, 71] on div "Slime" at bounding box center [897, 67] width 158 height 17
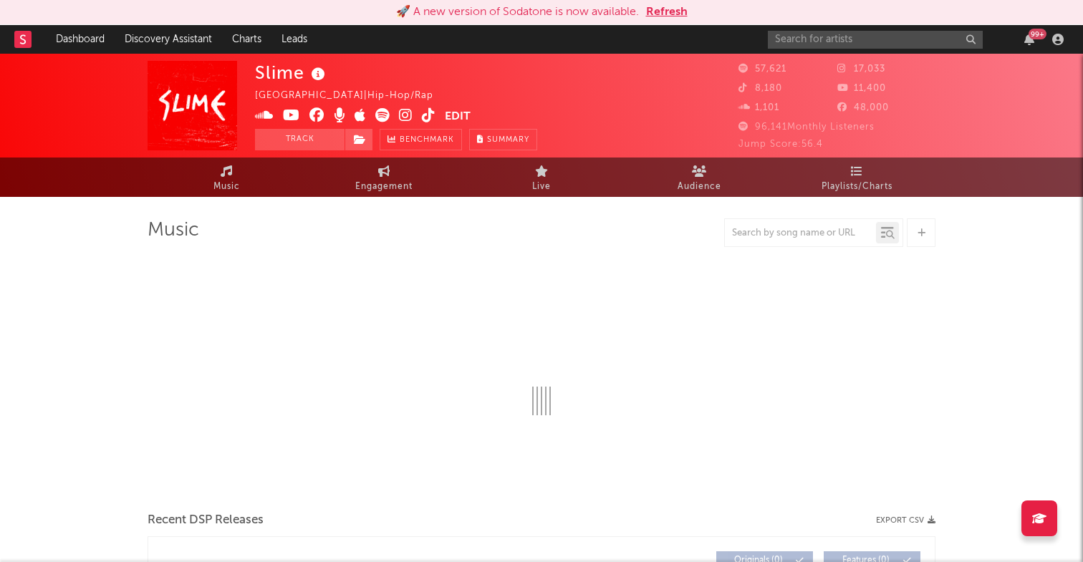
select select "6m"
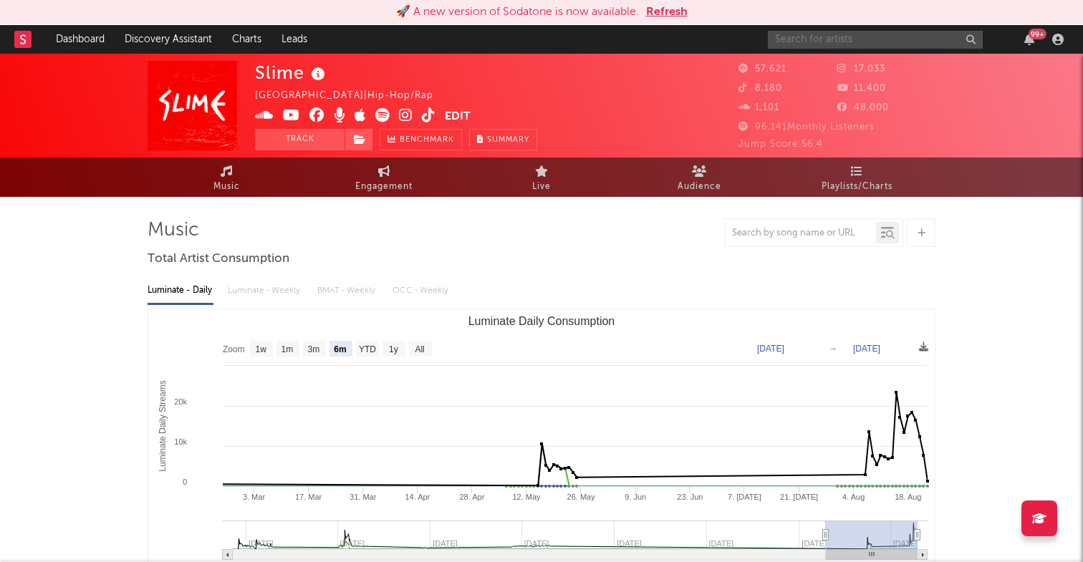
click at [858, 43] on input "text" at bounding box center [875, 40] width 215 height 18
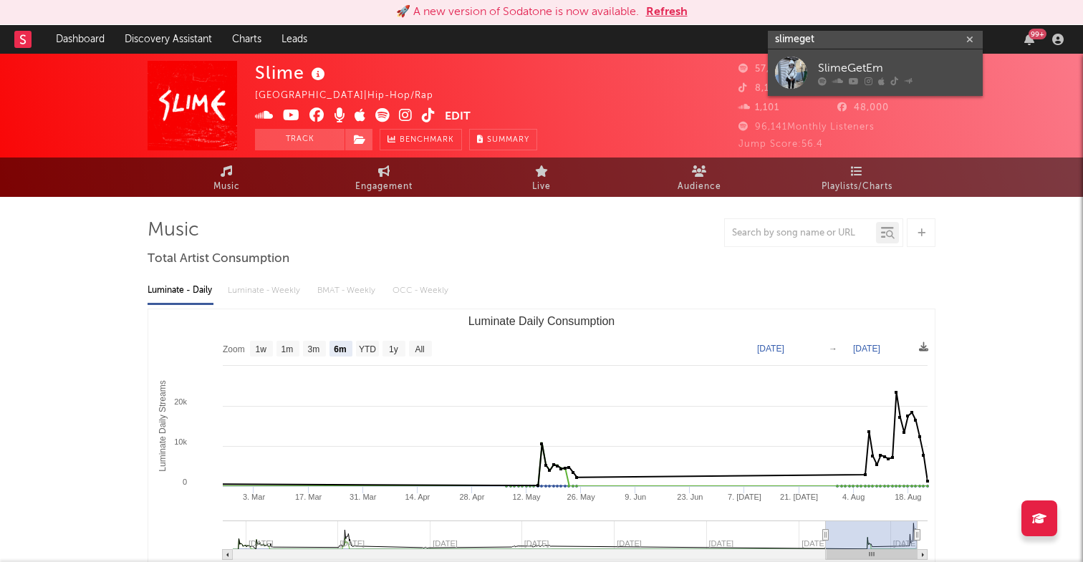
type input "slimeget"
click at [858, 62] on div "SlimeGetEm" at bounding box center [897, 67] width 158 height 17
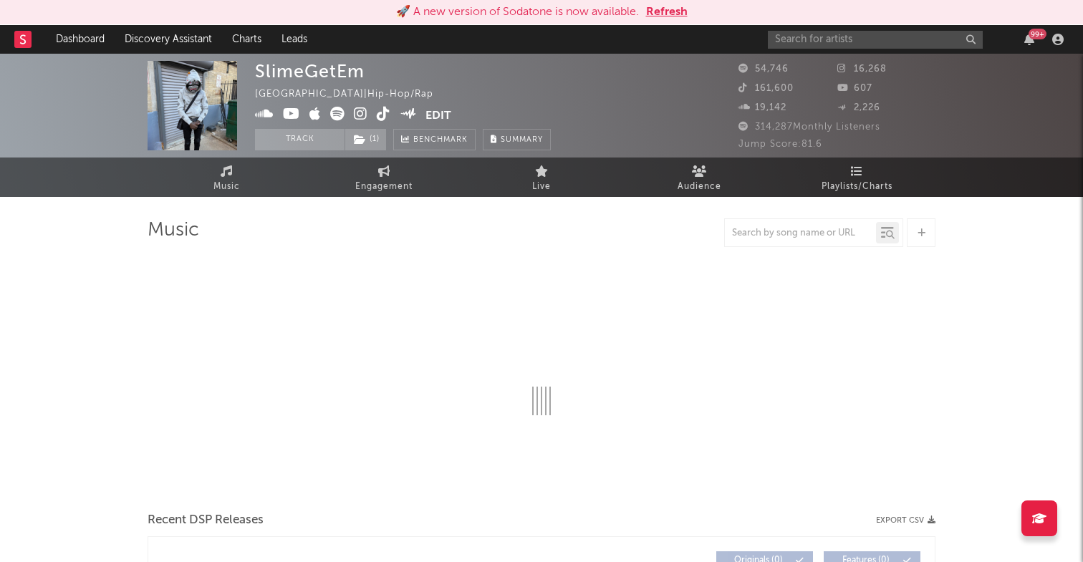
select select "6m"
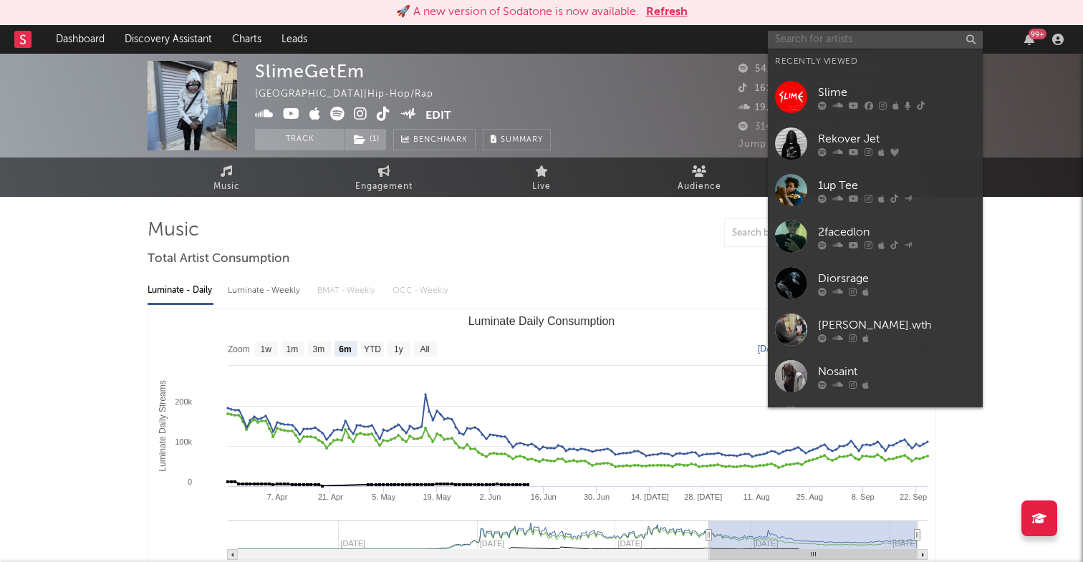
click at [905, 35] on input "text" at bounding box center [875, 40] width 215 height 18
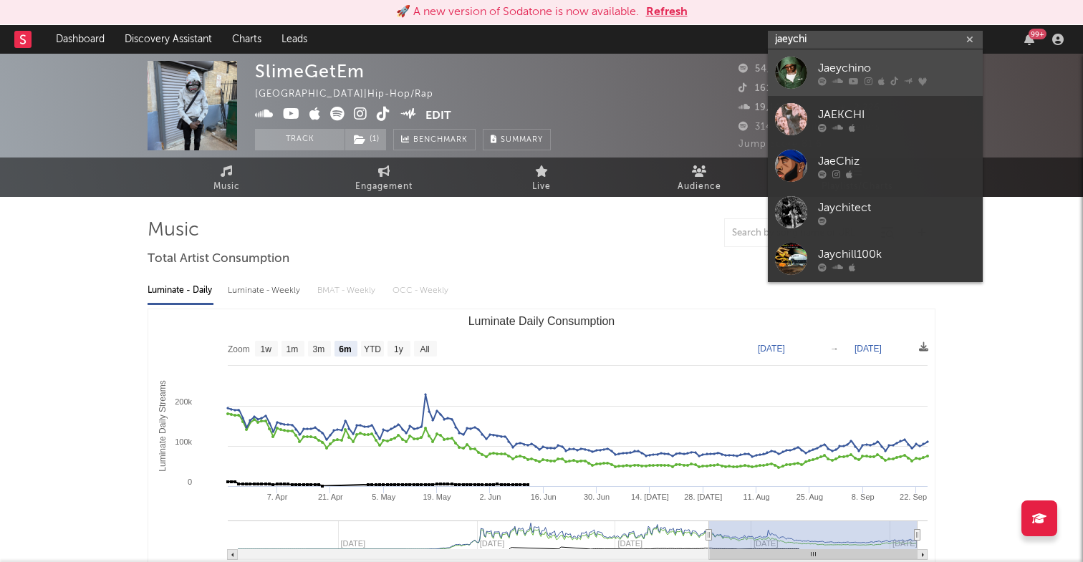
type input "jaeychi"
click at [846, 68] on div "Jaeychino" at bounding box center [897, 67] width 158 height 17
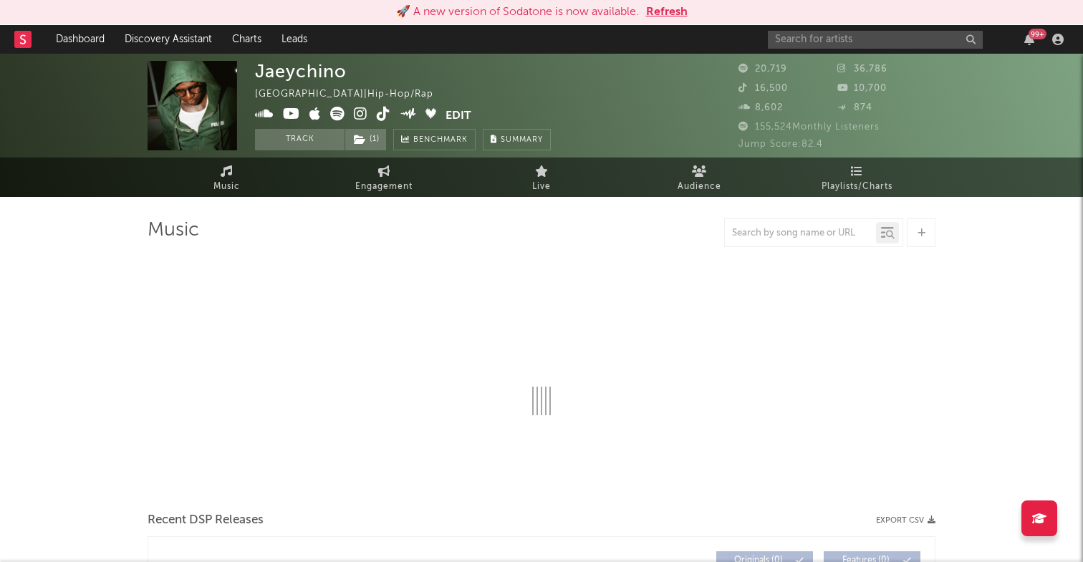
select select "6m"
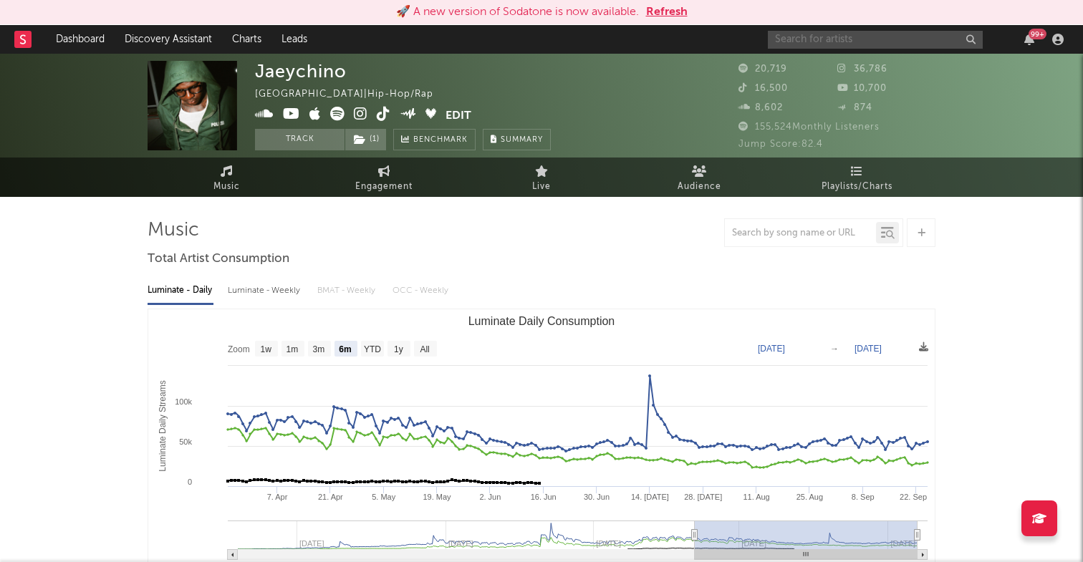
click at [803, 38] on input "text" at bounding box center [875, 40] width 215 height 18
type input "5eva"
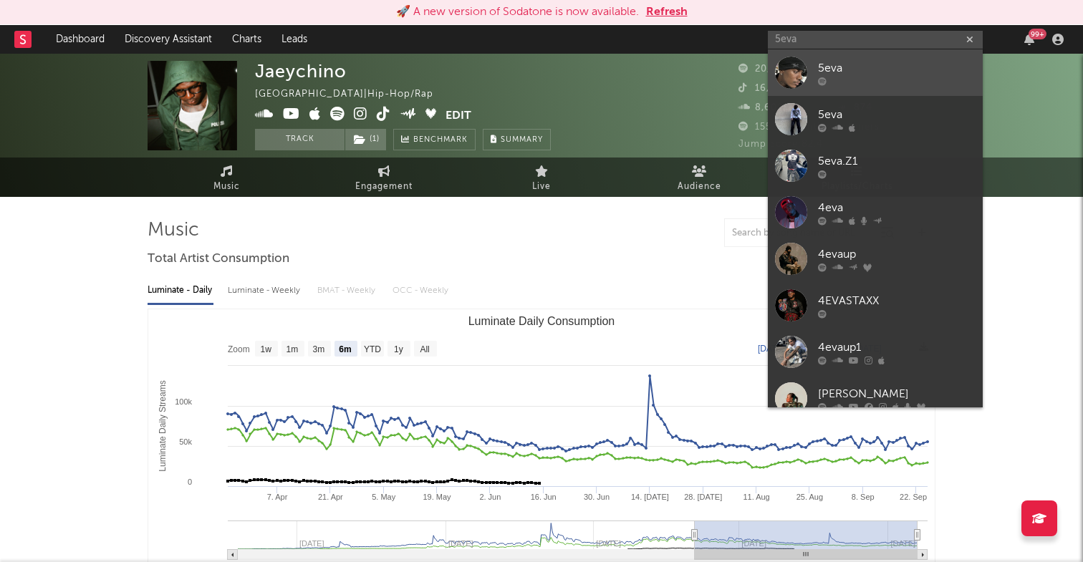
click at [882, 79] on div at bounding box center [897, 81] width 158 height 9
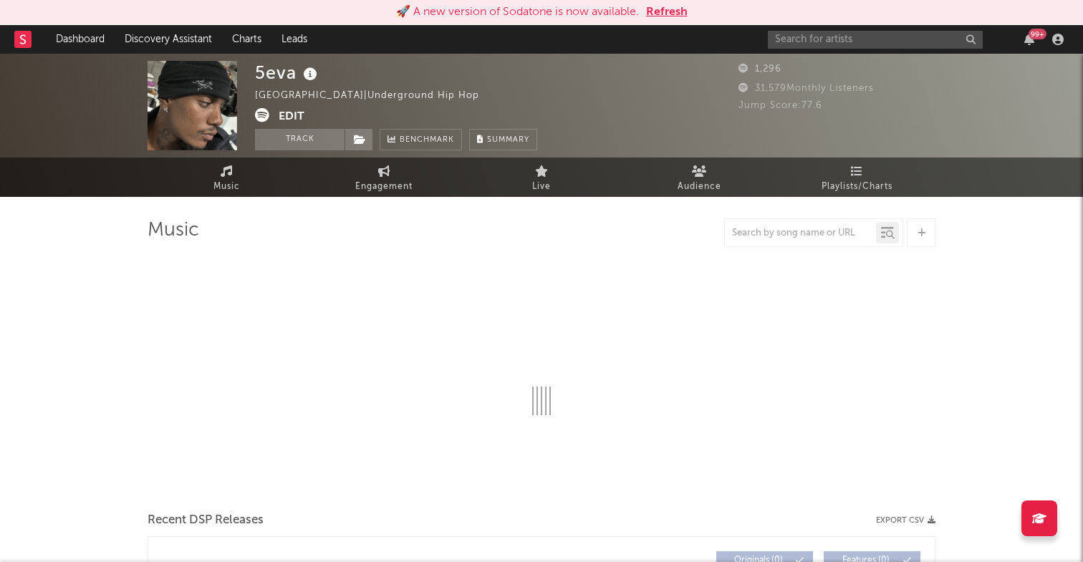
select select "6m"
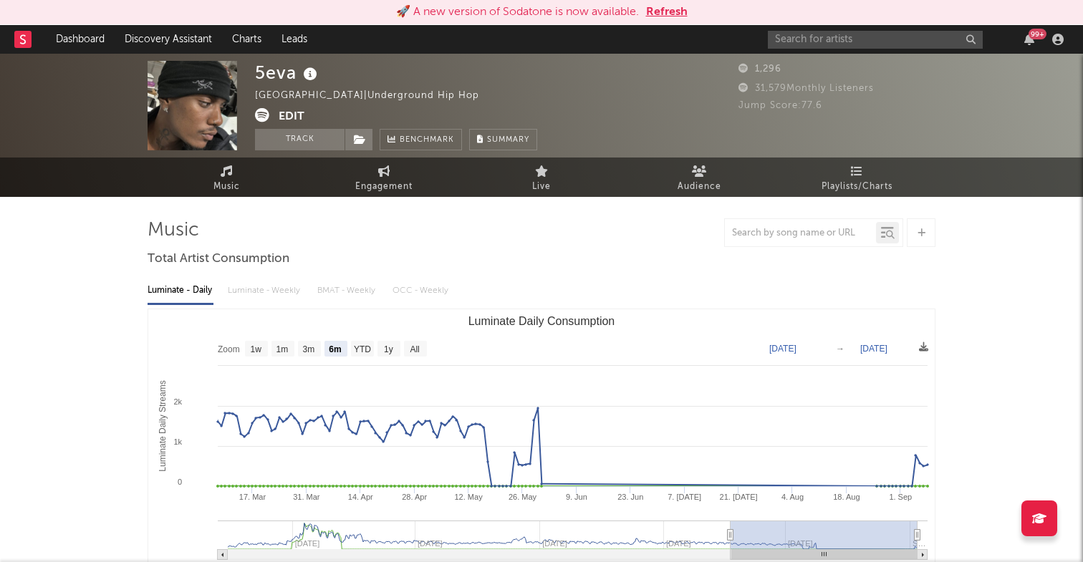
click at [261, 115] on icon at bounding box center [262, 115] width 14 height 14
click at [193, 43] on link "Discovery Assistant" at bounding box center [168, 39] width 107 height 29
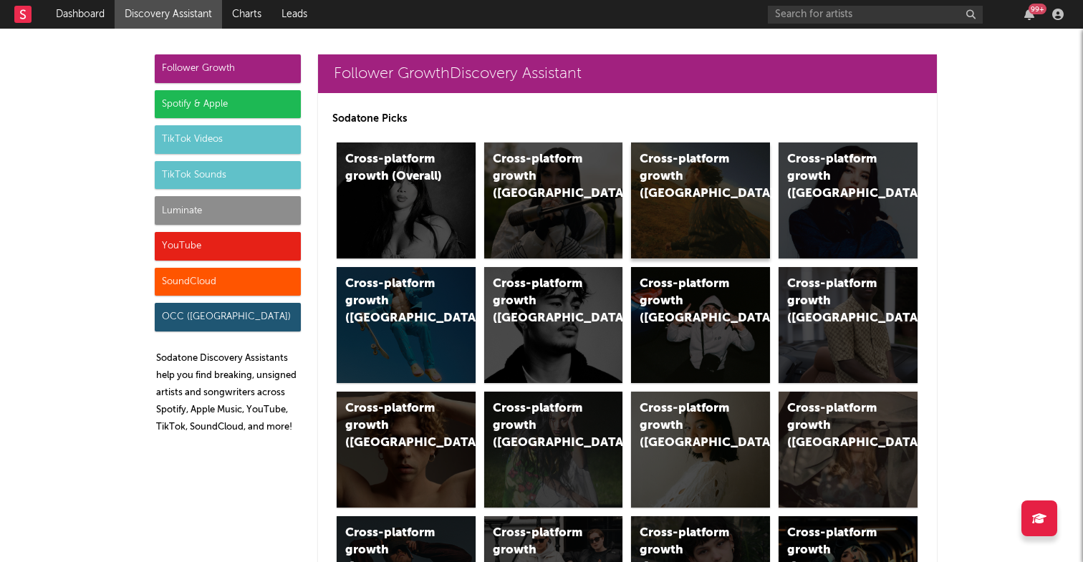
click at [732, 214] on div "Cross-platform growth ([GEOGRAPHIC_DATA])" at bounding box center [700, 200] width 139 height 116
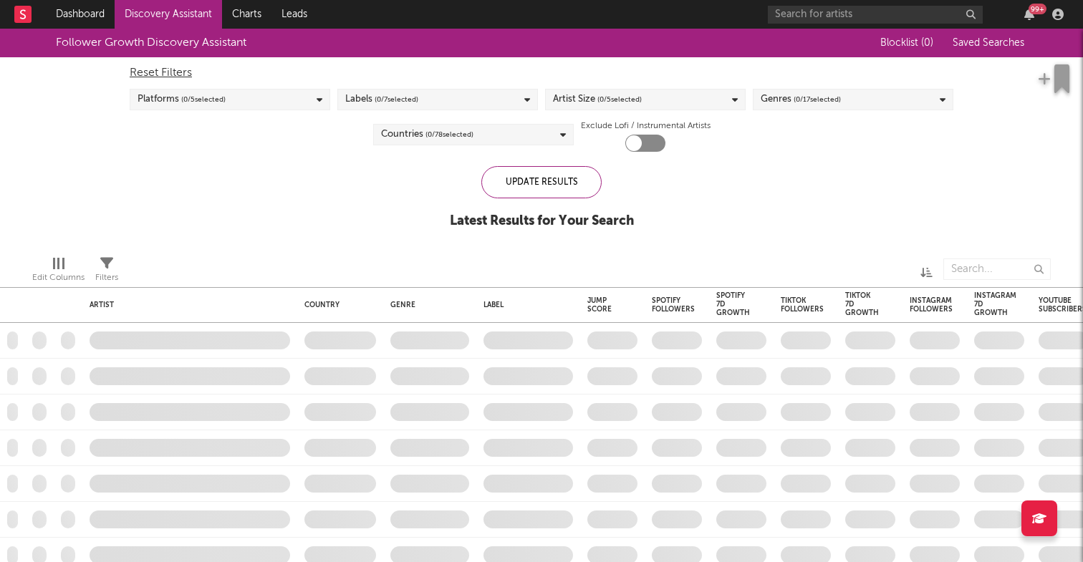
checkbox input "true"
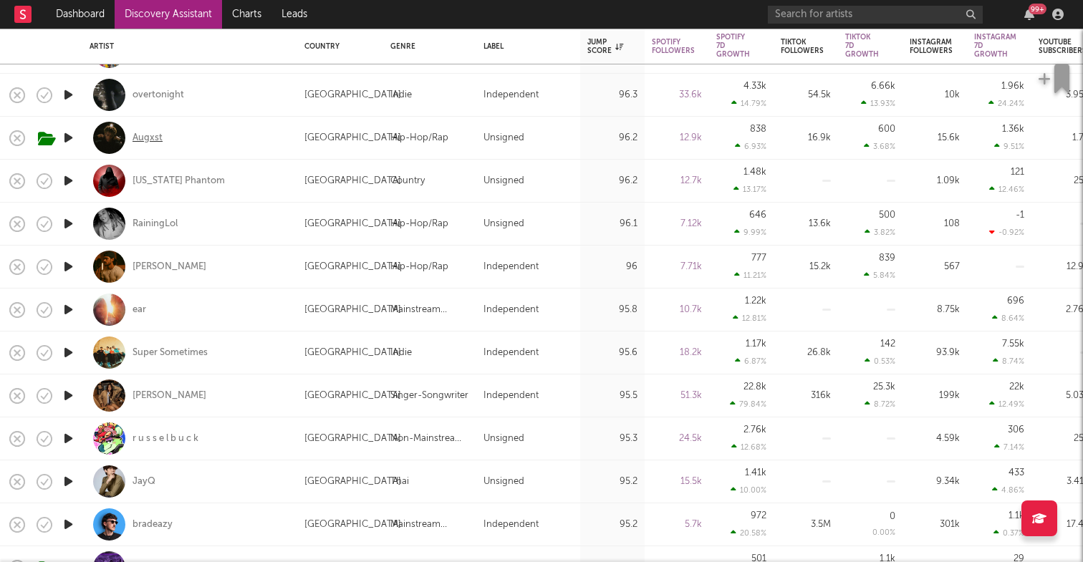
click at [150, 137] on div "Augxst" at bounding box center [147, 138] width 30 height 13
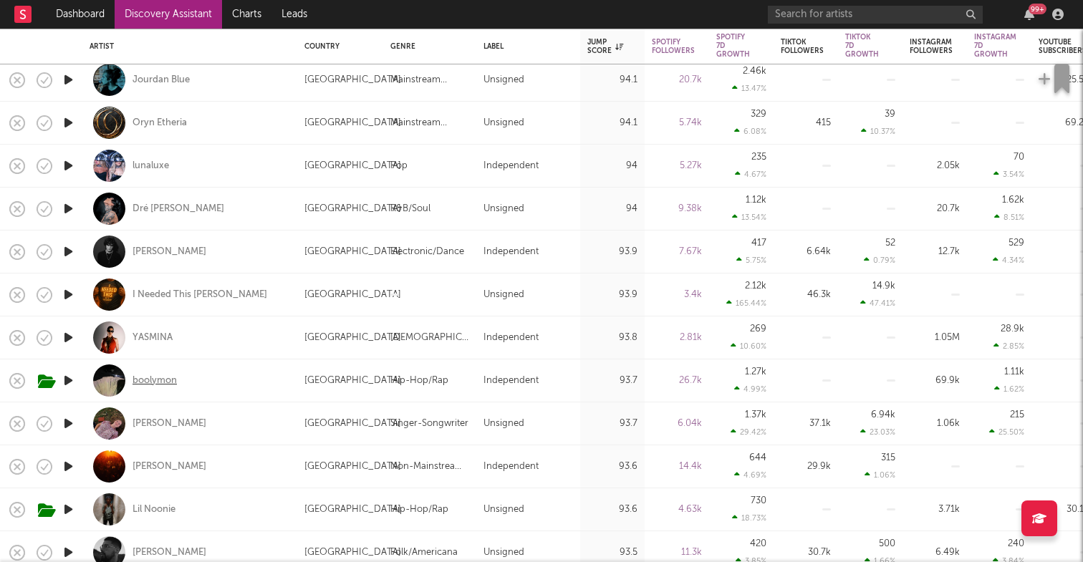
click at [160, 381] on div "boolymon" at bounding box center [154, 380] width 44 height 13
click at [70, 382] on icon "button" at bounding box center [68, 381] width 15 height 18
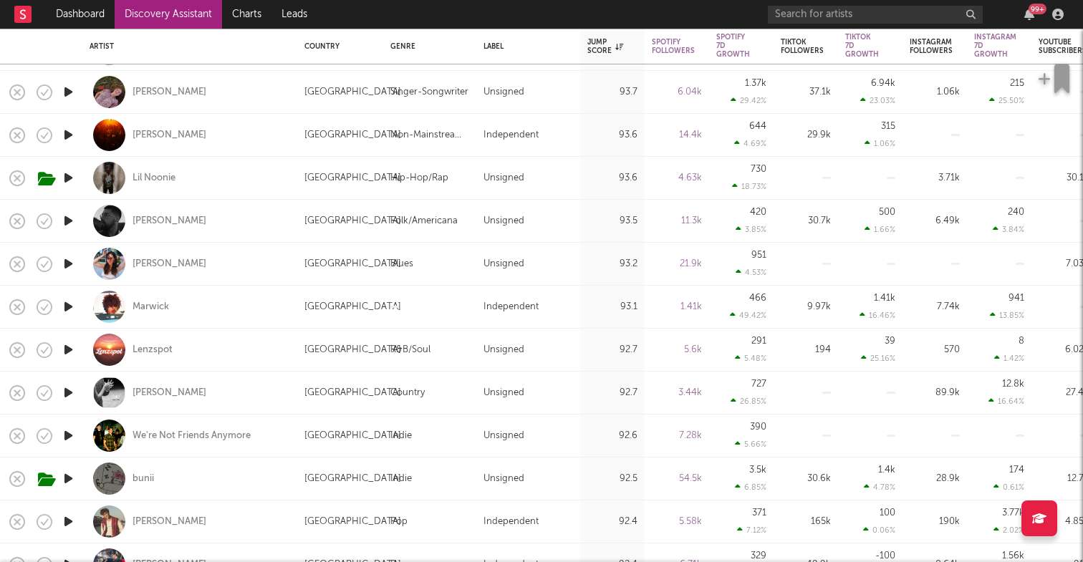
click at [72, 173] on icon "button" at bounding box center [68, 178] width 15 height 18
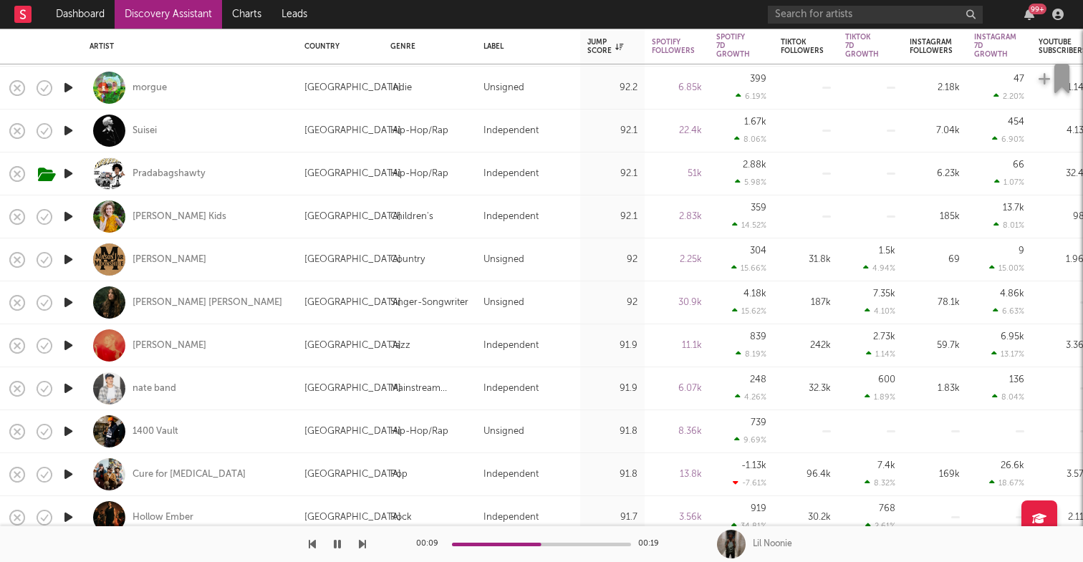
click at [67, 432] on icon "button" at bounding box center [68, 431] width 15 height 18
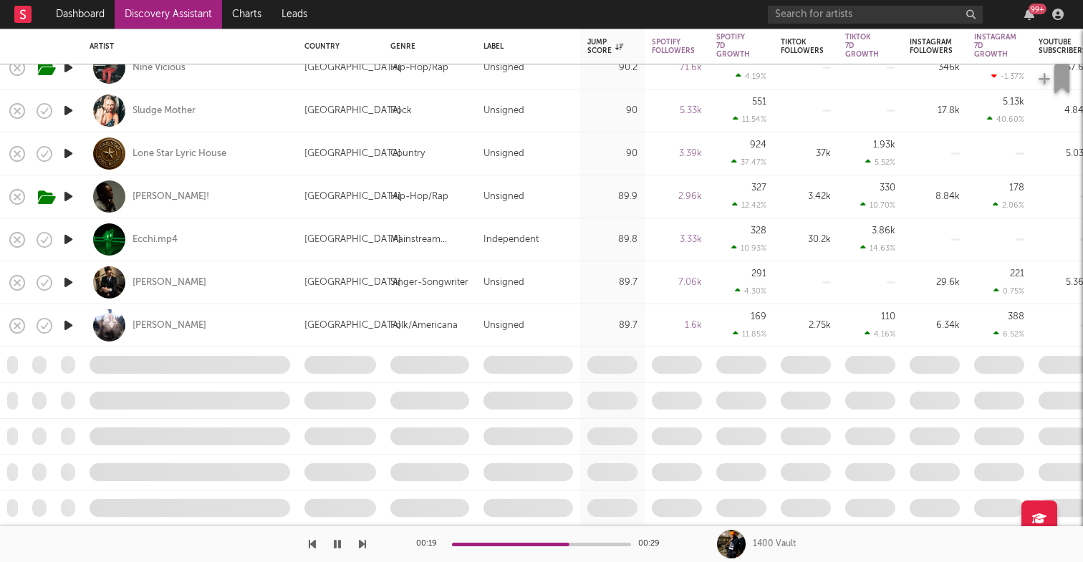
click at [64, 199] on icon "button" at bounding box center [68, 197] width 15 height 18
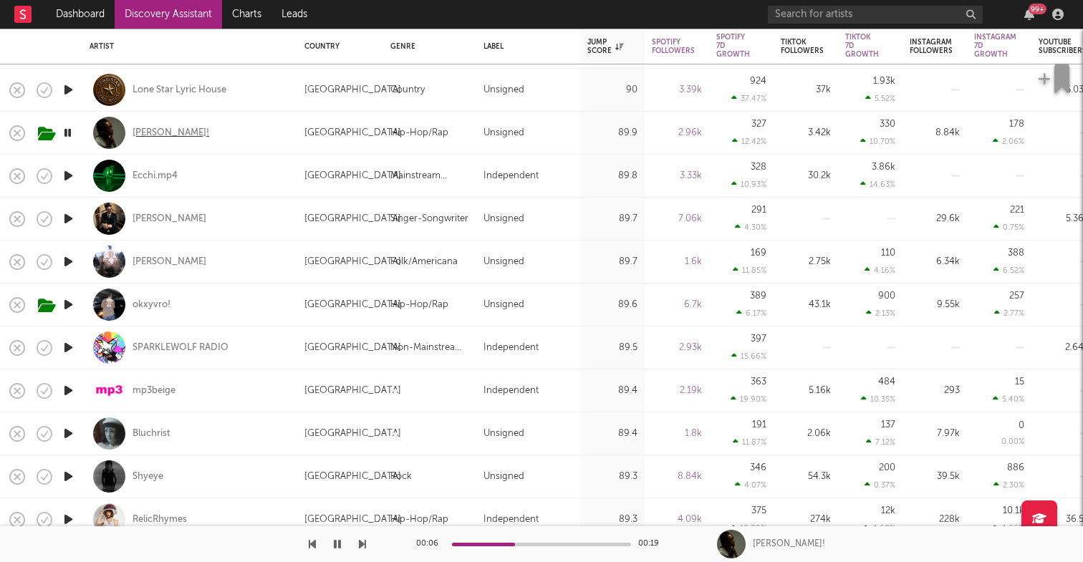
click at [137, 137] on div "Yves!" at bounding box center [170, 133] width 77 height 13
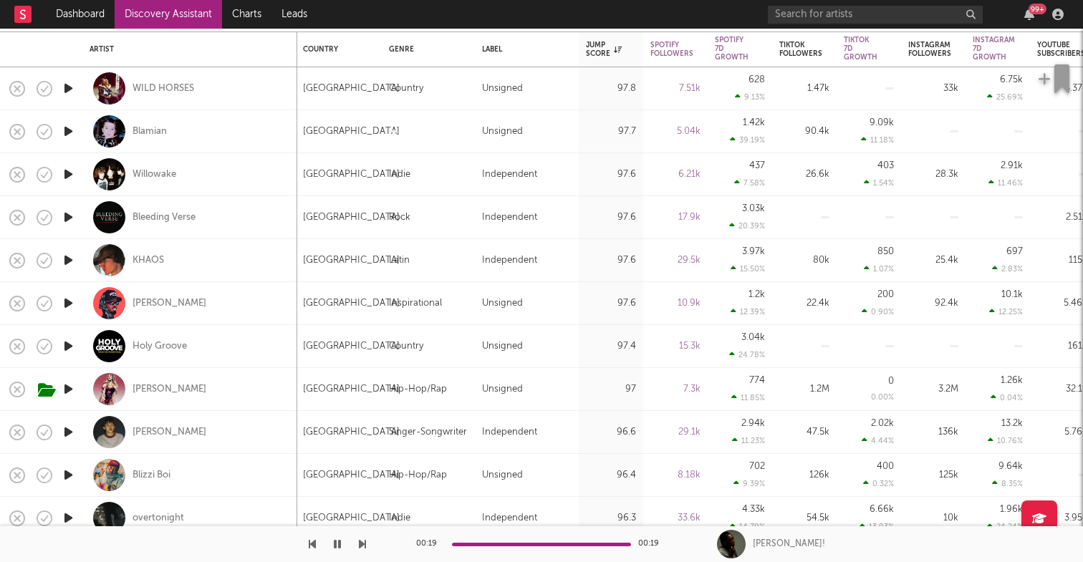
click at [72, 387] on icon "button" at bounding box center [68, 389] width 15 height 18
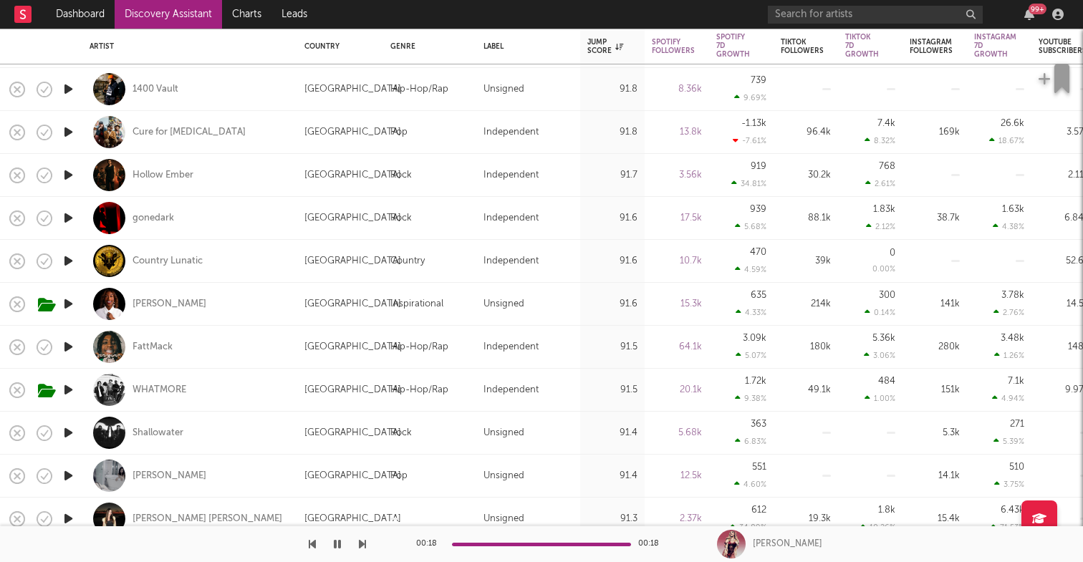
click at [72, 344] on icon "button" at bounding box center [68, 347] width 15 height 18
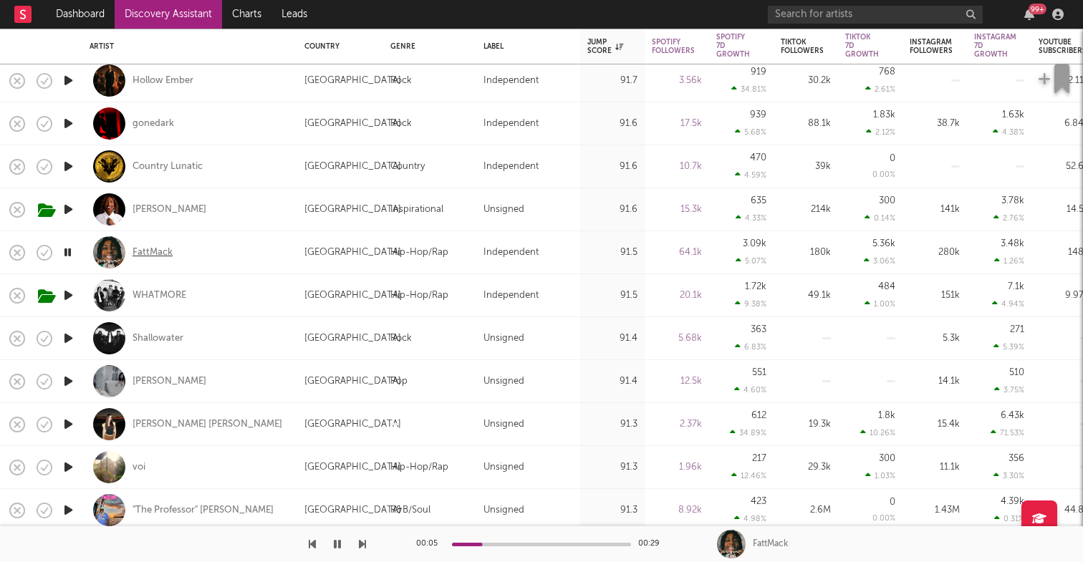
click at [147, 255] on div "FattMack" at bounding box center [152, 252] width 40 height 13
click at [160, 249] on div "FattMack" at bounding box center [152, 252] width 40 height 13
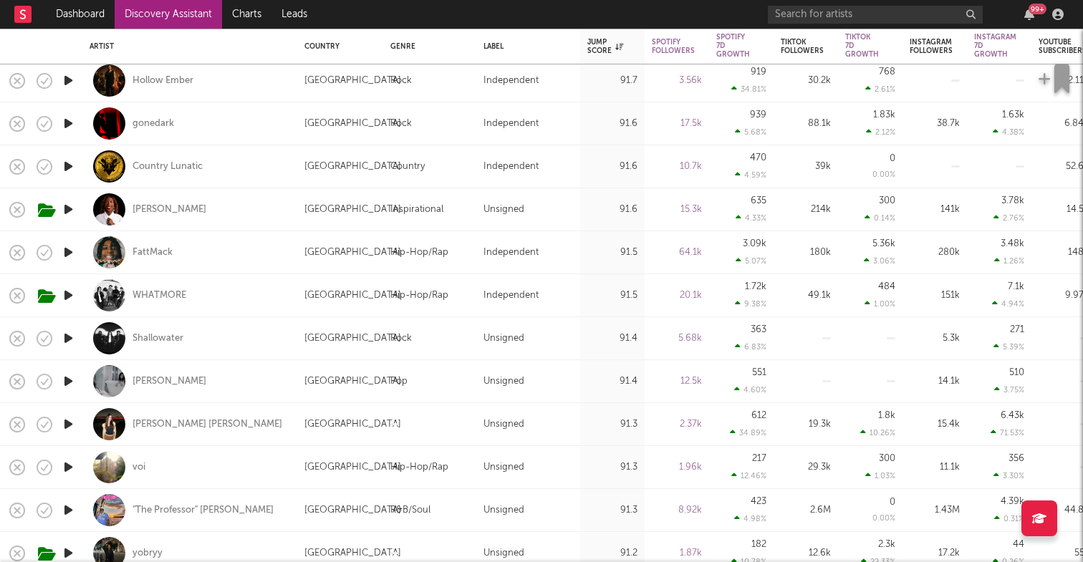
click at [73, 120] on icon "button" at bounding box center [68, 124] width 15 height 18
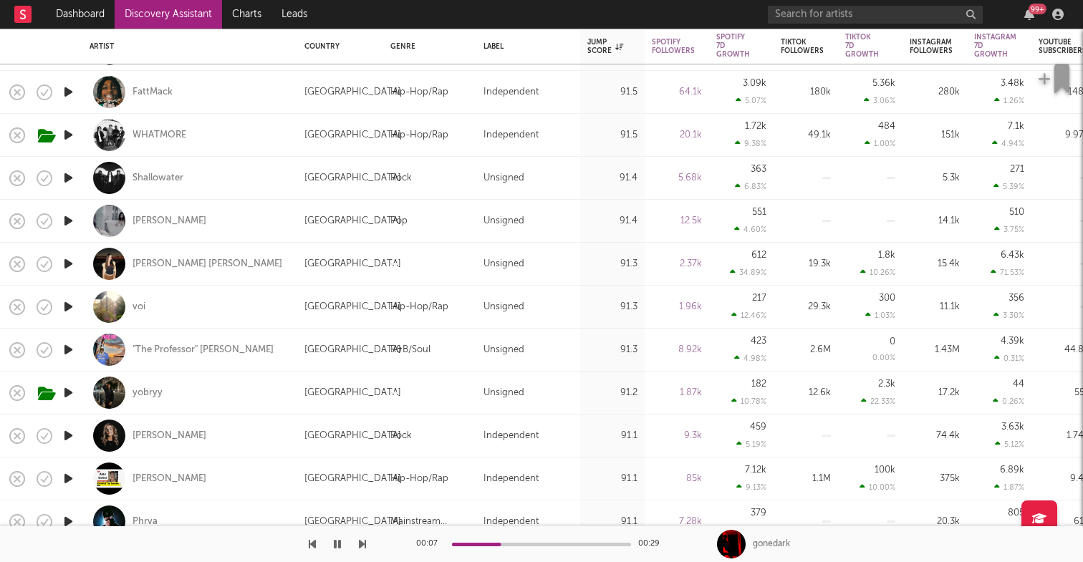
click at [71, 351] on icon "button" at bounding box center [68, 350] width 15 height 18
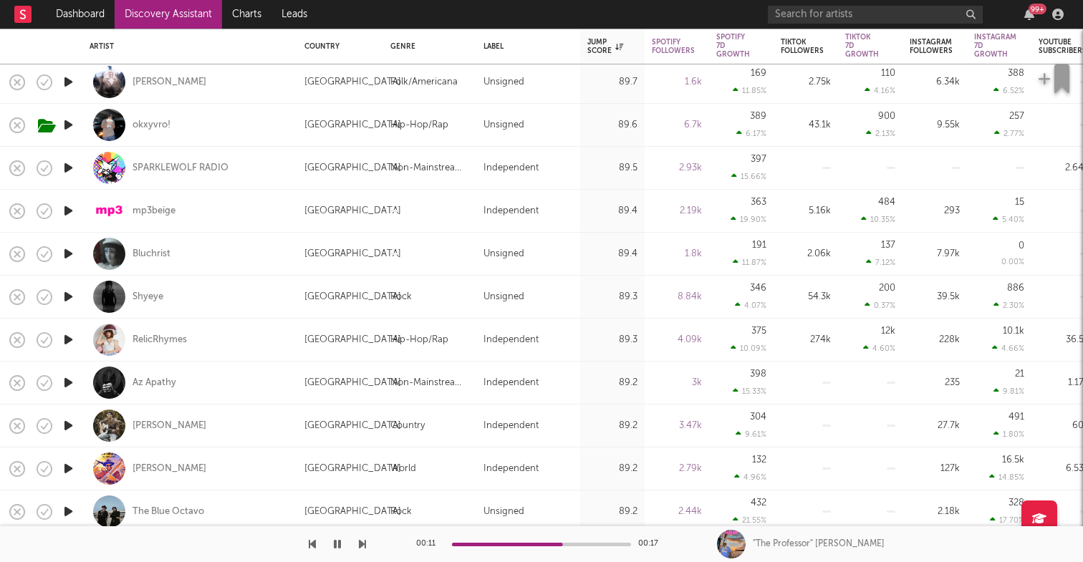
click at [70, 339] on icon "button" at bounding box center [68, 340] width 15 height 18
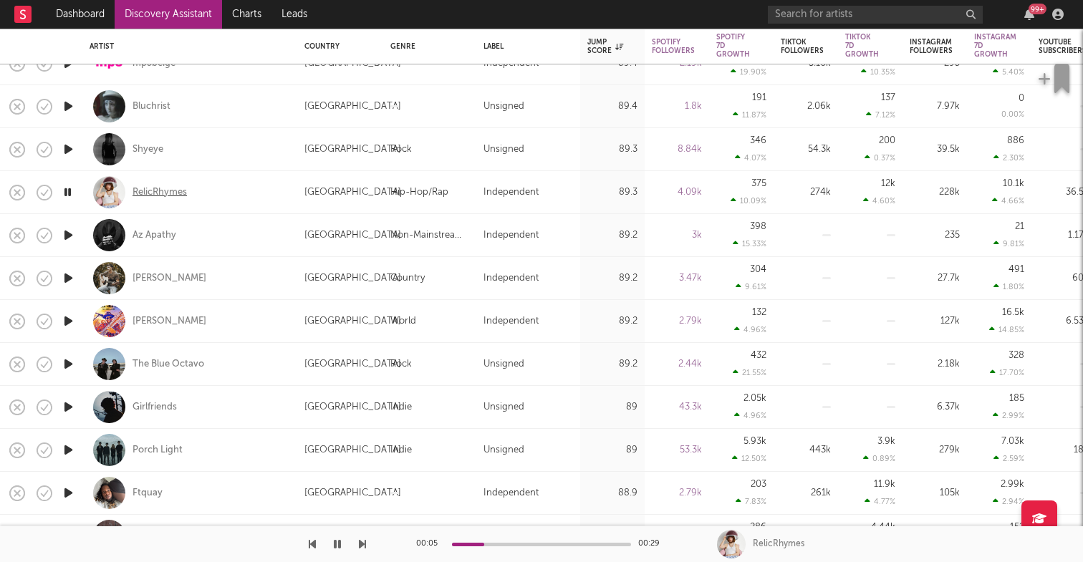
click at [170, 190] on div "RelicRhymes" at bounding box center [159, 192] width 54 height 13
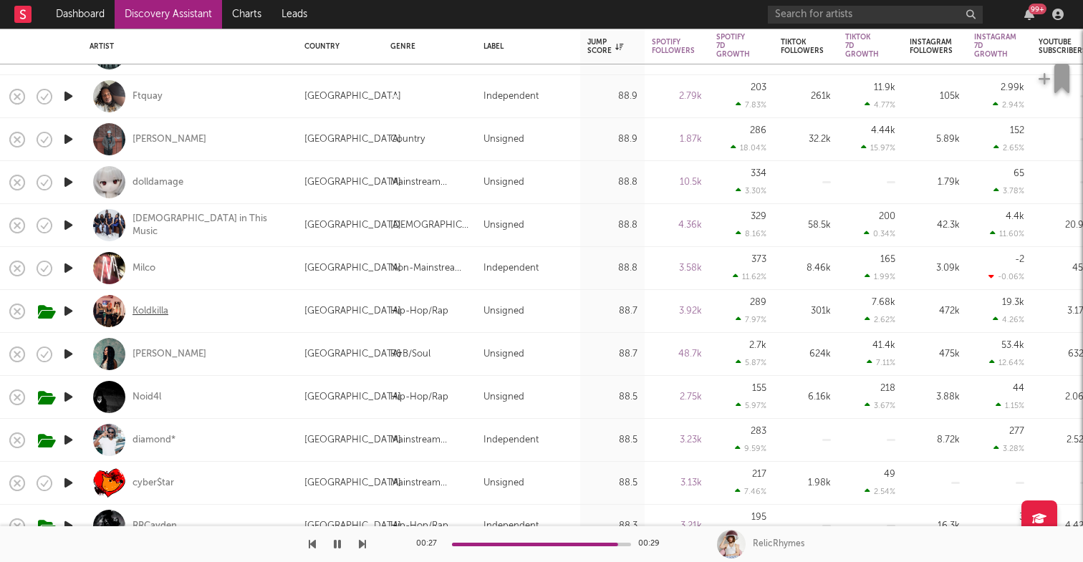
click at [153, 309] on div "Koldkilla" at bounding box center [150, 311] width 36 height 13
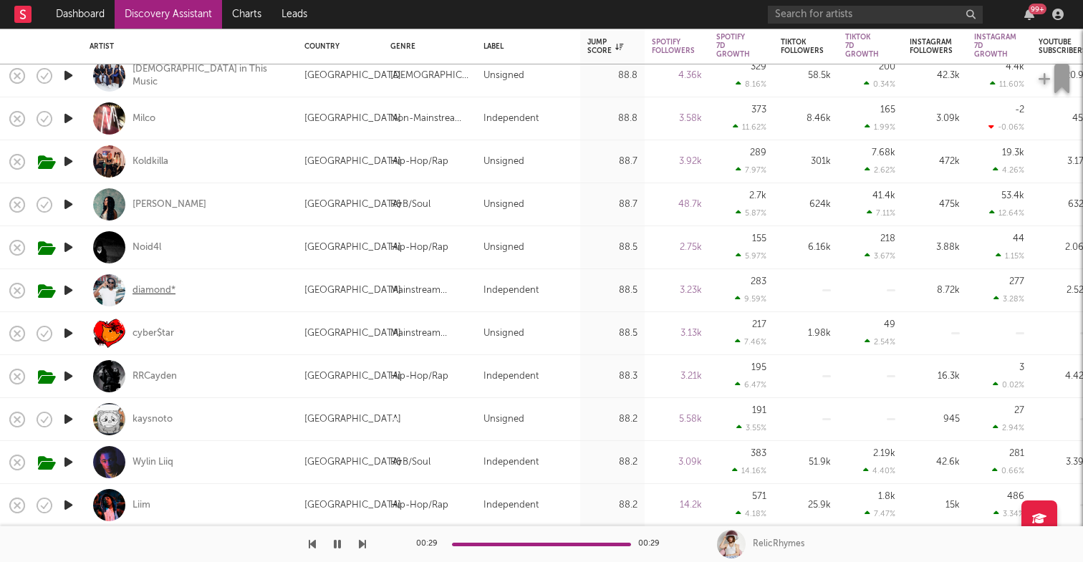
click at [151, 294] on div "diamond*" at bounding box center [153, 290] width 43 height 13
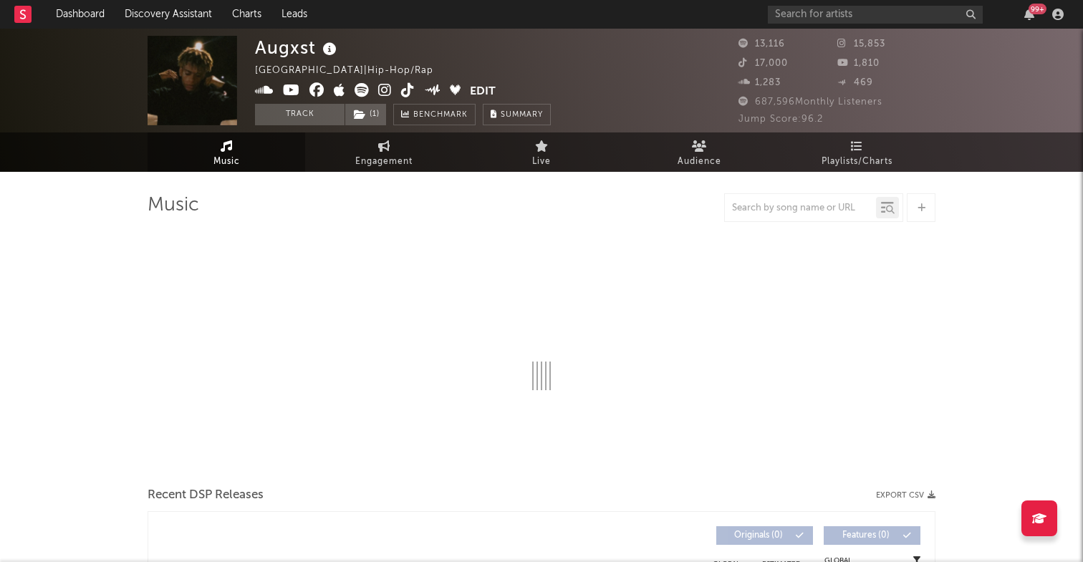
select select "6m"
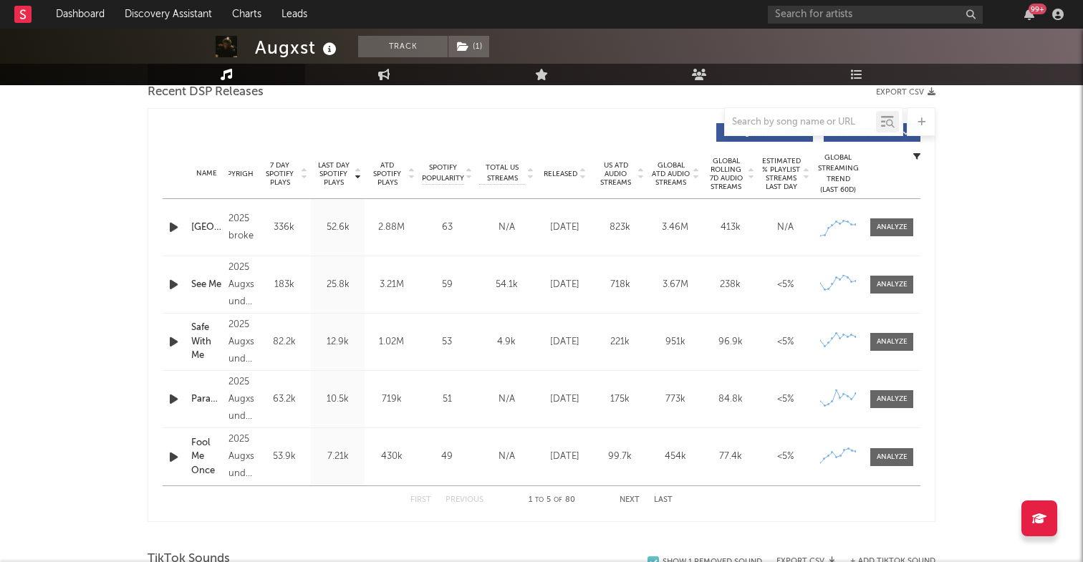
scroll to position [513, 0]
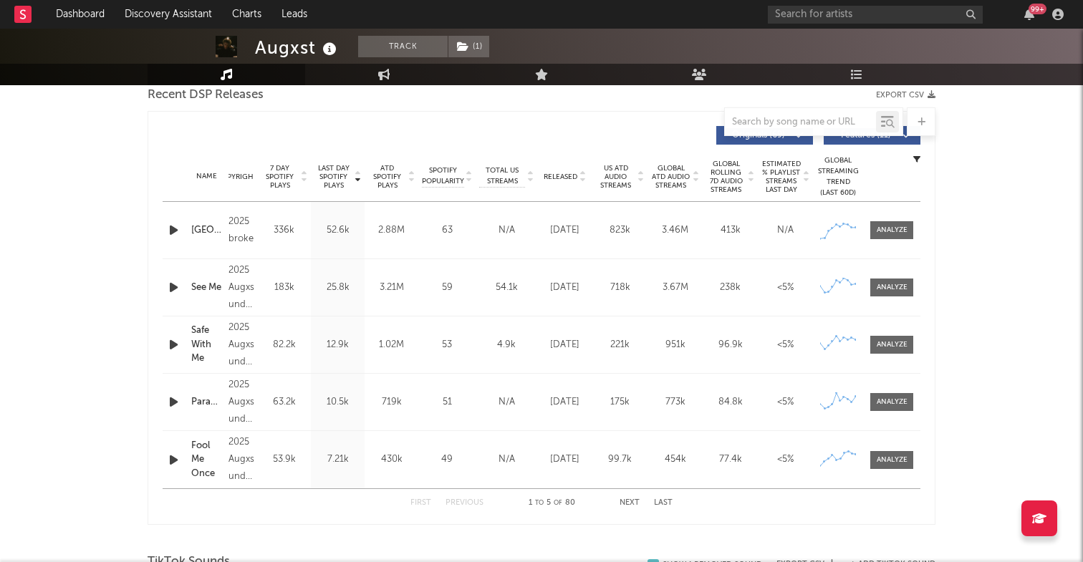
click at [171, 228] on icon "button" at bounding box center [173, 230] width 15 height 18
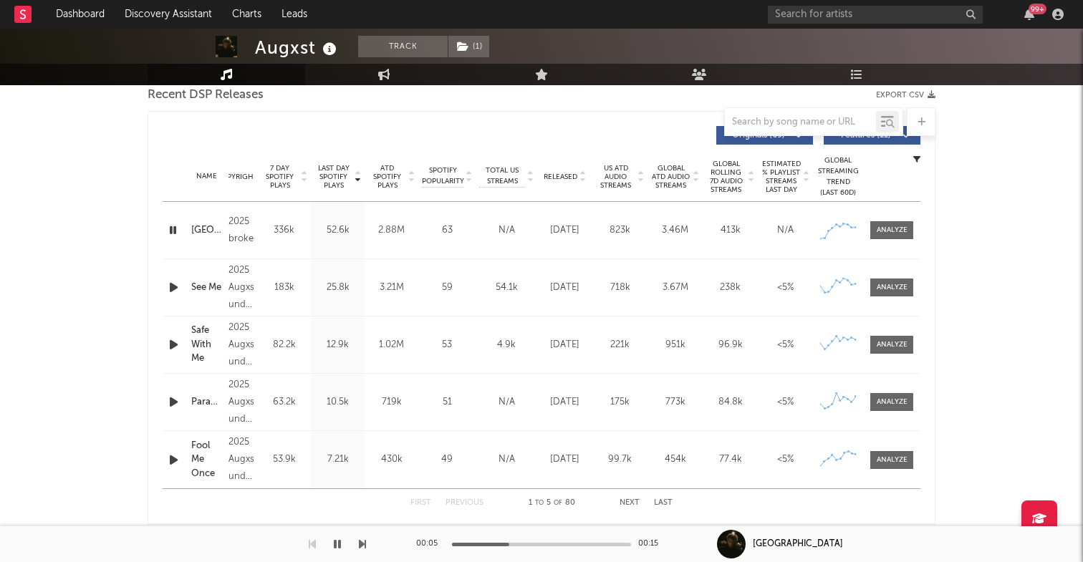
click at [170, 285] on icon "button" at bounding box center [173, 288] width 15 height 18
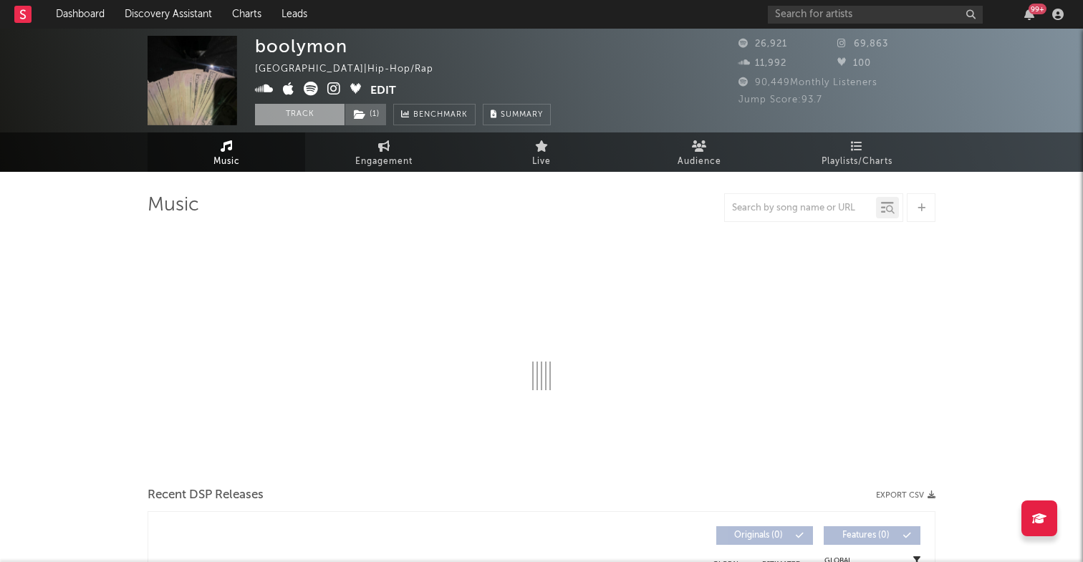
select select "6m"
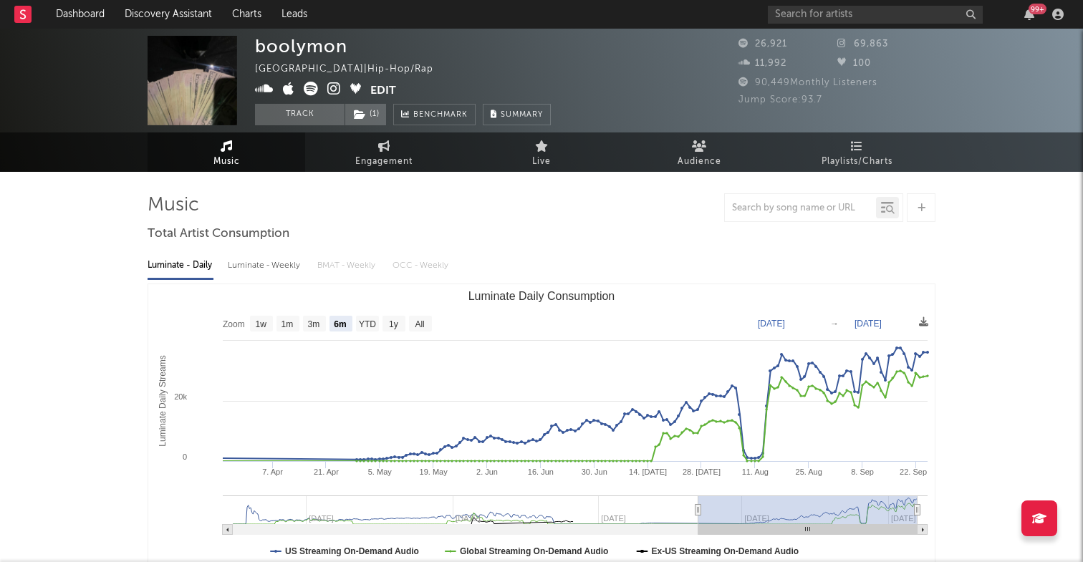
click at [266, 90] on icon at bounding box center [264, 89] width 19 height 14
click at [314, 88] on icon at bounding box center [311, 89] width 14 height 14
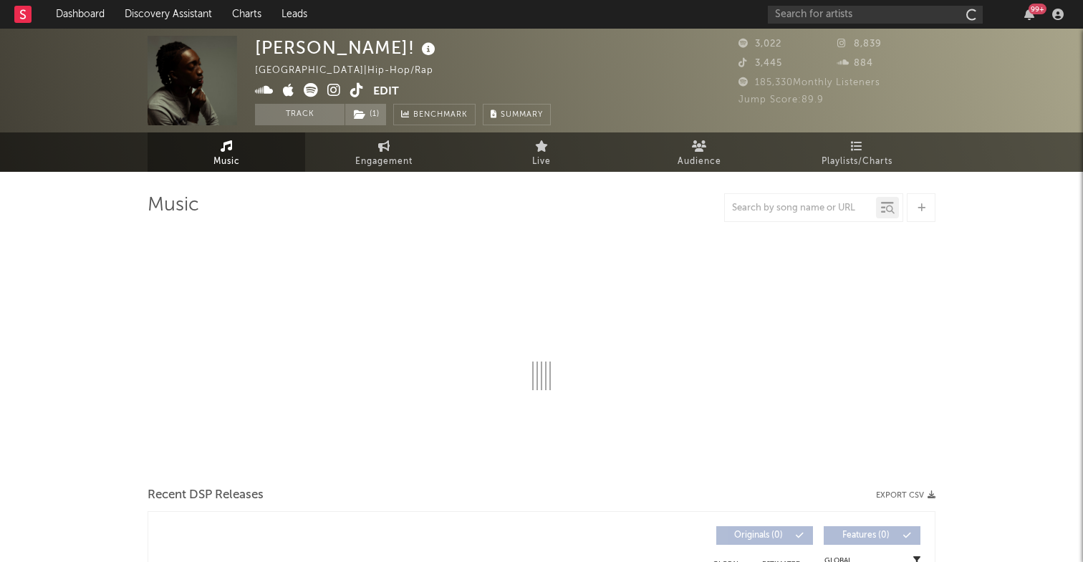
select select "1w"
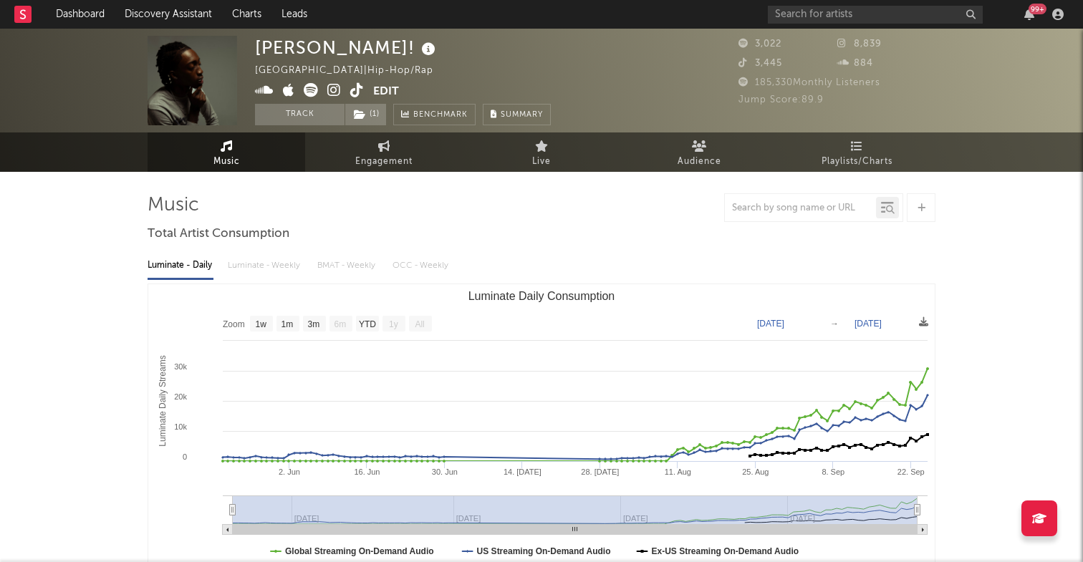
click at [263, 89] on icon at bounding box center [264, 90] width 19 height 14
click at [798, 23] on div "99 +" at bounding box center [918, 14] width 301 height 29
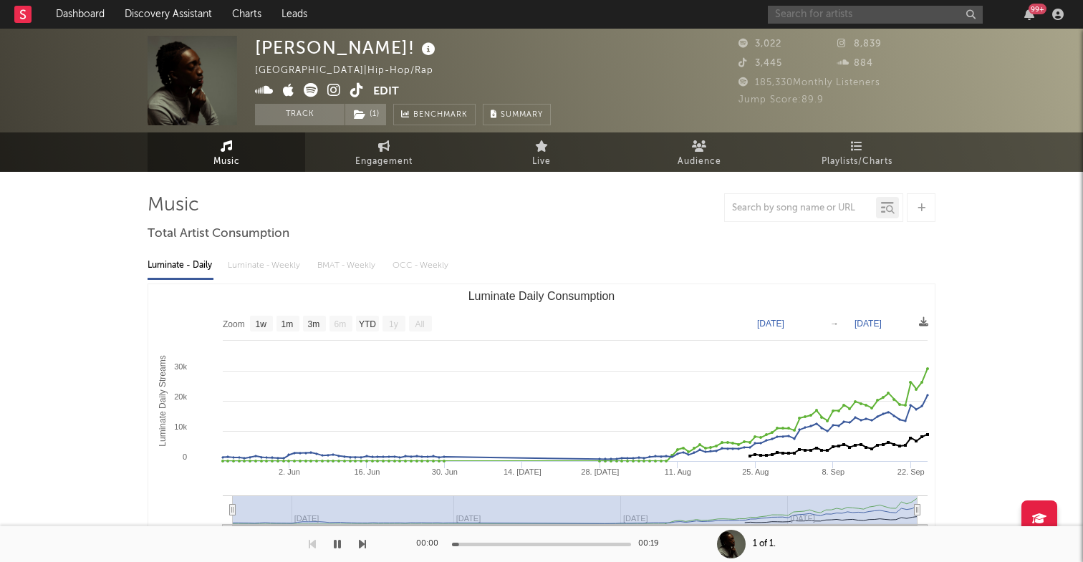
click at [803, 20] on input "text" at bounding box center [875, 15] width 215 height 18
click at [339, 542] on icon "button" at bounding box center [337, 543] width 7 height 11
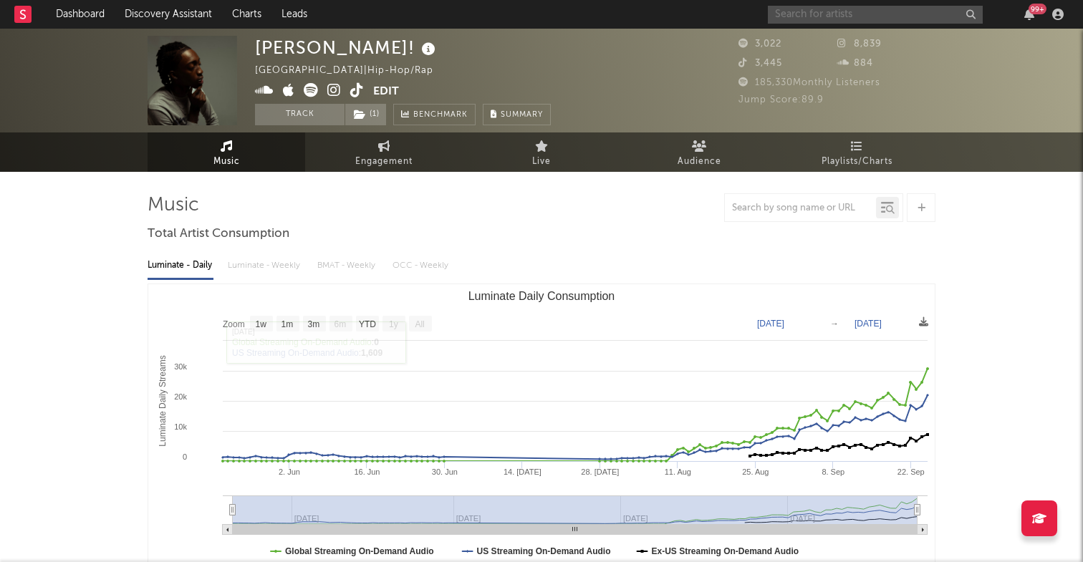
click at [853, 17] on input "text" at bounding box center [875, 15] width 215 height 18
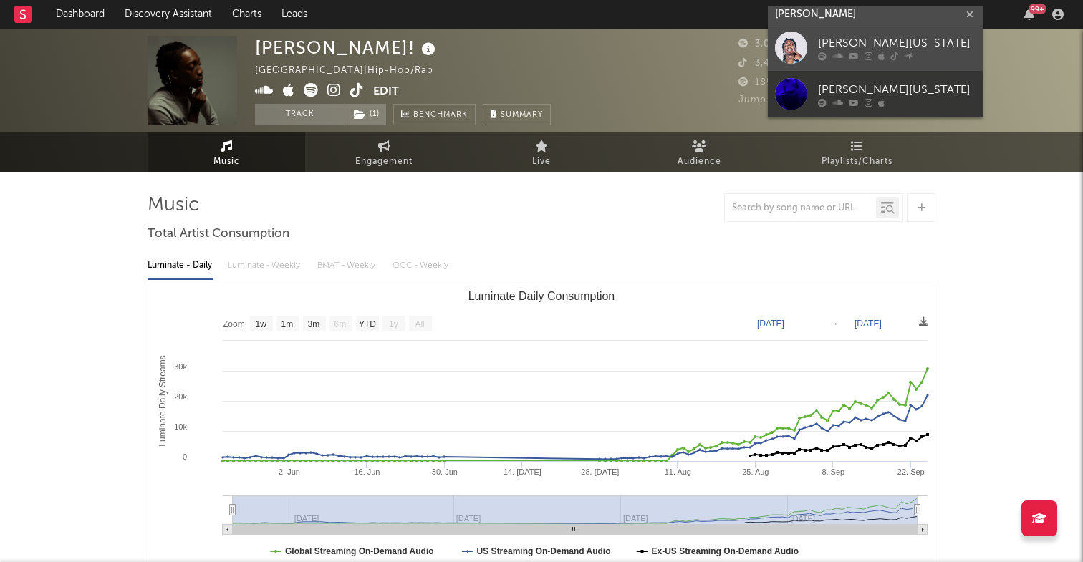
type input "[PERSON_NAME]"
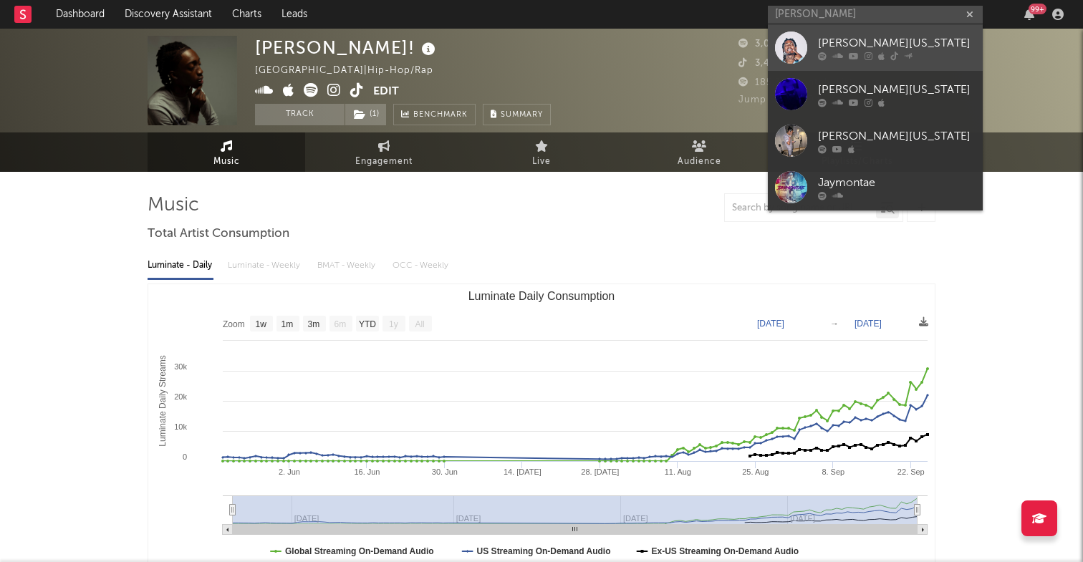
click at [800, 37] on div at bounding box center [791, 48] width 32 height 32
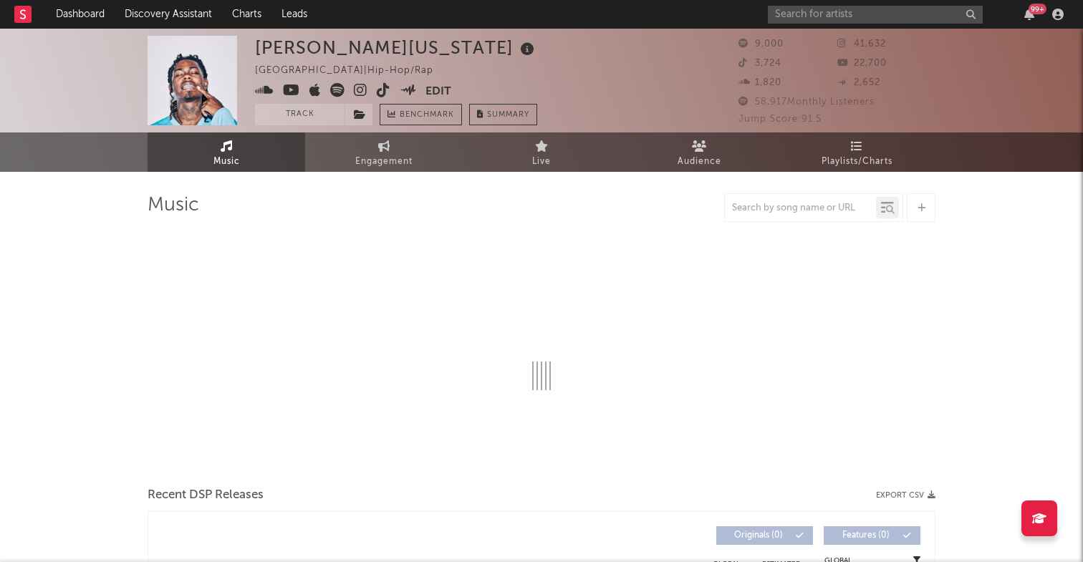
select select "6m"
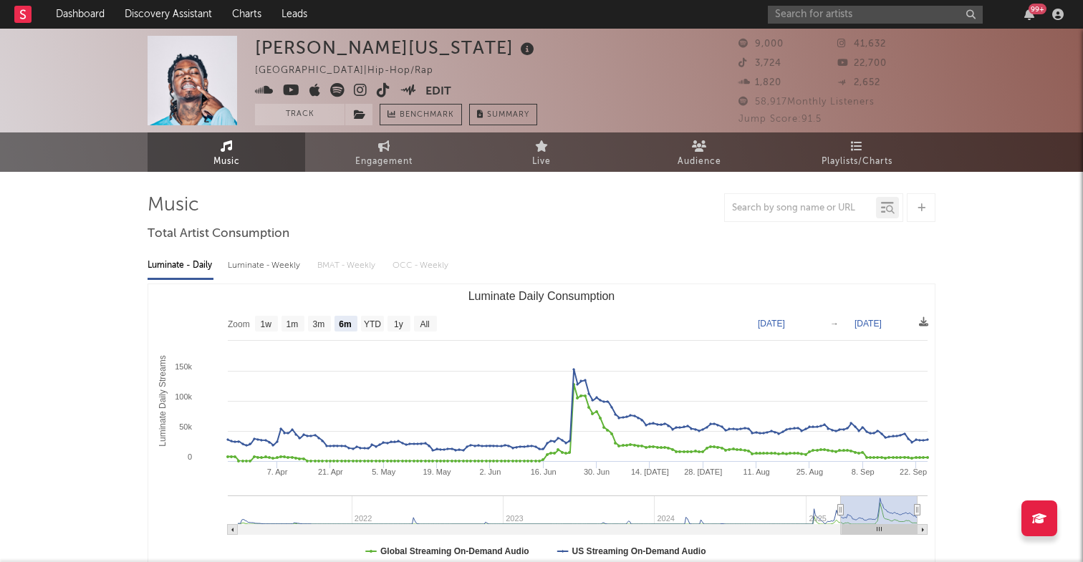
click at [337, 87] on icon at bounding box center [337, 90] width 14 height 14
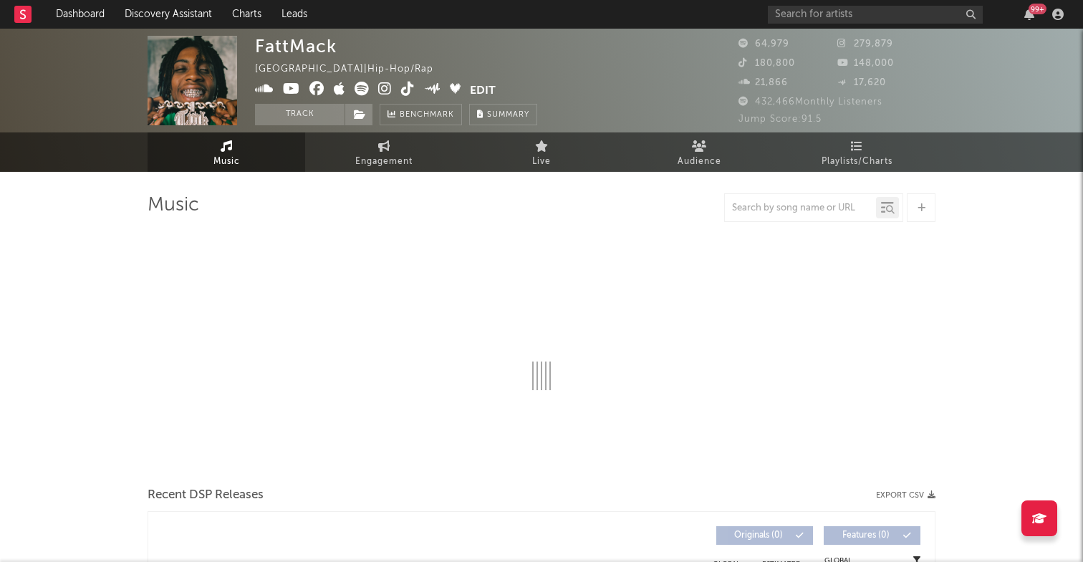
select select "6m"
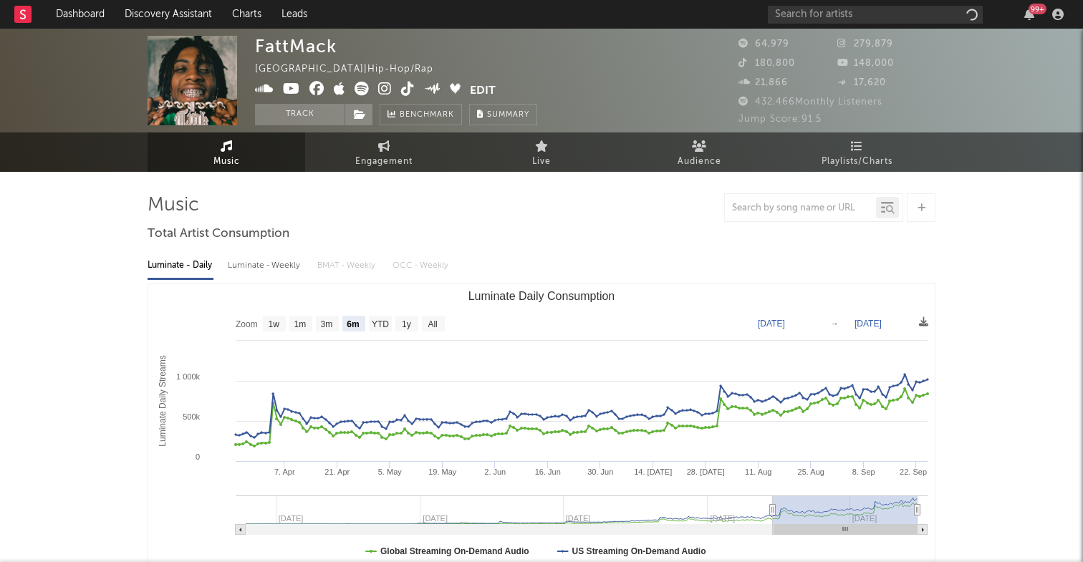
click at [260, 92] on icon at bounding box center [264, 89] width 19 height 14
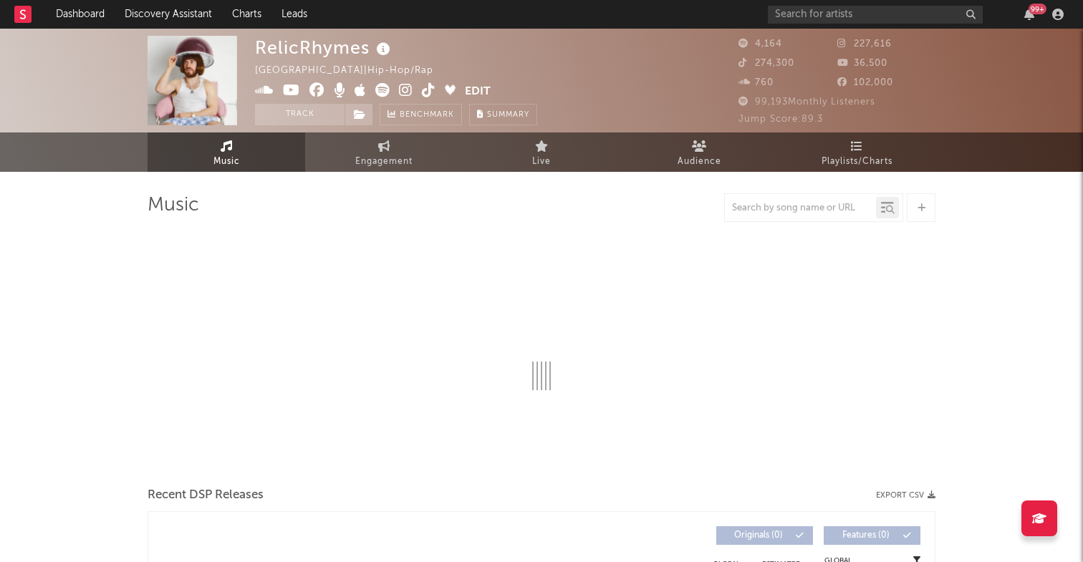
select select "6m"
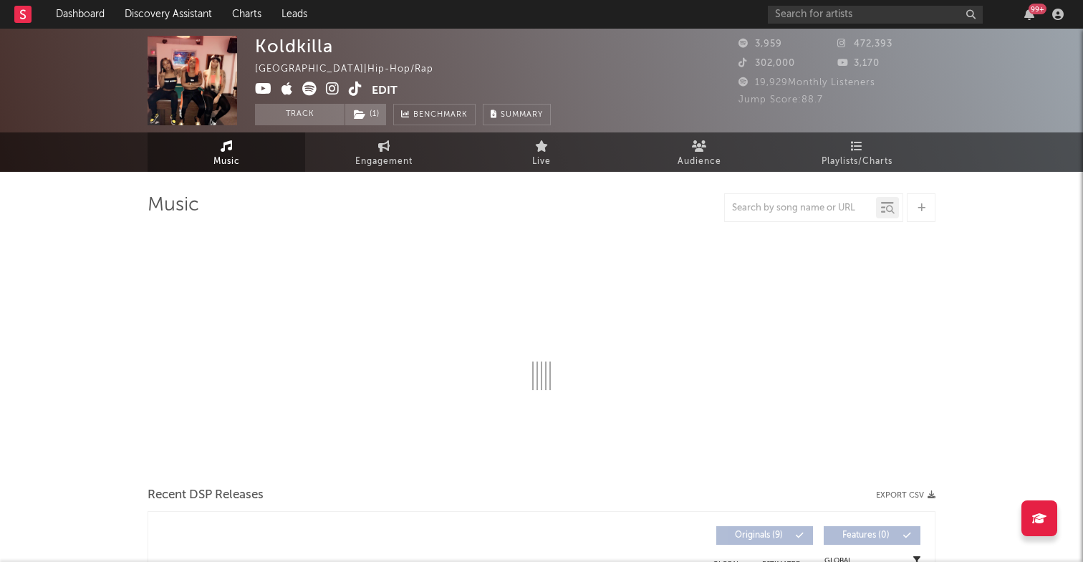
select select "6m"
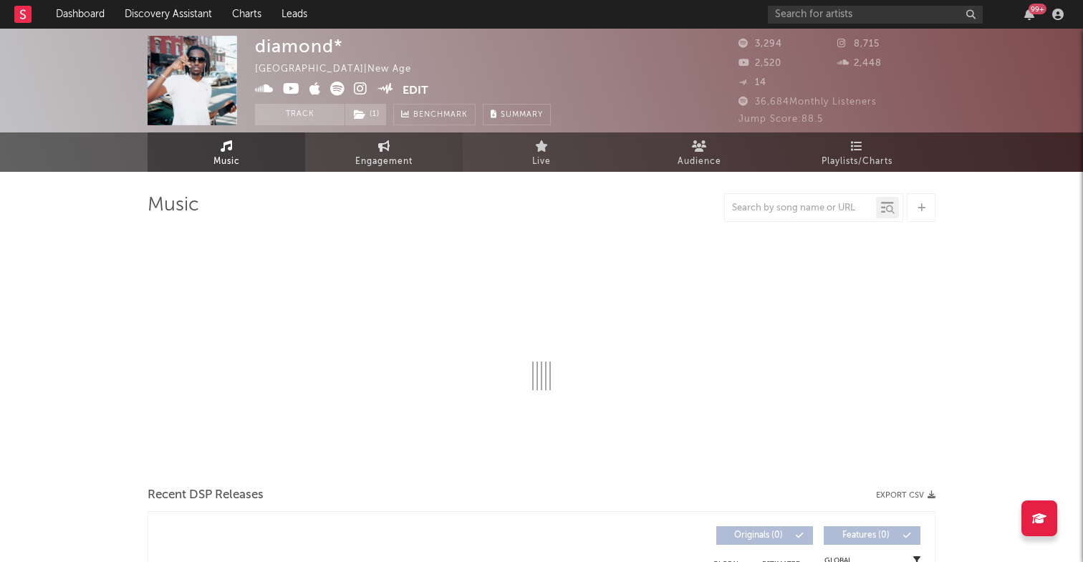
select select "1w"
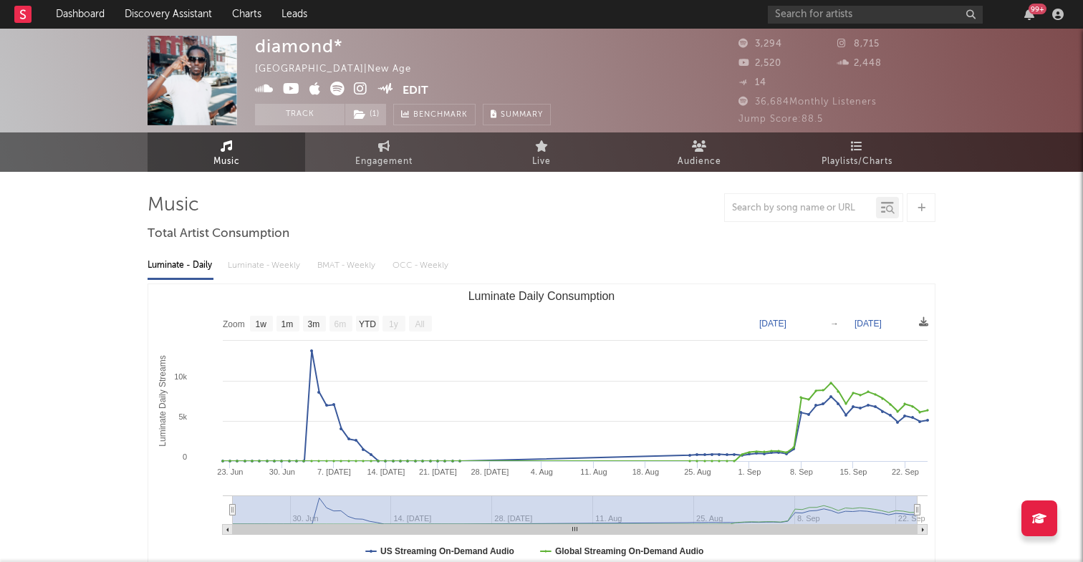
click at [259, 87] on icon at bounding box center [264, 89] width 19 height 14
click at [871, 15] on input "text" at bounding box center [875, 15] width 215 height 18
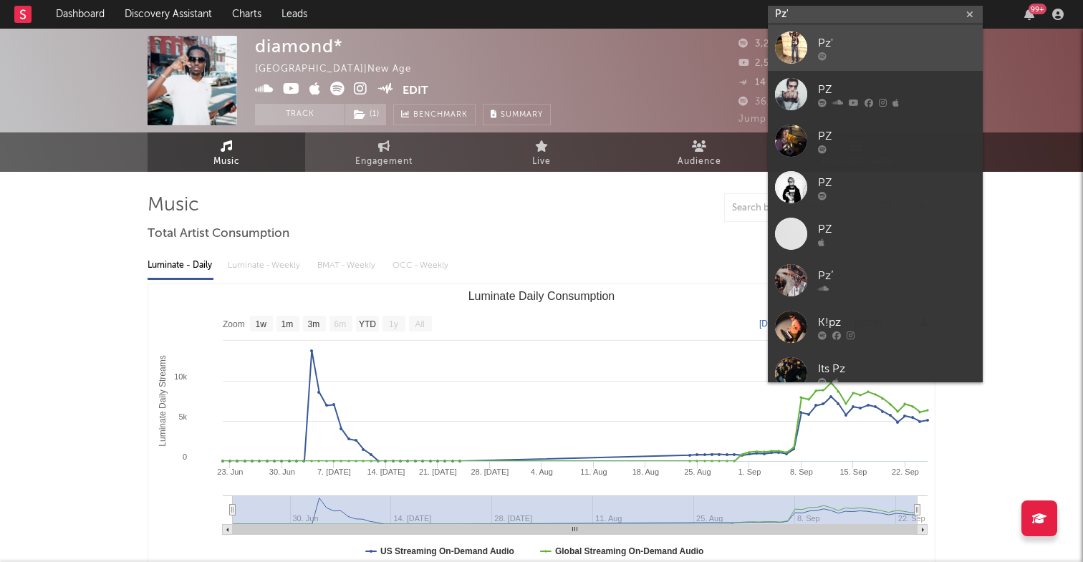
type input "Pz'"
click at [926, 33] on link "Pz'" at bounding box center [875, 47] width 215 height 47
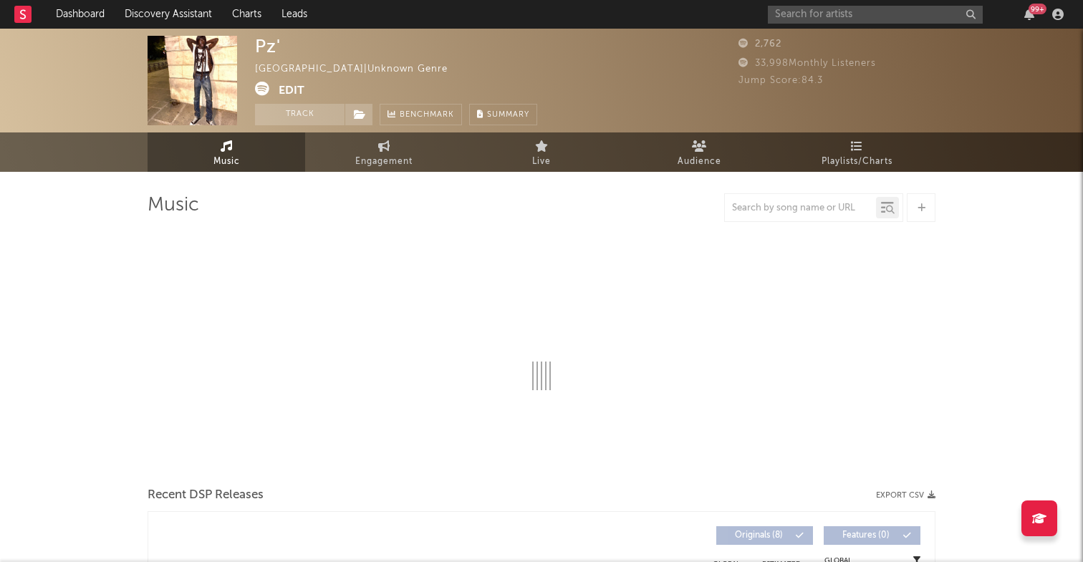
select select "1w"
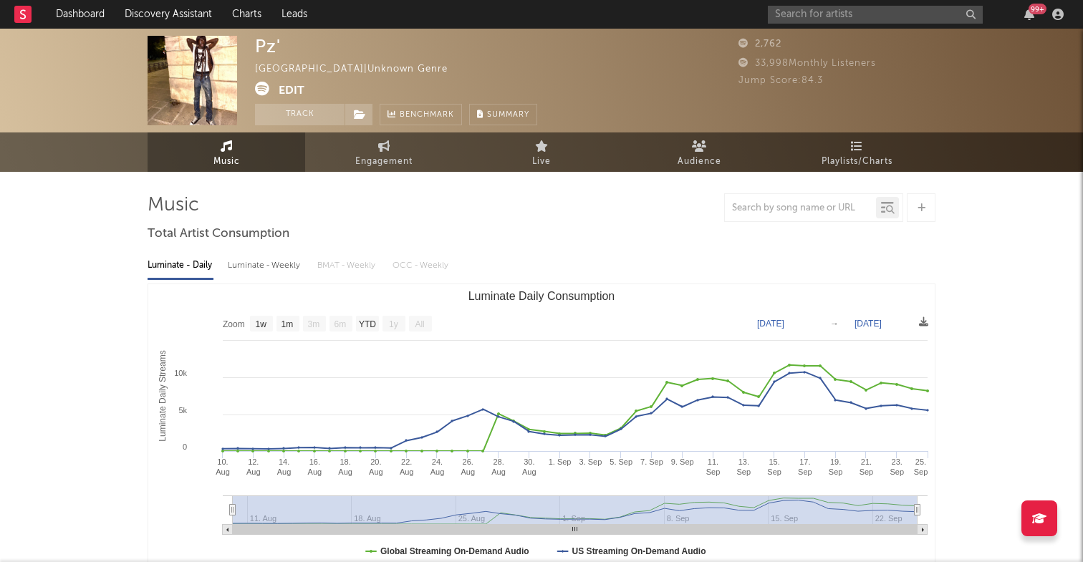
click at [266, 81] on div "Pz' [GEOGRAPHIC_DATA] | Unknown Genre Edit Track Benchmark Summary" at bounding box center [396, 80] width 282 height 89
click at [266, 91] on icon at bounding box center [262, 89] width 14 height 14
